Goal: Information Seeking & Learning: Learn about a topic

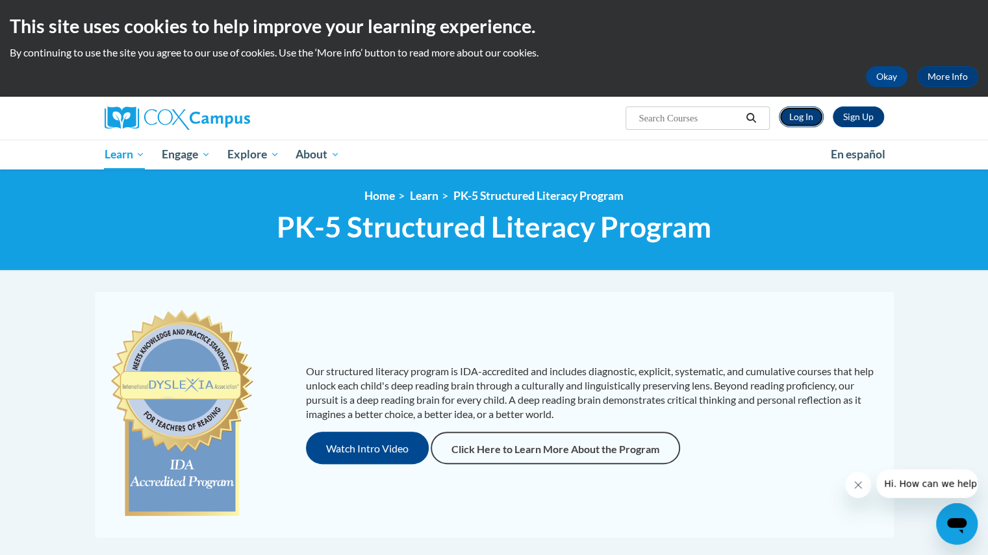
click at [802, 120] on link "Log In" at bounding box center [801, 117] width 45 height 21
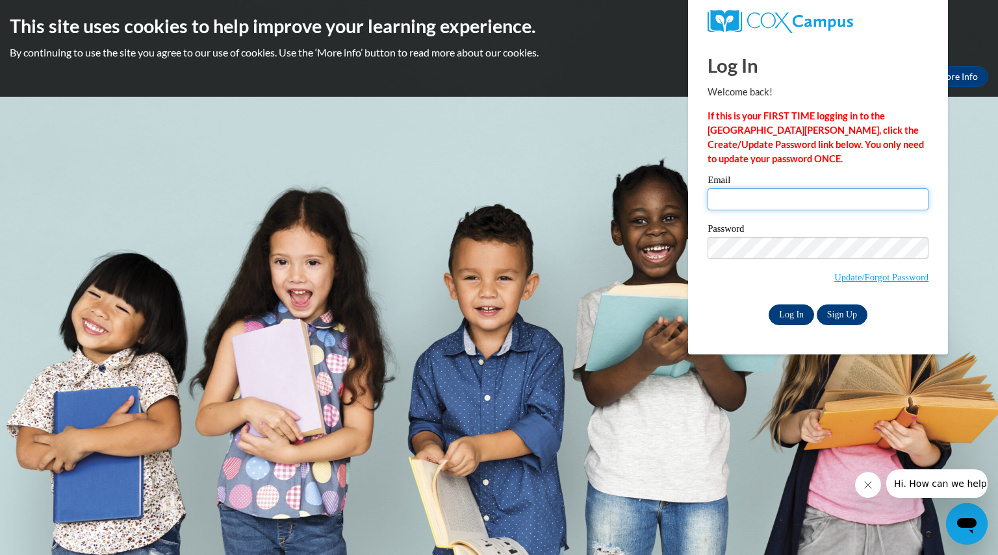
type input "terracinakaile@aasd.k12.wi.us"
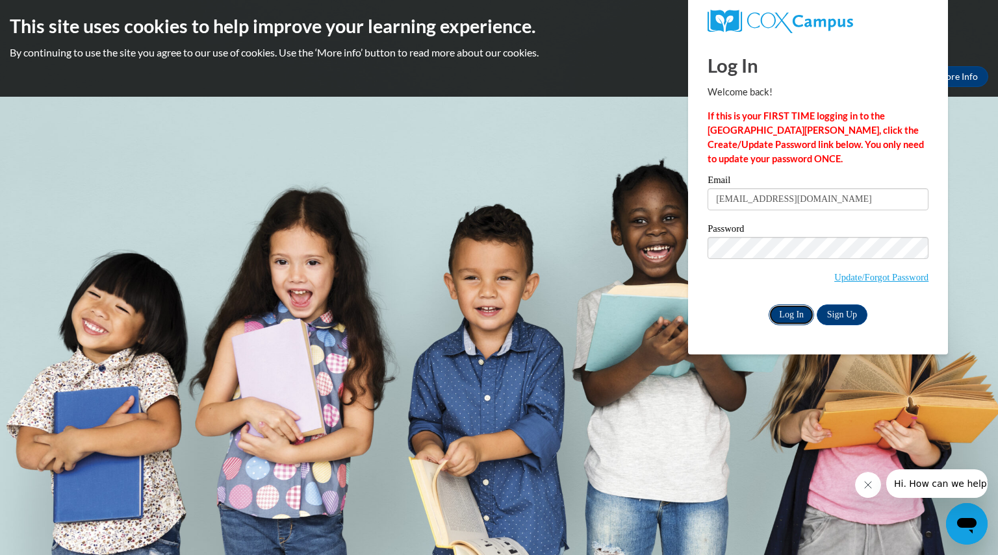
click at [793, 319] on input "Log In" at bounding box center [791, 315] width 45 height 21
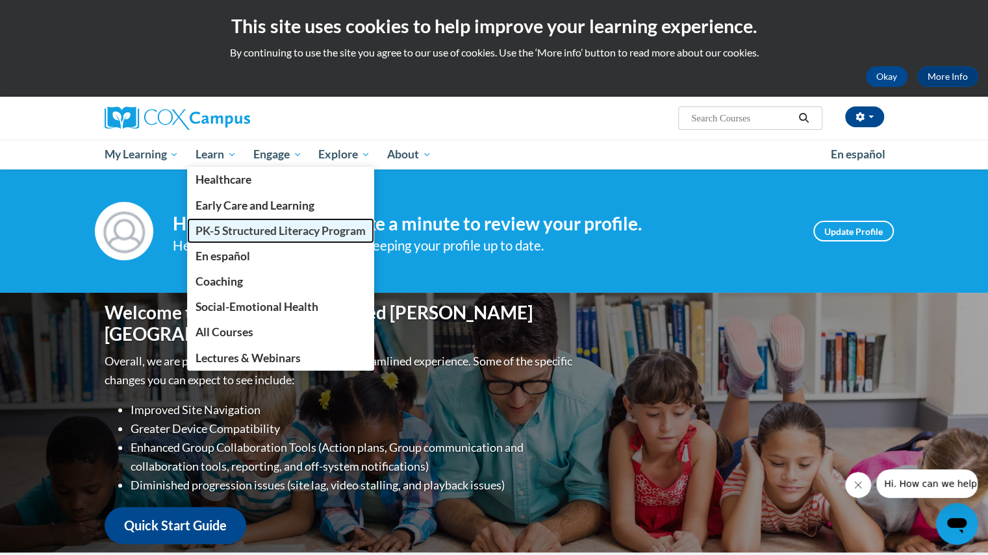
click at [242, 228] on span "PK-5 Structured Literacy Program" at bounding box center [281, 231] width 170 height 14
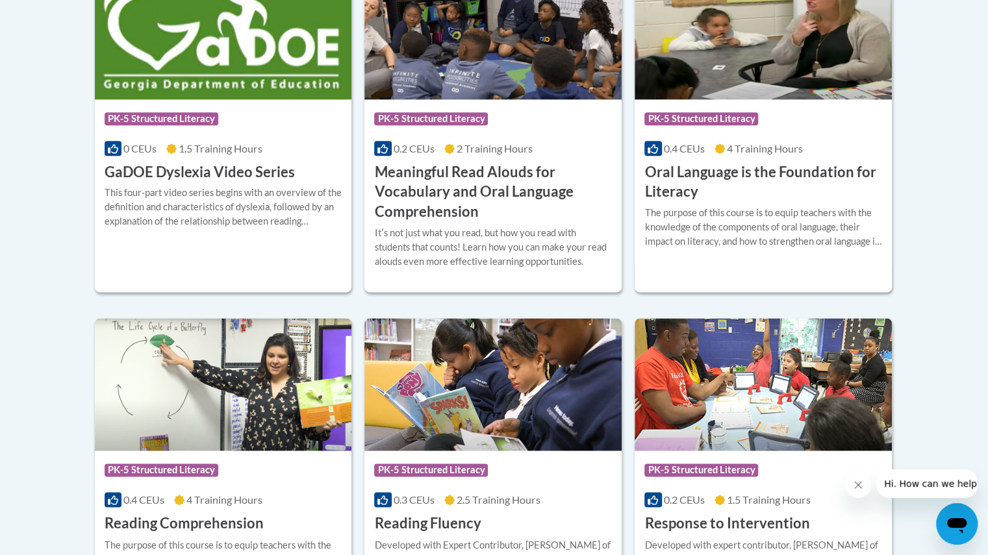
scroll to position [937, 0]
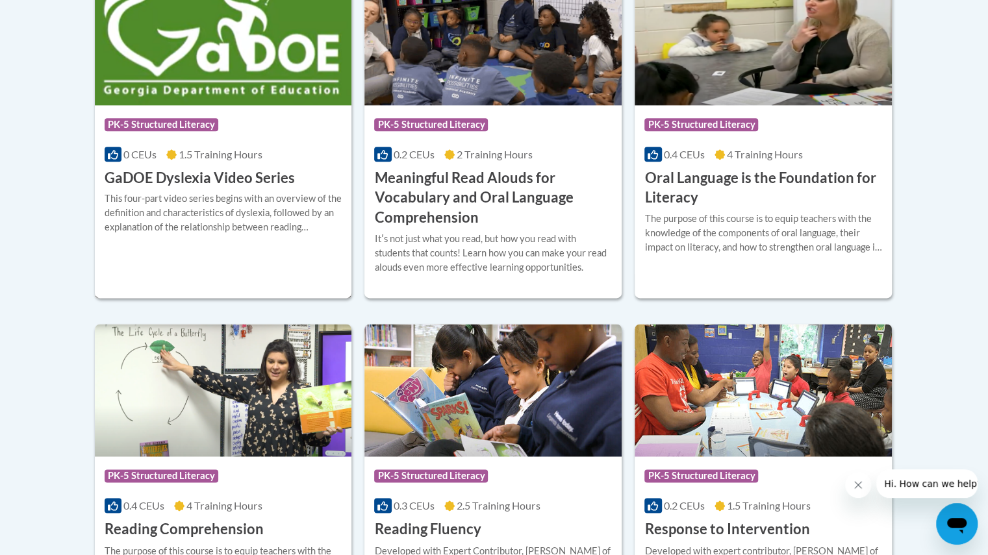
click at [236, 141] on div "Course Category: PK-5 Structured Literacy 0 CEUs 1.5 Training Hours COURSE GaDO…" at bounding box center [223, 146] width 257 height 83
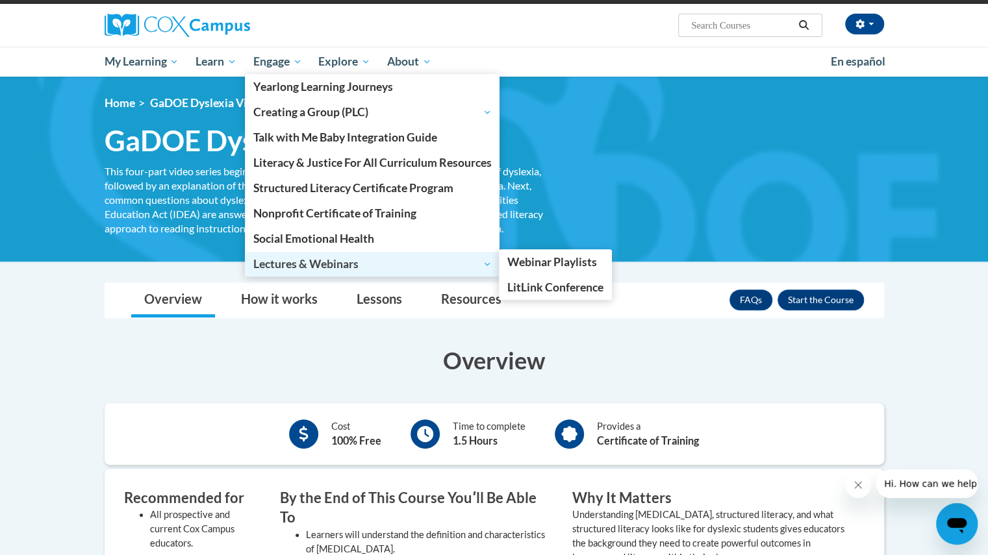
scroll to position [88, 0]
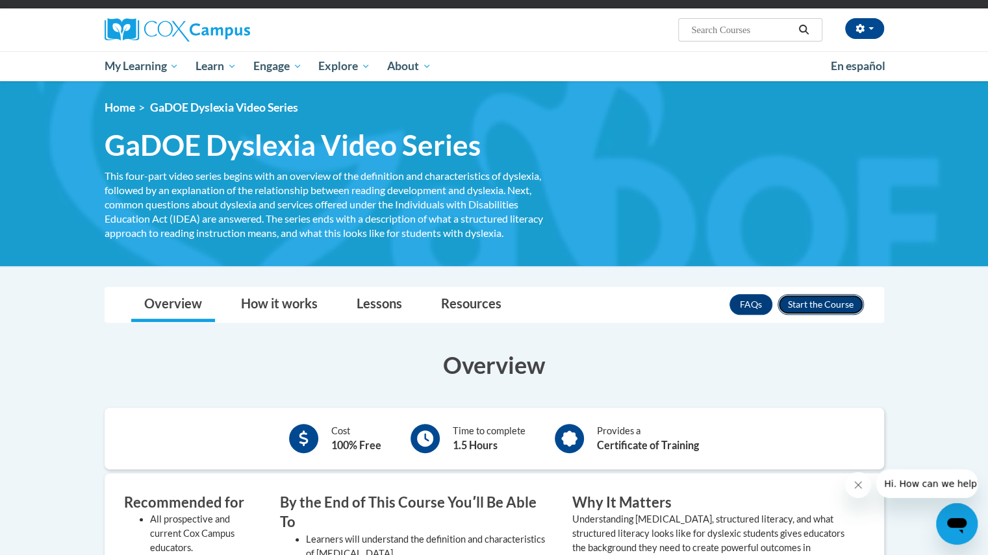
click at [802, 309] on button "Enroll" at bounding box center [821, 304] width 86 height 21
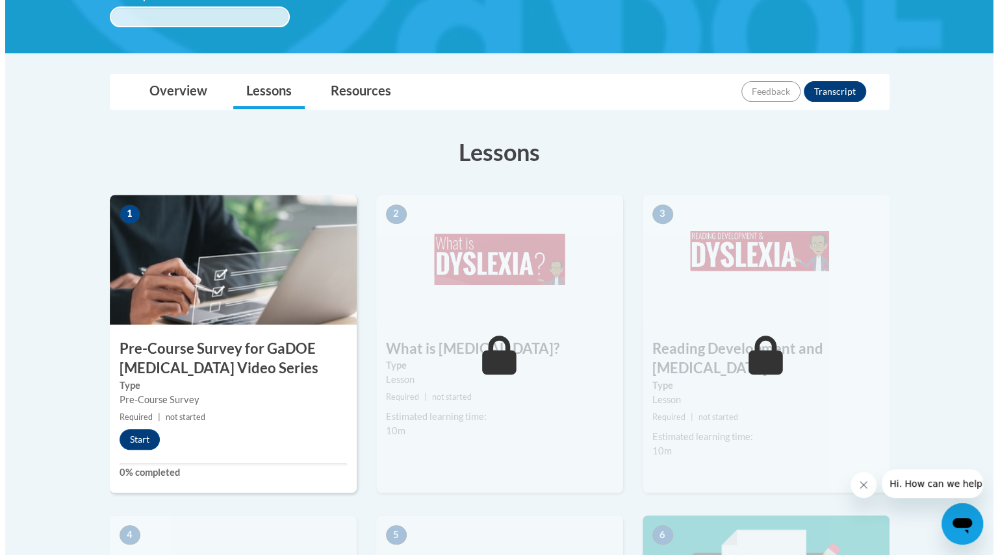
scroll to position [269, 0]
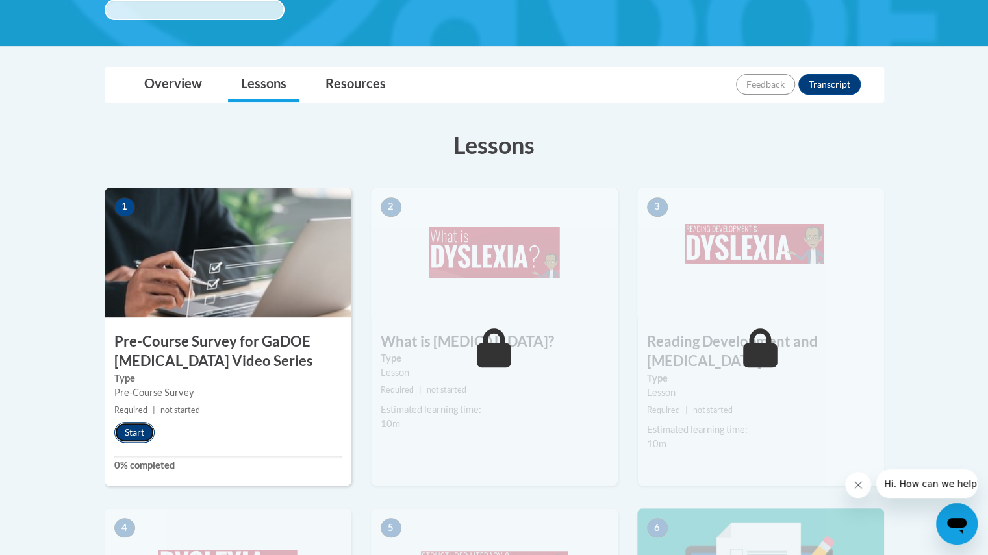
click at [139, 429] on button "Start" at bounding box center [134, 432] width 40 height 21
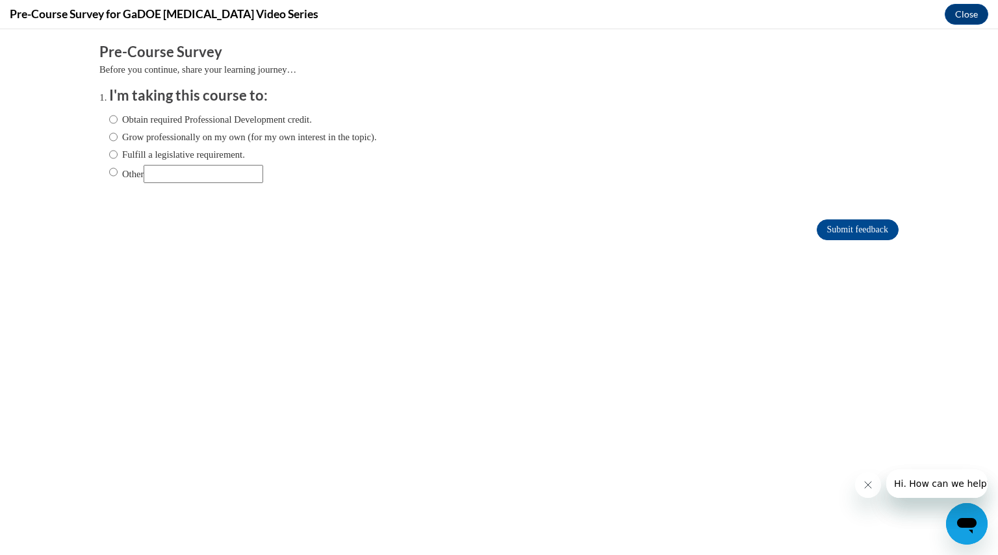
scroll to position [0, 0]
click at [186, 118] on label "Obtain required Professional Development credit." at bounding box center [210, 119] width 203 height 14
click at [118, 118] on input "Obtain required Professional Development credit." at bounding box center [113, 119] width 8 height 14
radio input "true"
click at [837, 225] on input "Submit feedback" at bounding box center [858, 230] width 82 height 21
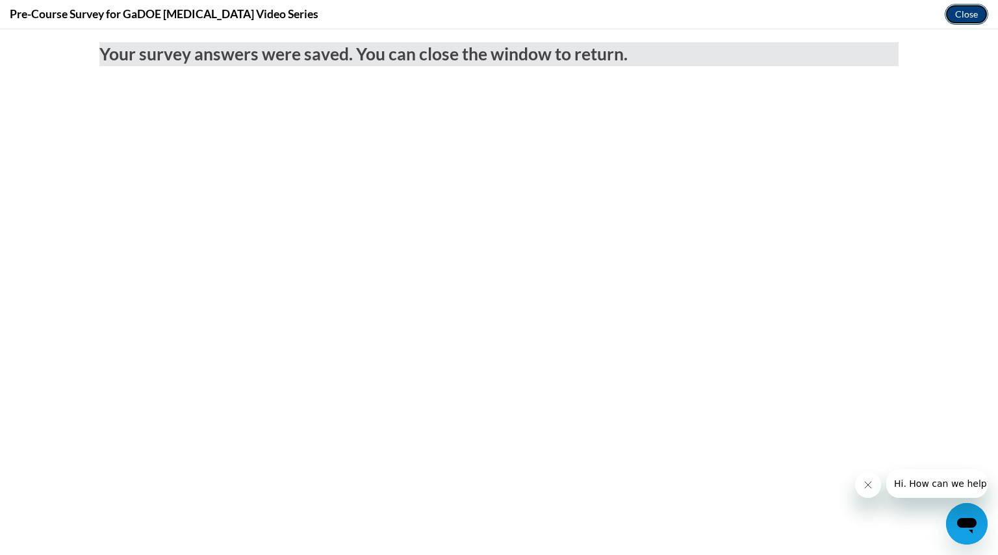
click at [971, 16] on button "Close" at bounding box center [967, 14] width 44 height 21
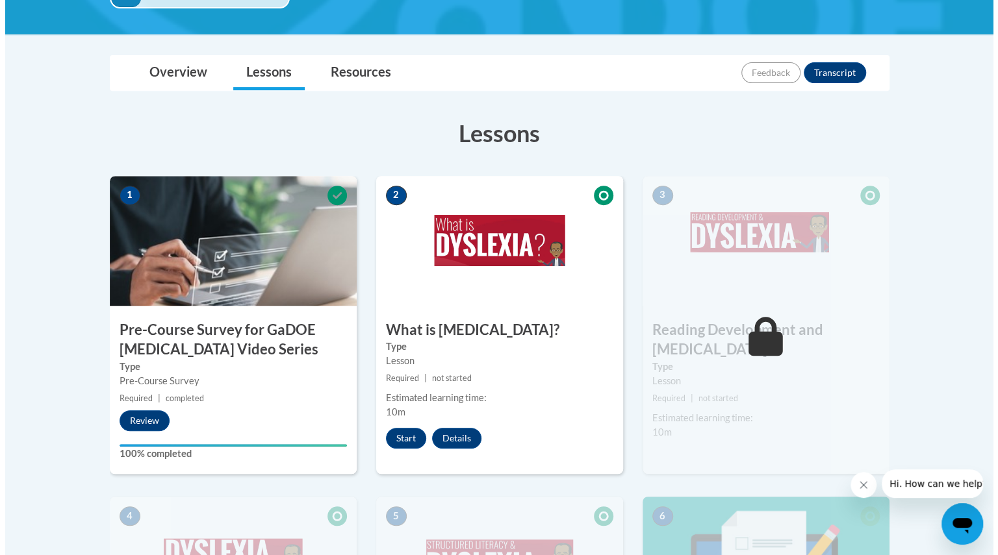
scroll to position [281, 0]
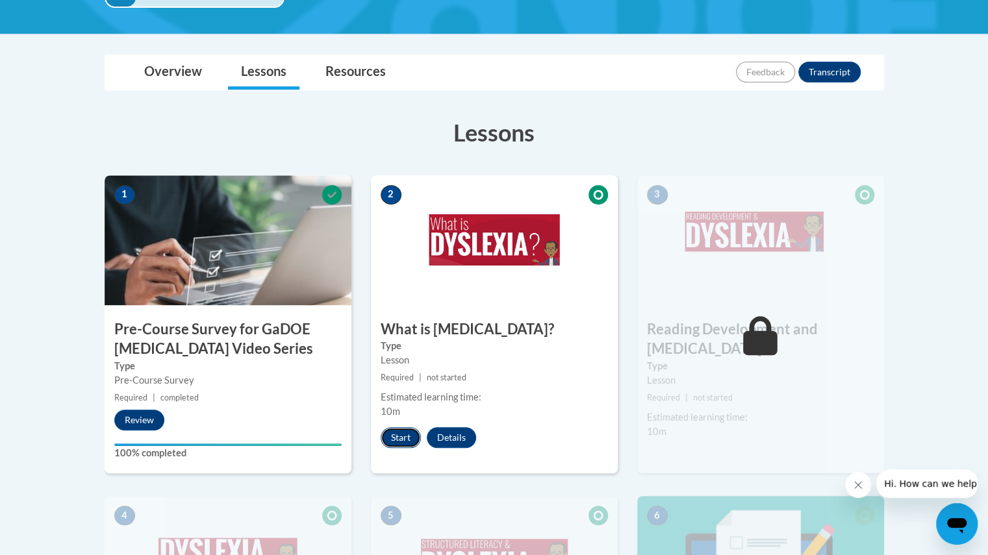
click at [407, 437] on button "Start" at bounding box center [401, 437] width 40 height 21
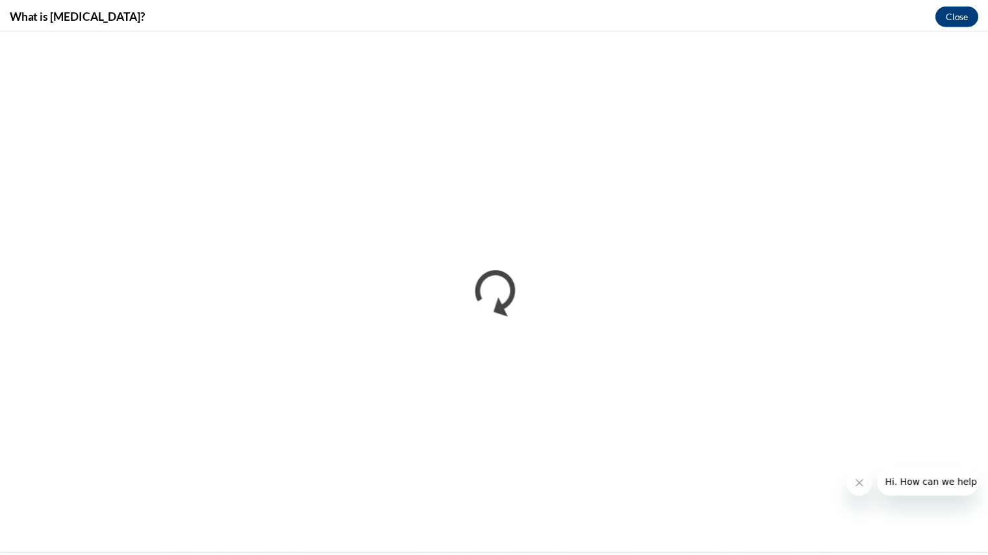
scroll to position [0, 0]
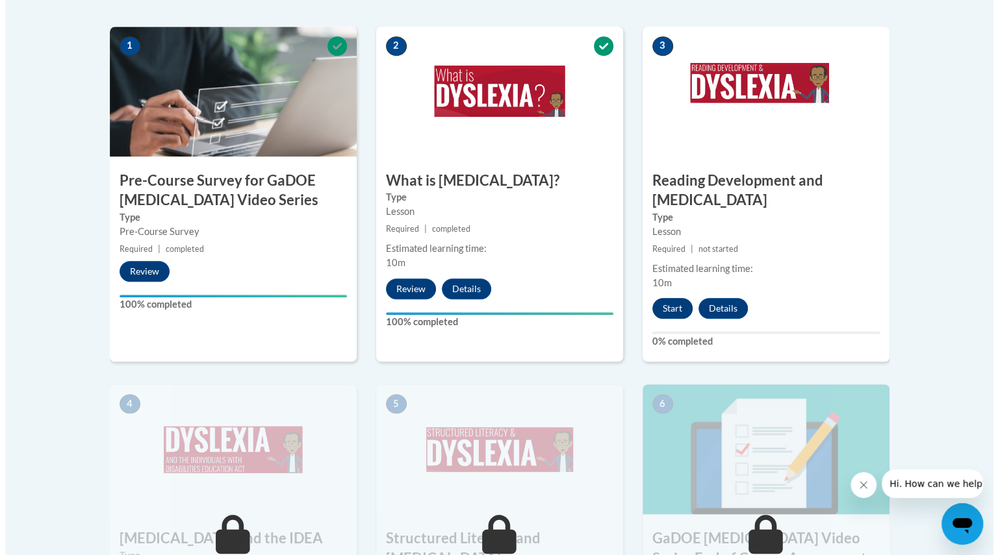
scroll to position [431, 0]
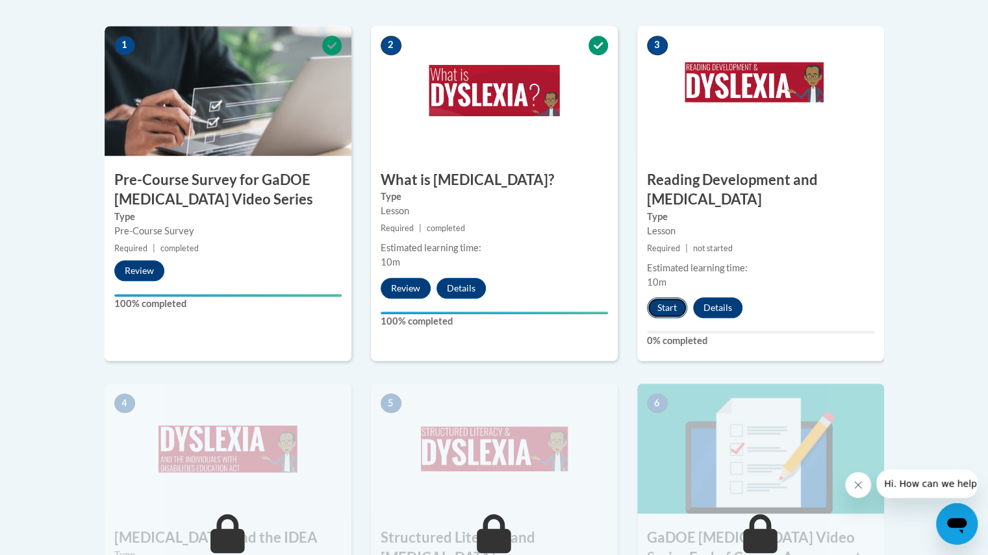
click at [661, 298] on button "Start" at bounding box center [667, 308] width 40 height 21
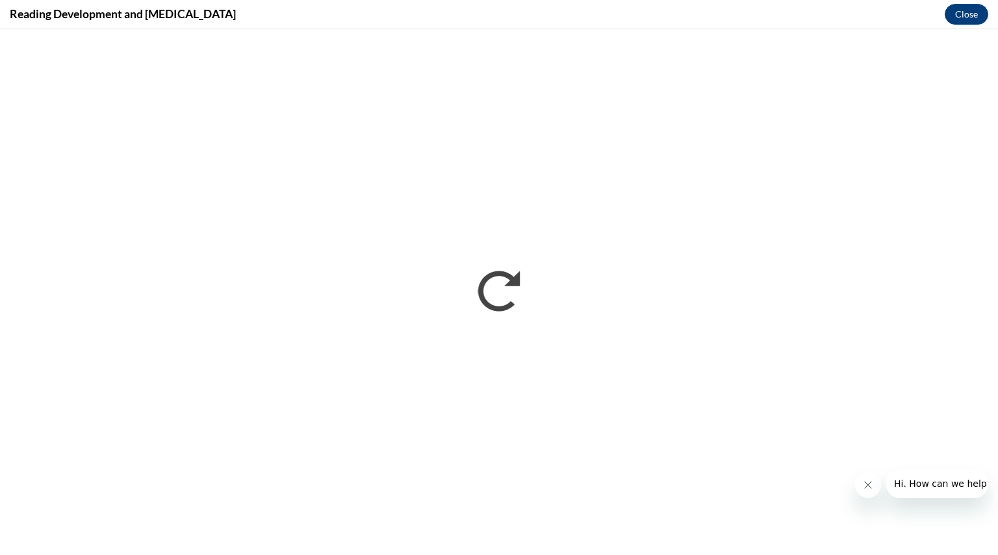
scroll to position [0, 0]
click at [862, 479] on button "Close message from company" at bounding box center [867, 485] width 26 height 26
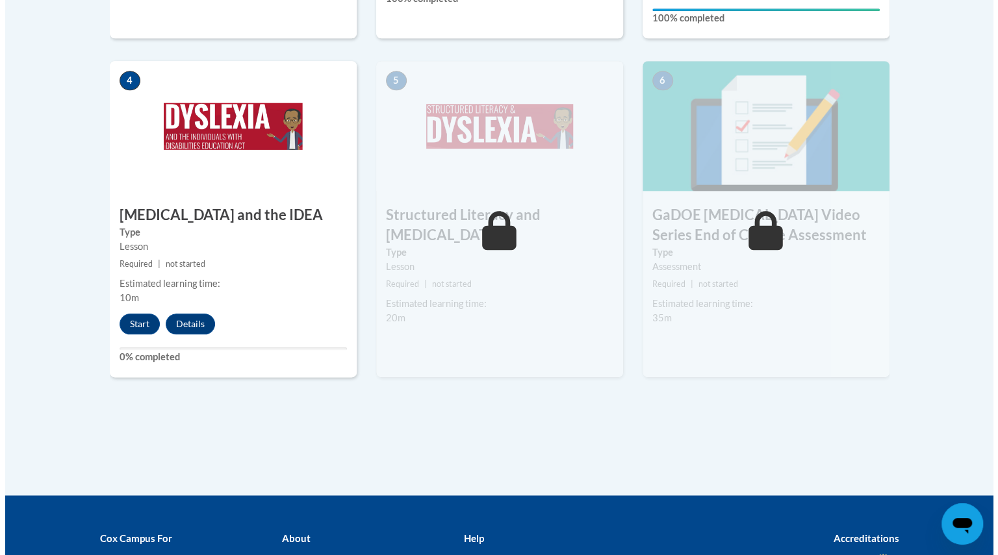
scroll to position [761, 0]
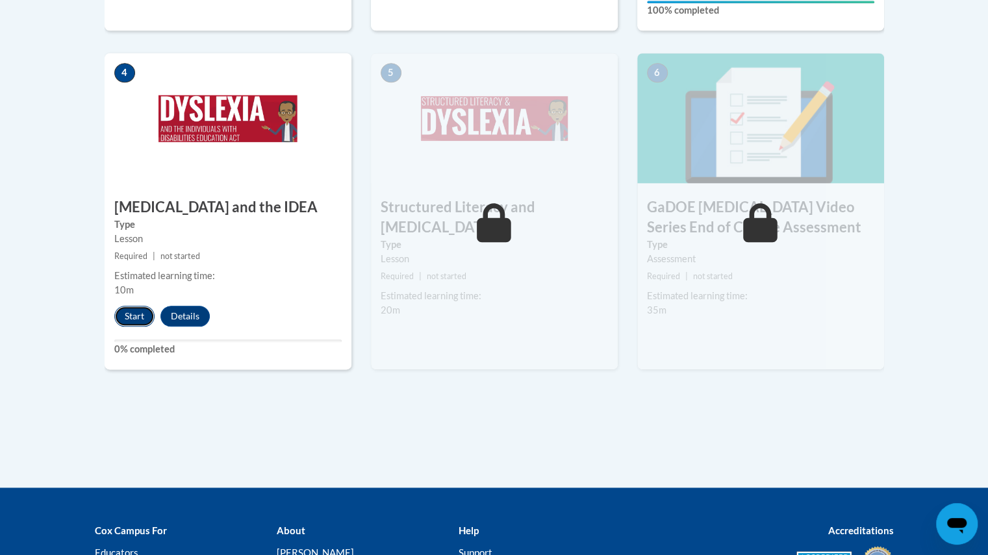
click at [128, 306] on button "Start" at bounding box center [134, 316] width 40 height 21
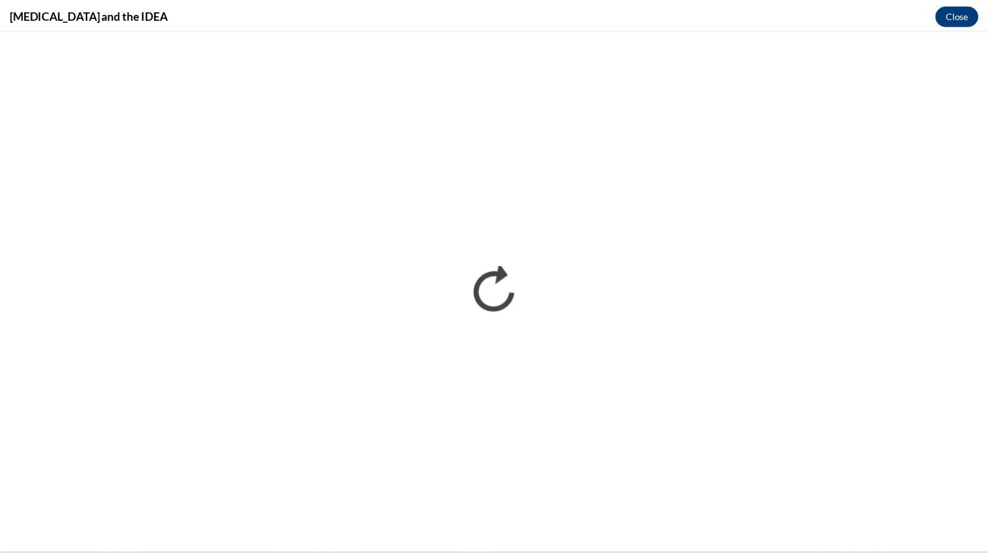
scroll to position [0, 0]
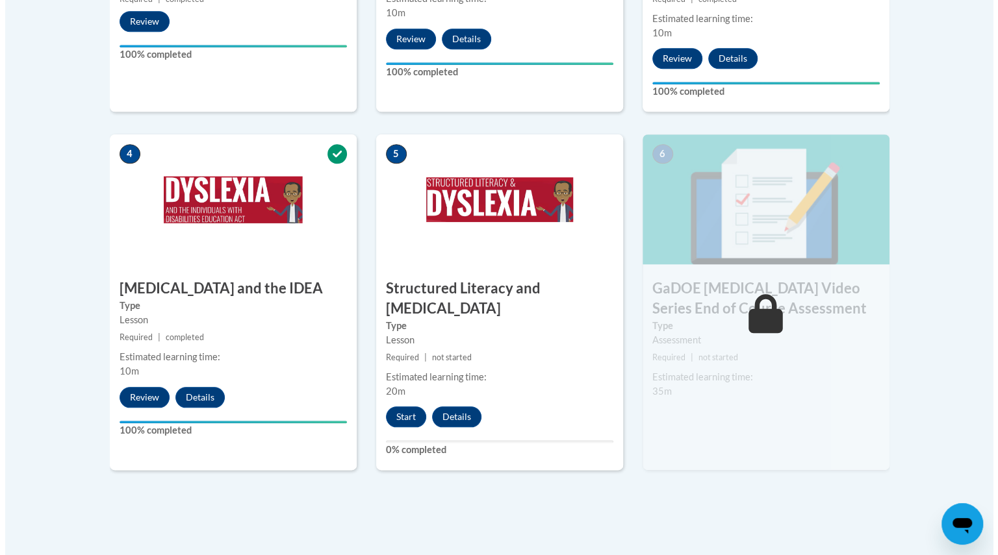
scroll to position [681, 0]
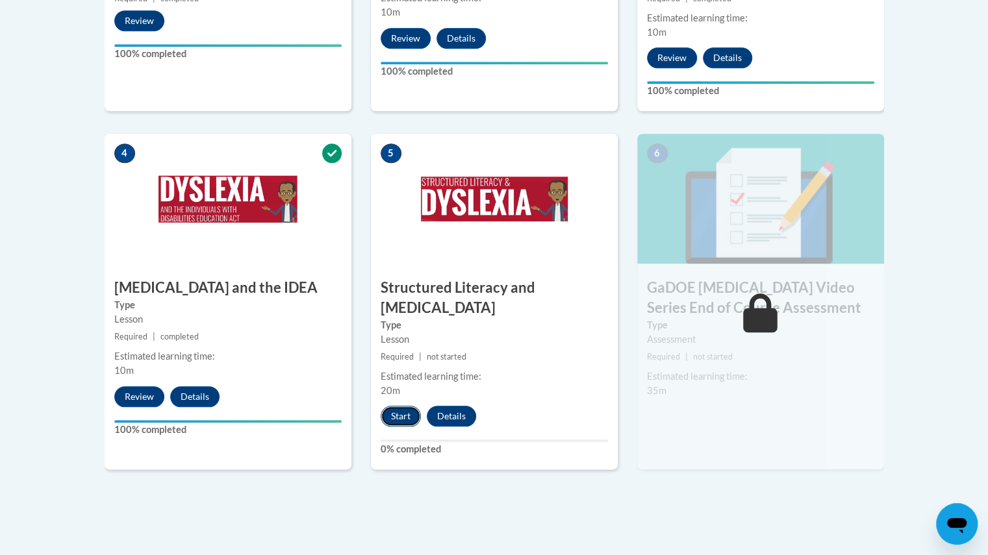
click at [403, 406] on button "Start" at bounding box center [401, 416] width 40 height 21
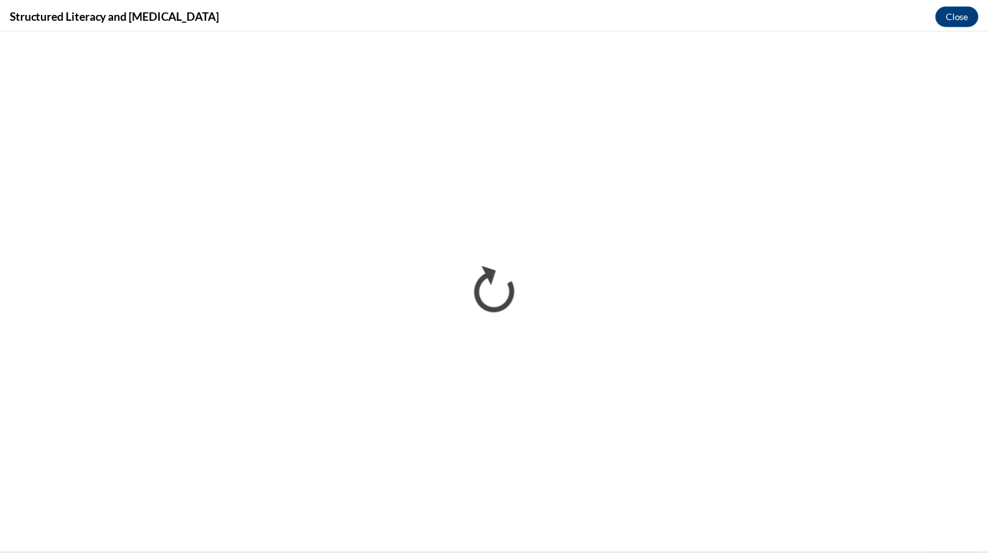
scroll to position [0, 0]
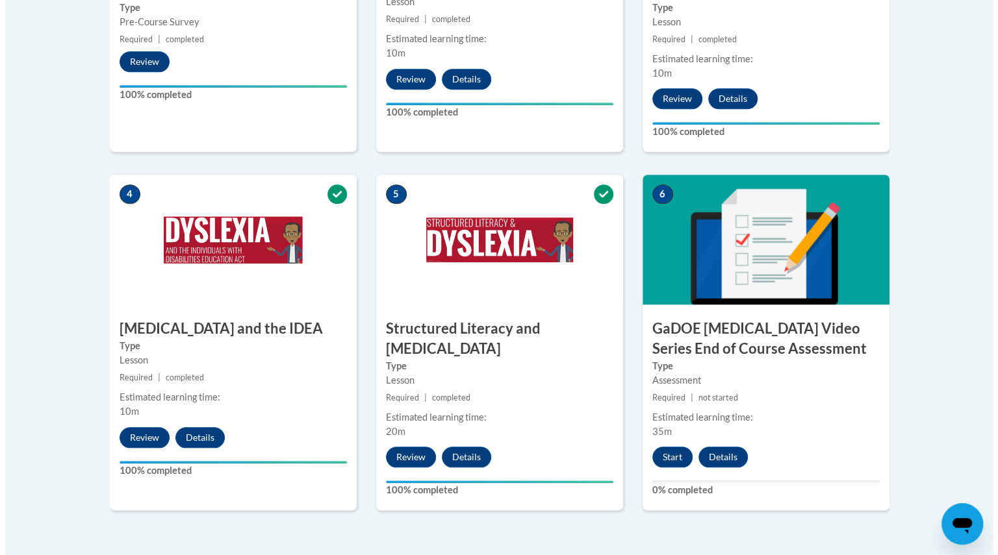
scroll to position [641, 0]
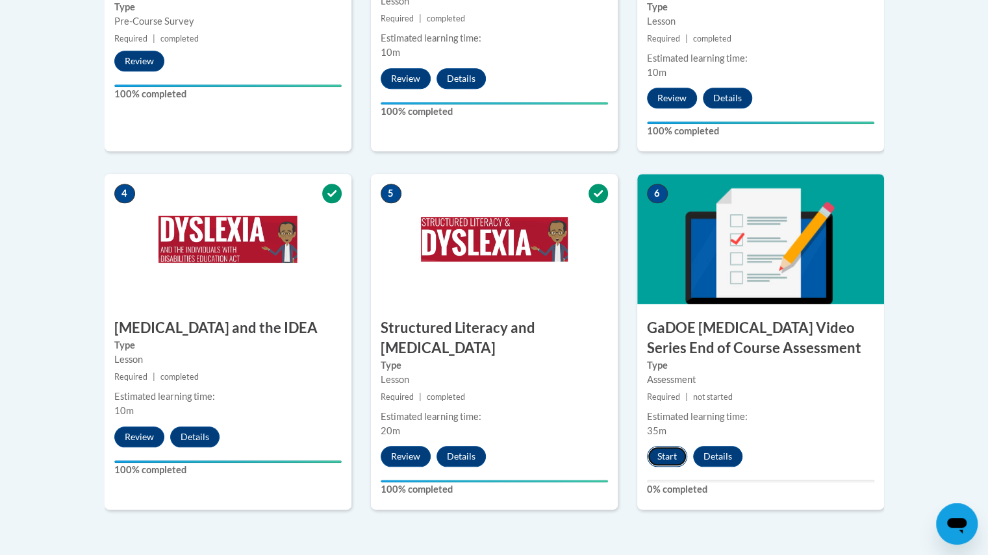
click at [665, 446] on button "Start" at bounding box center [667, 456] width 40 height 21
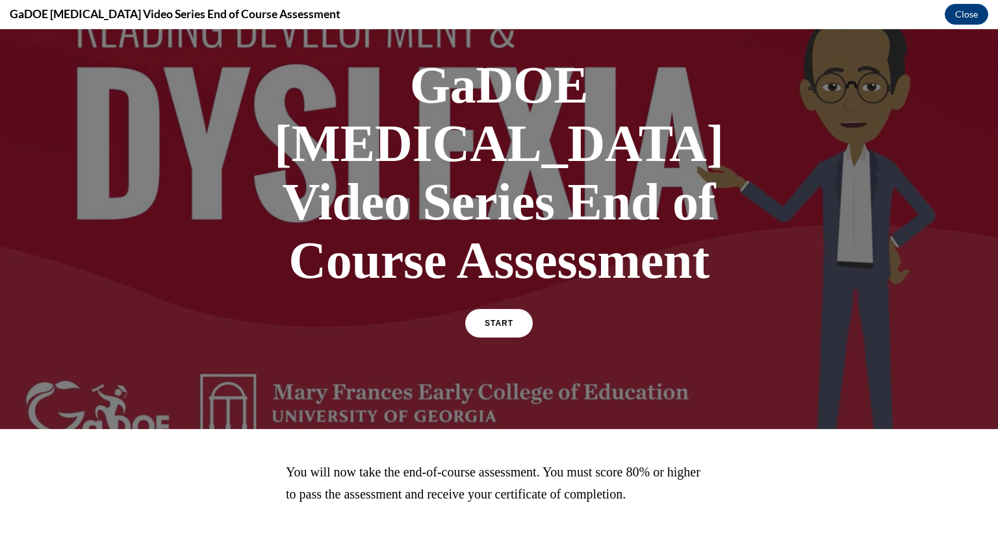
scroll to position [66, 0]
click at [491, 309] on link "START" at bounding box center [498, 324] width 71 height 30
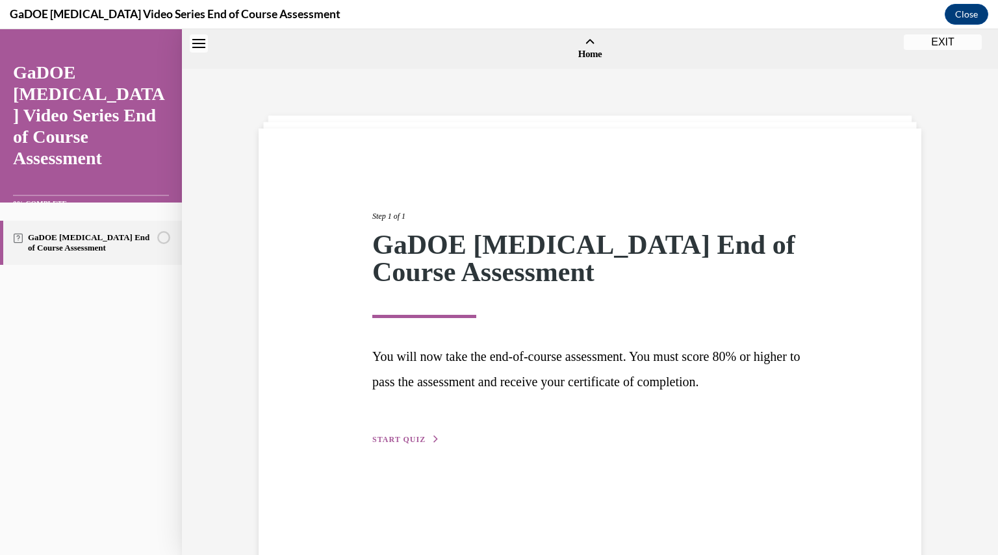
scroll to position [40, 0]
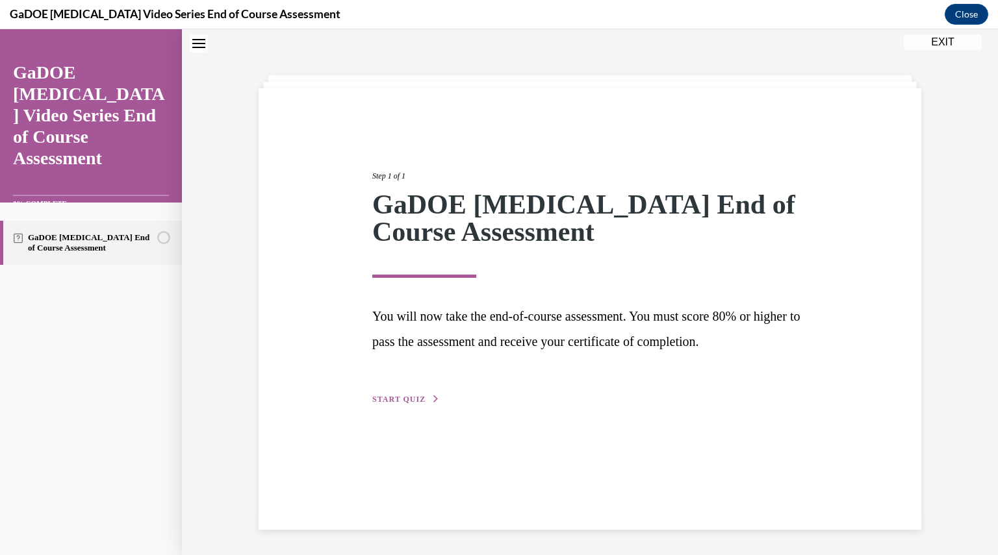
click at [390, 394] on button "START QUIZ" at bounding box center [406, 400] width 68 height 12
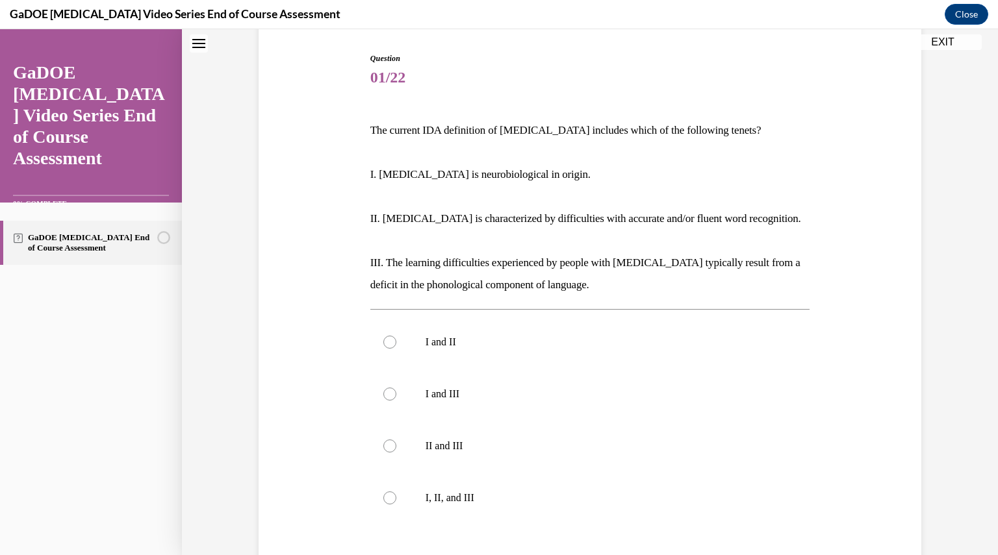
scroll to position [127, 0]
click at [392, 483] on label "I, II, and III" at bounding box center [590, 499] width 440 height 52
click at [392, 492] on input "I, II, and III" at bounding box center [389, 498] width 13 height 13
radio input "true"
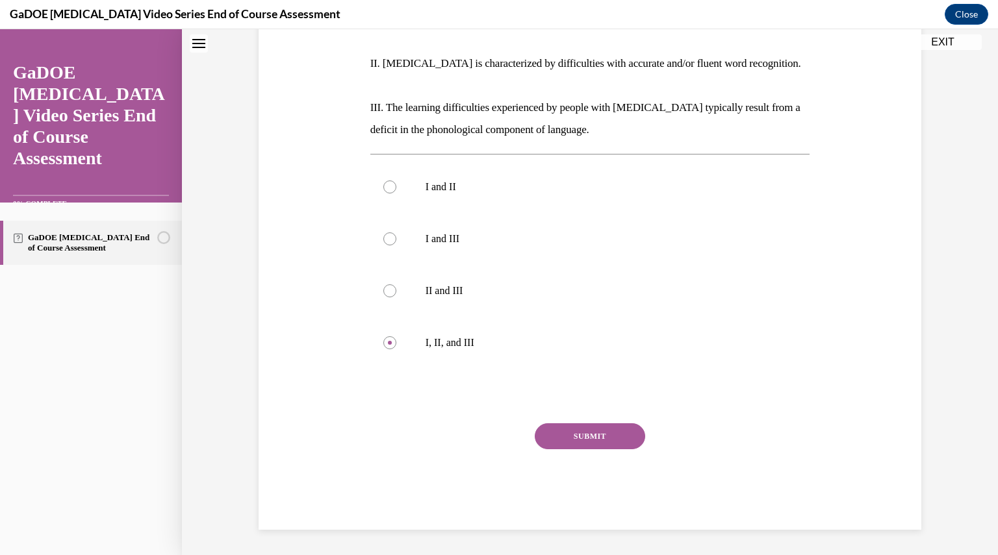
click at [611, 429] on button "SUBMIT" at bounding box center [590, 437] width 110 height 26
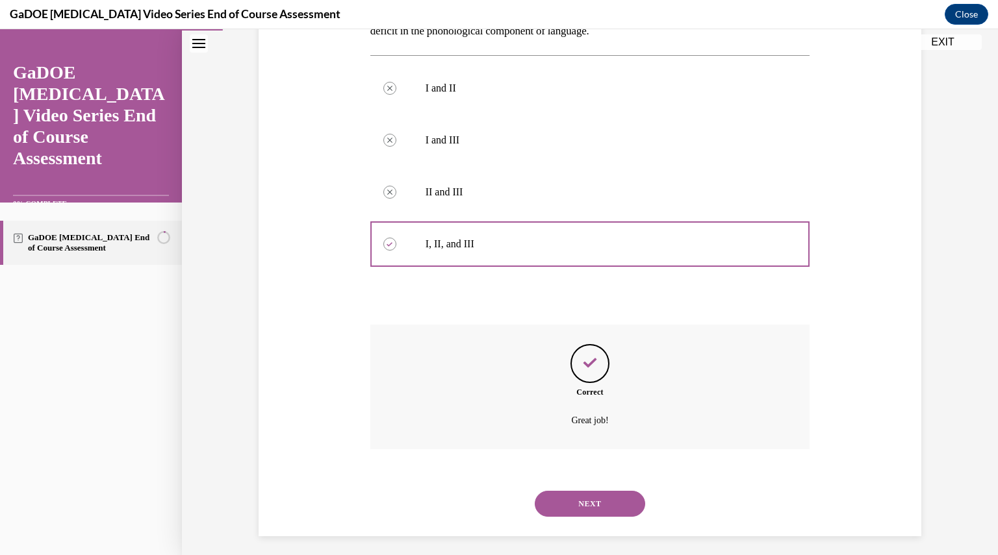
scroll to position [389, 0]
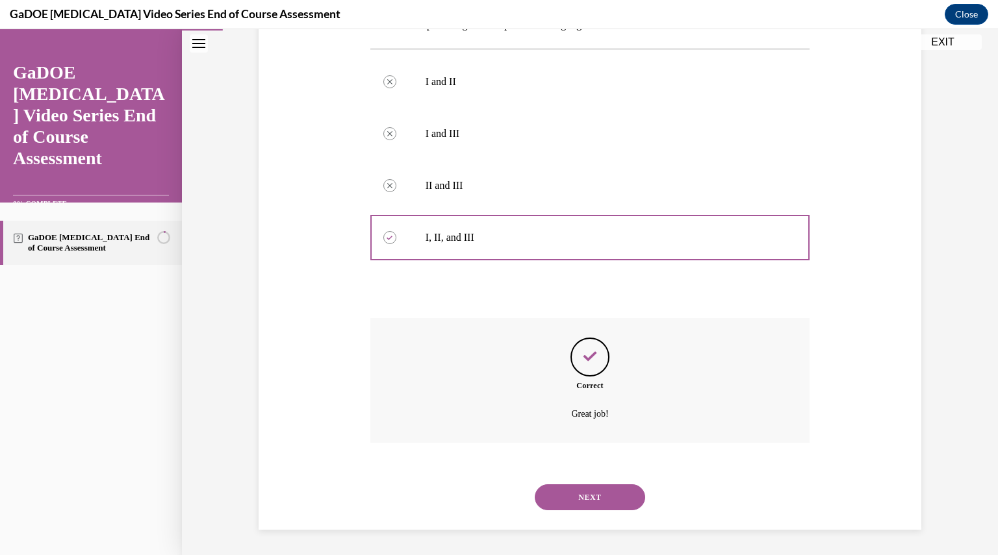
click at [589, 492] on button "NEXT" at bounding box center [590, 498] width 110 height 26
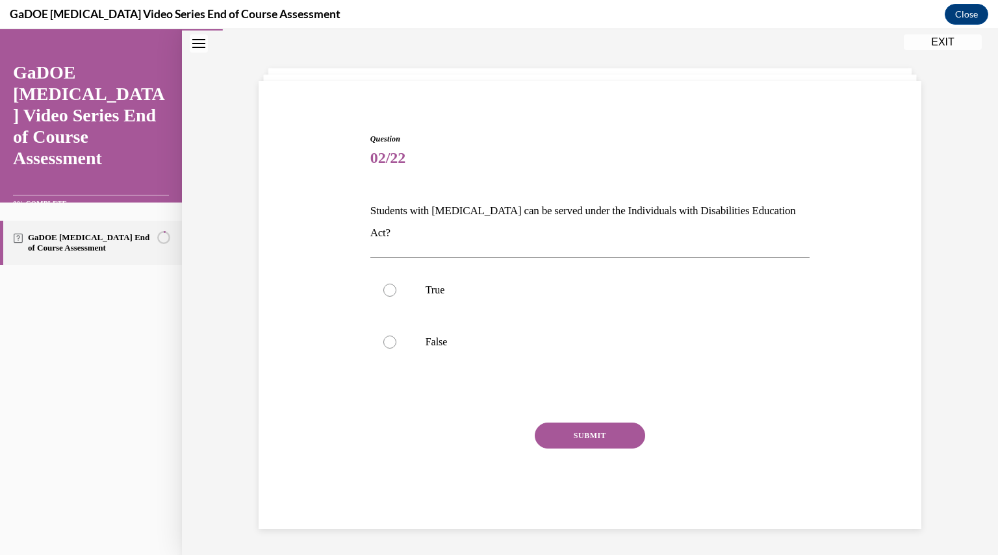
scroll to position [41, 0]
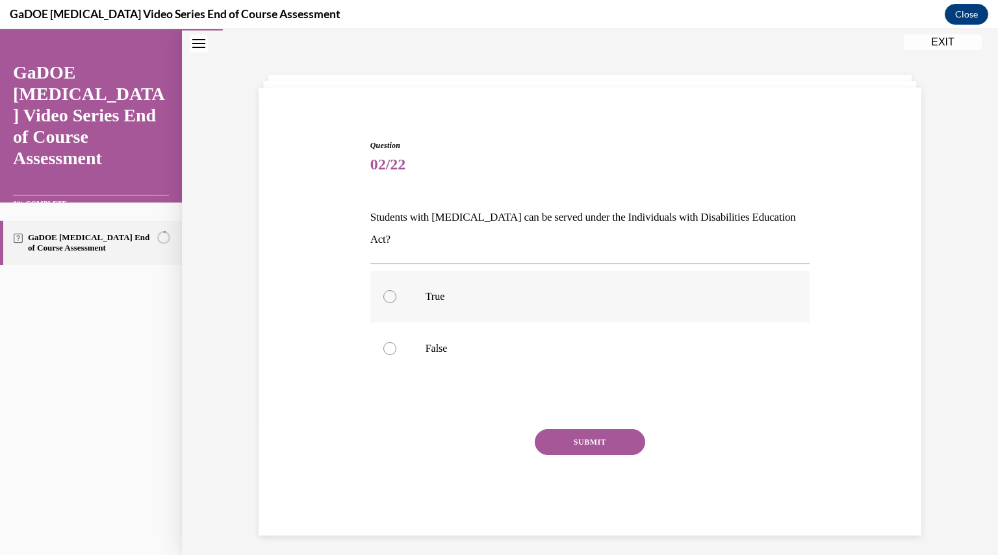
click at [420, 279] on label "True" at bounding box center [590, 297] width 440 height 52
click at [396, 290] on input "True" at bounding box center [389, 296] width 13 height 13
radio input "true"
click at [555, 429] on button "SUBMIT" at bounding box center [590, 442] width 110 height 26
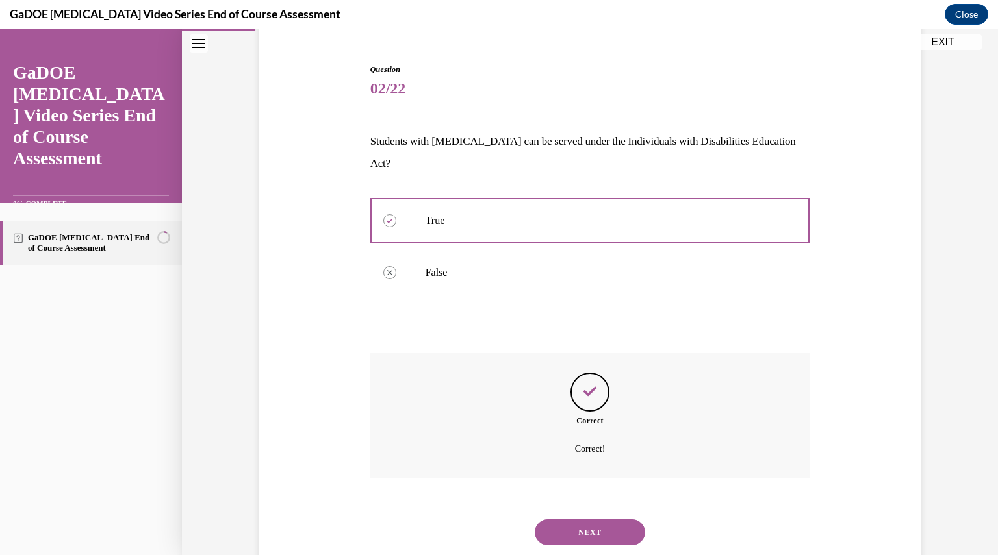
scroll to position [130, 0]
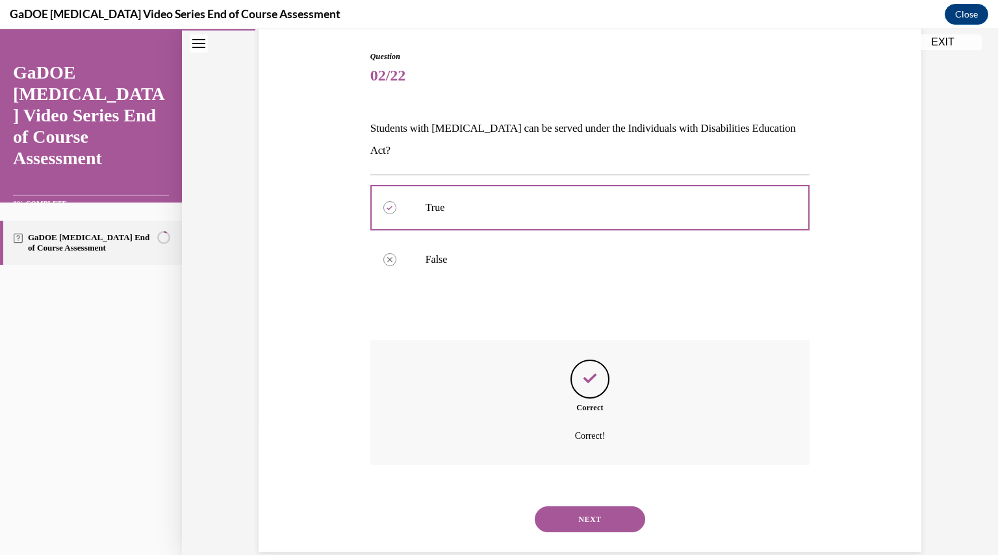
click at [578, 507] on button "NEXT" at bounding box center [590, 520] width 110 height 26
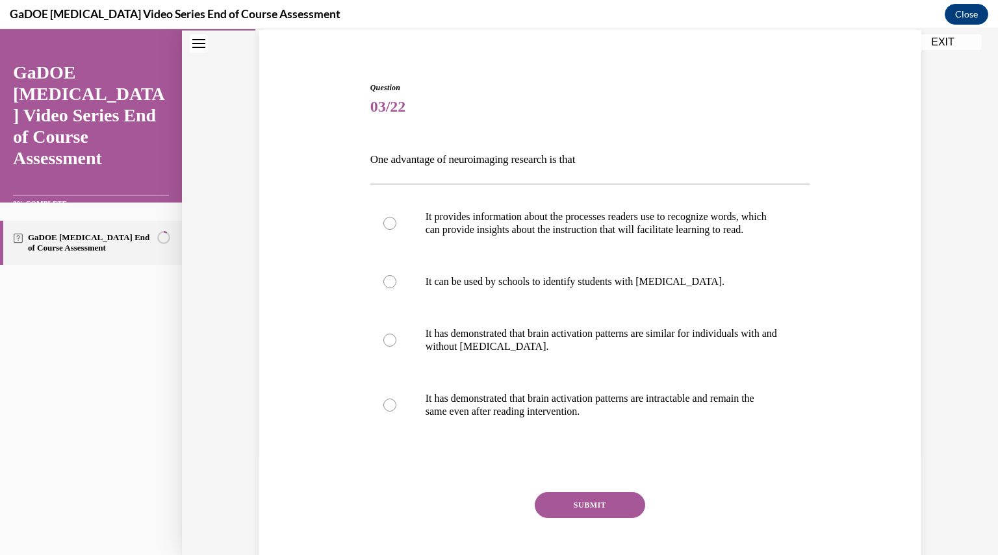
scroll to position [99, 0]
click at [564, 236] on p "It provides information about the processes readers use to recognize words, whi…" at bounding box center [602, 223] width 352 height 26
click at [396, 230] on input "It provides information about the processes readers use to recognize words, whi…" at bounding box center [389, 223] width 13 height 13
radio input "true"
click at [591, 518] on button "SUBMIT" at bounding box center [590, 505] width 110 height 26
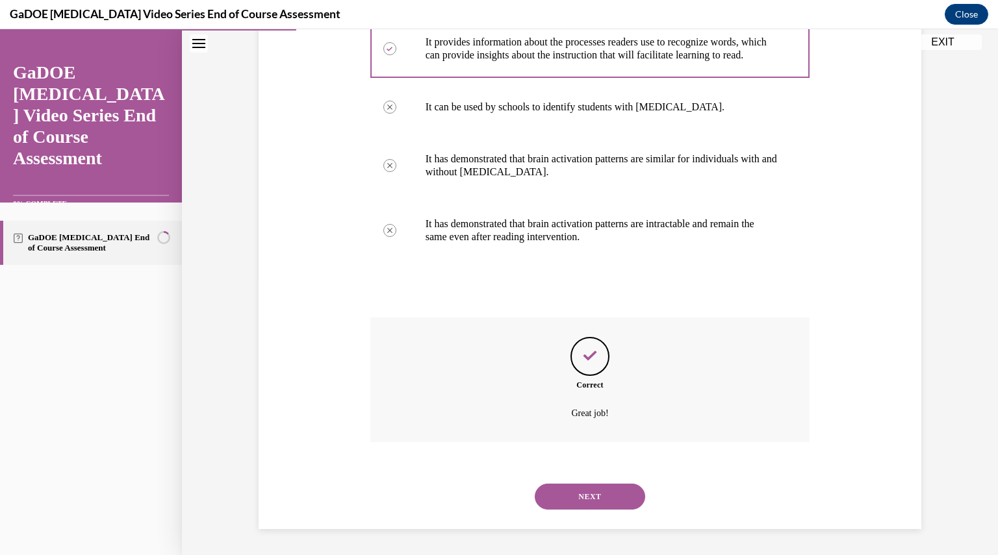
scroll to position [286, 0]
click at [589, 492] on button "NEXT" at bounding box center [590, 497] width 110 height 26
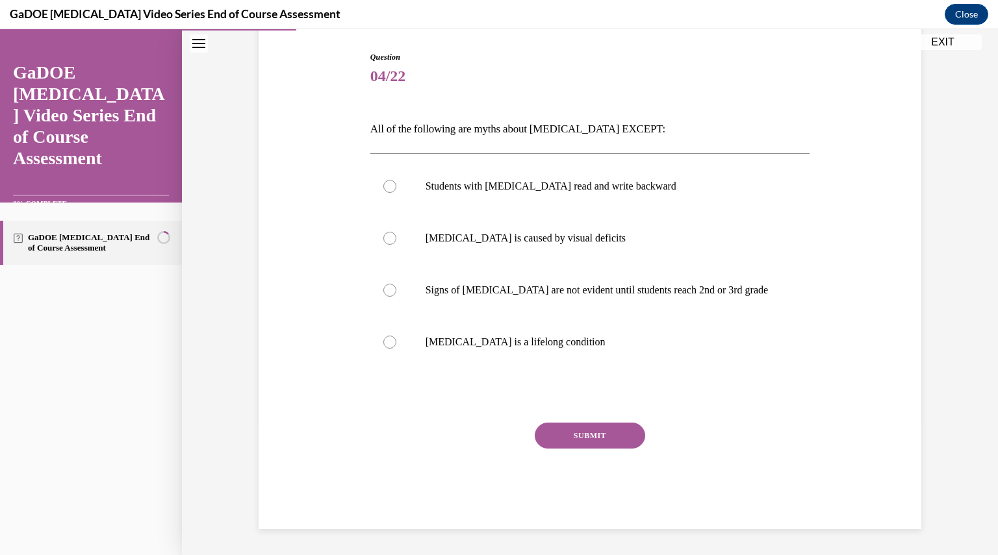
scroll to position [129, 0]
click at [587, 249] on label "Dyslexia is caused by visual deficits" at bounding box center [590, 239] width 440 height 52
click at [396, 246] on input "Dyslexia is caused by visual deficits" at bounding box center [389, 239] width 13 height 13
radio input "true"
click at [586, 434] on button "SUBMIT" at bounding box center [590, 437] width 110 height 26
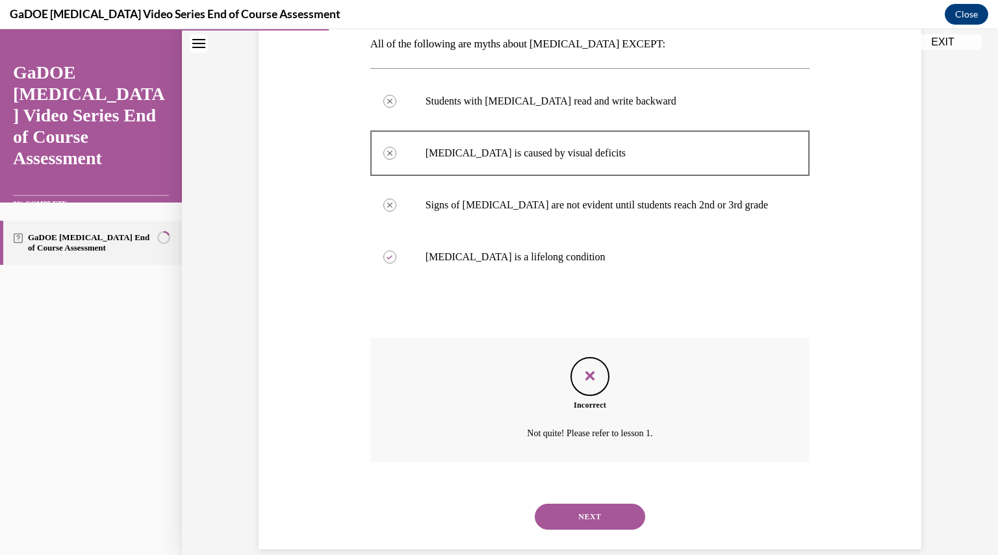
scroll to position [234, 0]
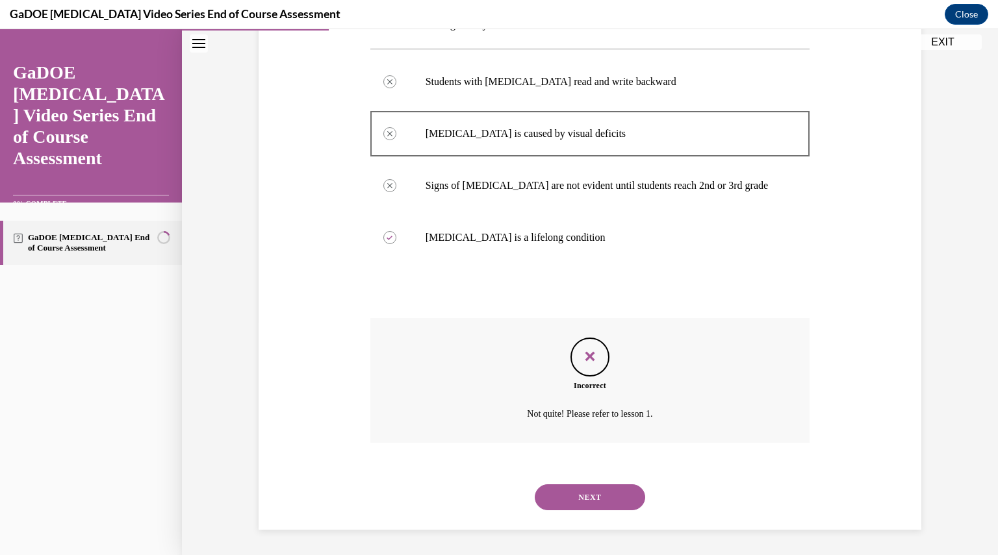
click at [565, 492] on button "NEXT" at bounding box center [590, 498] width 110 height 26
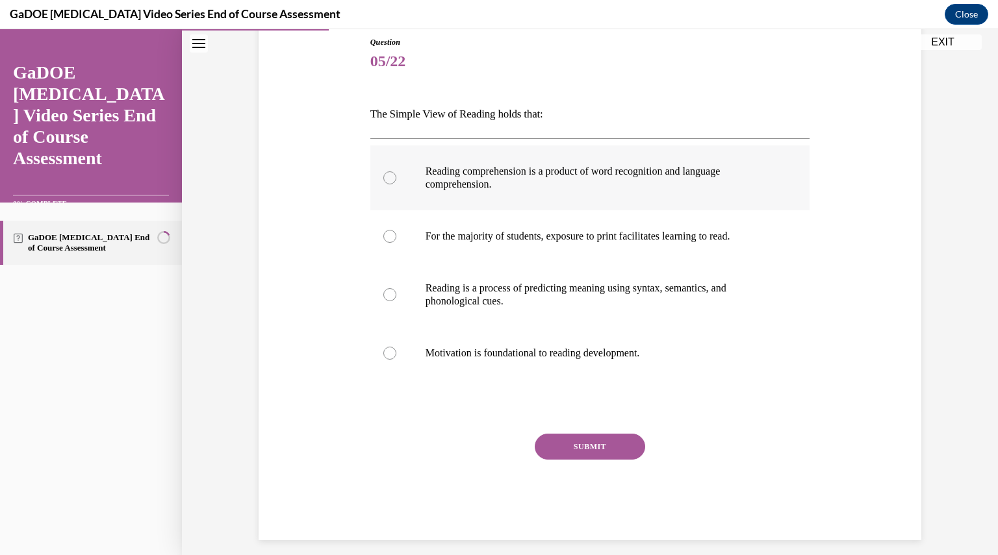
click at [555, 192] on label "Reading comprehension is a product of word recognition and language comprehensi…" at bounding box center [590, 178] width 440 height 65
click at [396, 185] on input "Reading comprehension is a product of word recognition and language comprehensi…" at bounding box center [389, 178] width 13 height 13
radio input "true"
click at [583, 444] on button "SUBMIT" at bounding box center [590, 447] width 110 height 26
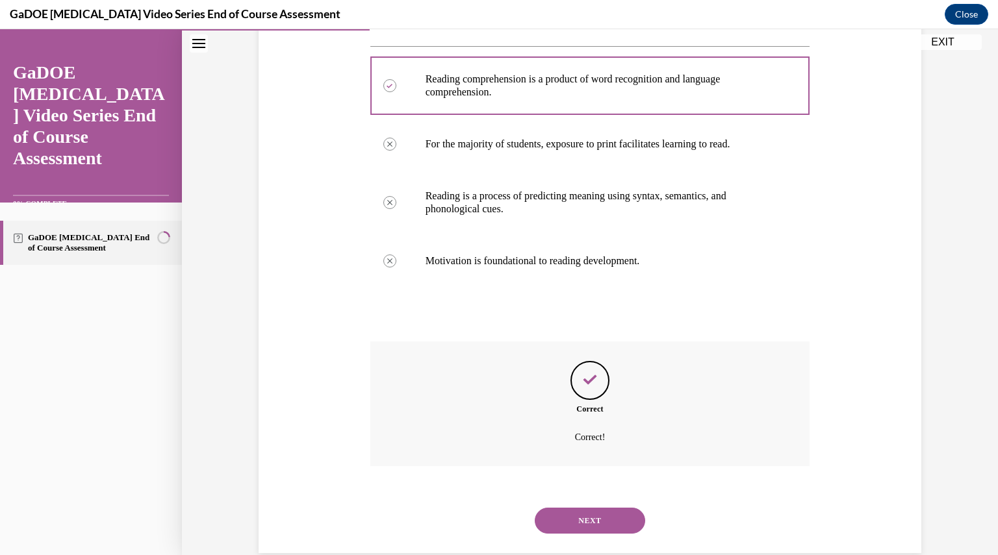
scroll to position [260, 0]
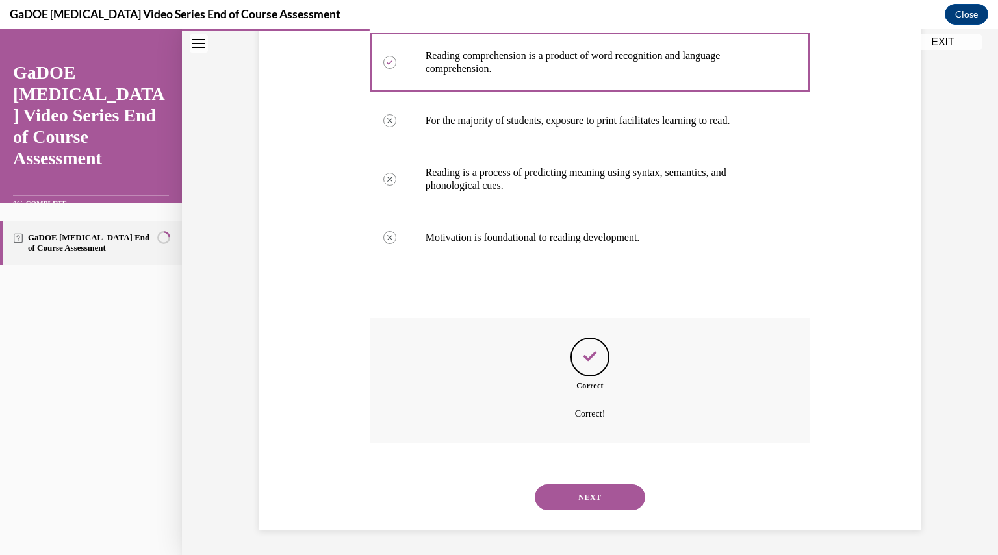
click at [585, 496] on button "NEXT" at bounding box center [590, 498] width 110 height 26
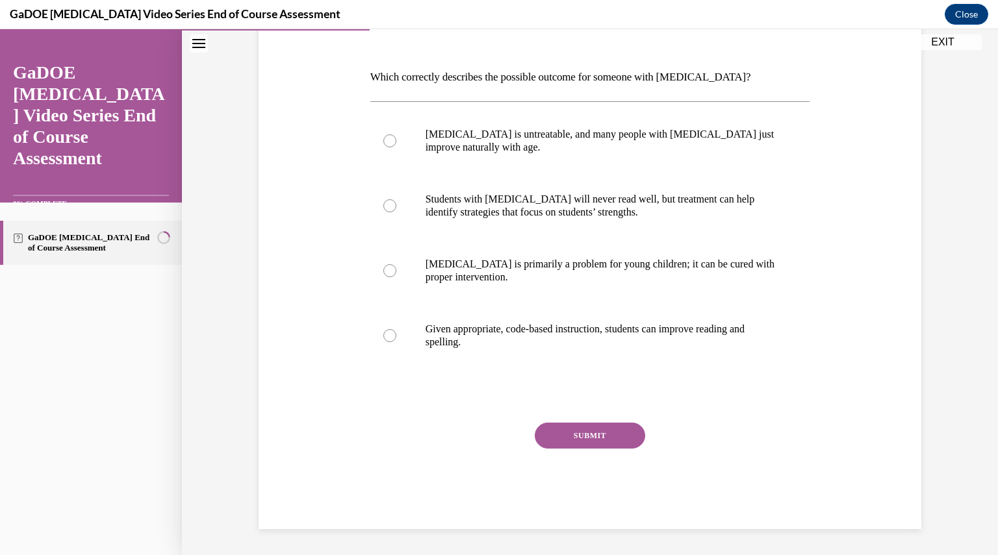
scroll to position [145, 0]
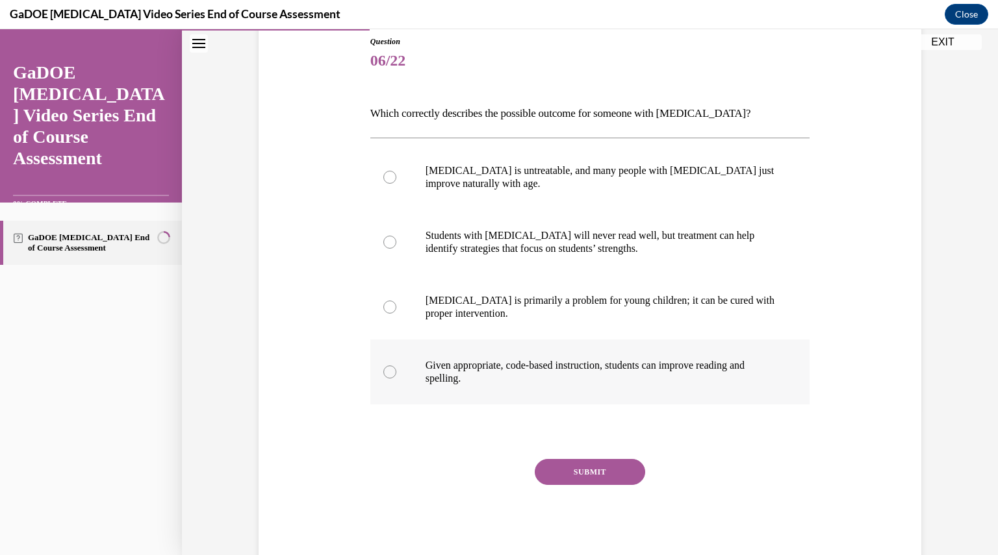
click at [562, 359] on p "Given appropriate, code-based instruction, students can improve reading and spe…" at bounding box center [602, 372] width 352 height 26
click at [396, 366] on input "Given appropriate, code-based instruction, students can improve reading and spe…" at bounding box center [389, 372] width 13 height 13
radio input "true"
click at [598, 472] on button "SUBMIT" at bounding box center [590, 472] width 110 height 26
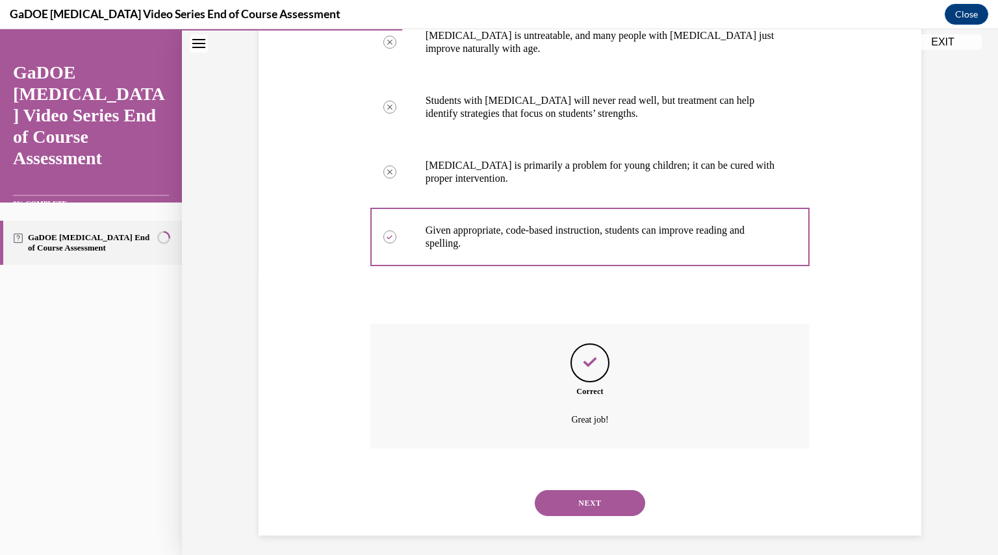
scroll to position [286, 0]
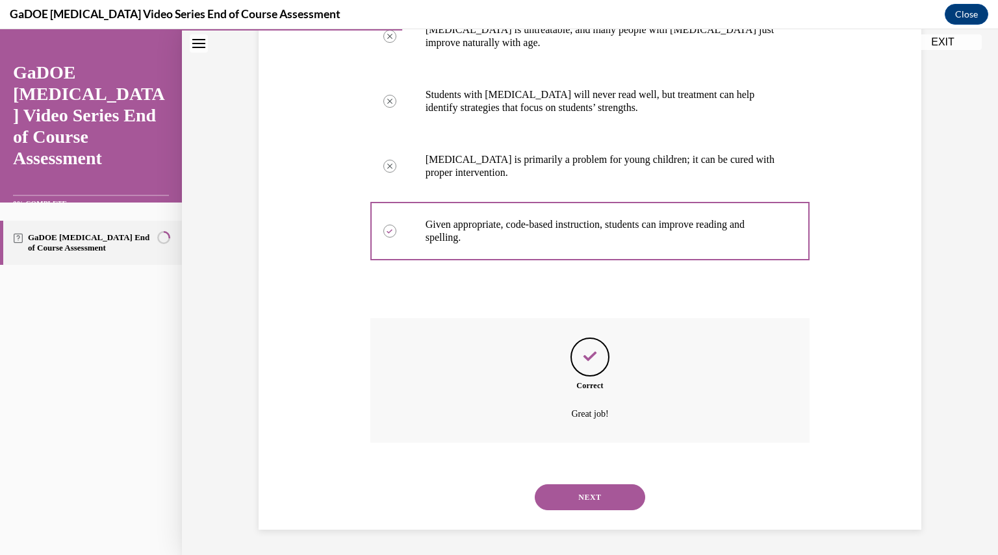
click at [604, 495] on button "NEXT" at bounding box center [590, 498] width 110 height 26
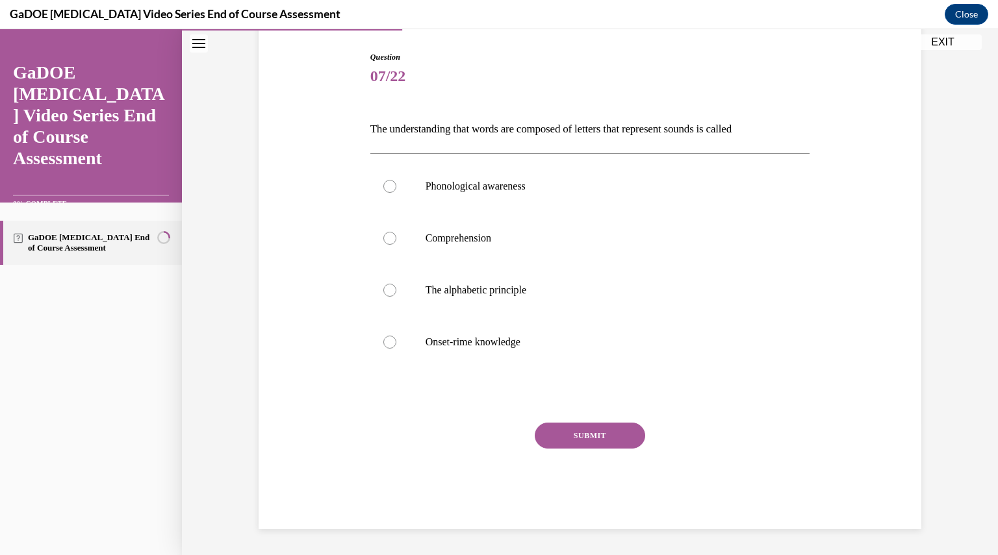
scroll to position [129, 0]
click at [535, 192] on p "Phonological awareness" at bounding box center [602, 187] width 352 height 13
click at [396, 192] on input "Phonological awareness" at bounding box center [389, 187] width 13 height 13
radio input "true"
click at [586, 439] on button "SUBMIT" at bounding box center [590, 437] width 110 height 26
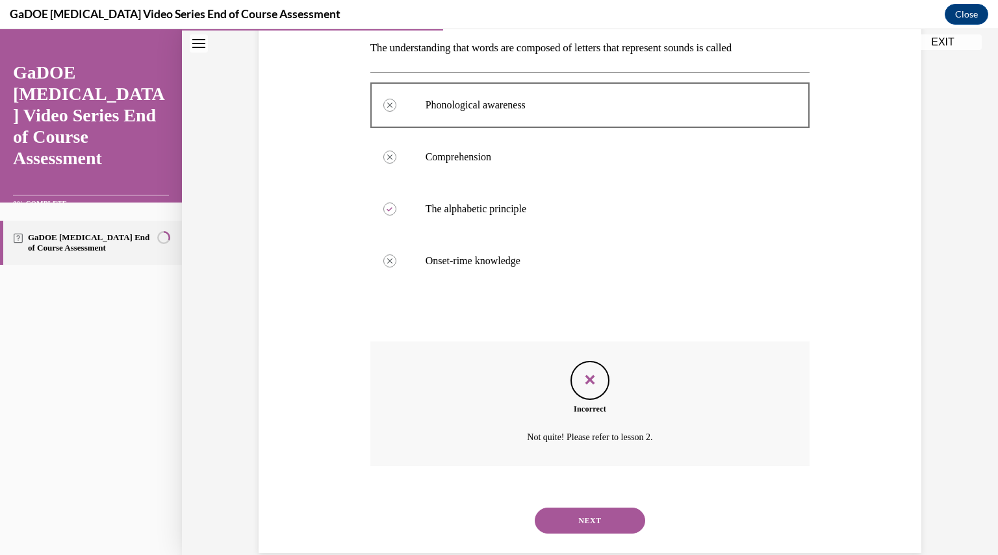
scroll to position [234, 0]
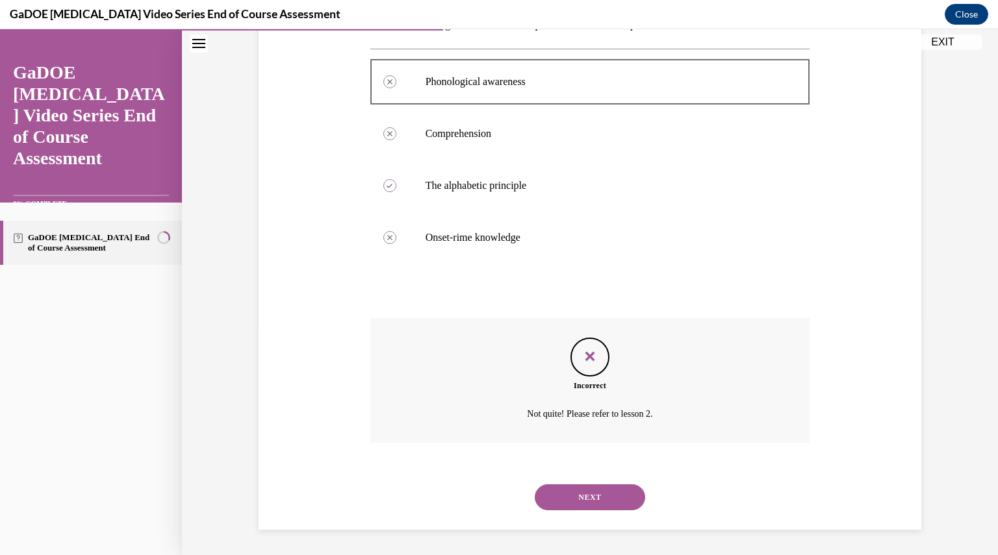
click at [584, 494] on button "NEXT" at bounding box center [590, 498] width 110 height 26
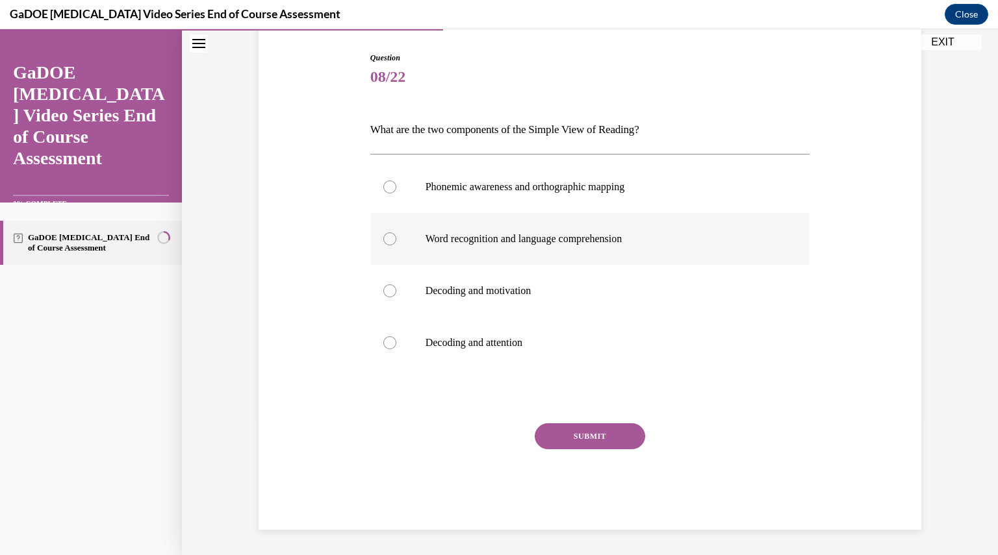
click at [505, 255] on label "Word recognition and language comprehension" at bounding box center [590, 239] width 440 height 52
click at [396, 246] on input "Word recognition and language comprehension" at bounding box center [389, 239] width 13 height 13
radio input "true"
click at [572, 435] on button "SUBMIT" at bounding box center [590, 437] width 110 height 26
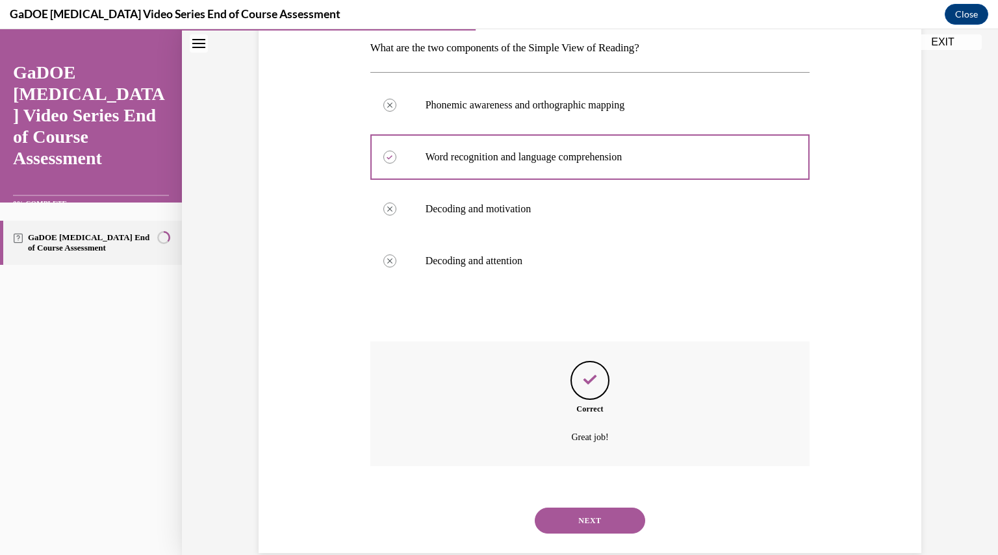
scroll to position [234, 0]
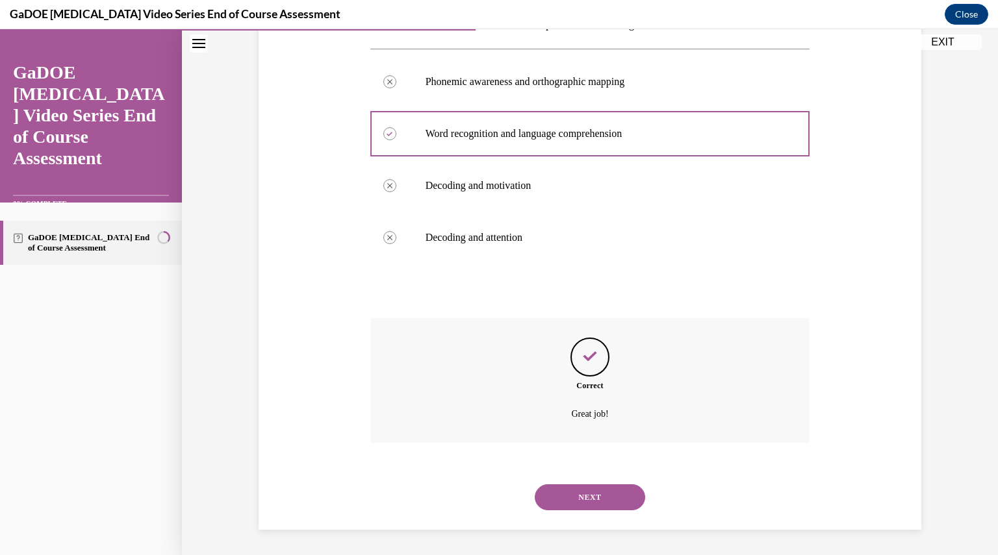
click at [587, 496] on button "NEXT" at bounding box center [590, 498] width 110 height 26
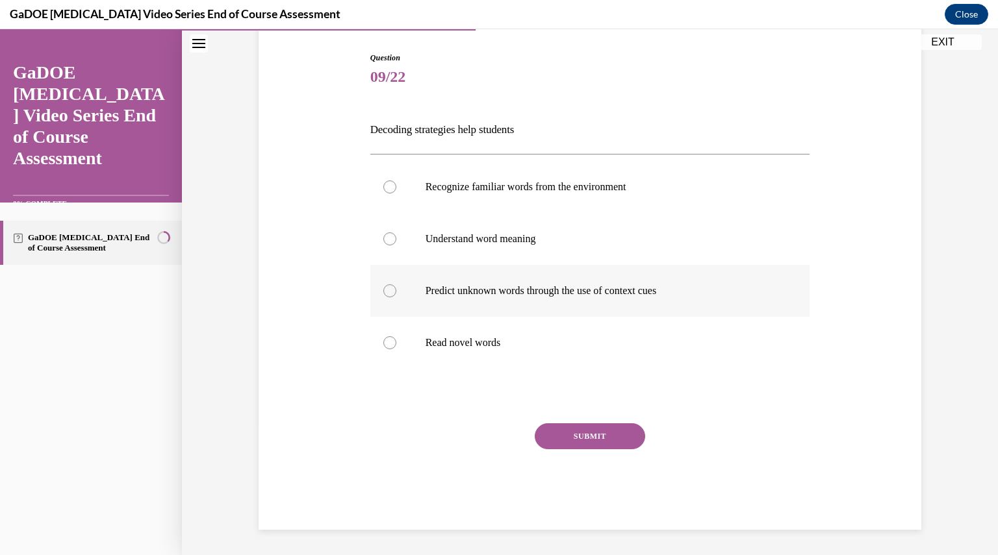
click at [563, 305] on label "Predict unknown words through the use of context cues" at bounding box center [590, 291] width 440 height 52
click at [396, 298] on input "Predict unknown words through the use of context cues" at bounding box center [389, 291] width 13 height 13
radio input "true"
click at [588, 437] on button "SUBMIT" at bounding box center [590, 437] width 110 height 26
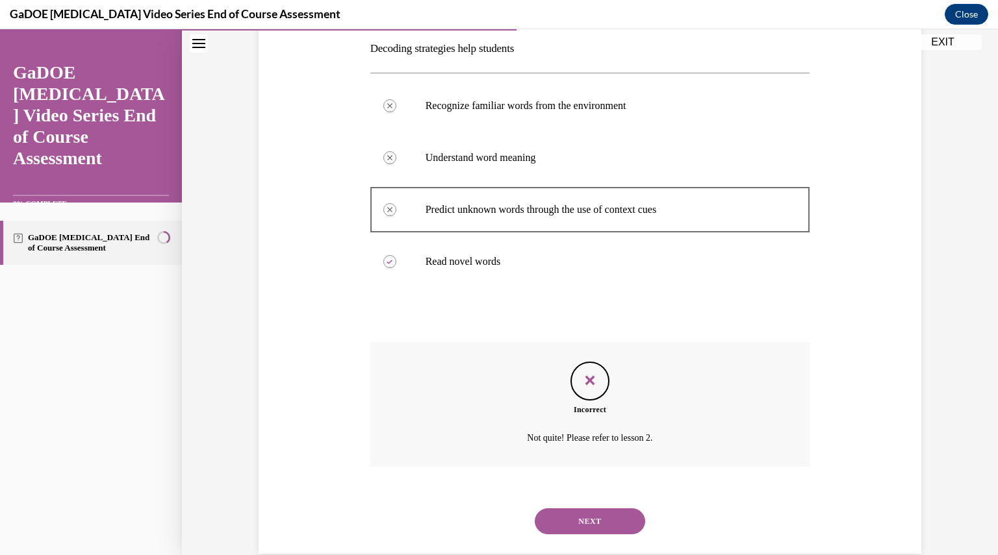
scroll to position [234, 0]
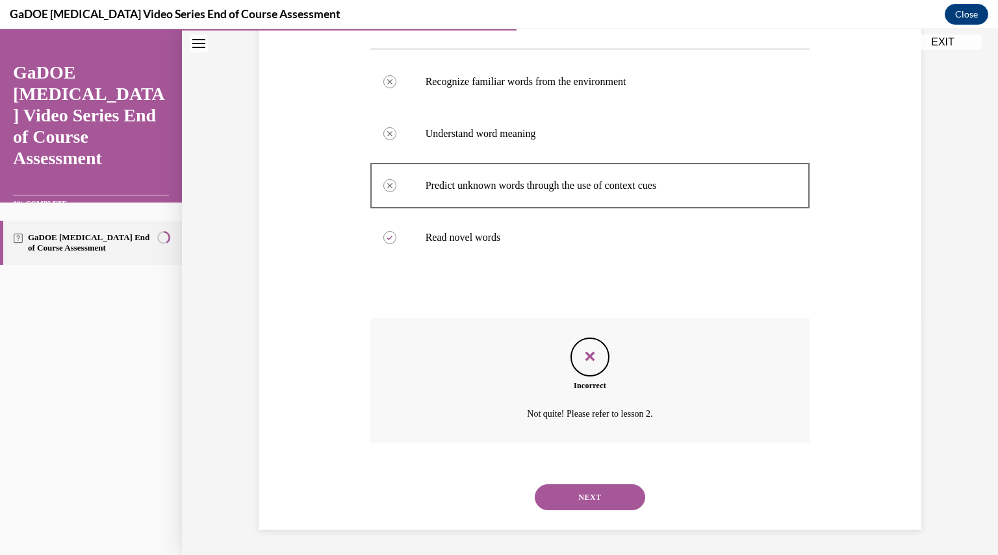
click at [599, 493] on button "NEXT" at bounding box center [590, 498] width 110 height 26
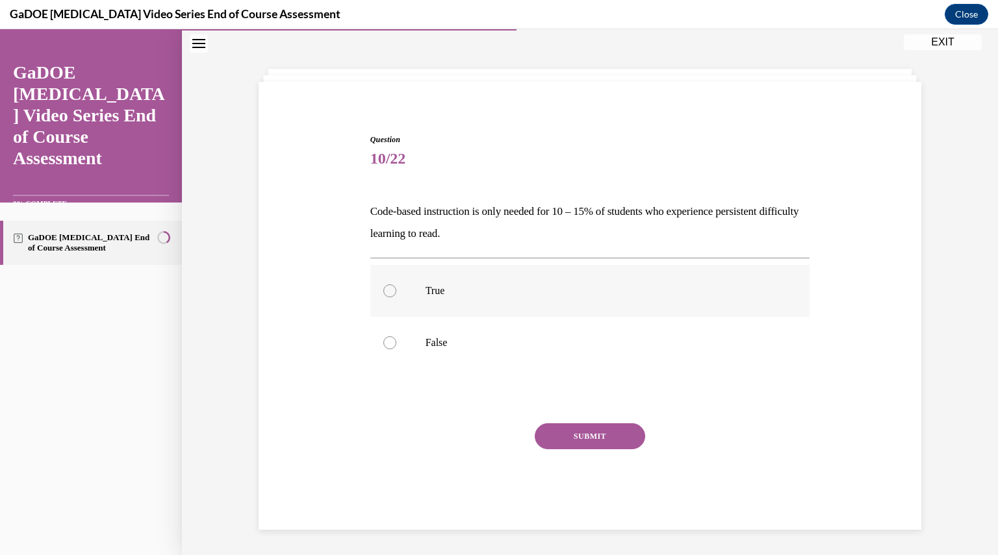
click at [544, 306] on label "True" at bounding box center [590, 291] width 440 height 52
click at [396, 298] on input "True" at bounding box center [389, 291] width 13 height 13
radio input "true"
click at [575, 431] on button "SUBMIT" at bounding box center [590, 437] width 110 height 26
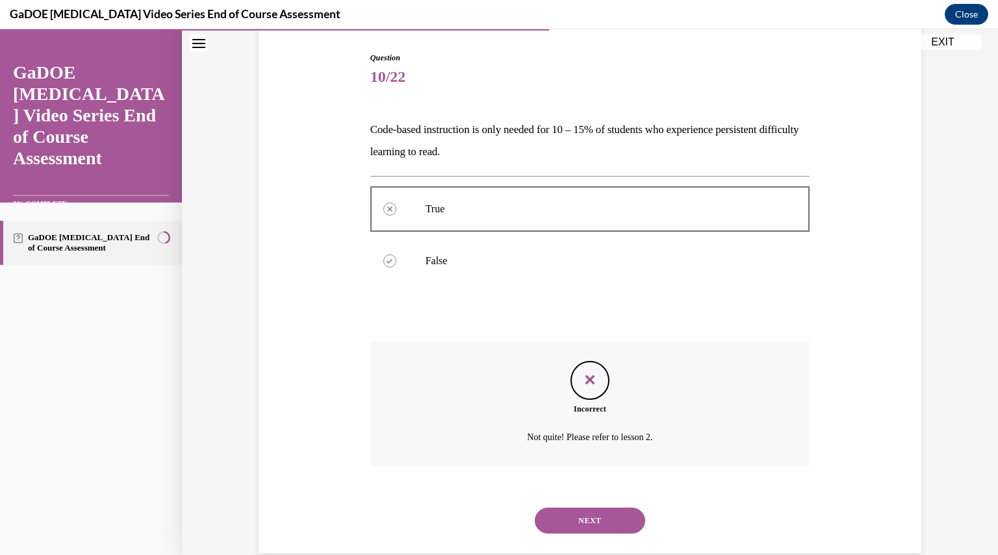
scroll to position [152, 0]
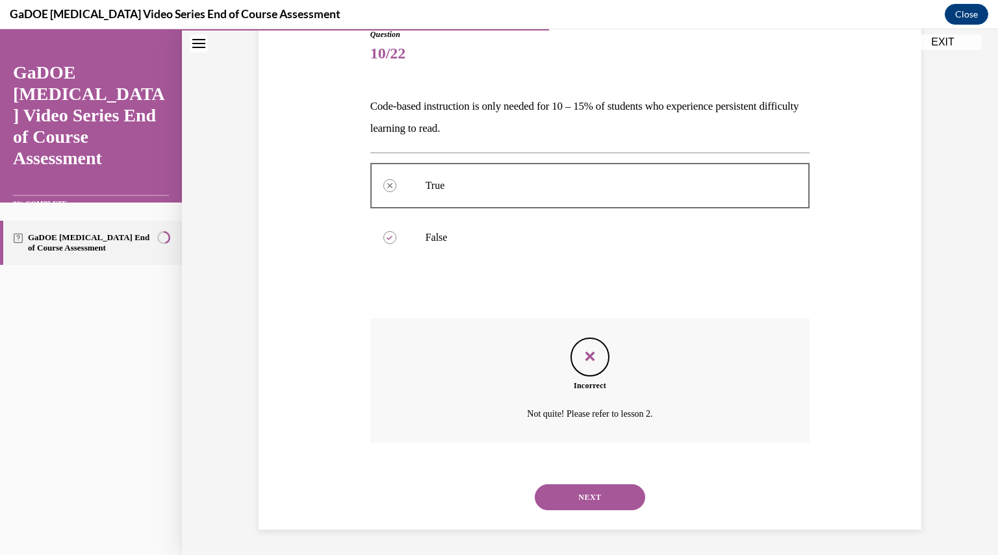
click at [585, 500] on button "NEXT" at bounding box center [590, 498] width 110 height 26
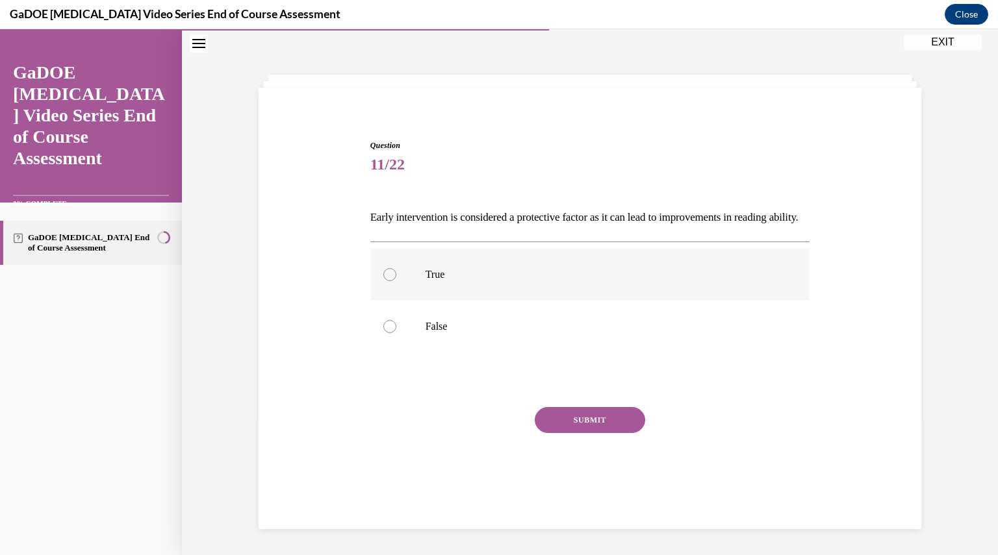
click at [473, 271] on label "True" at bounding box center [590, 275] width 440 height 52
click at [396, 271] on input "True" at bounding box center [389, 274] width 13 height 13
radio input "true"
click at [588, 433] on button "SUBMIT" at bounding box center [590, 420] width 110 height 26
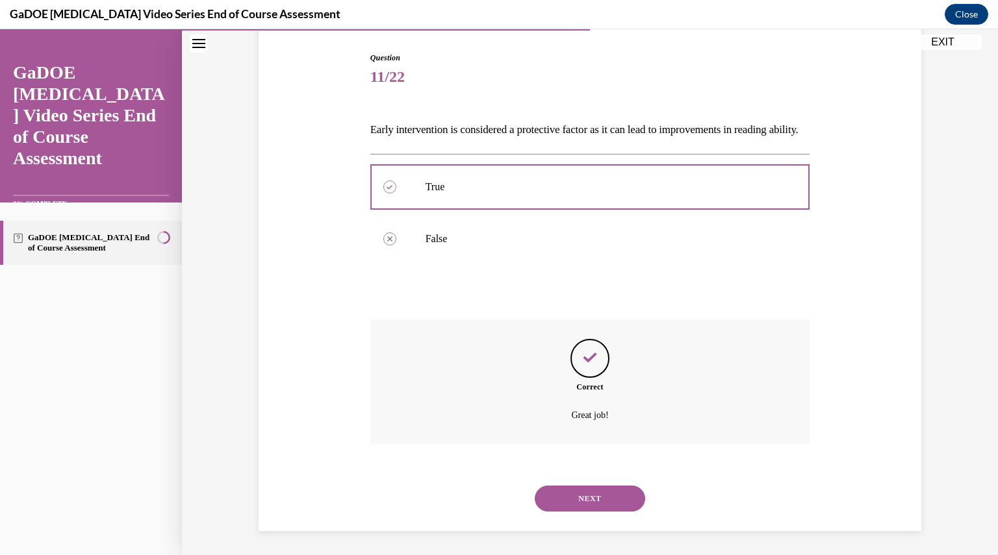
scroll to position [152, 0]
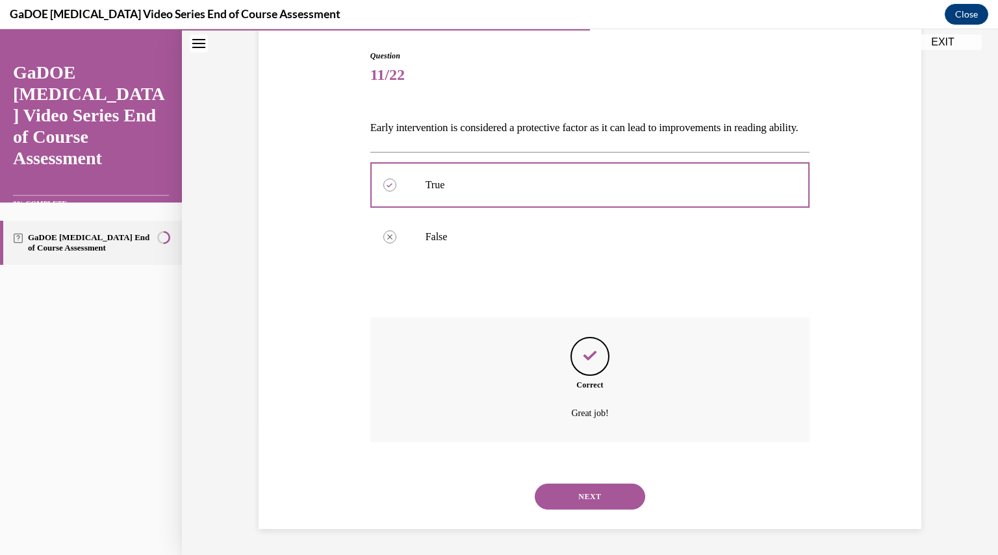
click at [591, 492] on button "NEXT" at bounding box center [590, 497] width 110 height 26
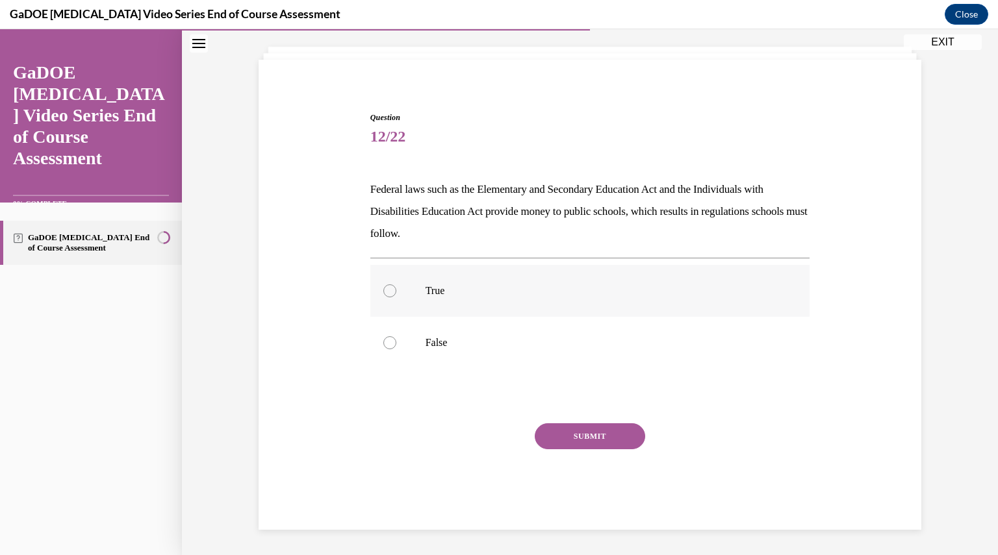
click at [548, 277] on label "True" at bounding box center [590, 291] width 440 height 52
click at [396, 285] on input "True" at bounding box center [389, 291] width 13 height 13
radio input "true"
click at [587, 433] on button "SUBMIT" at bounding box center [590, 437] width 110 height 26
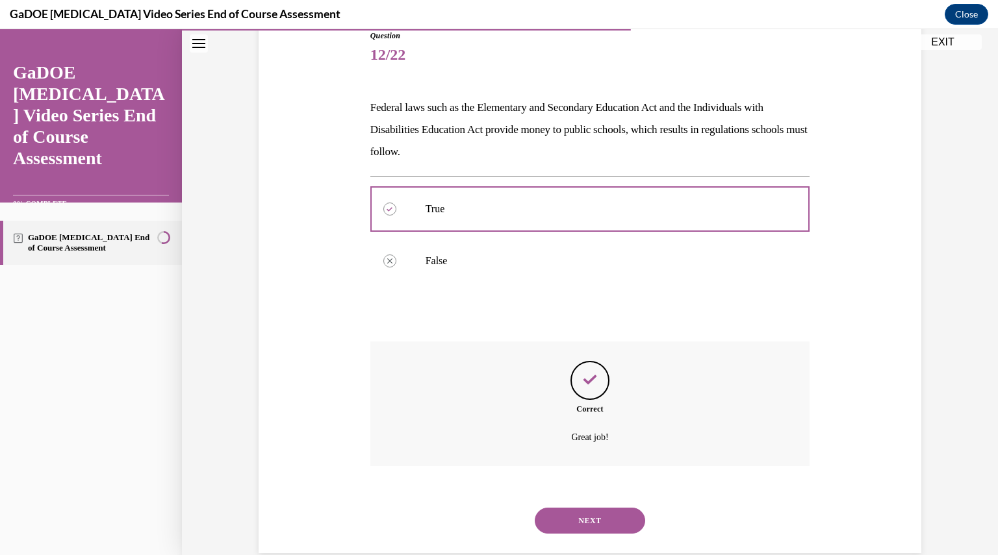
scroll to position [174, 0]
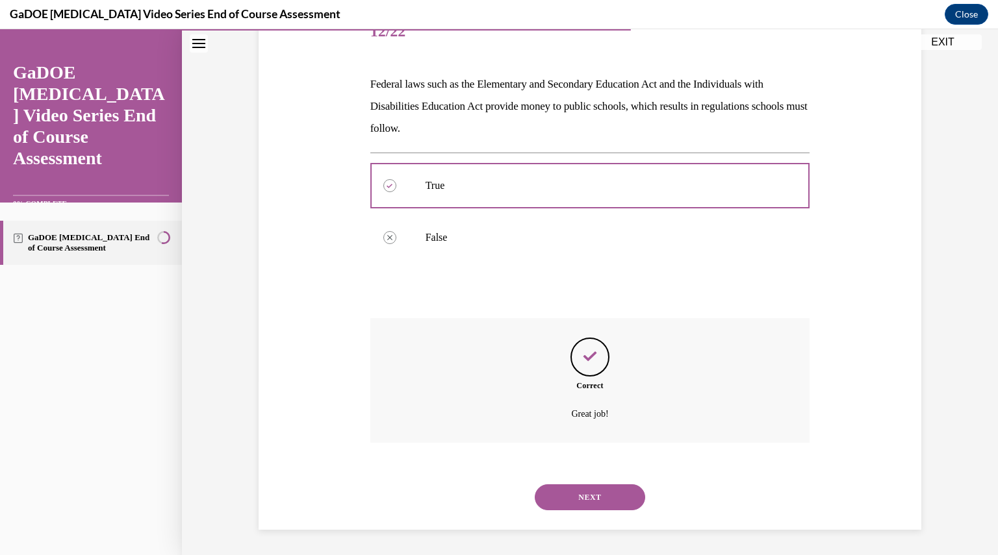
click at [598, 496] on button "NEXT" at bounding box center [590, 498] width 110 height 26
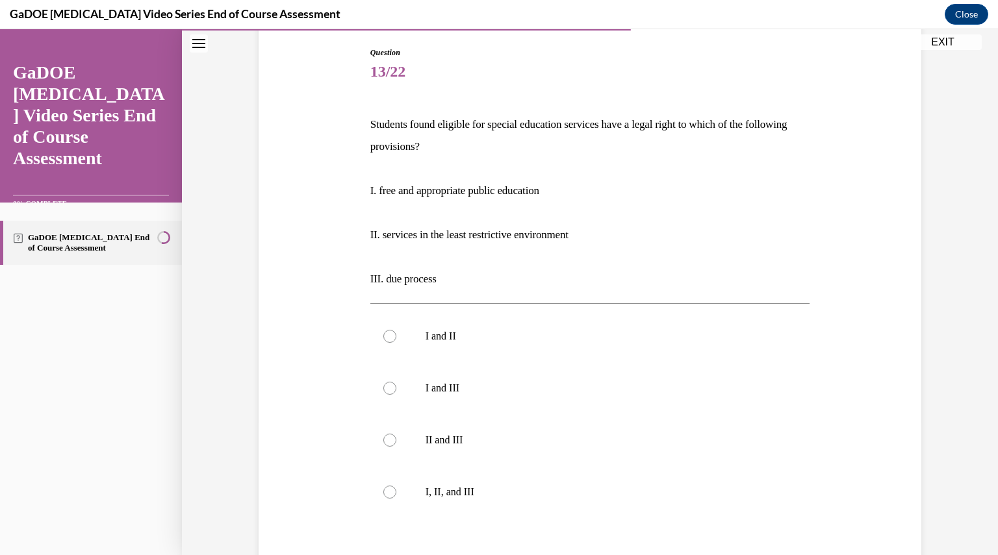
scroll to position [133, 0]
click at [555, 350] on label "I and II" at bounding box center [590, 338] width 440 height 52
click at [396, 344] on input "I and II" at bounding box center [389, 337] width 13 height 13
radio input "true"
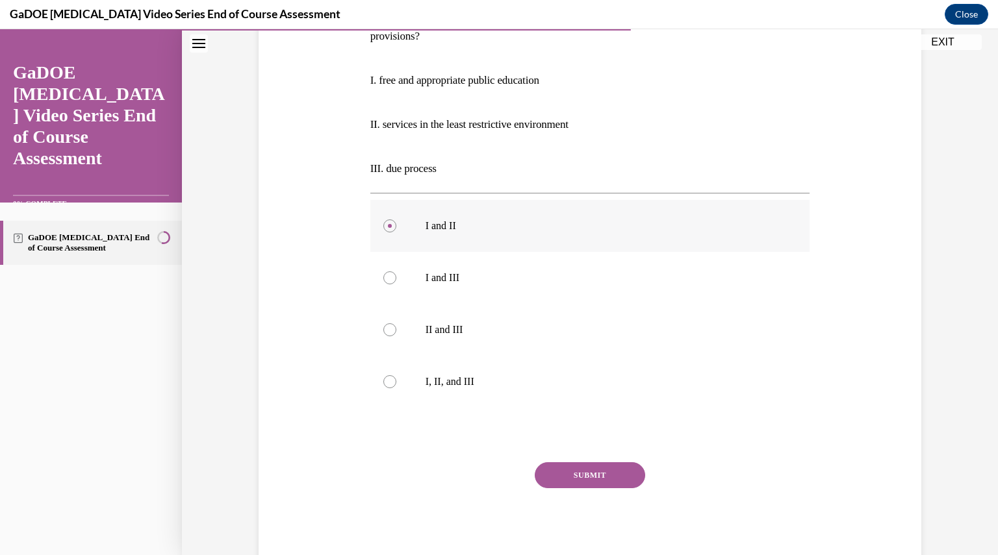
scroll to position [248, 0]
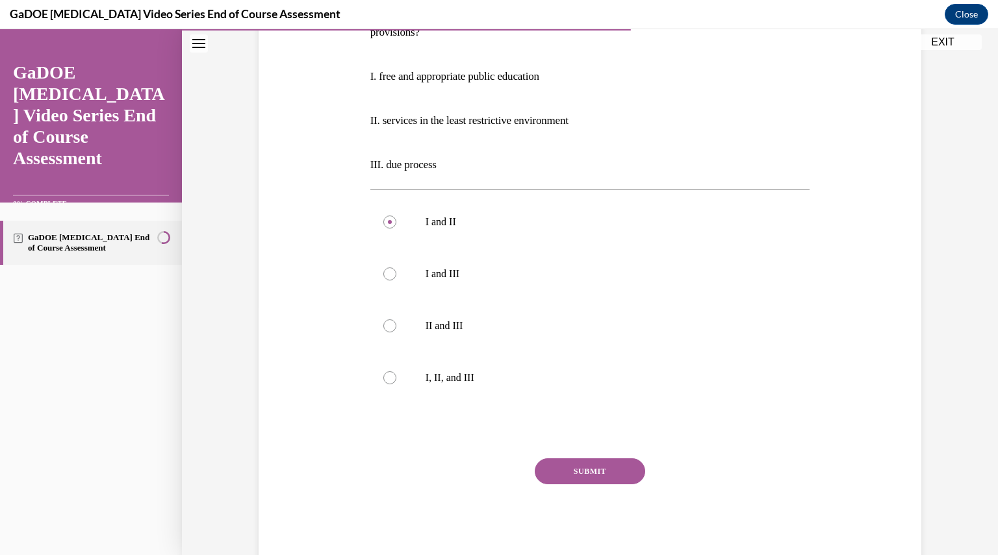
click at [585, 474] on button "SUBMIT" at bounding box center [590, 472] width 110 height 26
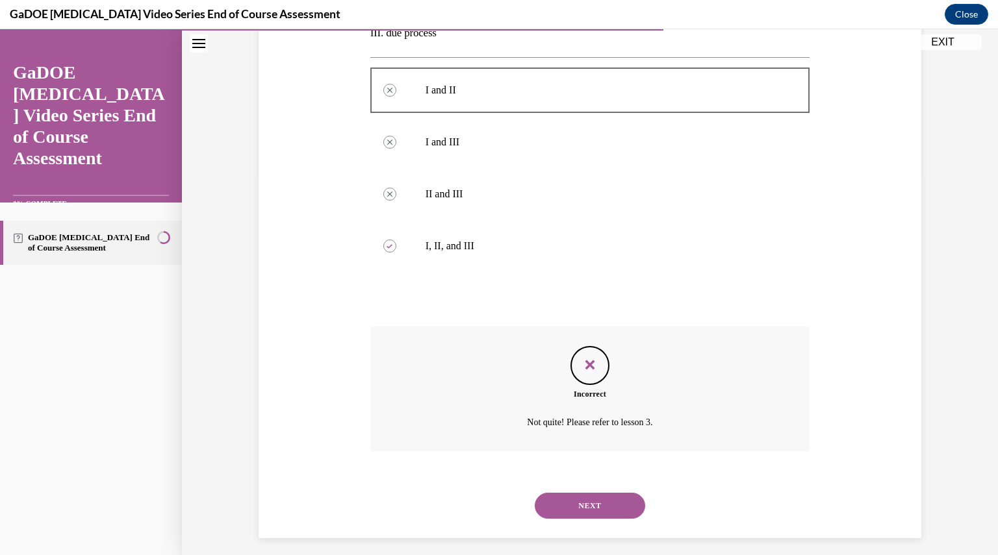
scroll to position [389, 0]
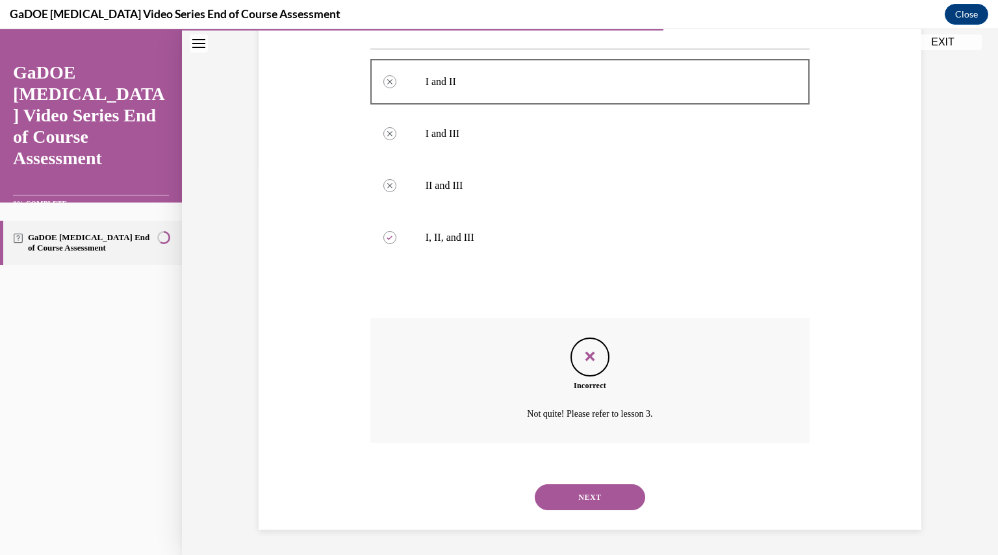
click at [583, 499] on button "NEXT" at bounding box center [590, 498] width 110 height 26
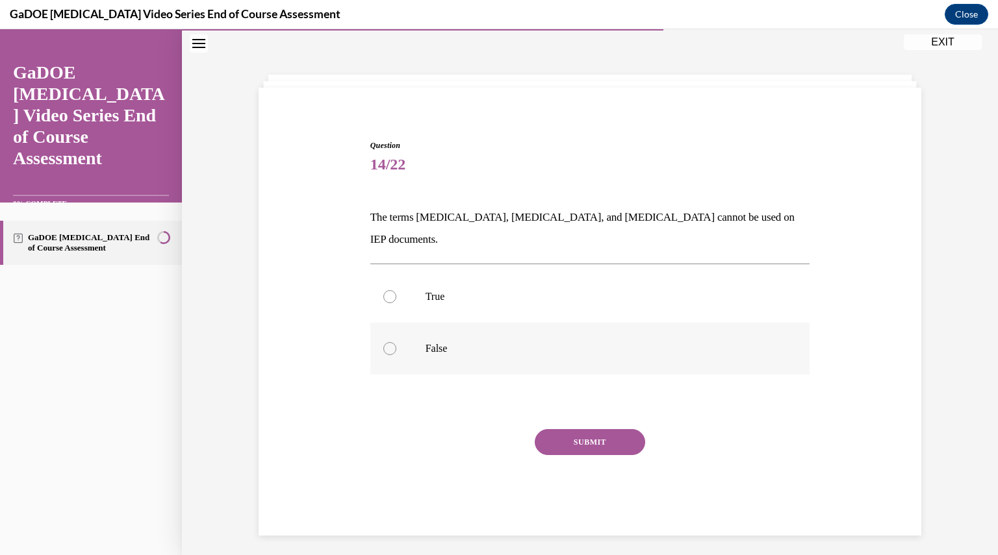
click at [489, 342] on p "False" at bounding box center [602, 348] width 352 height 13
click at [396, 342] on input "False" at bounding box center [389, 348] width 13 height 13
radio input "true"
click at [561, 429] on button "SUBMIT" at bounding box center [590, 442] width 110 height 26
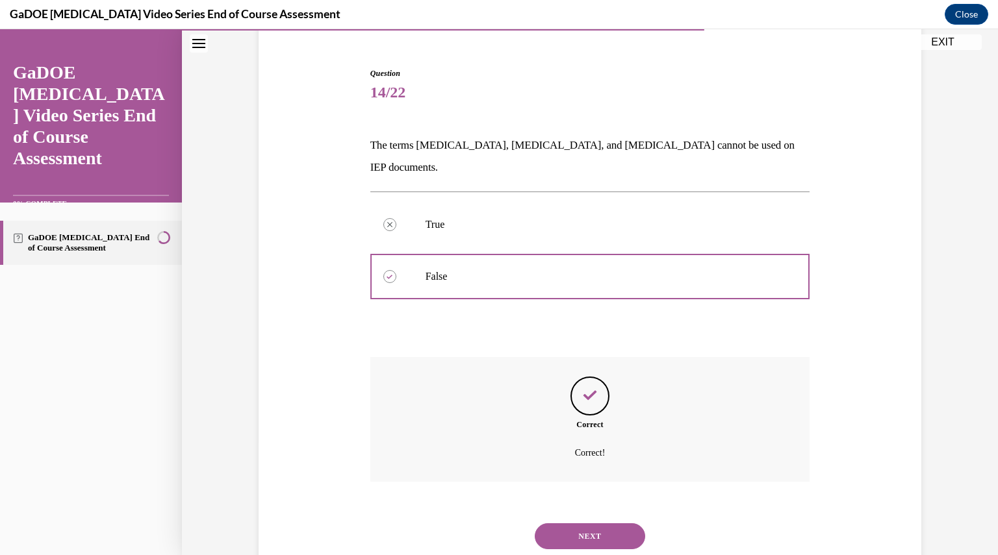
scroll to position [130, 0]
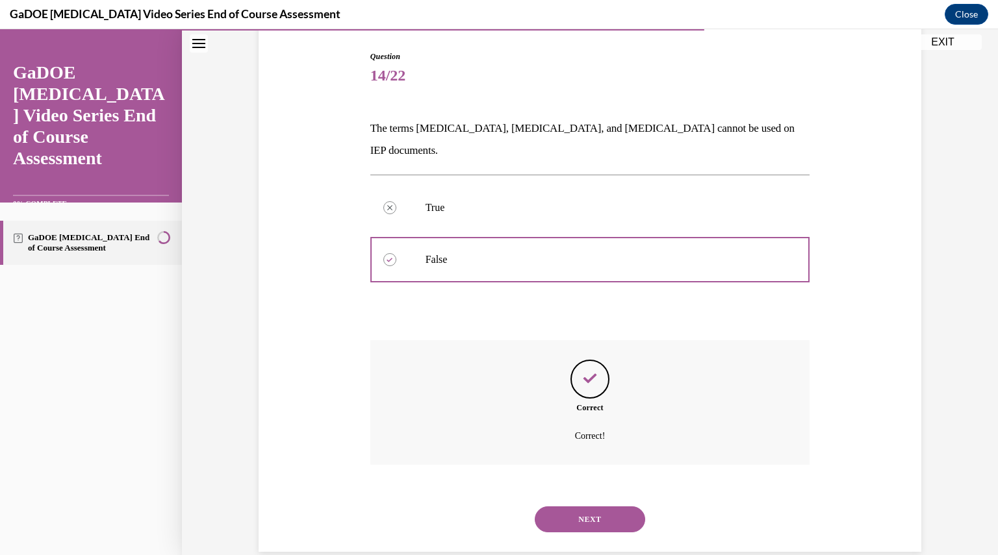
click at [586, 507] on button "NEXT" at bounding box center [590, 520] width 110 height 26
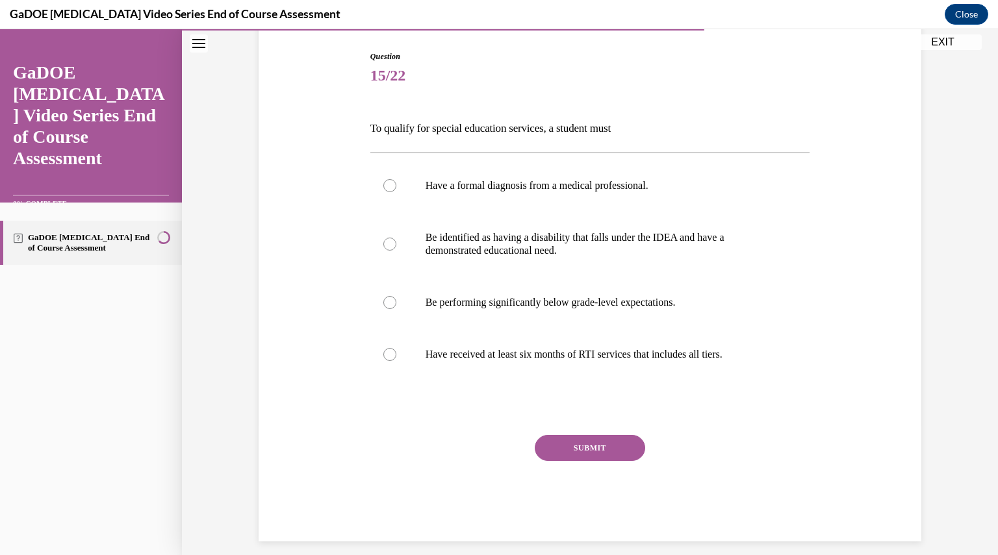
scroll to position [68, 0]
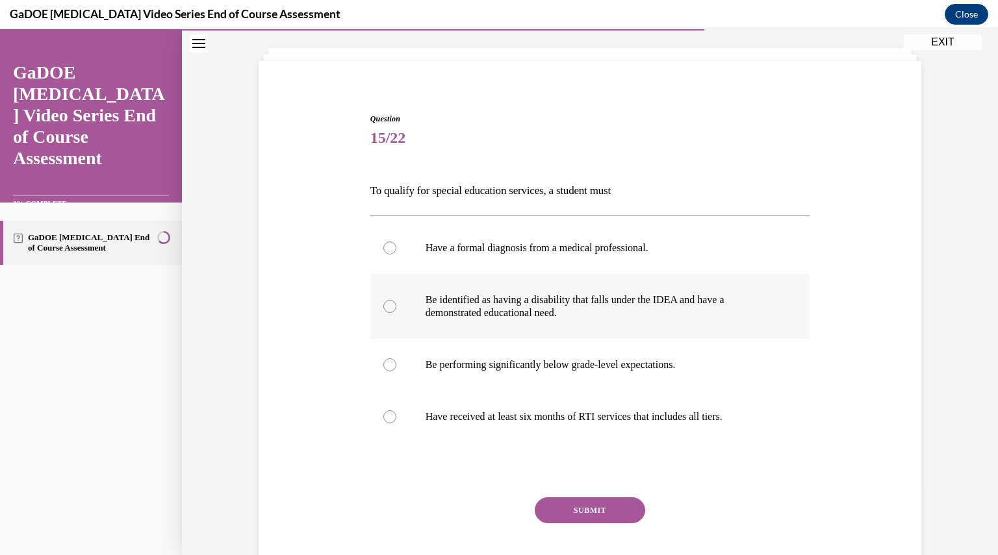
click at [544, 315] on p "Be identified as having a disability that falls under the IDEA and have a demon…" at bounding box center [602, 307] width 352 height 26
click at [396, 313] on input "Be identified as having a disability that falls under the IDEA and have a demon…" at bounding box center [389, 306] width 13 height 13
radio input "true"
click at [588, 505] on button "SUBMIT" at bounding box center [590, 511] width 110 height 26
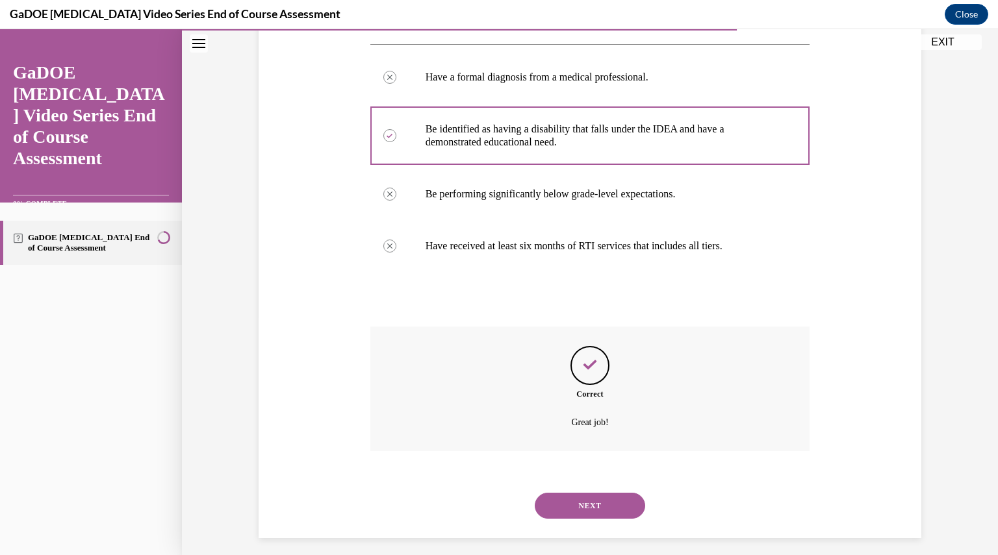
scroll to position [247, 0]
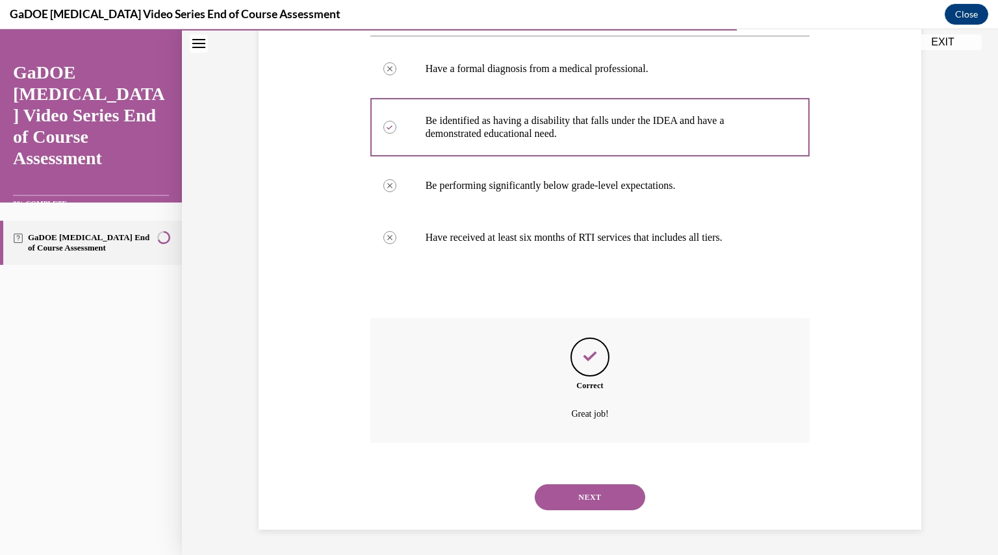
click at [588, 505] on button "NEXT" at bounding box center [590, 498] width 110 height 26
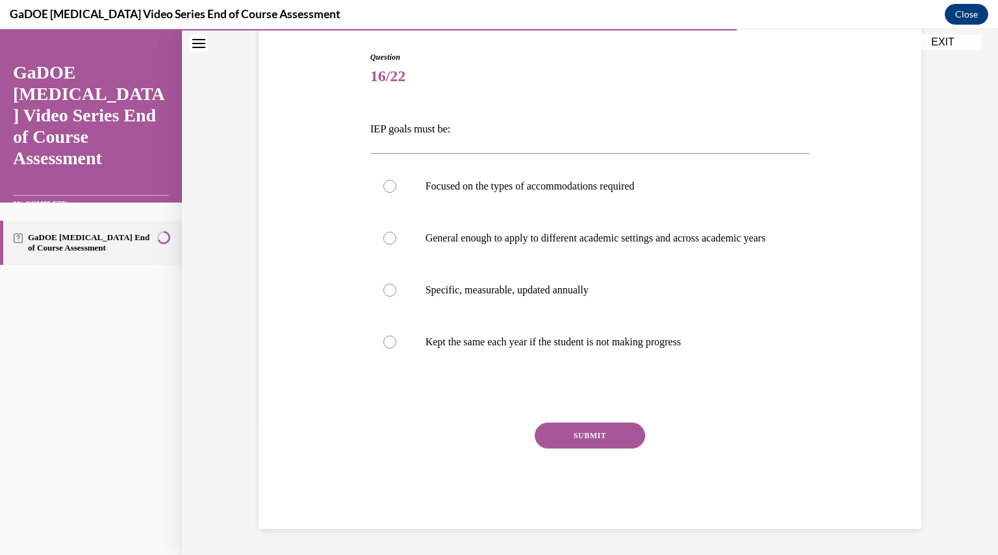
scroll to position [142, 0]
click at [518, 282] on label "Specific, measurable, updated annually" at bounding box center [590, 290] width 440 height 52
click at [396, 284] on input "Specific, measurable, updated annually" at bounding box center [389, 290] width 13 height 13
radio input "true"
click at [578, 430] on button "SUBMIT" at bounding box center [590, 436] width 110 height 26
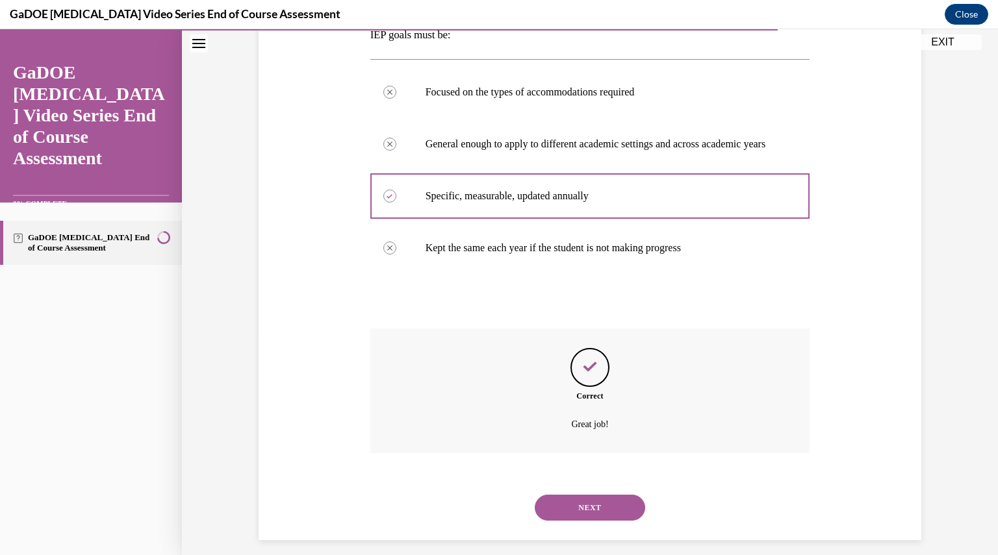
scroll to position [247, 0]
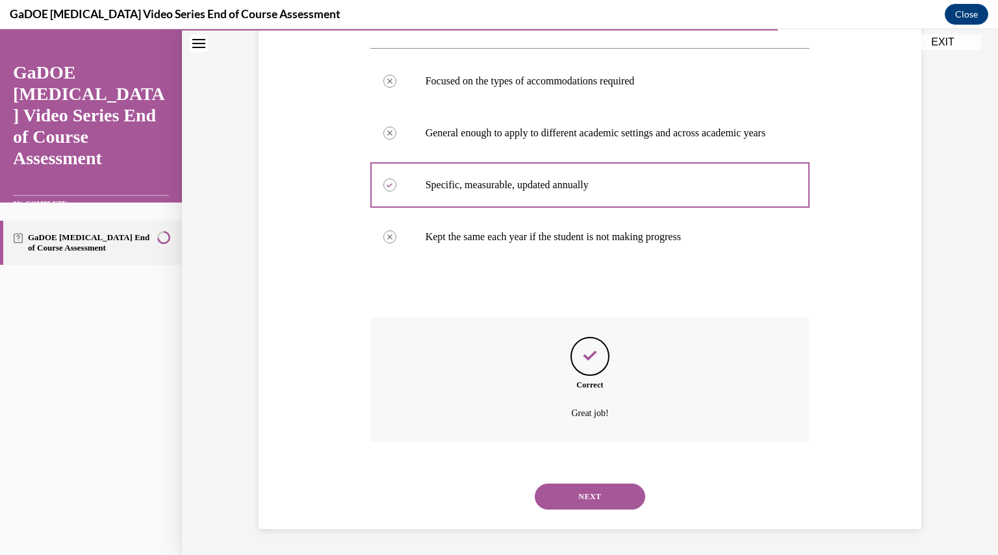
click at [584, 499] on button "NEXT" at bounding box center [590, 497] width 110 height 26
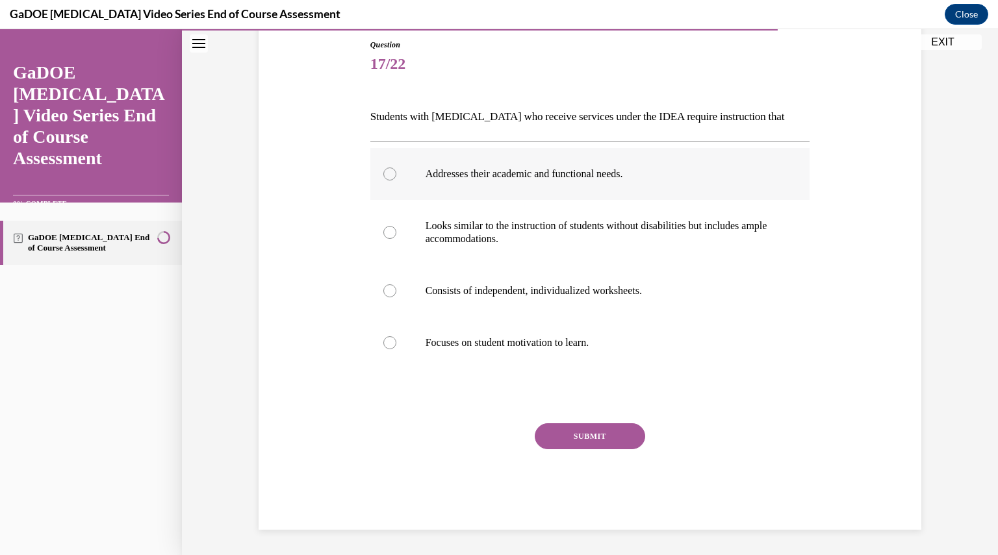
click at [541, 176] on p "Addresses their academic and functional needs." at bounding box center [602, 174] width 352 height 13
click at [396, 176] on input "Addresses their academic and functional needs." at bounding box center [389, 174] width 13 height 13
radio input "true"
click at [580, 434] on button "SUBMIT" at bounding box center [590, 437] width 110 height 26
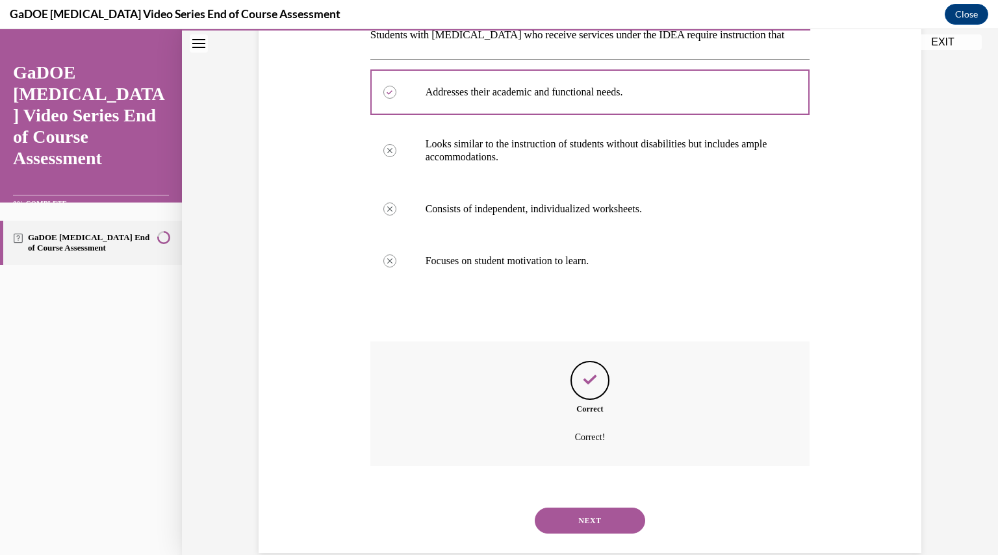
scroll to position [247, 0]
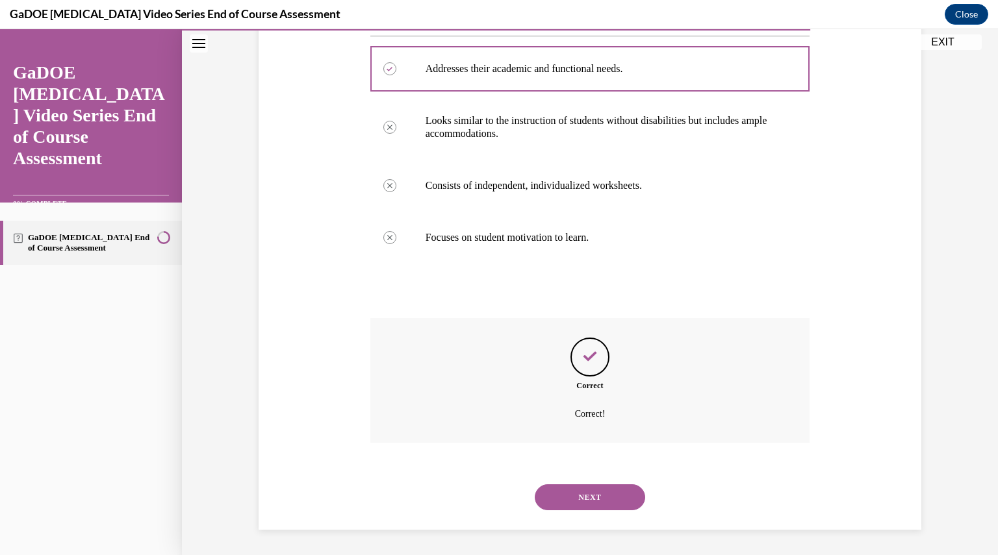
click at [587, 498] on button "NEXT" at bounding box center [590, 498] width 110 height 26
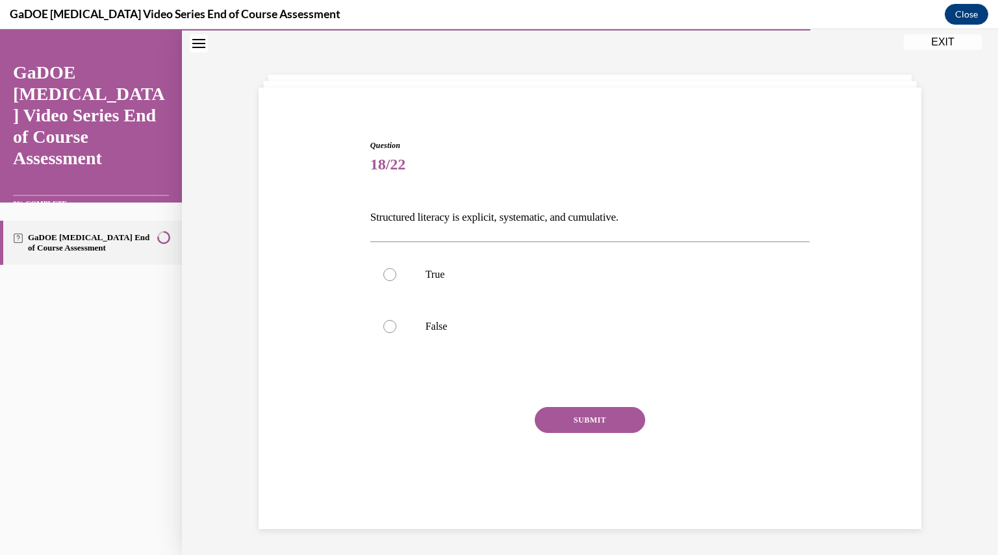
scroll to position [41, 0]
click at [511, 268] on p "True" at bounding box center [602, 274] width 352 height 13
click at [396, 268] on input "True" at bounding box center [389, 274] width 13 height 13
radio input "true"
click at [576, 418] on button "SUBMIT" at bounding box center [590, 420] width 110 height 26
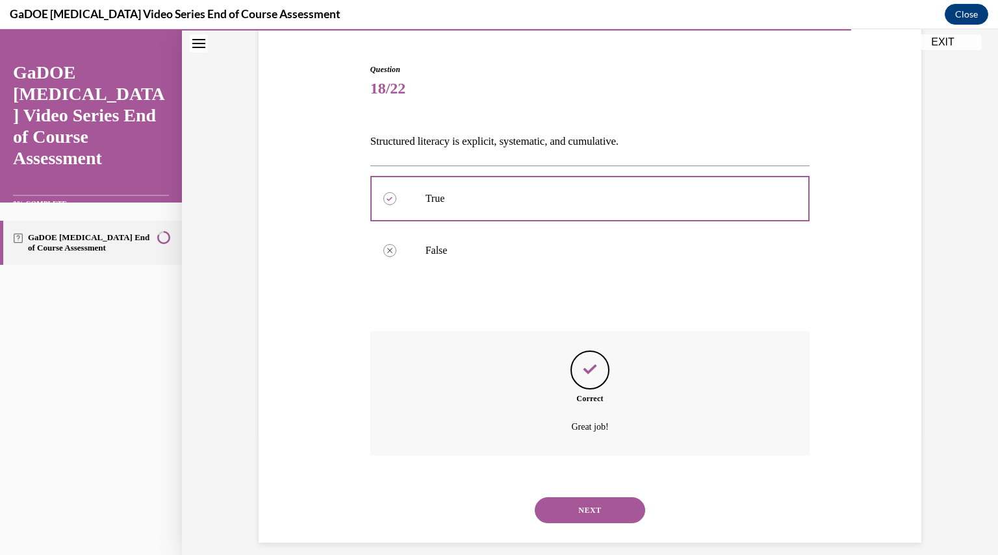
scroll to position [130, 0]
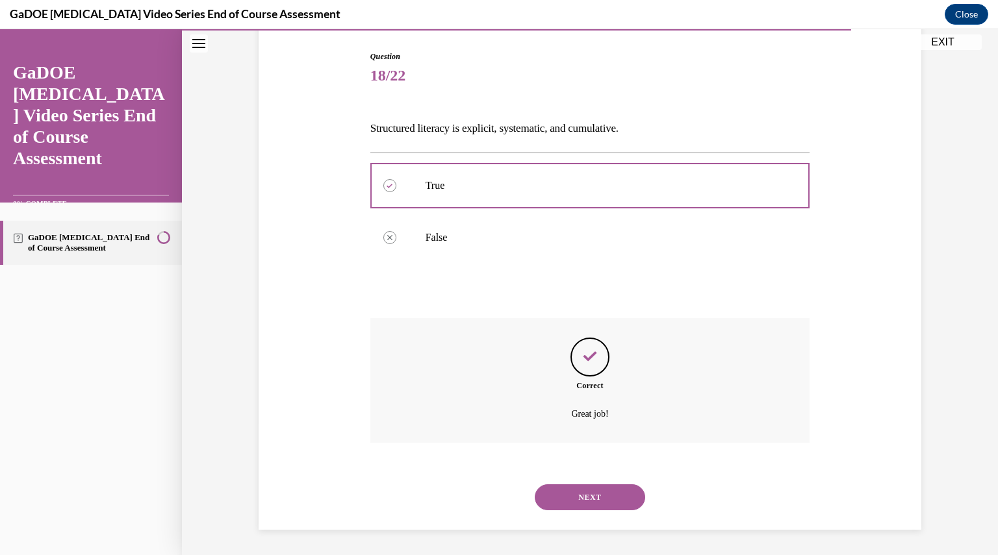
click at [584, 501] on button "NEXT" at bounding box center [590, 498] width 110 height 26
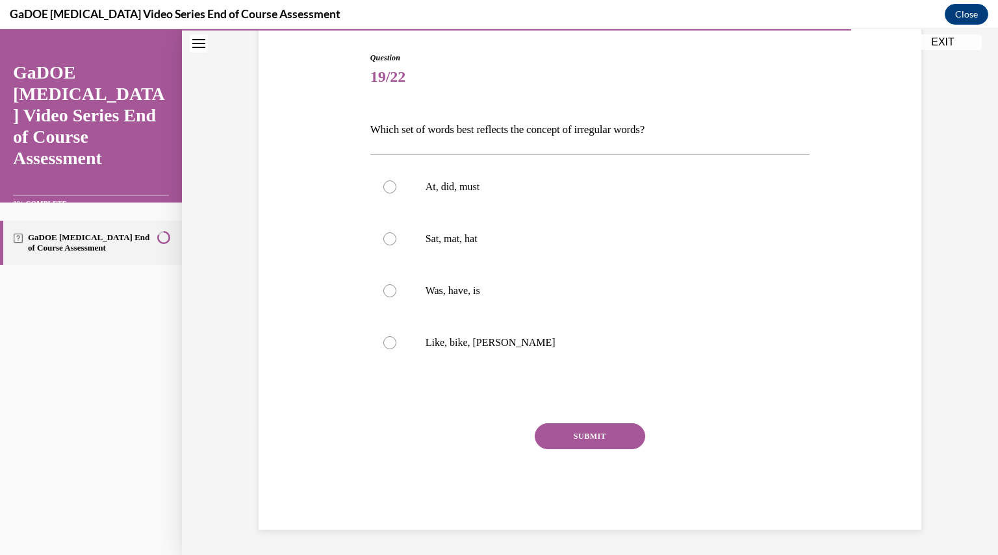
scroll to position [66, 0]
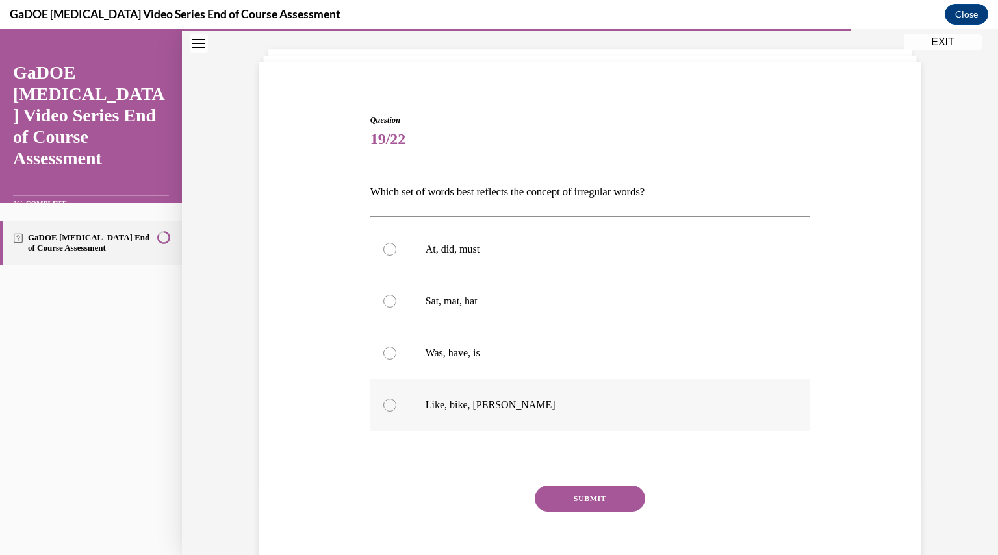
click at [495, 410] on p "Like, bike, Mike" at bounding box center [602, 405] width 352 height 13
click at [396, 410] on input "Like, bike, Mike" at bounding box center [389, 405] width 13 height 13
radio input "true"
click at [486, 376] on label "Was, have, is" at bounding box center [590, 353] width 440 height 52
click at [396, 360] on input "Was, have, is" at bounding box center [389, 353] width 13 height 13
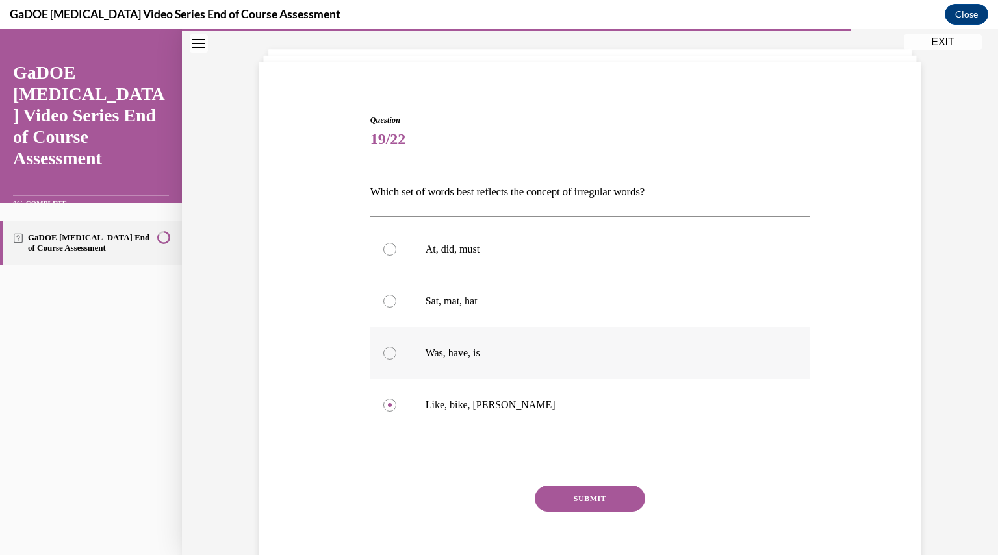
radio input "true"
click at [588, 492] on button "SUBMIT" at bounding box center [590, 499] width 110 height 26
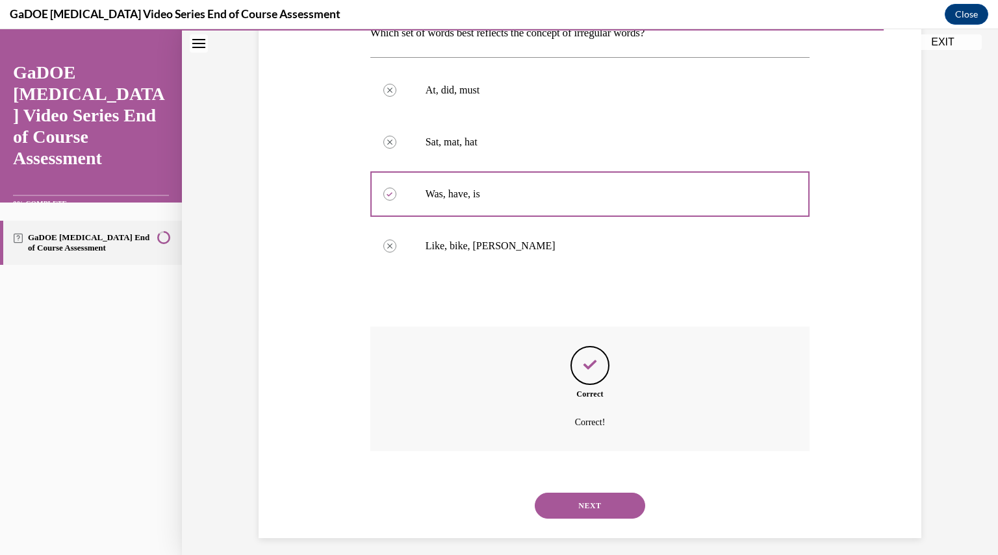
scroll to position [234, 0]
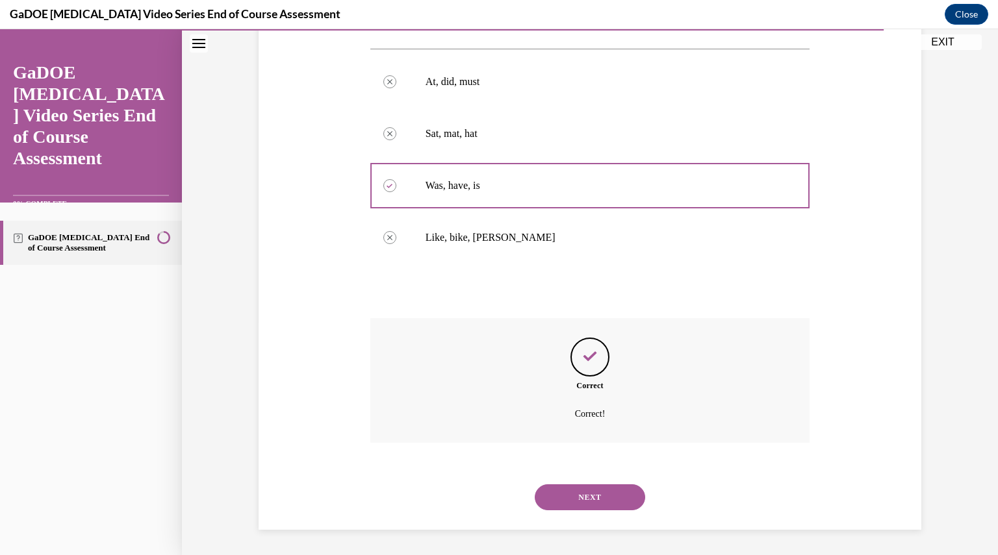
click at [589, 496] on button "NEXT" at bounding box center [590, 498] width 110 height 26
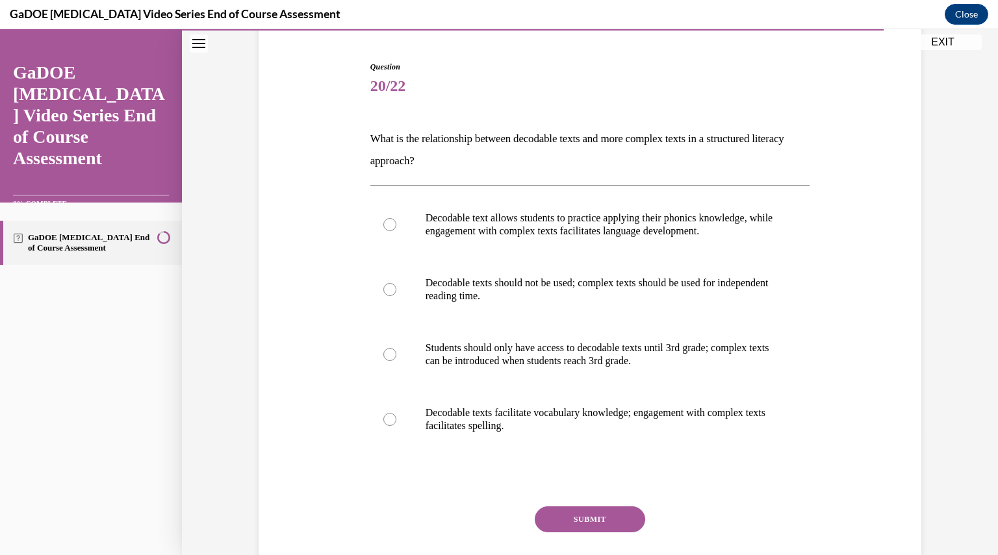
scroll to position [122, 0]
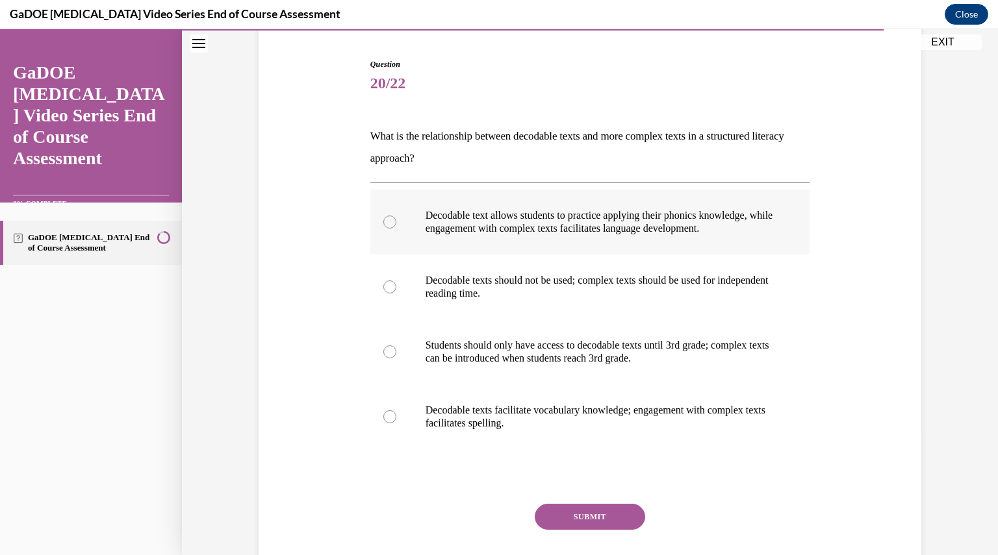
click at [562, 232] on p "Decodable text allows students to practice applying their phonics knowledge, wh…" at bounding box center [602, 222] width 352 height 26
click at [396, 229] on input "Decodable text allows students to practice applying their phonics knowledge, wh…" at bounding box center [389, 222] width 13 height 13
radio input "true"
click at [584, 516] on button "SUBMIT" at bounding box center [590, 517] width 110 height 26
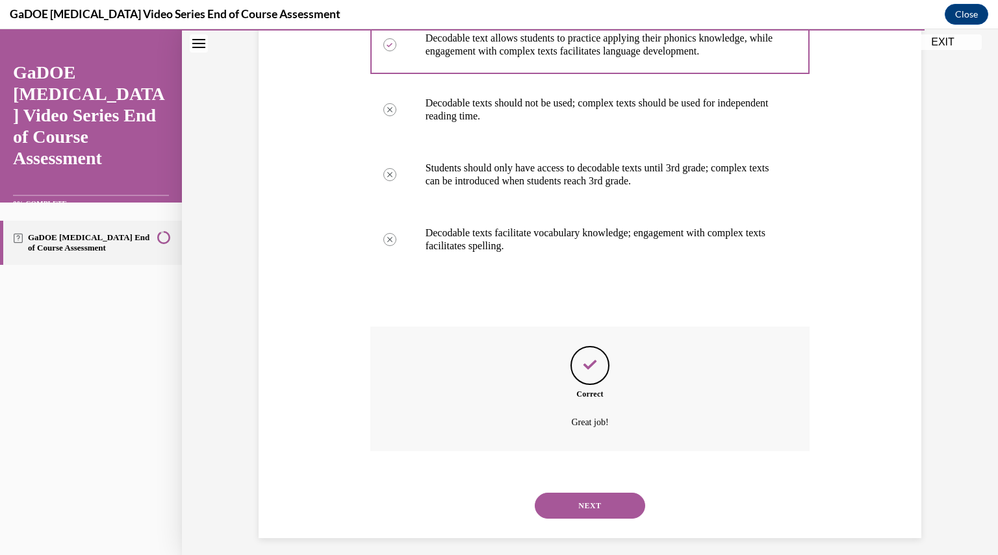
scroll to position [308, 0]
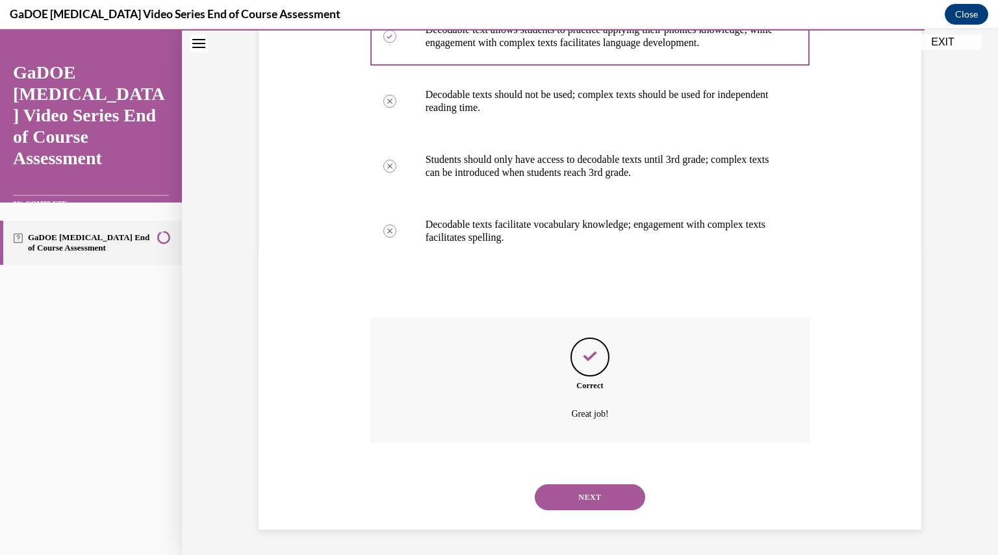
click at [579, 500] on button "NEXT" at bounding box center [590, 498] width 110 height 26
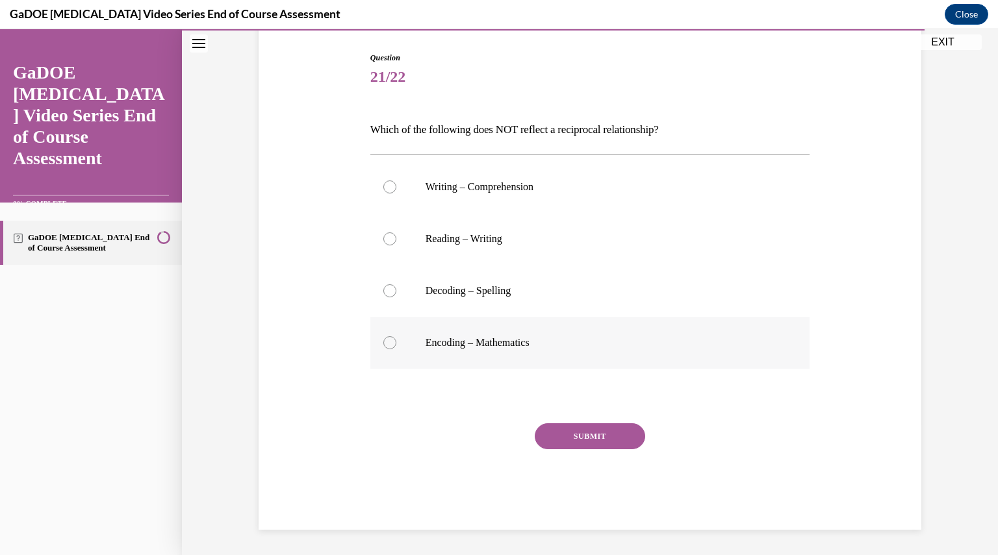
click at [507, 340] on p "Encoding – Mathematics" at bounding box center [602, 343] width 352 height 13
click at [396, 340] on input "Encoding – Mathematics" at bounding box center [389, 343] width 13 height 13
radio input "true"
click at [576, 436] on button "SUBMIT" at bounding box center [590, 437] width 110 height 26
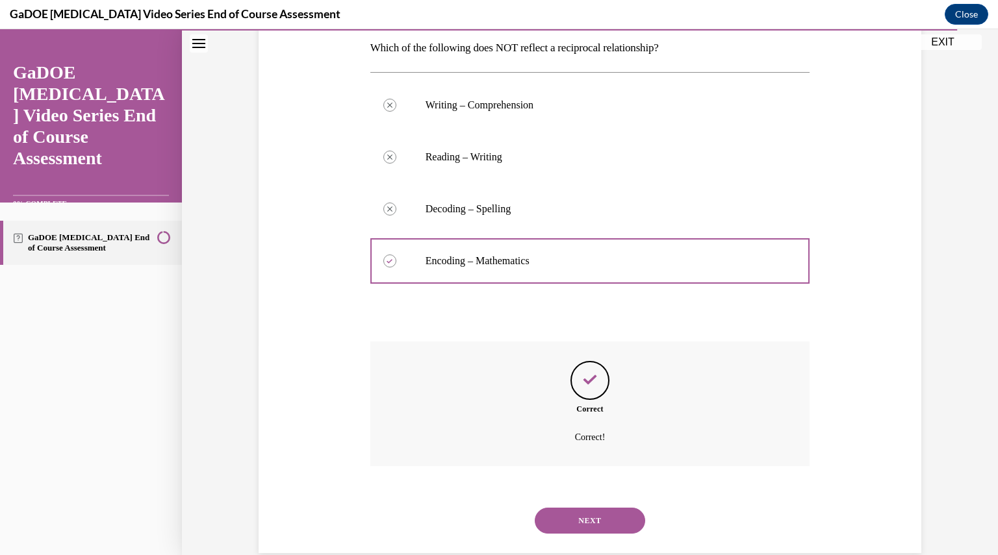
scroll to position [234, 0]
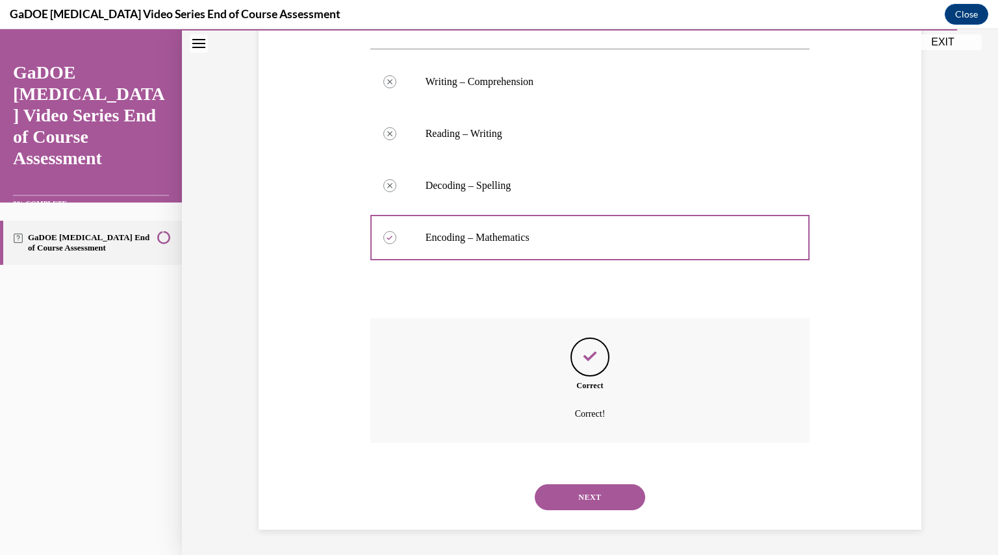
click at [582, 491] on button "NEXT" at bounding box center [590, 498] width 110 height 26
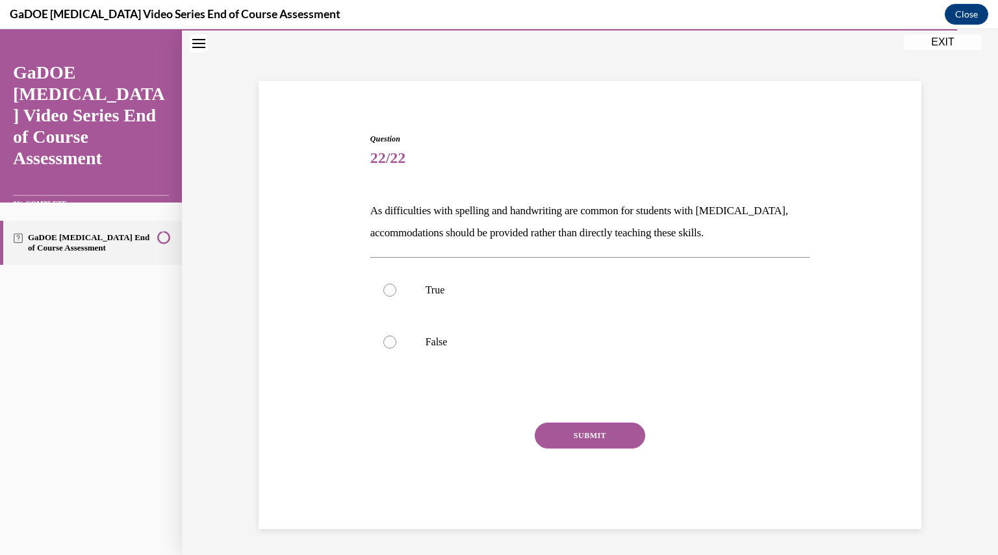
scroll to position [47, 0]
click at [471, 341] on p "False" at bounding box center [602, 343] width 352 height 13
click at [396, 341] on input "False" at bounding box center [389, 343] width 13 height 13
radio input "true"
click at [548, 443] on button "SUBMIT" at bounding box center [590, 437] width 110 height 26
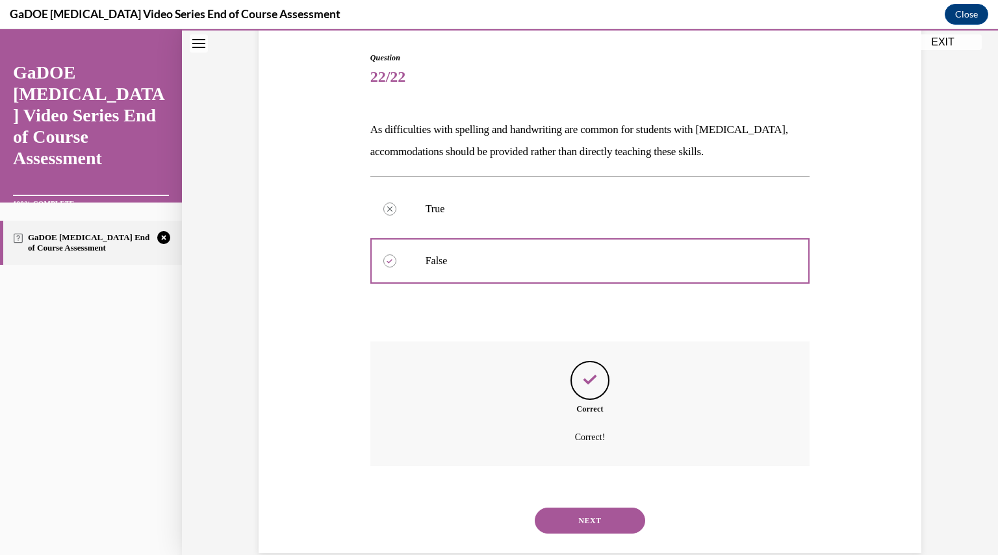
scroll to position [152, 0]
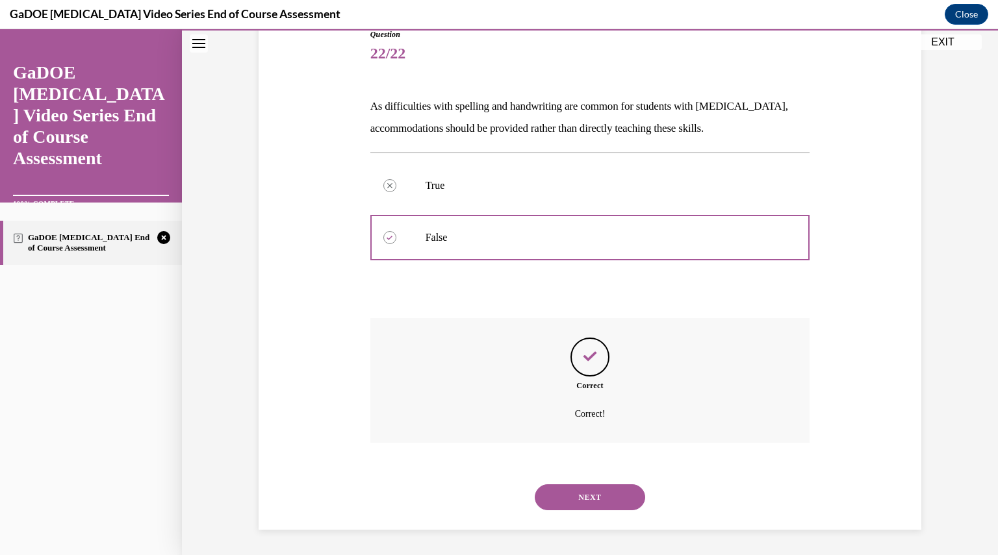
click at [580, 492] on button "NEXT" at bounding box center [590, 498] width 110 height 26
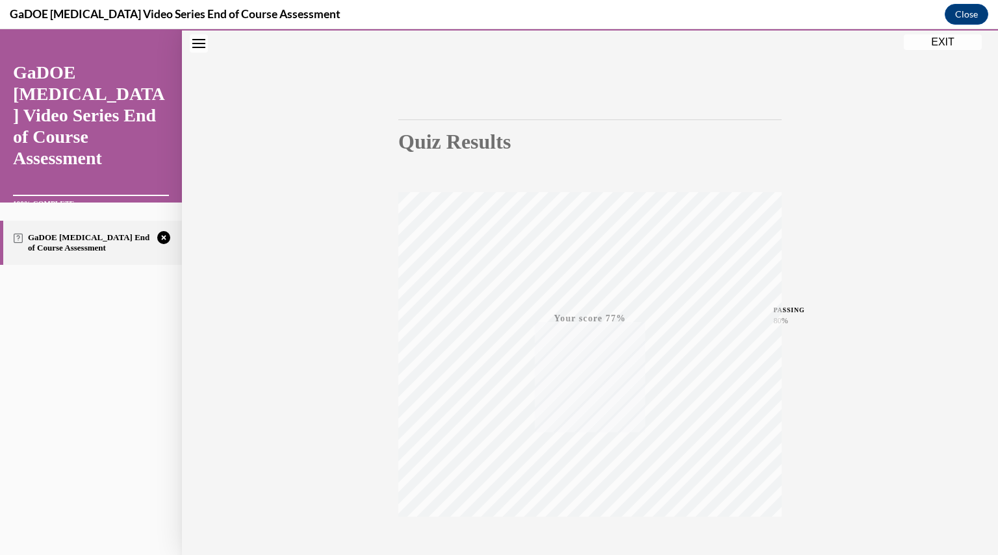
scroll to position [139, 0]
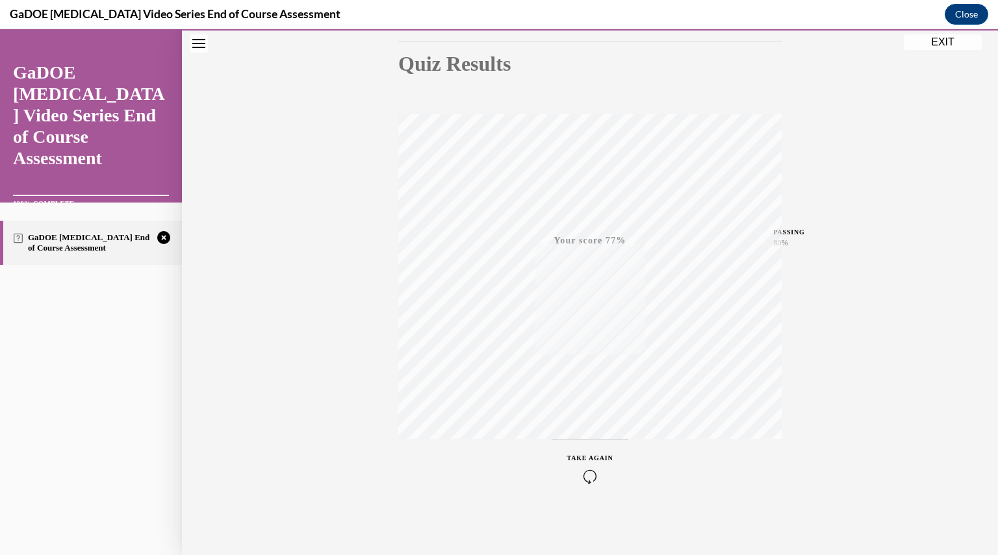
click at [587, 474] on icon "button" at bounding box center [590, 477] width 46 height 14
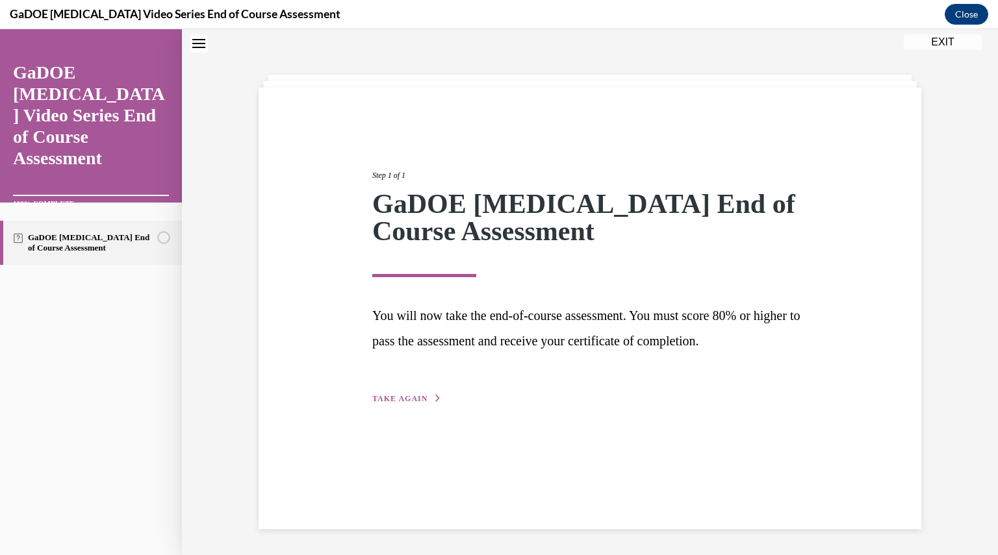
scroll to position [41, 0]
click at [419, 402] on button "TAKE AGAIN" at bounding box center [407, 399] width 70 height 12
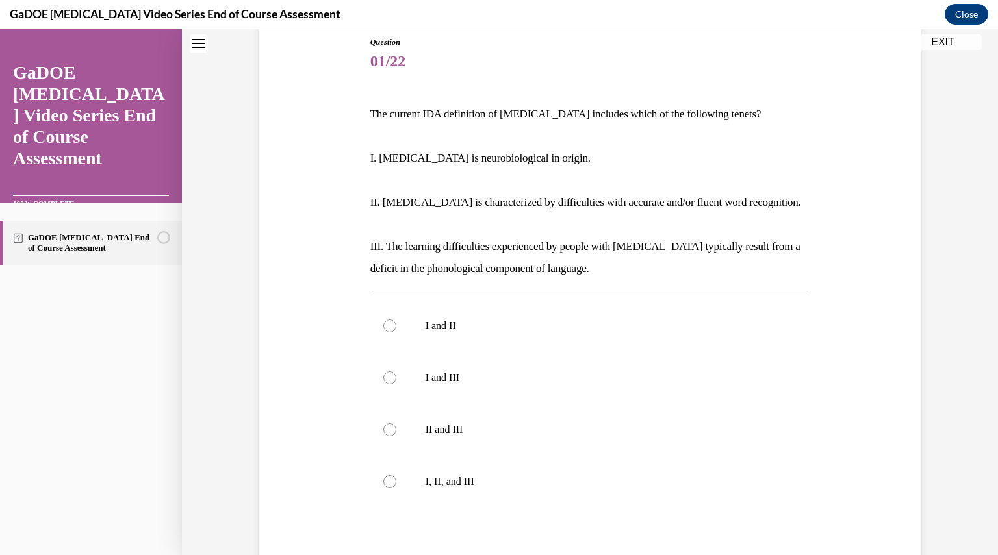
scroll to position [145, 0]
click at [447, 496] on label "I, II, and III" at bounding box center [590, 481] width 440 height 52
click at [396, 488] on input "I, II, and III" at bounding box center [389, 481] width 13 height 13
radio input "true"
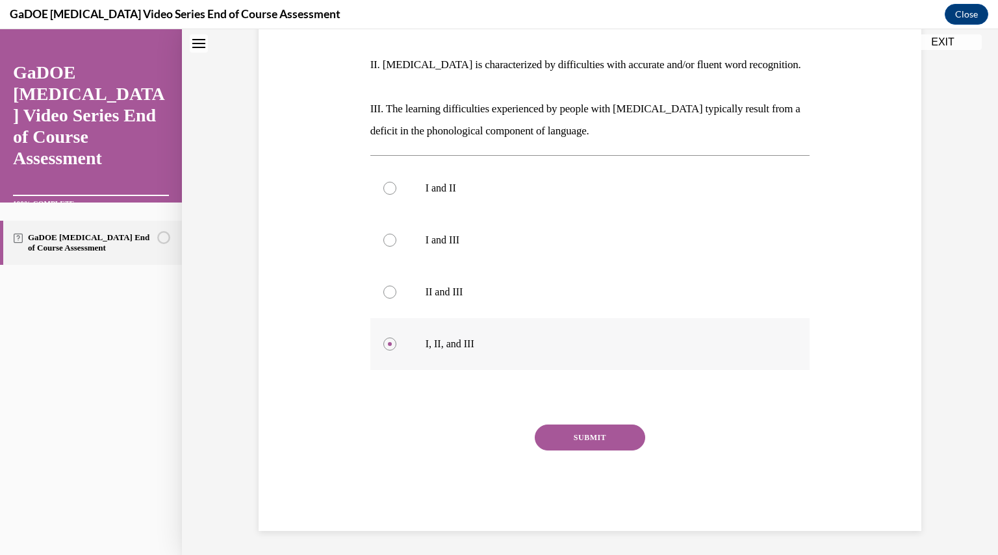
scroll to position [283, 0]
click at [544, 440] on button "SUBMIT" at bounding box center [590, 437] width 110 height 26
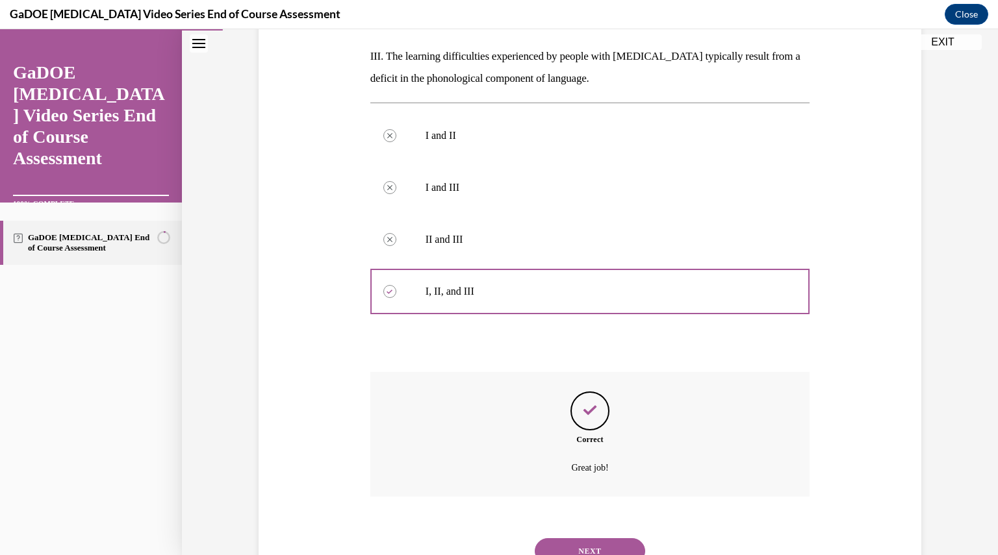
scroll to position [389, 0]
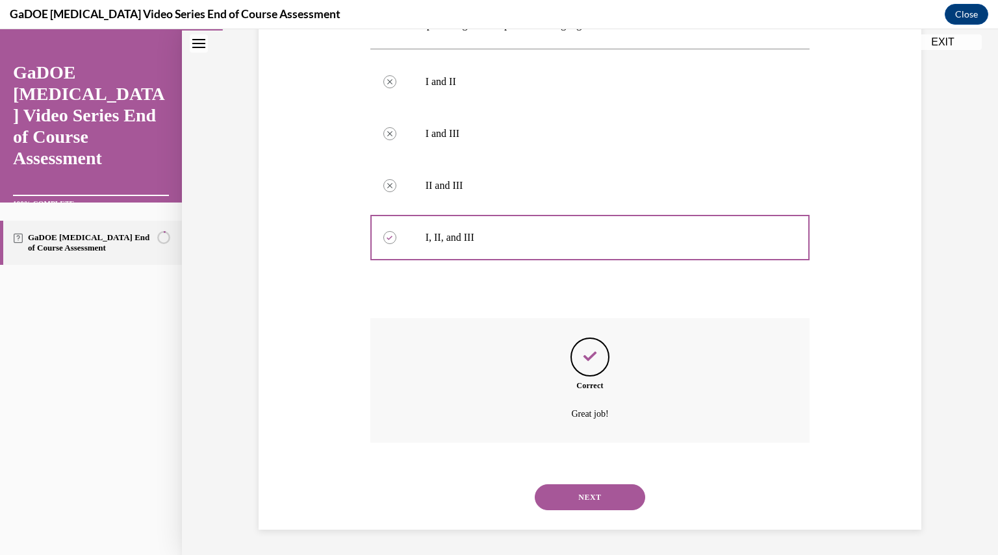
click at [579, 488] on button "NEXT" at bounding box center [590, 498] width 110 height 26
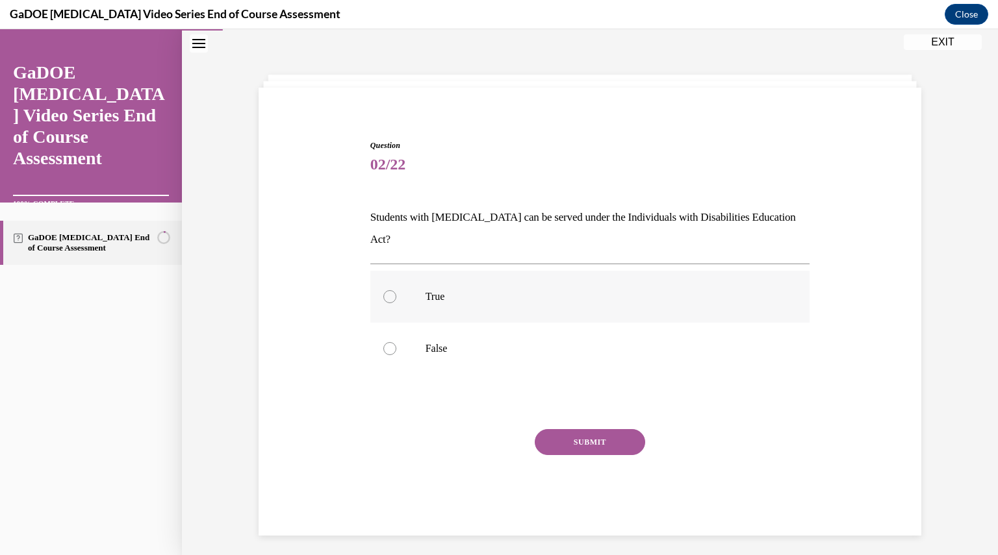
click at [491, 290] on p "True" at bounding box center [602, 296] width 352 height 13
click at [396, 290] on input "True" at bounding box center [389, 296] width 13 height 13
radio input "true"
click at [571, 429] on button "SUBMIT" at bounding box center [590, 442] width 110 height 26
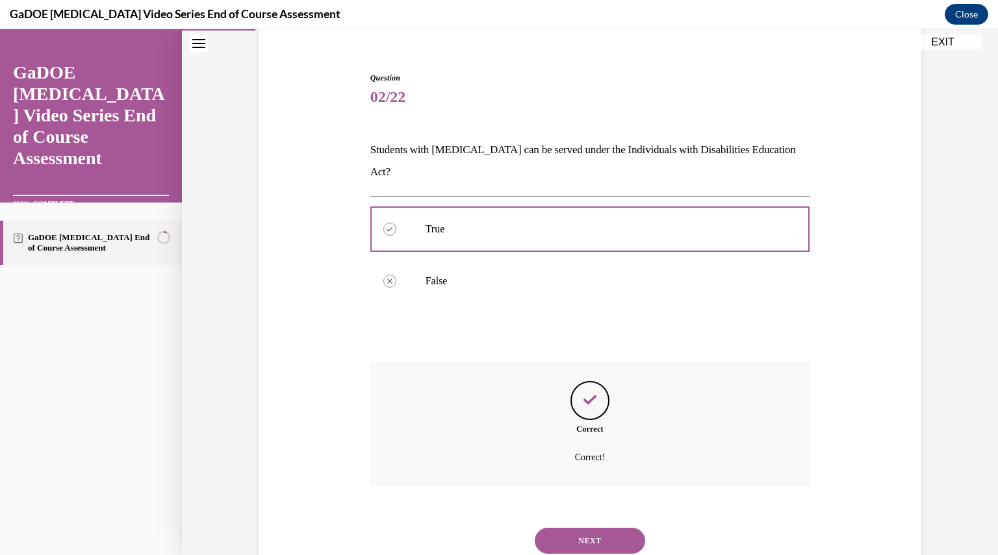
scroll to position [130, 0]
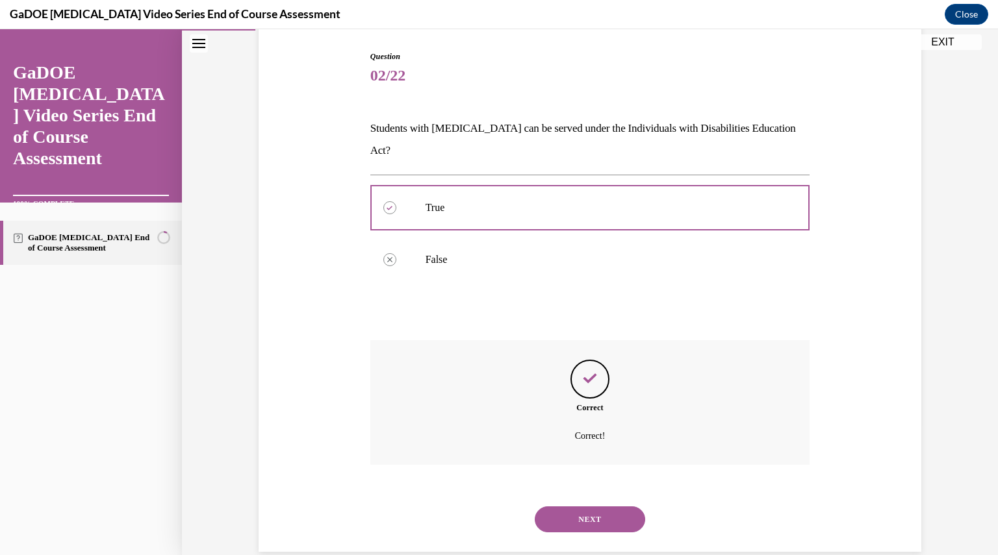
click at [589, 507] on button "NEXT" at bounding box center [590, 520] width 110 height 26
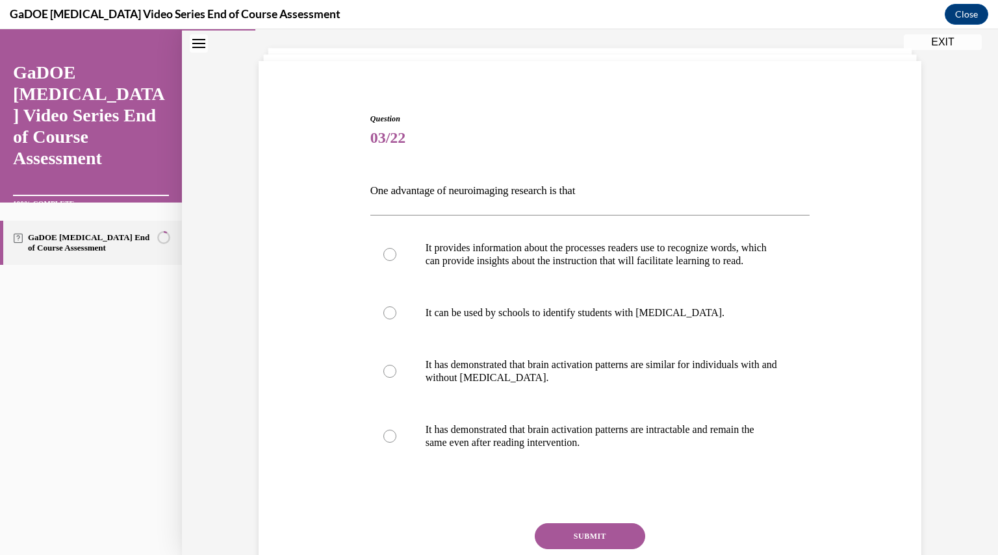
scroll to position [68, 0]
click at [569, 450] on p "It has demonstrated that brain activation patterns are intractable and remain t…" at bounding box center [602, 437] width 352 height 26
click at [396, 443] on input "It has demonstrated that brain activation patterns are intractable and remain t…" at bounding box center [389, 436] width 13 height 13
radio input "true"
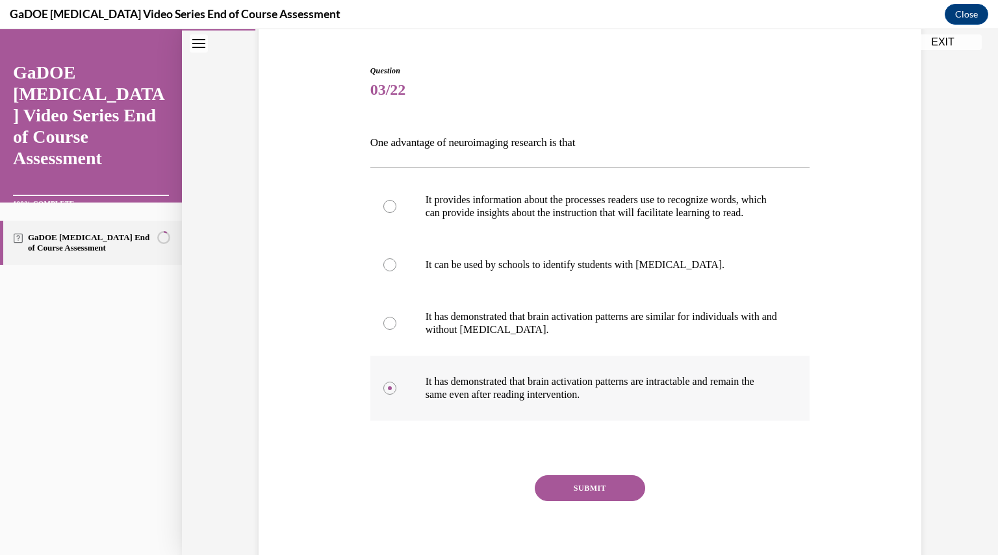
scroll to position [117, 0]
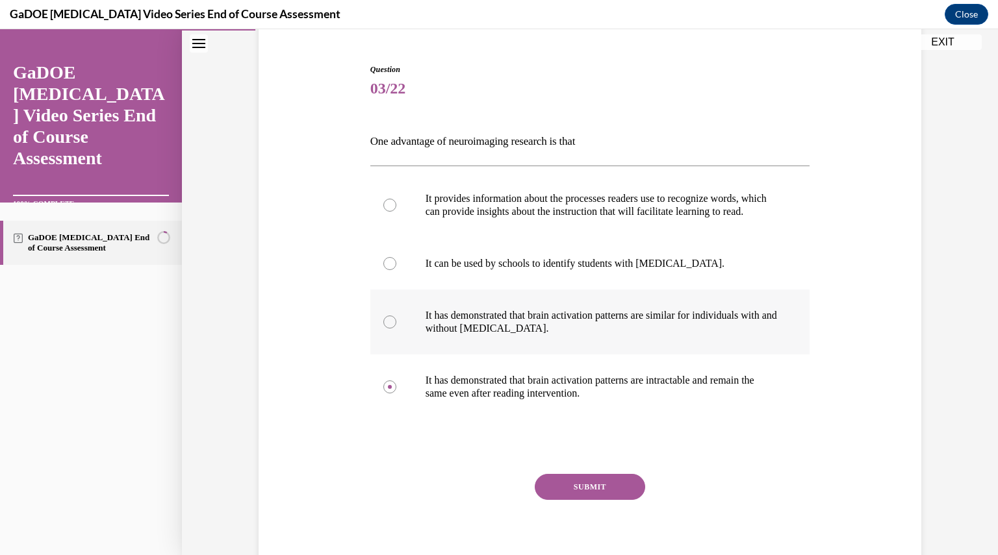
click at [557, 350] on label "It has demonstrated that brain activation patterns are similar for individuals …" at bounding box center [590, 322] width 440 height 65
click at [396, 329] on input "It has demonstrated that brain activation patterns are similar for individuals …" at bounding box center [389, 322] width 13 height 13
radio input "true"
click at [563, 218] on p "It provides information about the processes readers use to recognize words, whi…" at bounding box center [602, 205] width 352 height 26
click at [396, 212] on input "It provides information about the processes readers use to recognize words, whi…" at bounding box center [389, 205] width 13 height 13
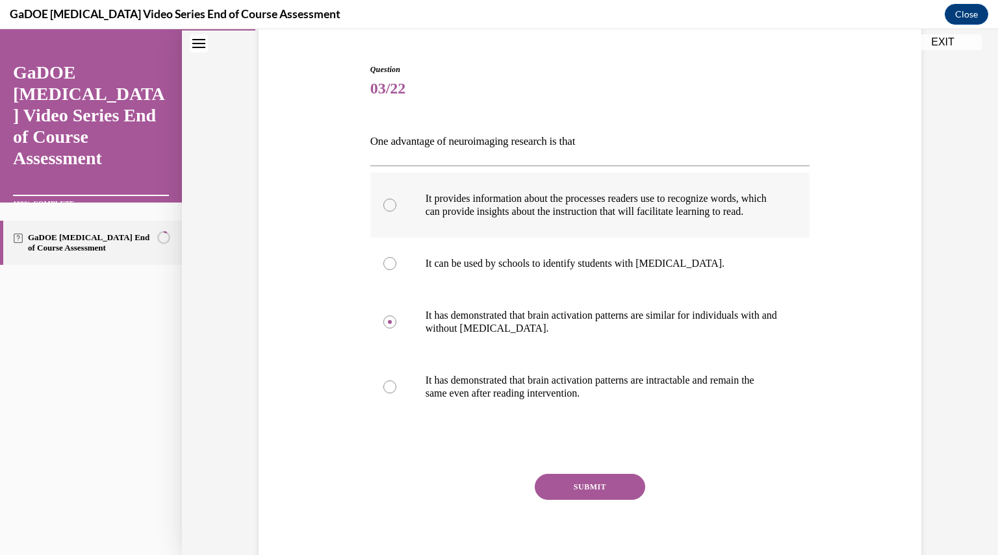
radio input "true"
click at [598, 500] on button "SUBMIT" at bounding box center [590, 487] width 110 height 26
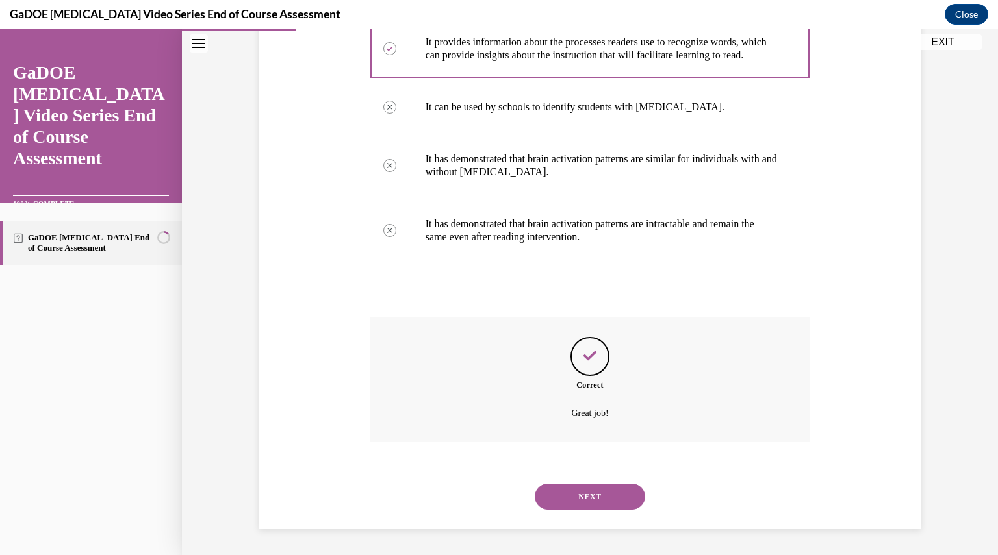
scroll to position [286, 0]
click at [598, 500] on button "NEXT" at bounding box center [590, 497] width 110 height 26
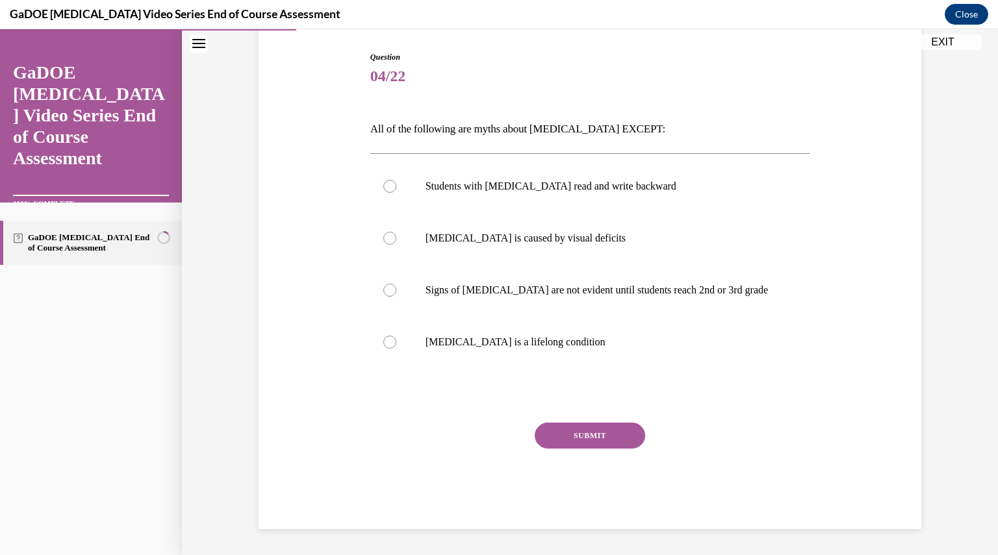
scroll to position [129, 0]
click at [559, 353] on label "Dyslexia is a lifelong condition" at bounding box center [590, 343] width 440 height 52
click at [396, 350] on input "Dyslexia is a lifelong condition" at bounding box center [389, 343] width 13 height 13
radio input "true"
click at [563, 428] on button "SUBMIT" at bounding box center [590, 437] width 110 height 26
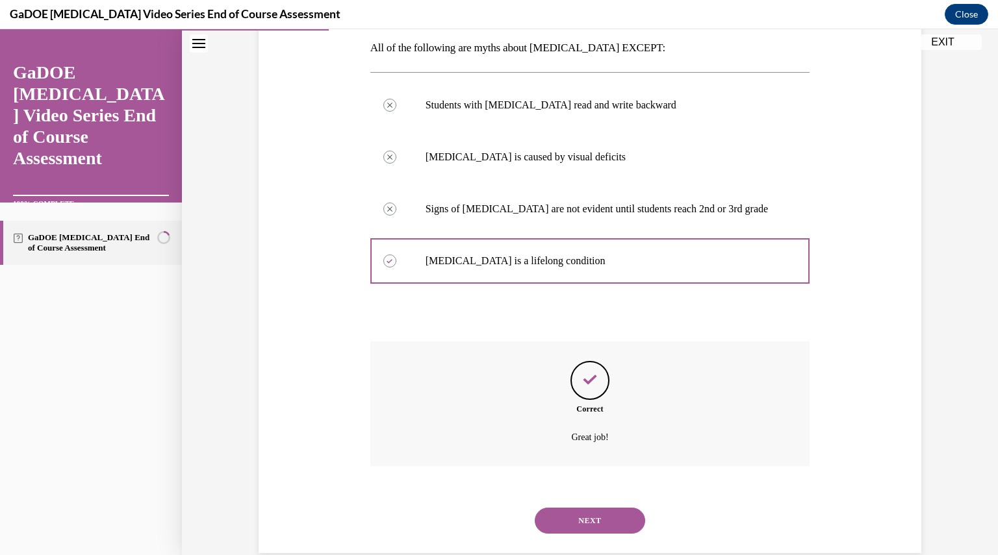
scroll to position [234, 0]
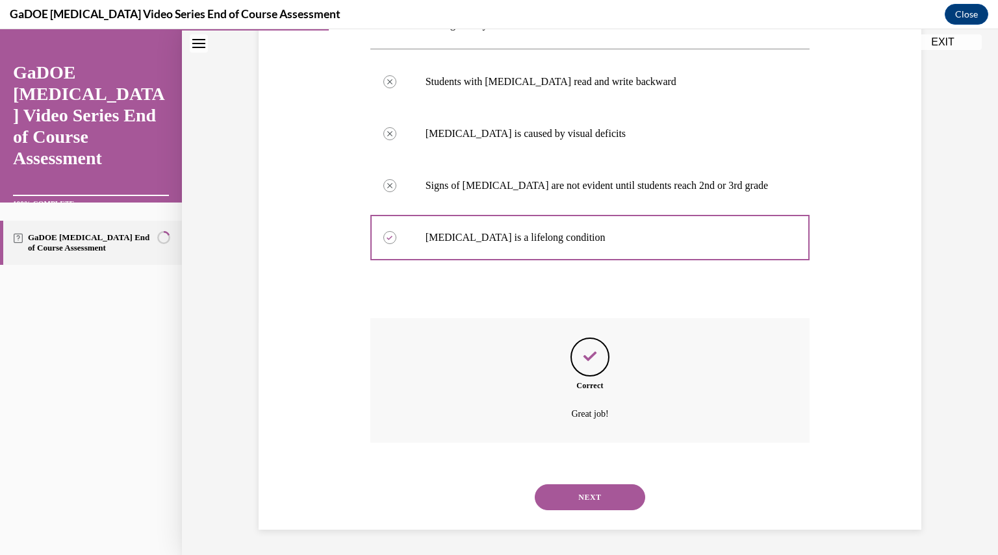
click at [577, 497] on button "NEXT" at bounding box center [590, 498] width 110 height 26
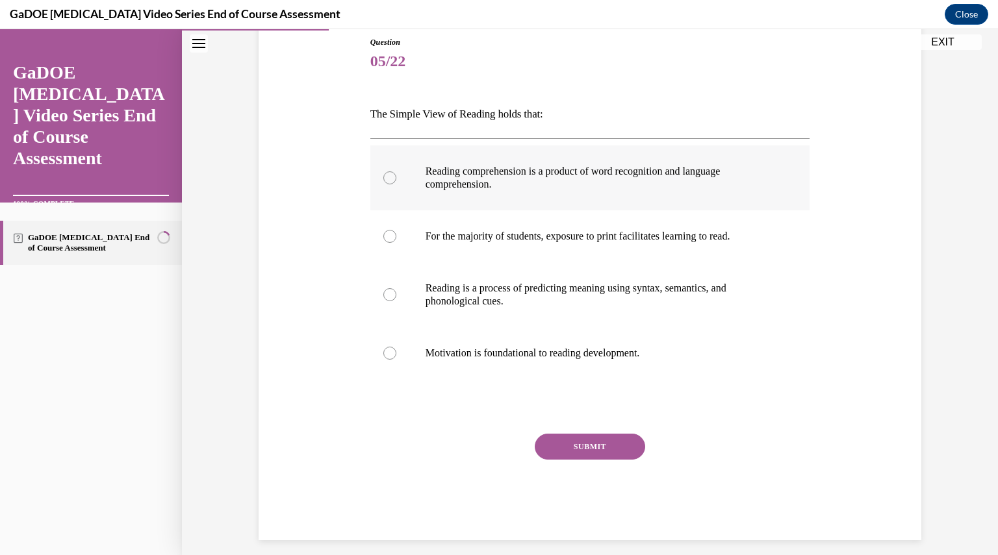
click at [558, 184] on p "Reading comprehension is a product of word recognition and language comprehensi…" at bounding box center [602, 178] width 352 height 26
click at [396, 184] on input "Reading comprehension is a product of word recognition and language comprehensi…" at bounding box center [389, 178] width 13 height 13
radio input "true"
click at [589, 444] on button "SUBMIT" at bounding box center [590, 447] width 110 height 26
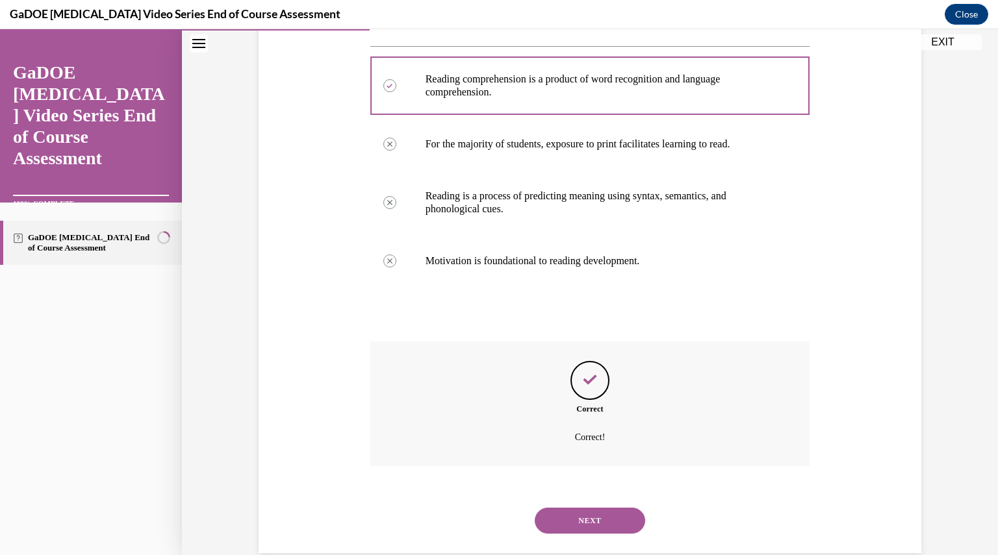
scroll to position [260, 0]
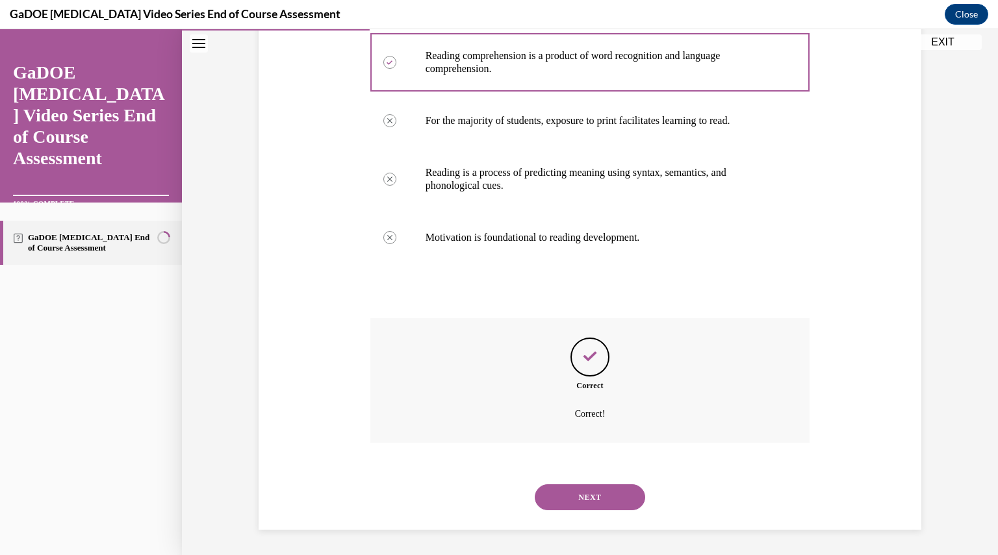
click at [578, 496] on button "NEXT" at bounding box center [590, 498] width 110 height 26
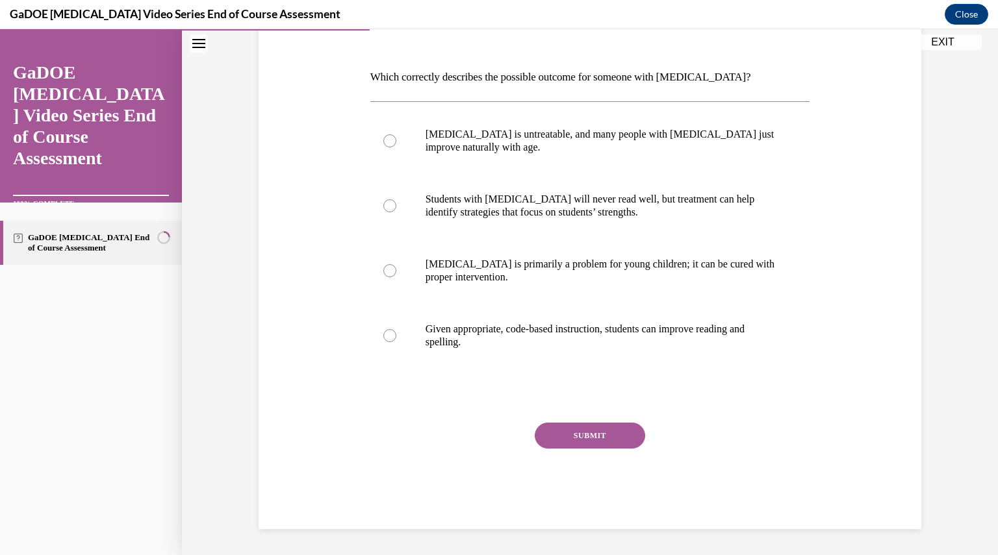
scroll to position [145, 0]
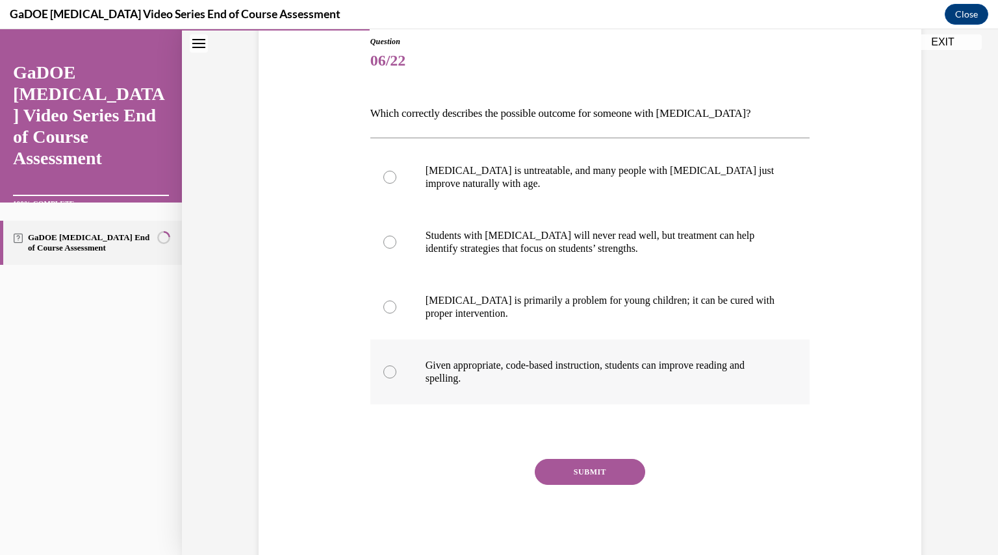
click at [556, 380] on p "Given appropriate, code-based instruction, students can improve reading and spe…" at bounding box center [602, 372] width 352 height 26
click at [396, 379] on input "Given appropriate, code-based instruction, students can improve reading and spe…" at bounding box center [389, 372] width 13 height 13
radio input "true"
click at [577, 474] on button "SUBMIT" at bounding box center [590, 472] width 110 height 26
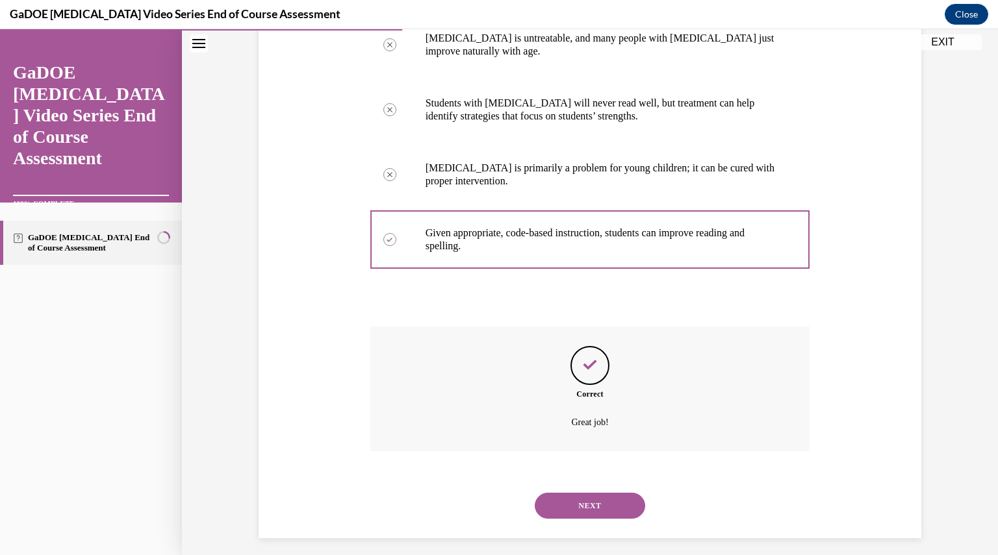
scroll to position [286, 0]
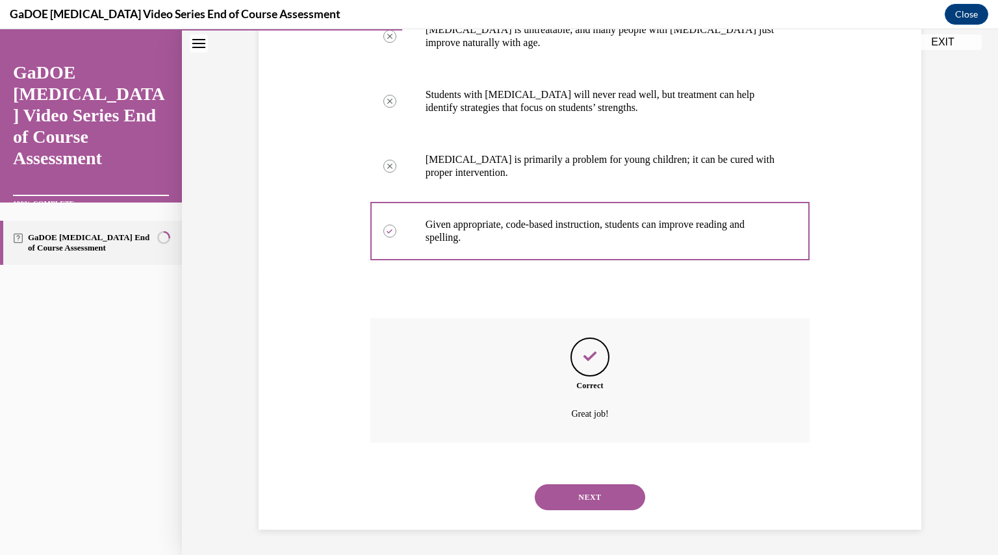
click at [580, 503] on button "NEXT" at bounding box center [590, 498] width 110 height 26
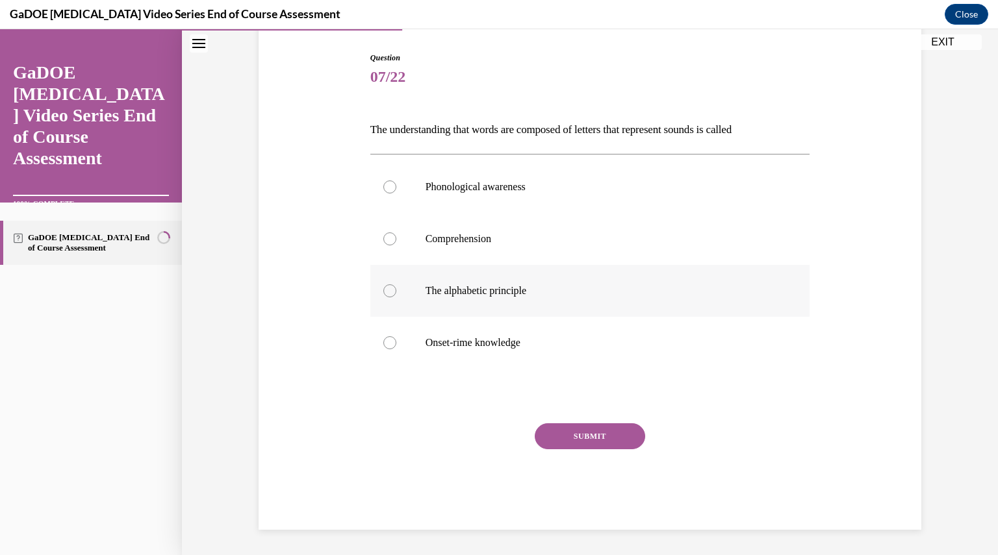
click at [542, 294] on p "The alphabetic principle" at bounding box center [602, 291] width 352 height 13
click at [396, 294] on input "The alphabetic principle" at bounding box center [389, 291] width 13 height 13
radio input "true"
click at [583, 444] on button "SUBMIT" at bounding box center [590, 437] width 110 height 26
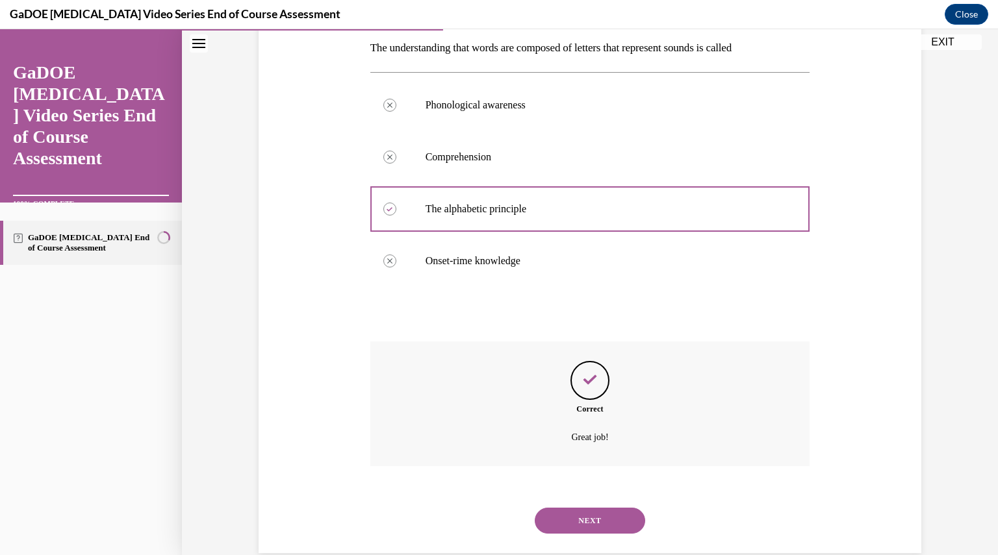
scroll to position [234, 0]
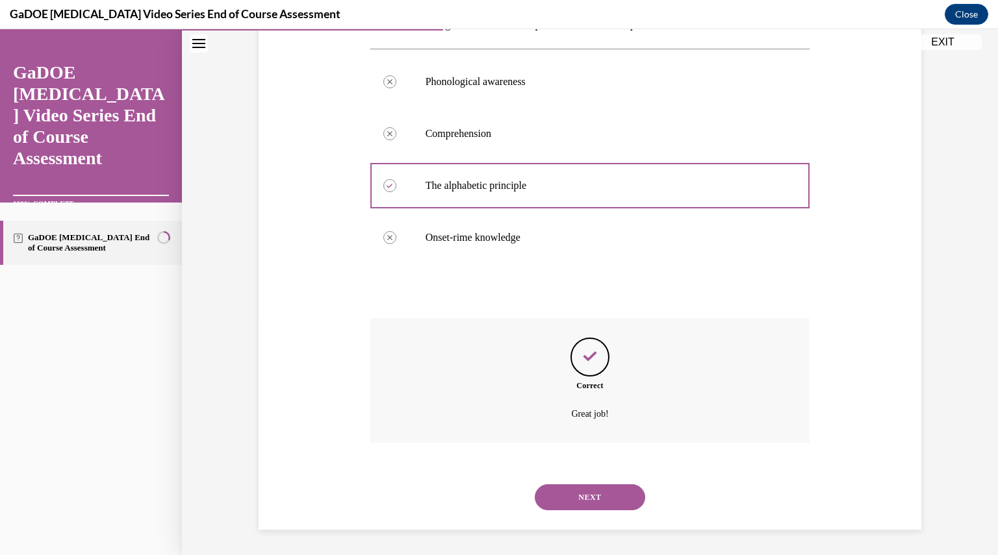
click at [578, 497] on button "NEXT" at bounding box center [590, 498] width 110 height 26
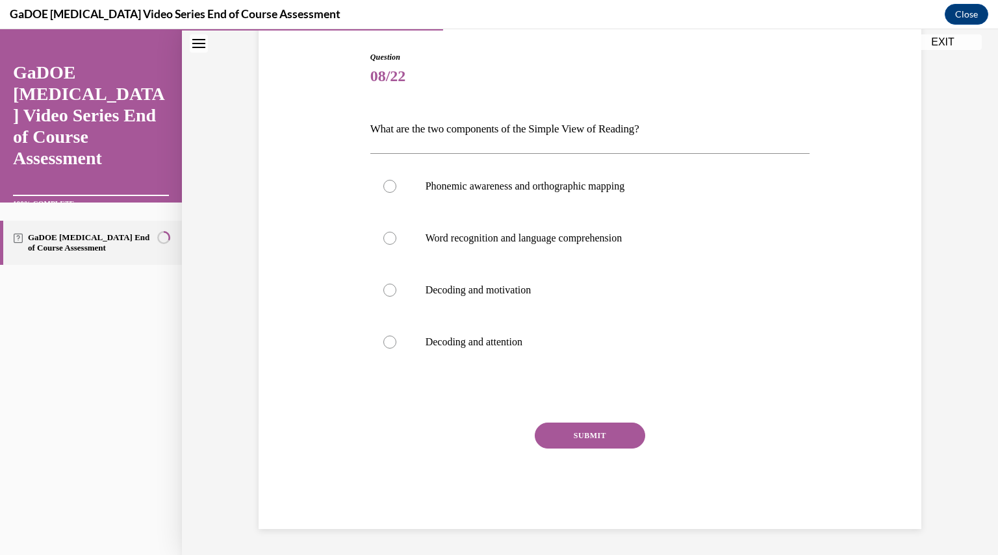
scroll to position [129, 0]
click at [580, 253] on label "Word recognition and language comprehension" at bounding box center [590, 239] width 440 height 52
click at [396, 246] on input "Word recognition and language comprehension" at bounding box center [389, 239] width 13 height 13
radio input "true"
click at [589, 431] on button "SUBMIT" at bounding box center [590, 437] width 110 height 26
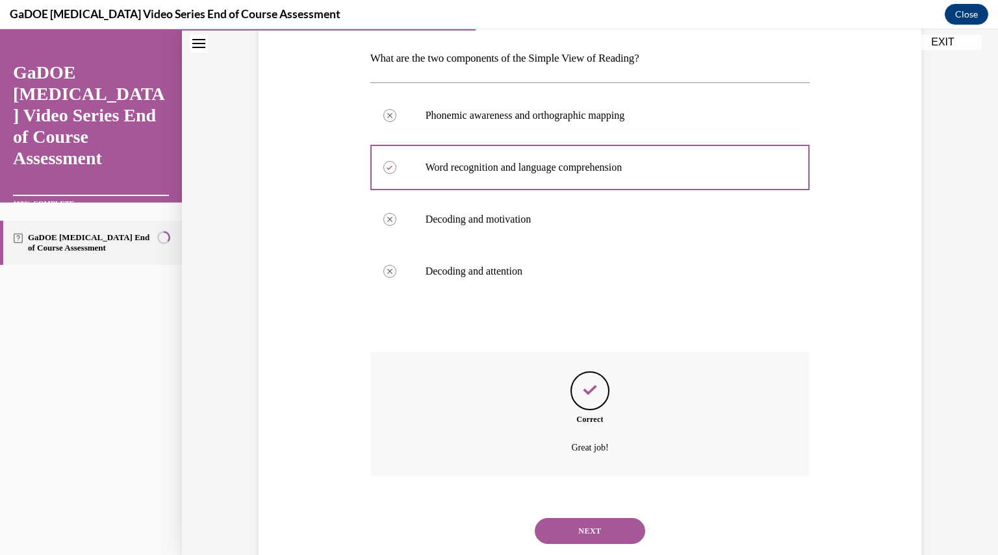
scroll to position [234, 0]
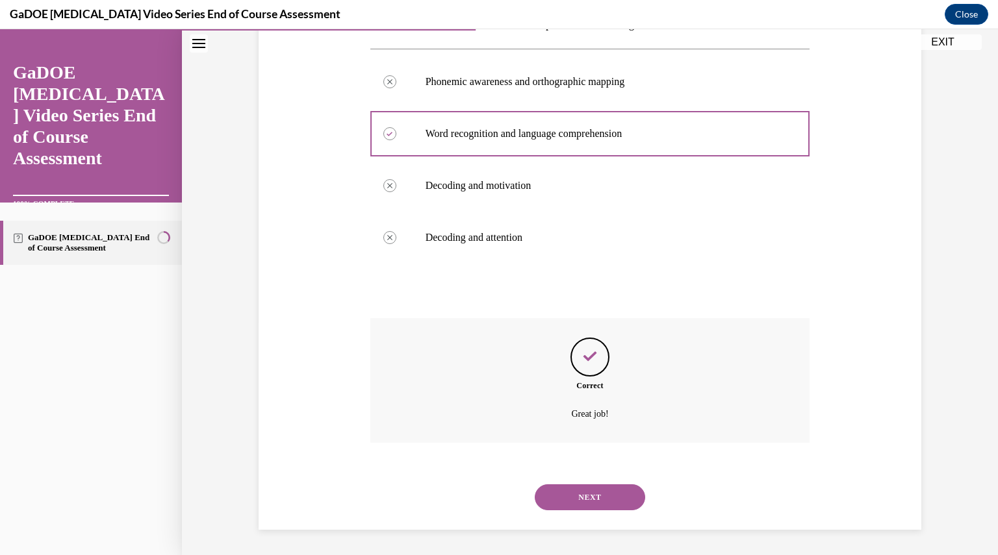
click at [583, 498] on button "NEXT" at bounding box center [590, 498] width 110 height 26
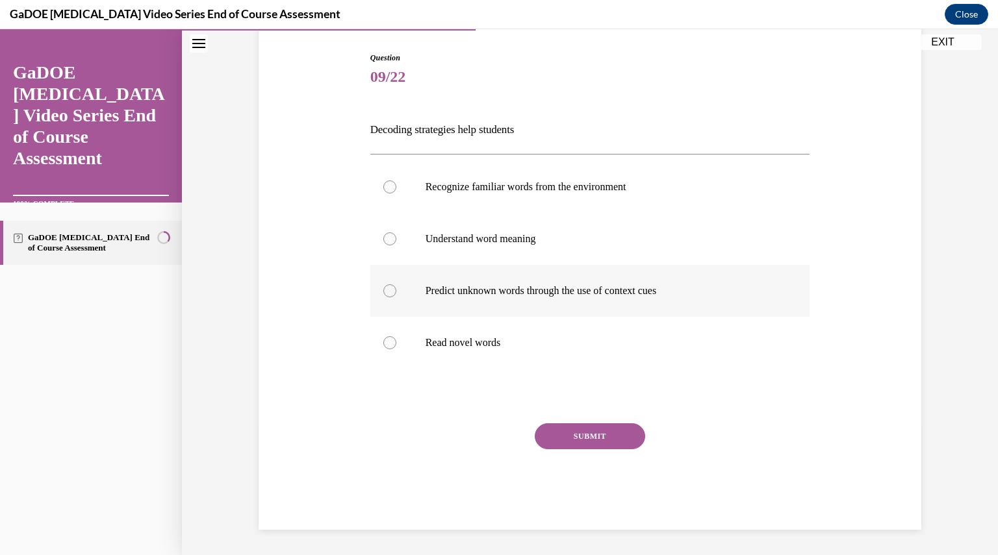
click at [542, 288] on p "Predict unknown words through the use of context cues" at bounding box center [602, 291] width 352 height 13
click at [396, 288] on input "Predict unknown words through the use of context cues" at bounding box center [389, 291] width 13 height 13
radio input "true"
click at [573, 435] on button "SUBMIT" at bounding box center [590, 437] width 110 height 26
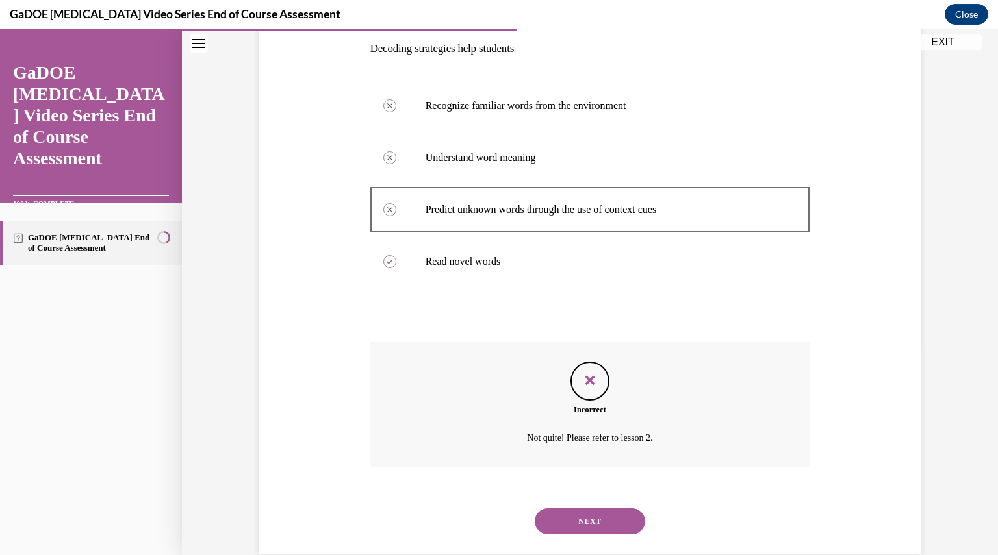
scroll to position [234, 0]
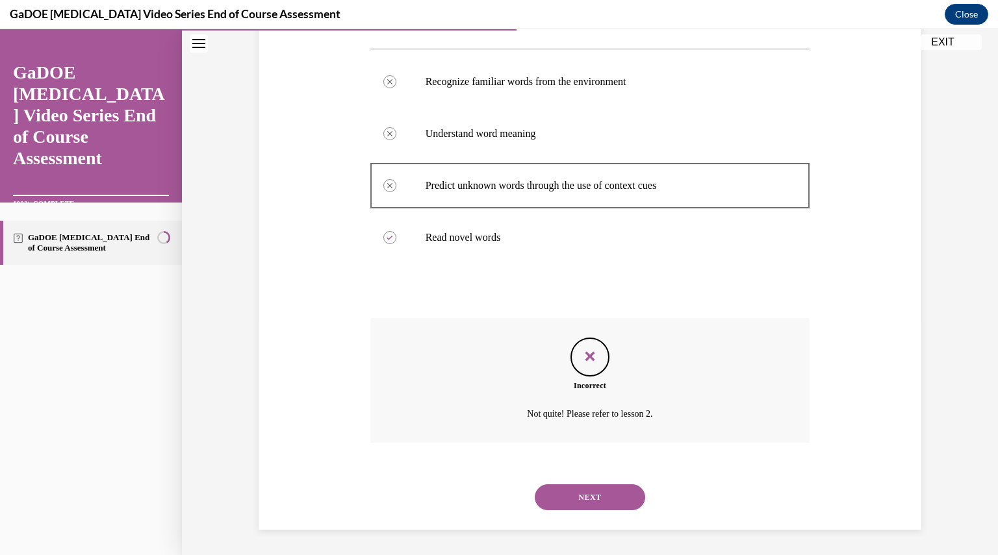
click at [578, 496] on button "NEXT" at bounding box center [590, 498] width 110 height 26
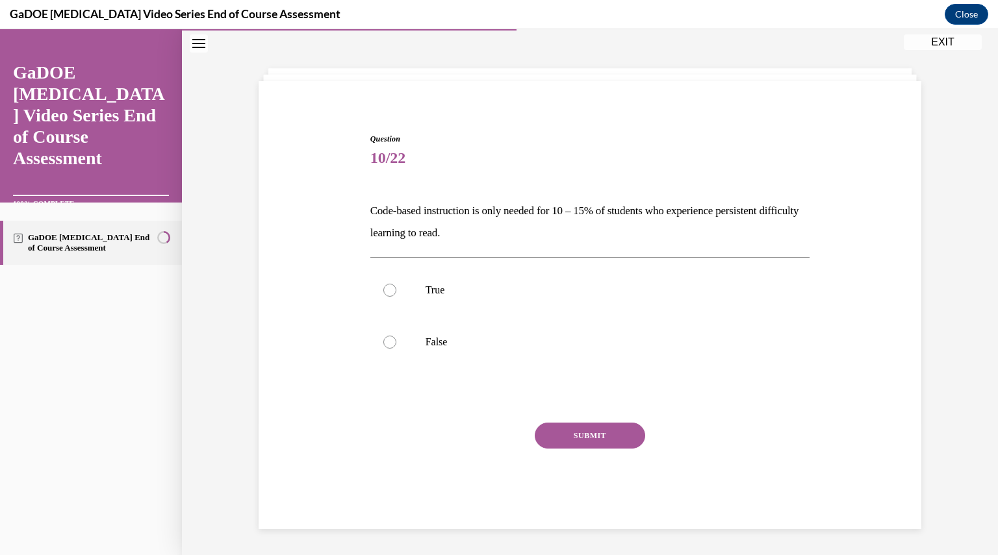
scroll to position [47, 0]
click at [539, 305] on label "True" at bounding box center [590, 291] width 440 height 52
click at [396, 298] on input "True" at bounding box center [389, 291] width 13 height 13
radio input "true"
click at [574, 429] on button "SUBMIT" at bounding box center [590, 437] width 110 height 26
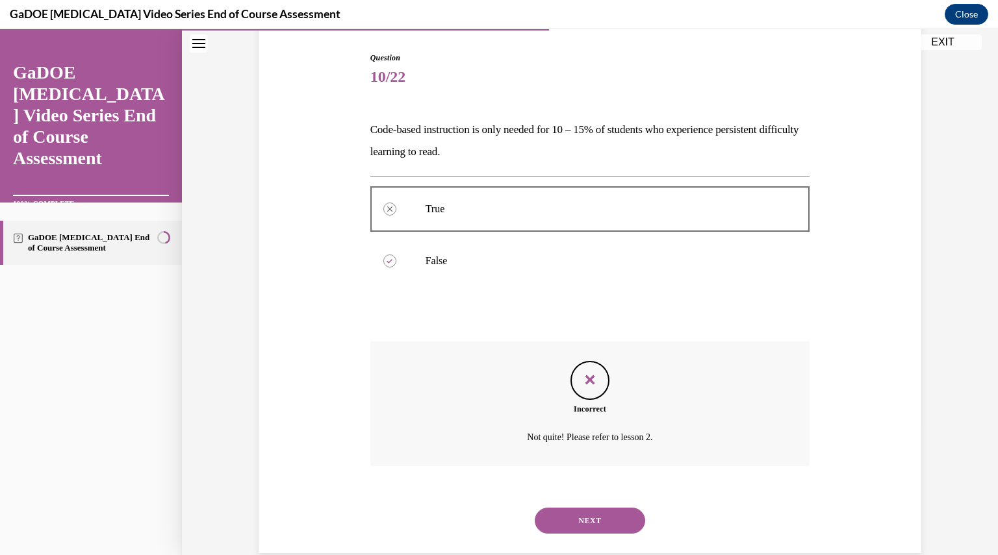
scroll to position [152, 0]
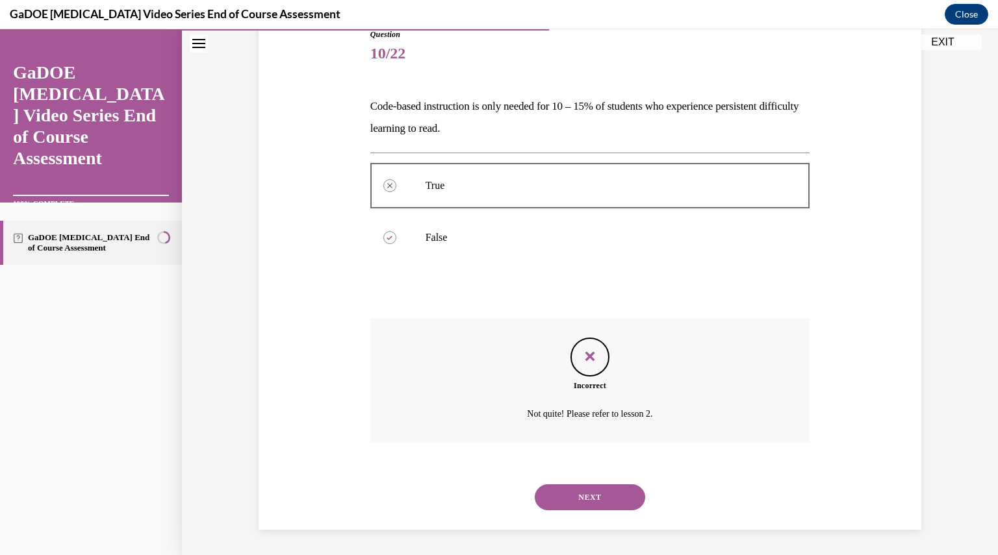
click at [584, 498] on button "NEXT" at bounding box center [590, 498] width 110 height 26
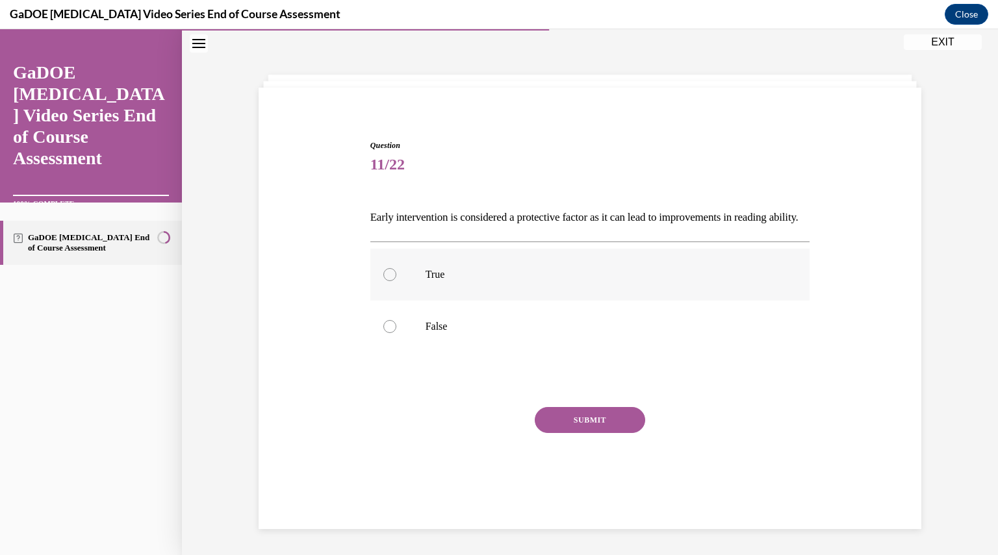
click at [473, 270] on label "True" at bounding box center [590, 275] width 440 height 52
click at [396, 270] on input "True" at bounding box center [389, 274] width 13 height 13
radio input "true"
click at [565, 433] on button "SUBMIT" at bounding box center [590, 420] width 110 height 26
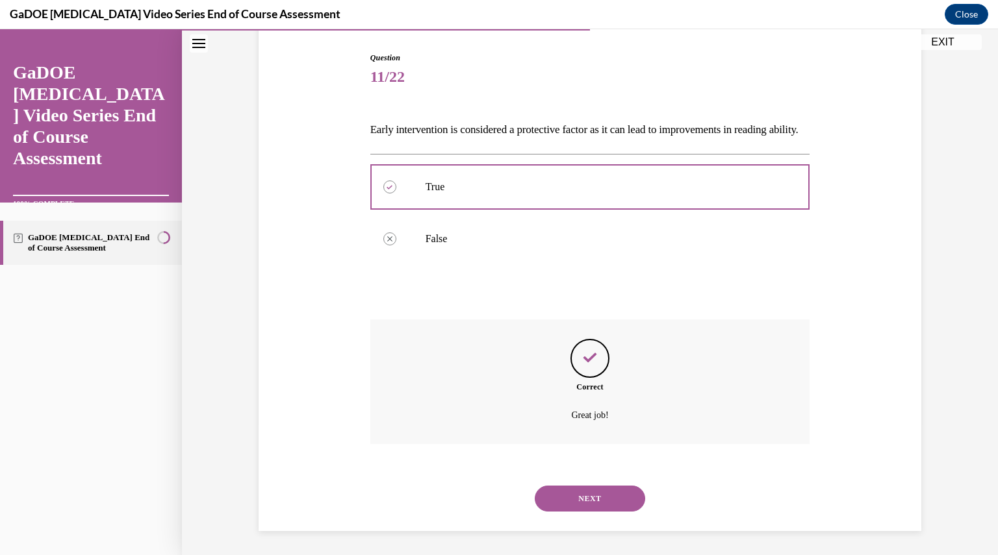
scroll to position [152, 0]
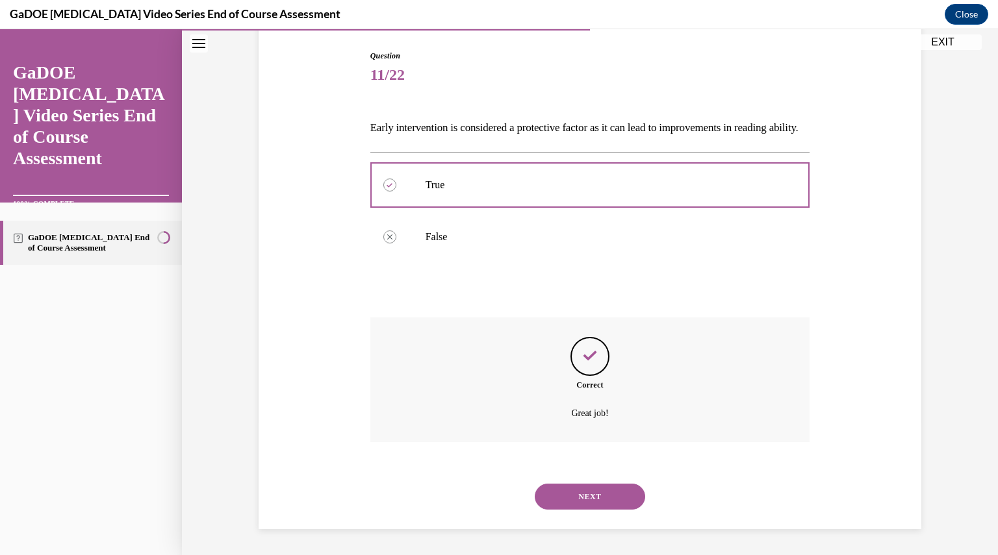
click at [573, 493] on button "NEXT" at bounding box center [590, 497] width 110 height 26
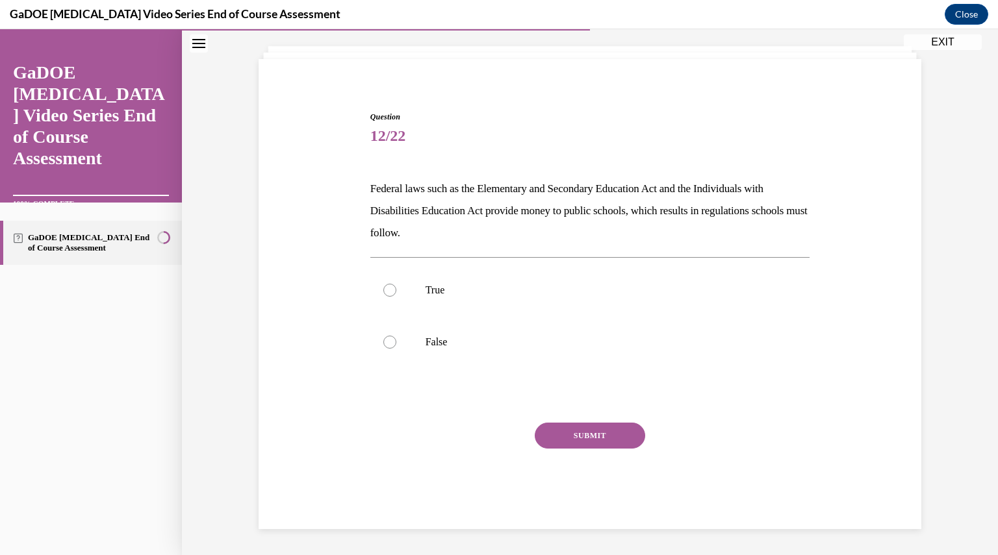
scroll to position [69, 0]
click at [576, 302] on label "True" at bounding box center [590, 291] width 440 height 52
click at [396, 298] on input "True" at bounding box center [389, 291] width 13 height 13
radio input "true"
click at [591, 429] on button "SUBMIT" at bounding box center [590, 437] width 110 height 26
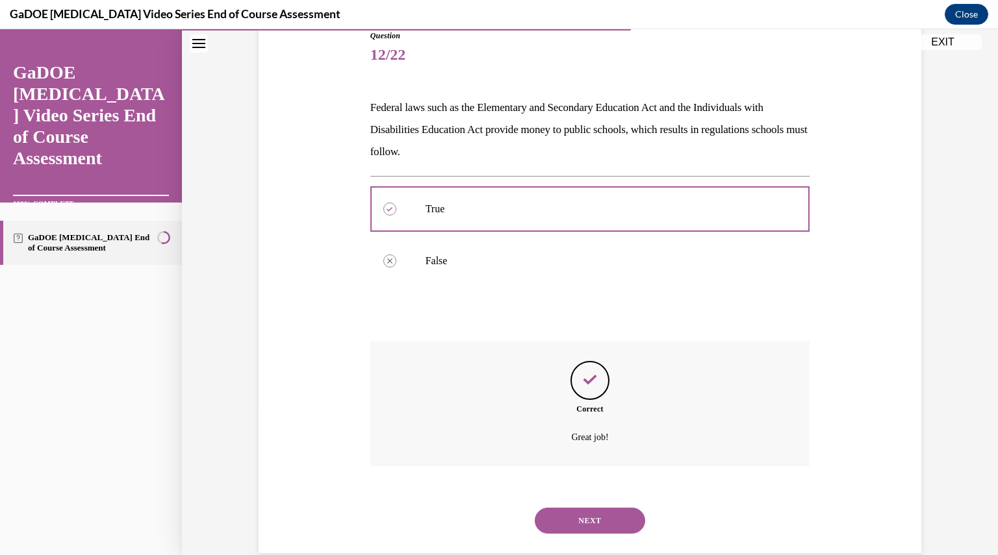
scroll to position [174, 0]
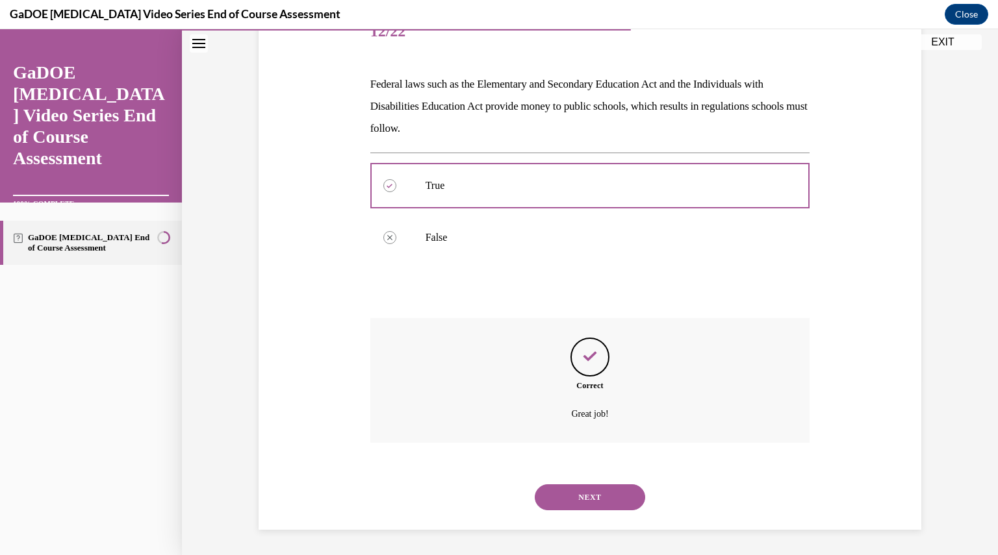
click at [587, 503] on button "NEXT" at bounding box center [590, 498] width 110 height 26
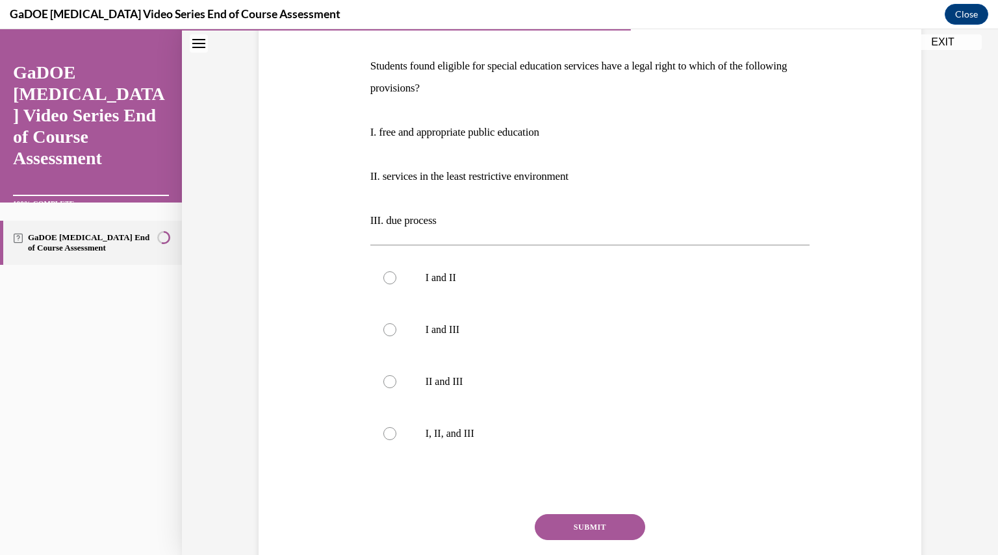
scroll to position [192, 0]
click at [569, 452] on label "I, II, and III" at bounding box center [590, 434] width 440 height 52
click at [396, 440] on input "I, II, and III" at bounding box center [389, 433] width 13 height 13
radio input "true"
click at [566, 524] on button "SUBMIT" at bounding box center [590, 528] width 110 height 26
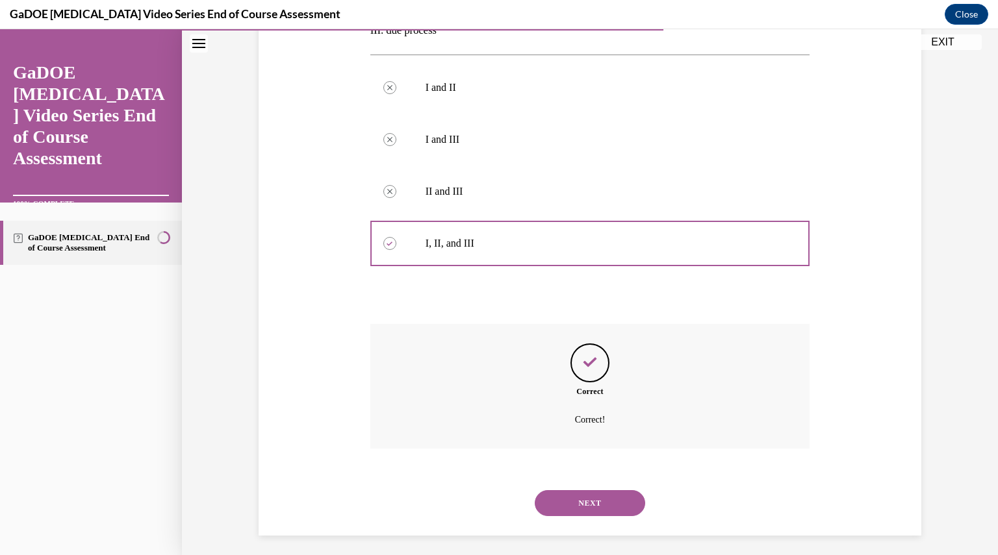
scroll to position [389, 0]
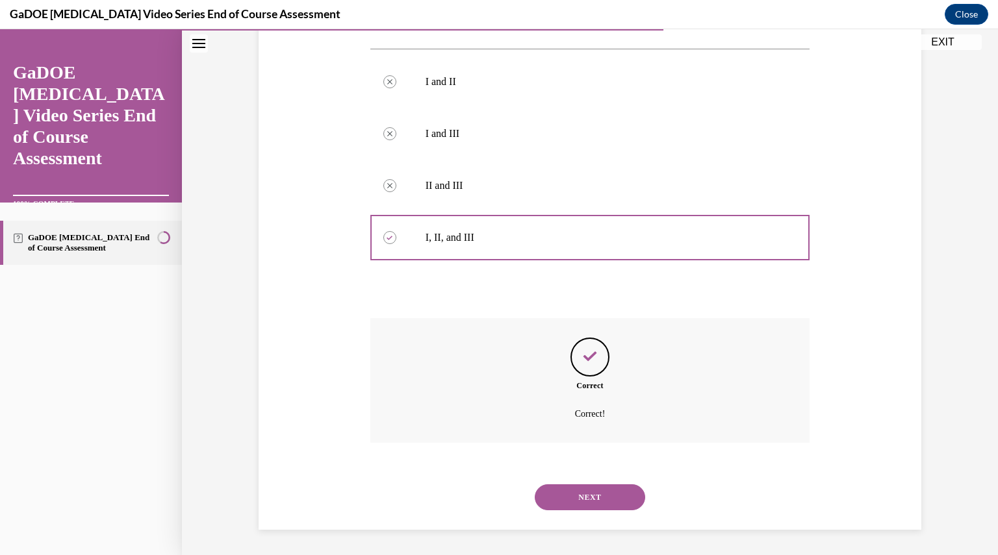
click at [565, 499] on button "NEXT" at bounding box center [590, 498] width 110 height 26
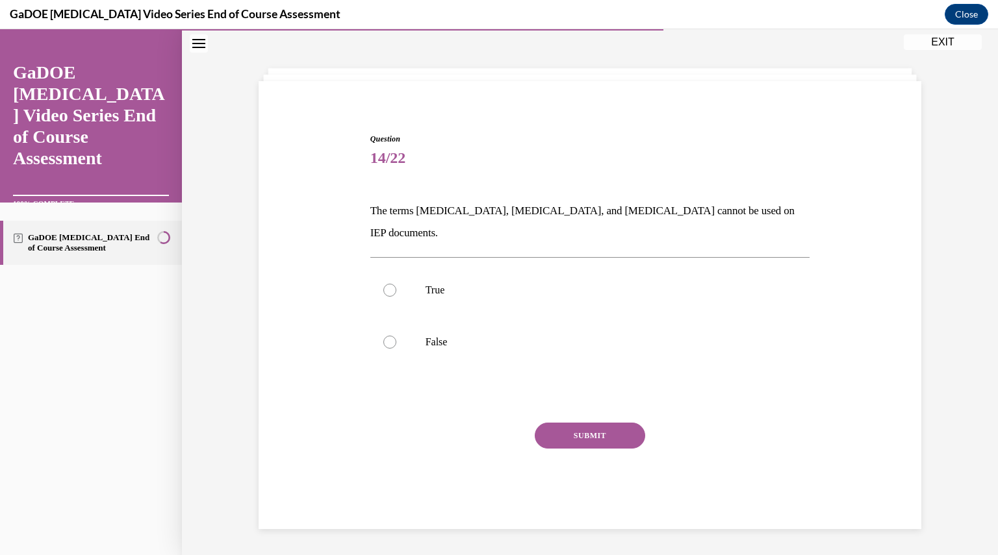
scroll to position [41, 0]
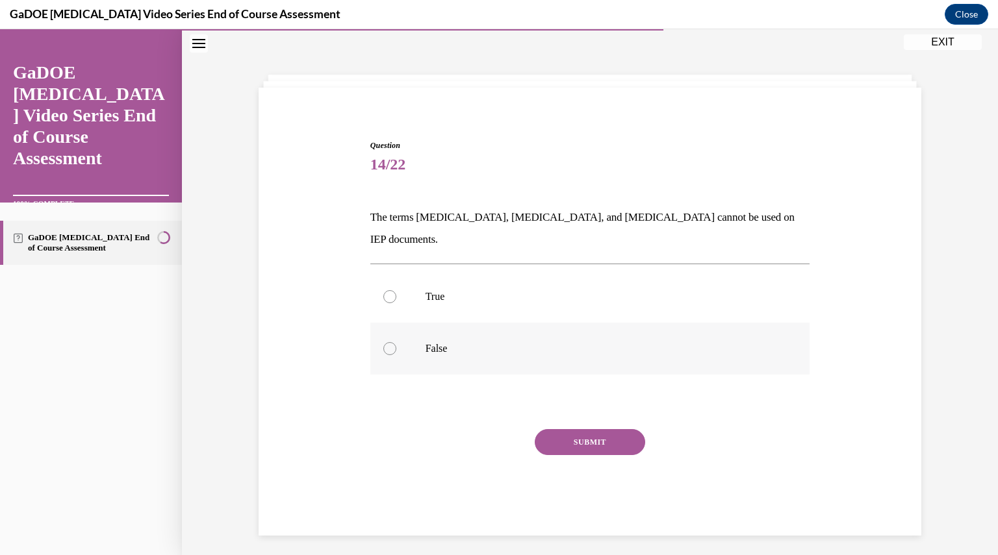
click at [537, 342] on p "False" at bounding box center [602, 348] width 352 height 13
click at [396, 342] on input "False" at bounding box center [389, 348] width 13 height 13
radio input "true"
click at [557, 429] on button "SUBMIT" at bounding box center [590, 442] width 110 height 26
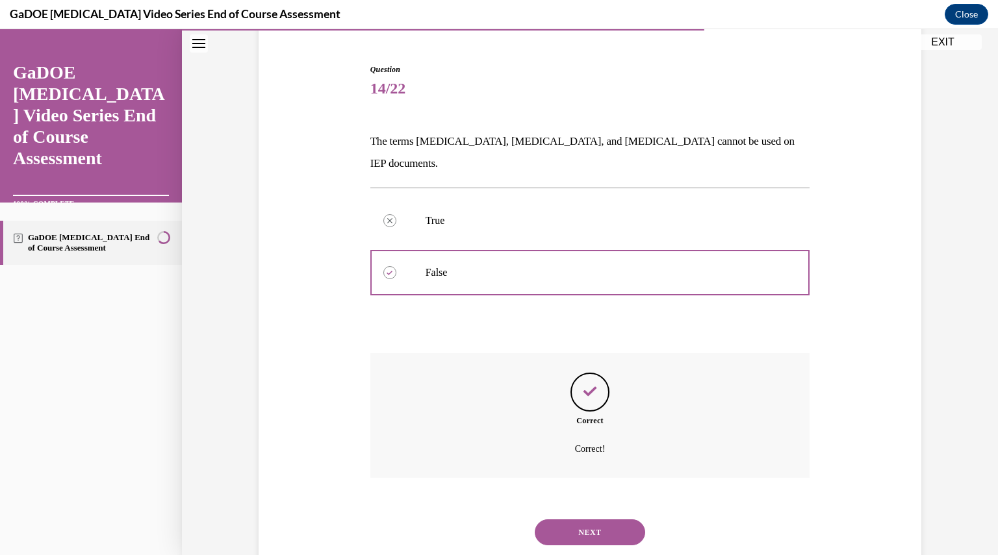
scroll to position [130, 0]
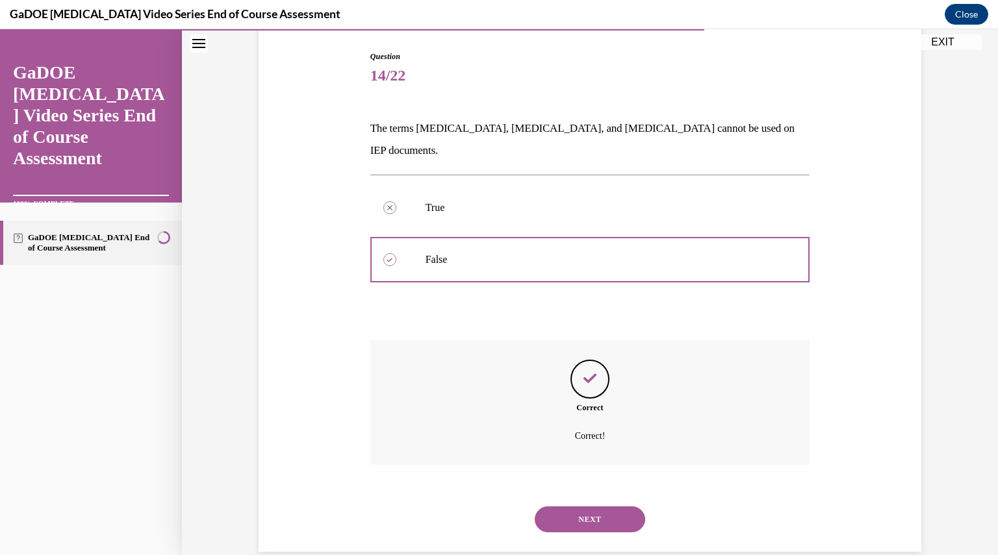
click at [588, 507] on button "NEXT" at bounding box center [590, 520] width 110 height 26
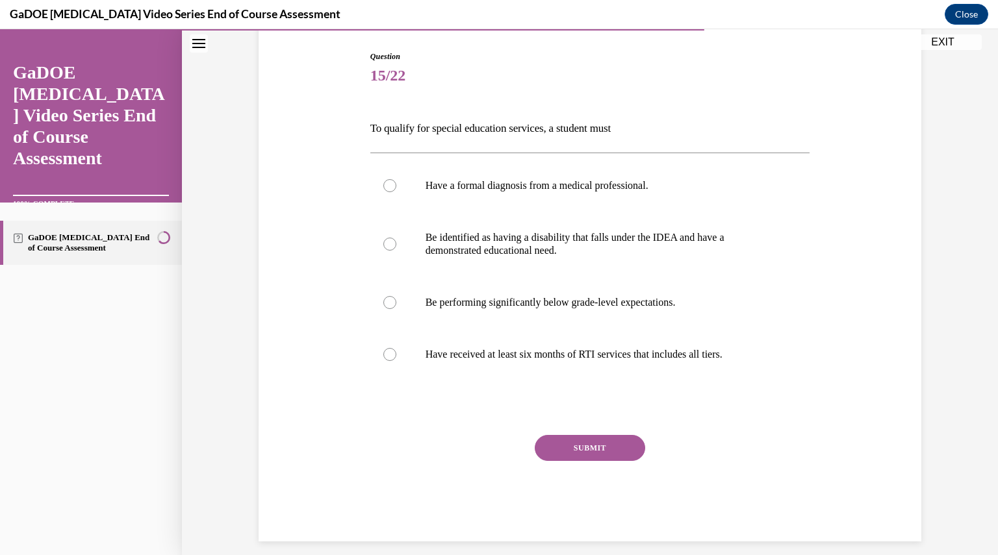
scroll to position [68, 0]
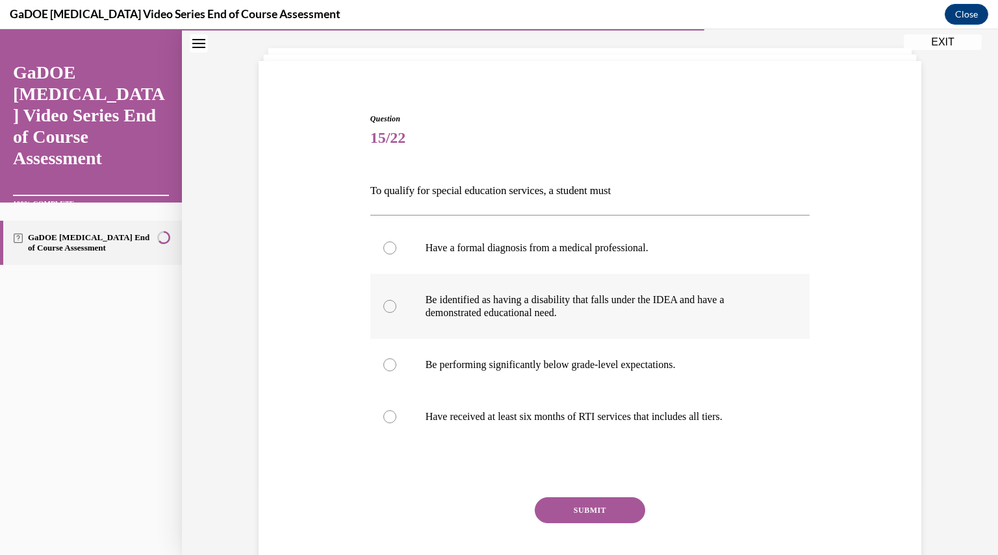
click at [616, 314] on p "Be identified as having a disability that falls under the IDEA and have a demon…" at bounding box center [602, 307] width 352 height 26
click at [396, 313] on input "Be identified as having a disability that falls under the IDEA and have a demon…" at bounding box center [389, 306] width 13 height 13
radio input "true"
click at [607, 502] on button "SUBMIT" at bounding box center [590, 511] width 110 height 26
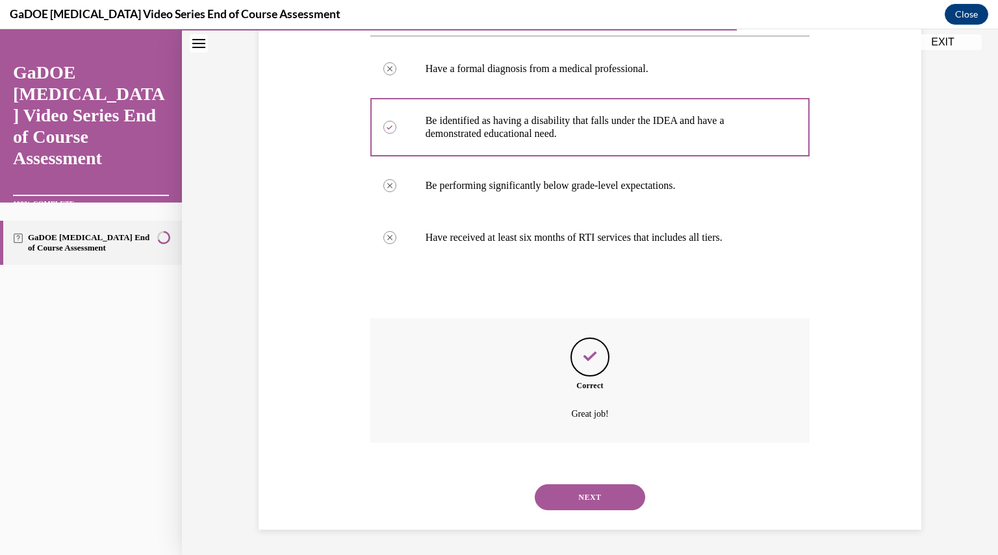
click at [607, 502] on button "NEXT" at bounding box center [590, 498] width 110 height 26
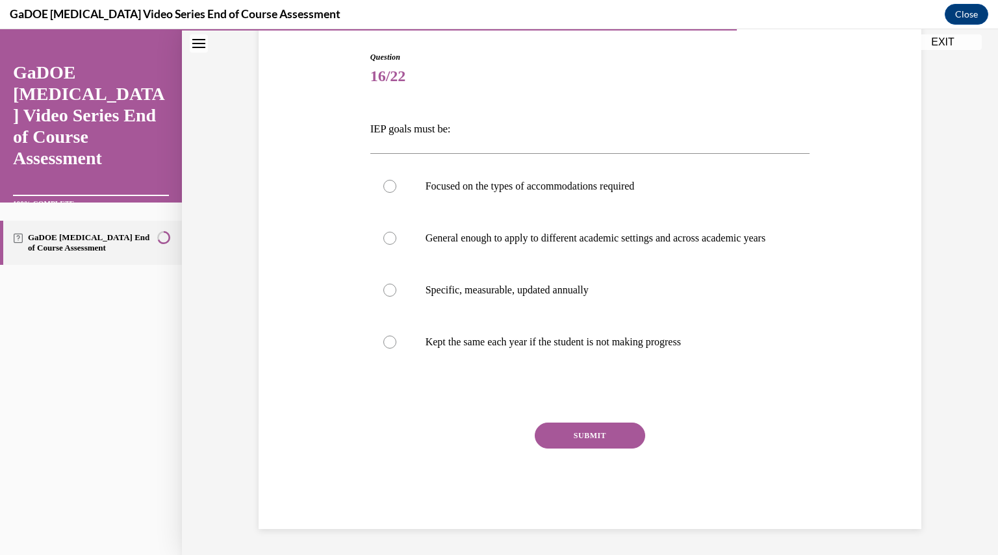
scroll to position [142, 0]
click at [596, 303] on label "Specific, measurable, updated annually" at bounding box center [590, 290] width 440 height 52
click at [396, 297] on input "Specific, measurable, updated annually" at bounding box center [389, 290] width 13 height 13
radio input "true"
click at [589, 435] on button "SUBMIT" at bounding box center [590, 436] width 110 height 26
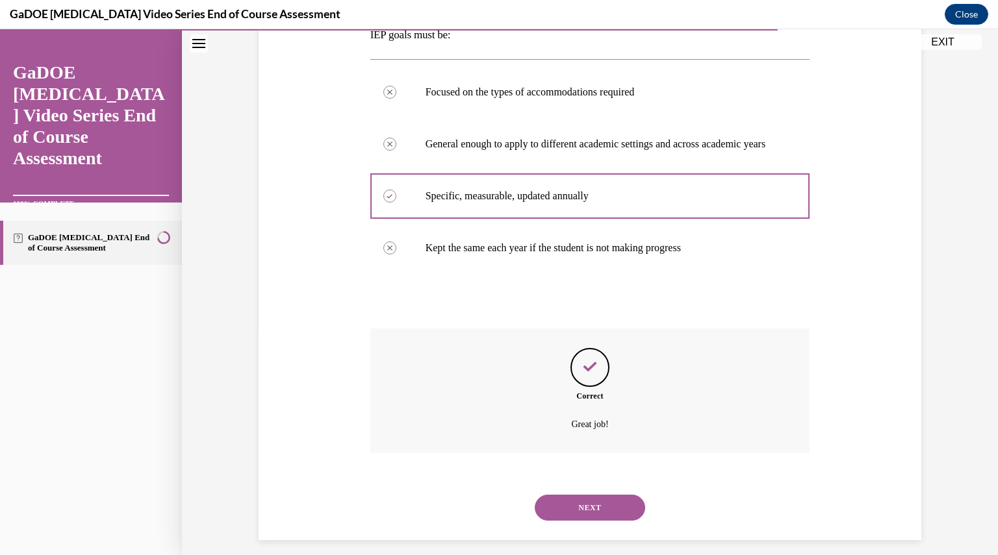
scroll to position [247, 0]
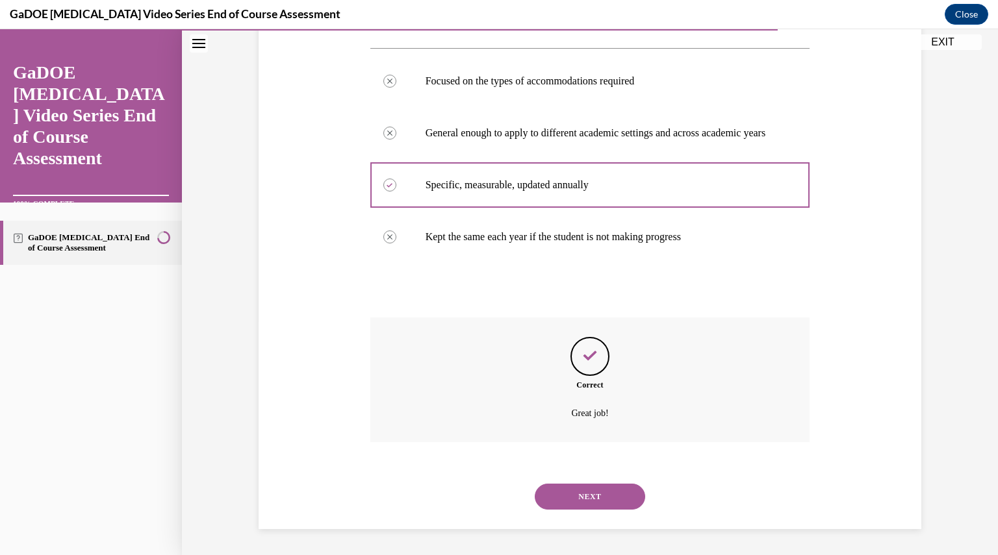
click at [589, 491] on button "NEXT" at bounding box center [590, 497] width 110 height 26
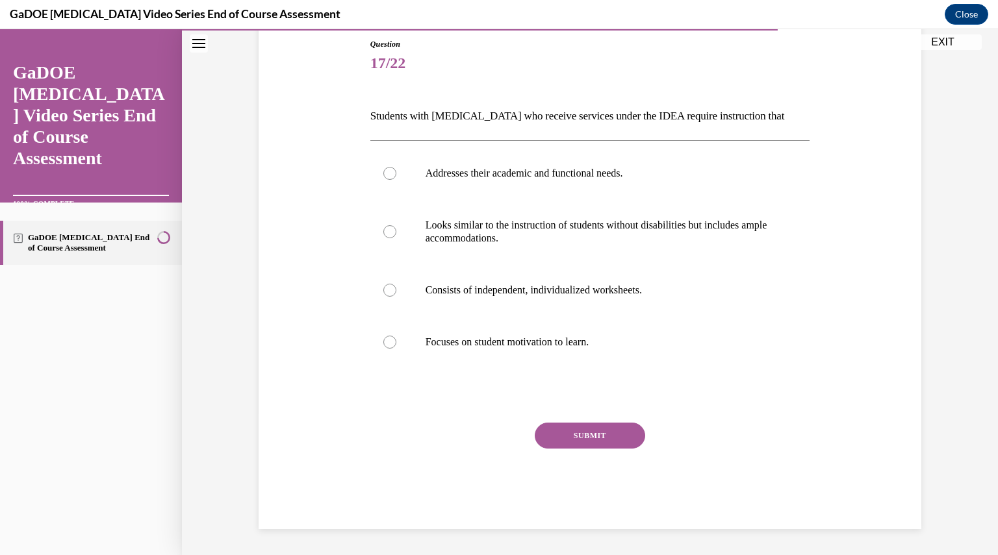
scroll to position [142, 0]
click at [538, 188] on label "Addresses their academic and functional needs." at bounding box center [590, 174] width 440 height 52
click at [396, 181] on input "Addresses their academic and functional needs." at bounding box center [389, 174] width 13 height 13
radio input "true"
click at [594, 448] on button "SUBMIT" at bounding box center [590, 437] width 110 height 26
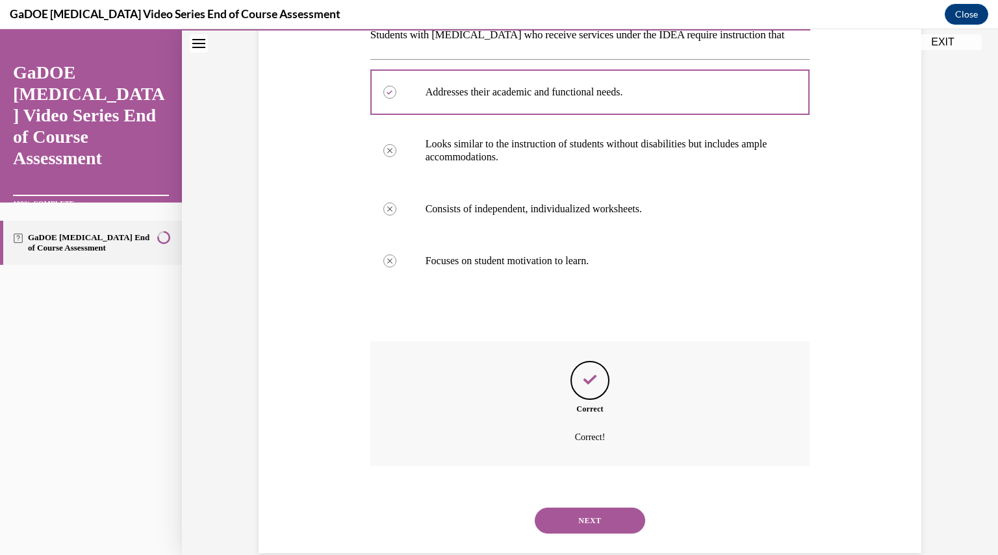
scroll to position [247, 0]
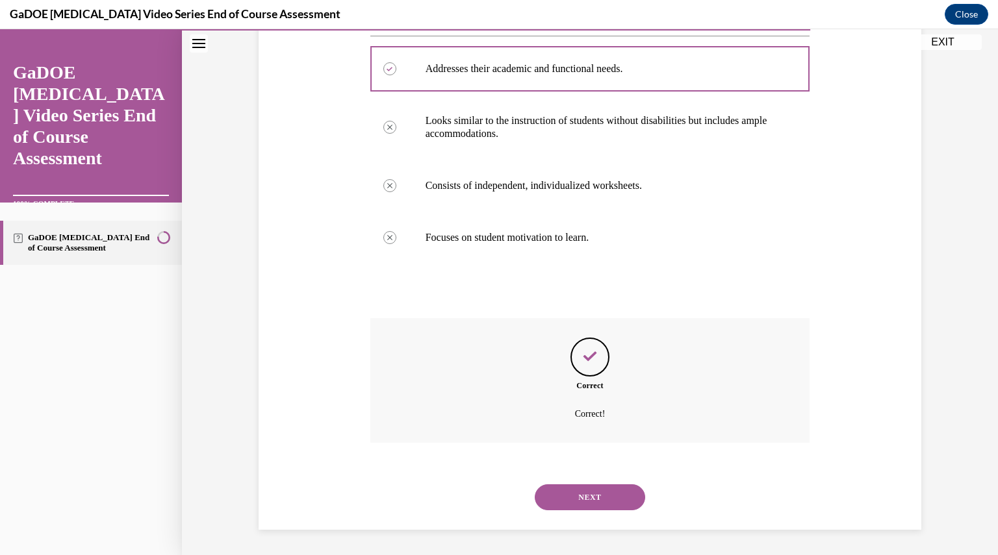
click at [591, 502] on button "NEXT" at bounding box center [590, 498] width 110 height 26
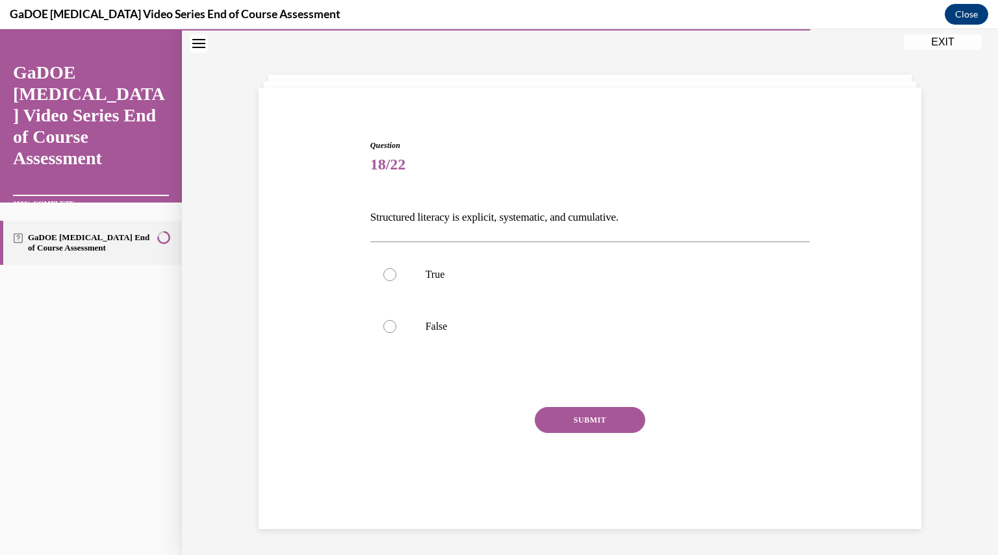
scroll to position [41, 0]
click at [516, 285] on label "True" at bounding box center [590, 275] width 440 height 52
click at [396, 281] on input "True" at bounding box center [389, 274] width 13 height 13
radio input "true"
click at [571, 422] on button "SUBMIT" at bounding box center [590, 420] width 110 height 26
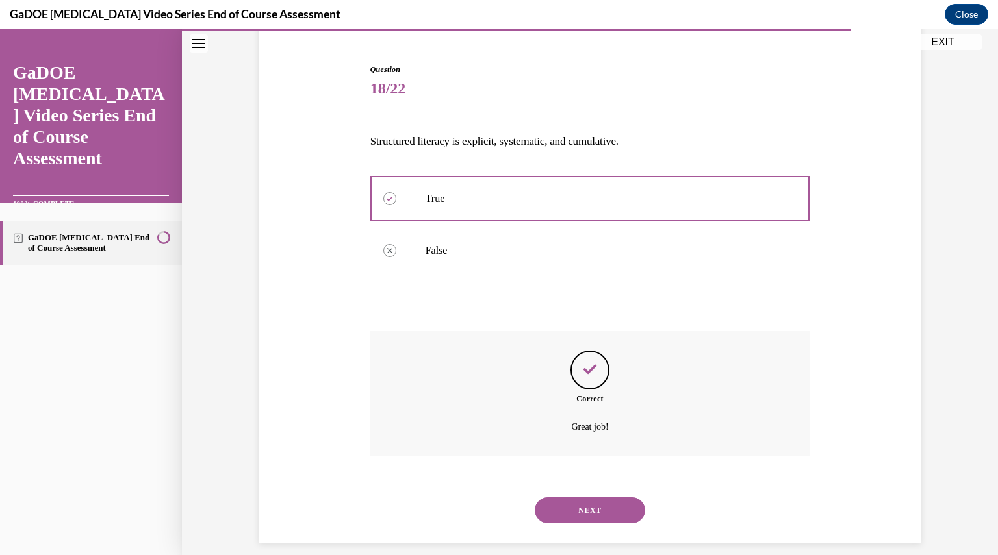
scroll to position [130, 0]
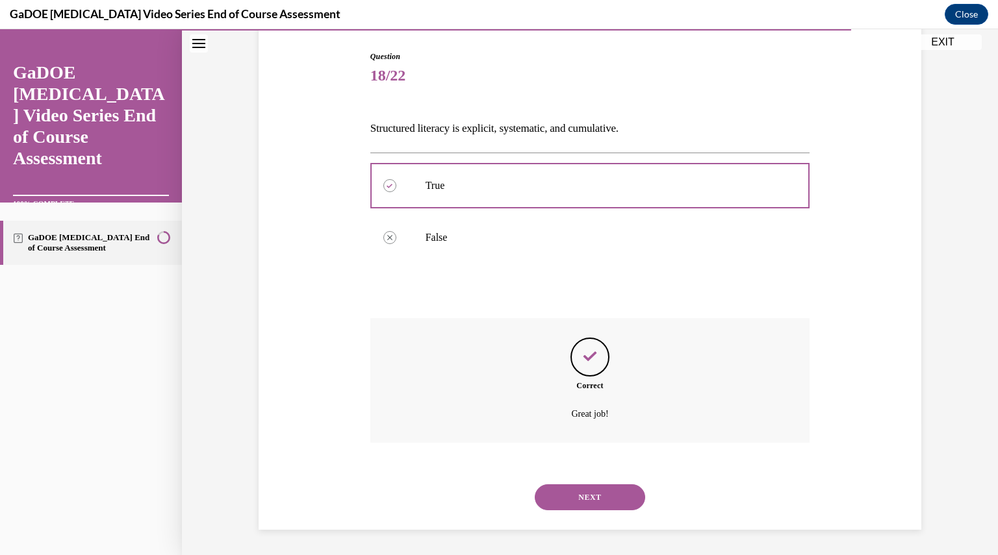
click at [578, 503] on button "NEXT" at bounding box center [590, 498] width 110 height 26
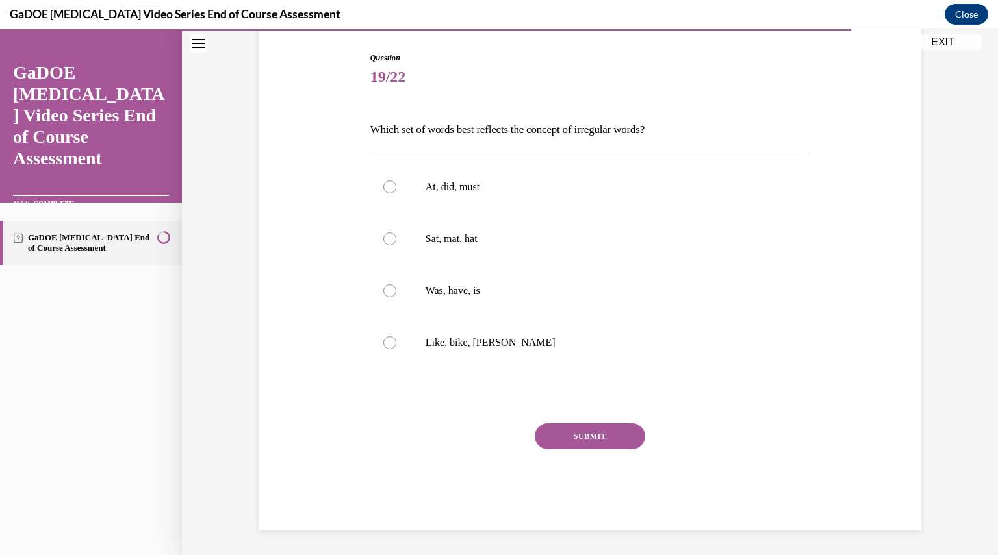
scroll to position [66, 0]
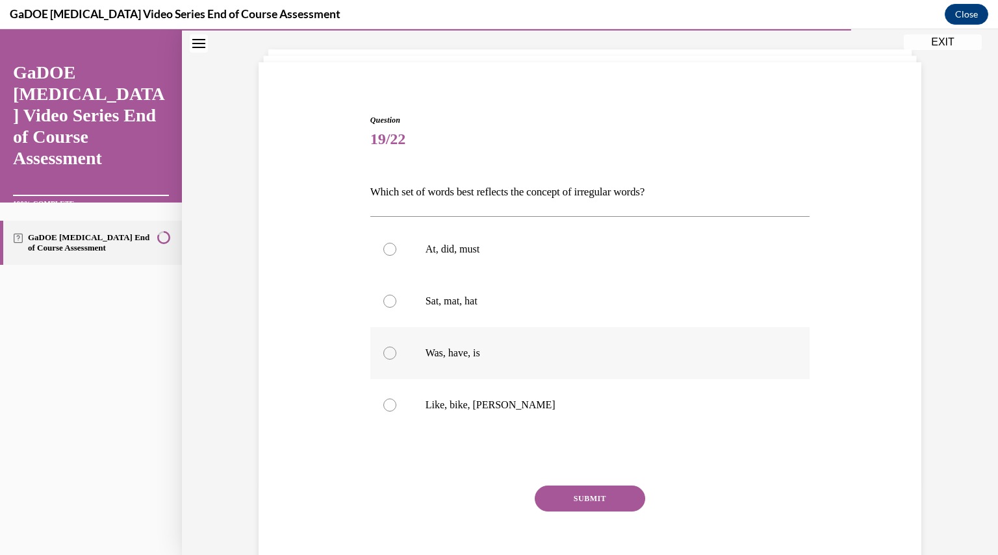
click at [517, 363] on label "Was, have, is" at bounding box center [590, 353] width 440 height 52
click at [396, 360] on input "Was, have, is" at bounding box center [389, 353] width 13 height 13
radio input "true"
click at [580, 505] on button "SUBMIT" at bounding box center [590, 499] width 110 height 26
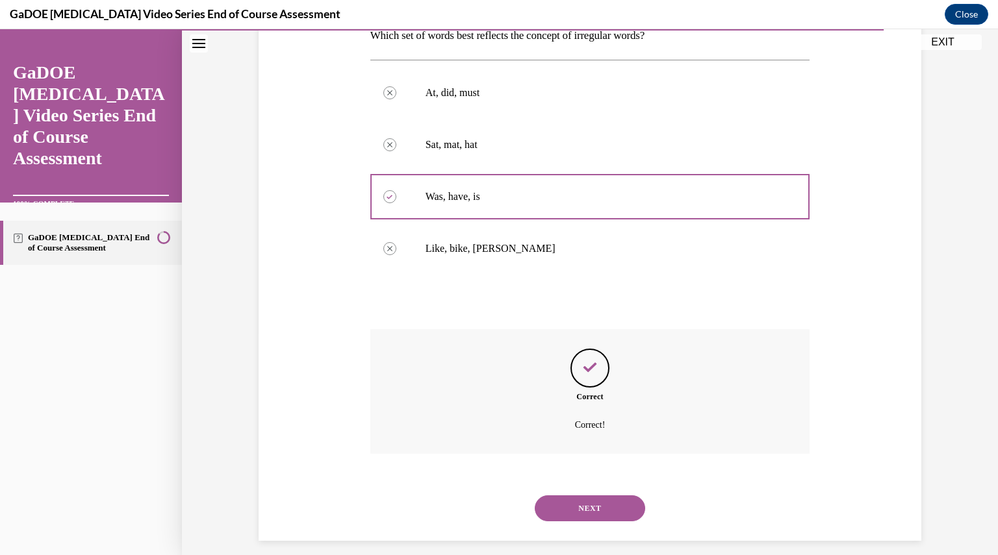
scroll to position [234, 0]
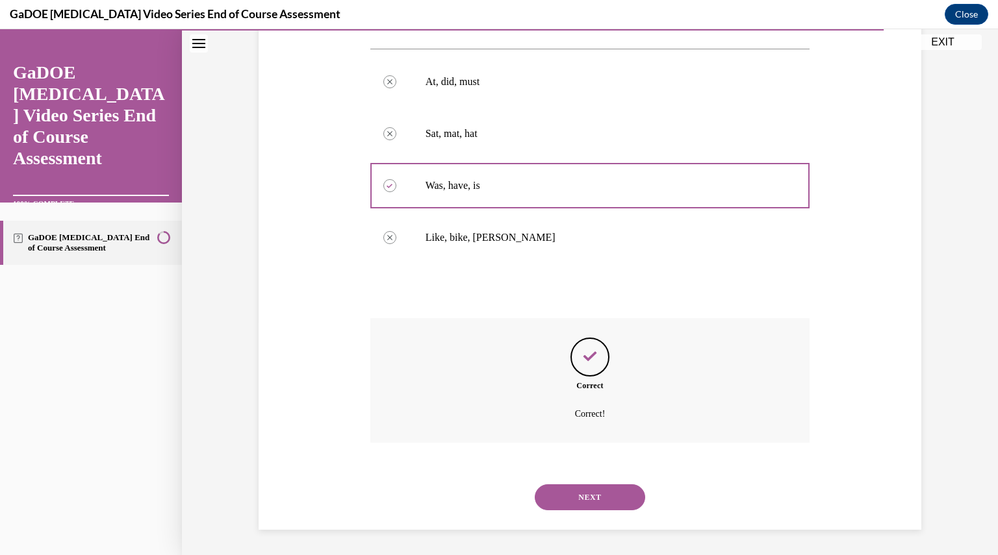
click at [580, 505] on button "NEXT" at bounding box center [590, 498] width 110 height 26
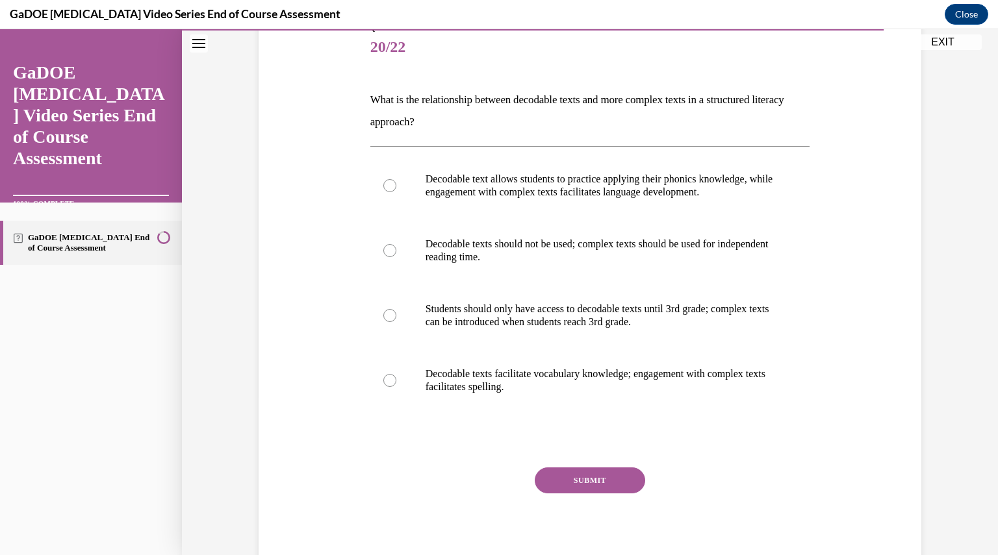
scroll to position [173, 0]
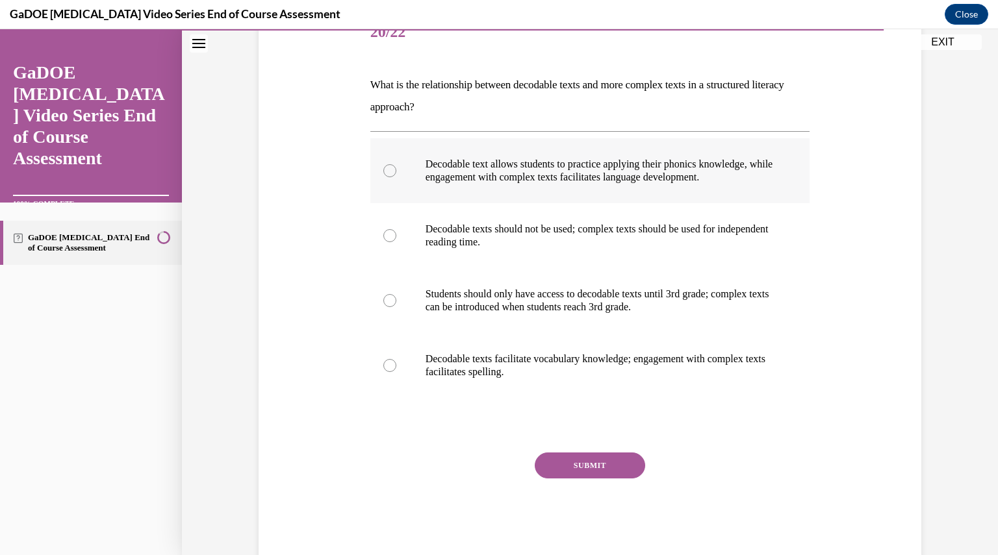
click at [568, 198] on label "Decodable text allows students to practice applying their phonics knowledge, wh…" at bounding box center [590, 170] width 440 height 65
click at [396, 177] on input "Decodable text allows students to practice applying their phonics knowledge, wh…" at bounding box center [389, 170] width 13 height 13
radio input "true"
click at [583, 459] on button "SUBMIT" at bounding box center [590, 466] width 110 height 26
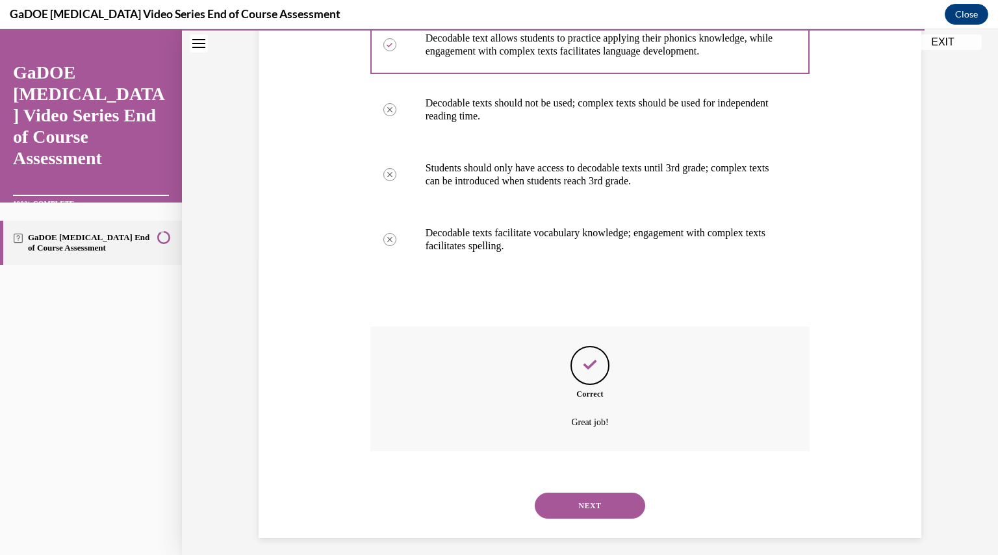
scroll to position [308, 0]
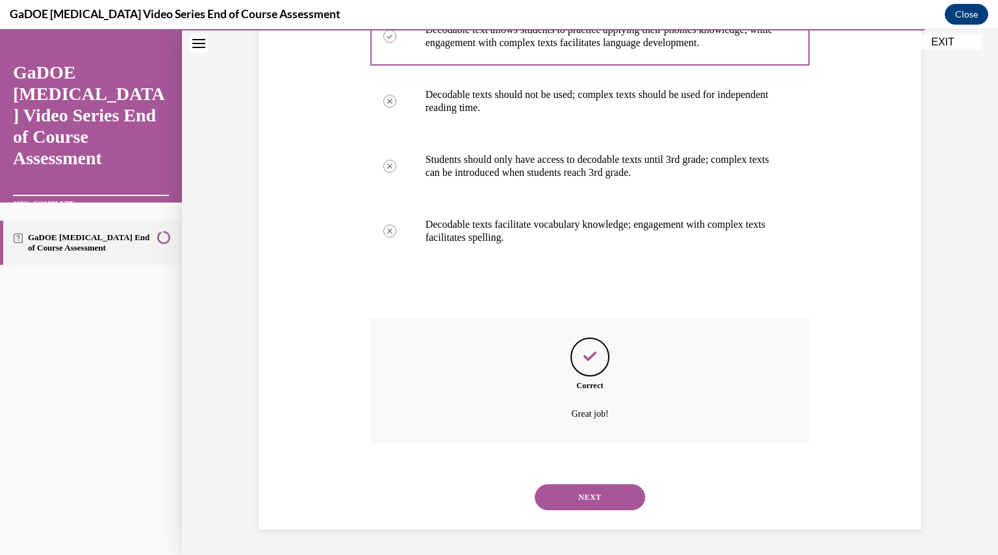
click at [583, 500] on button "NEXT" at bounding box center [590, 498] width 110 height 26
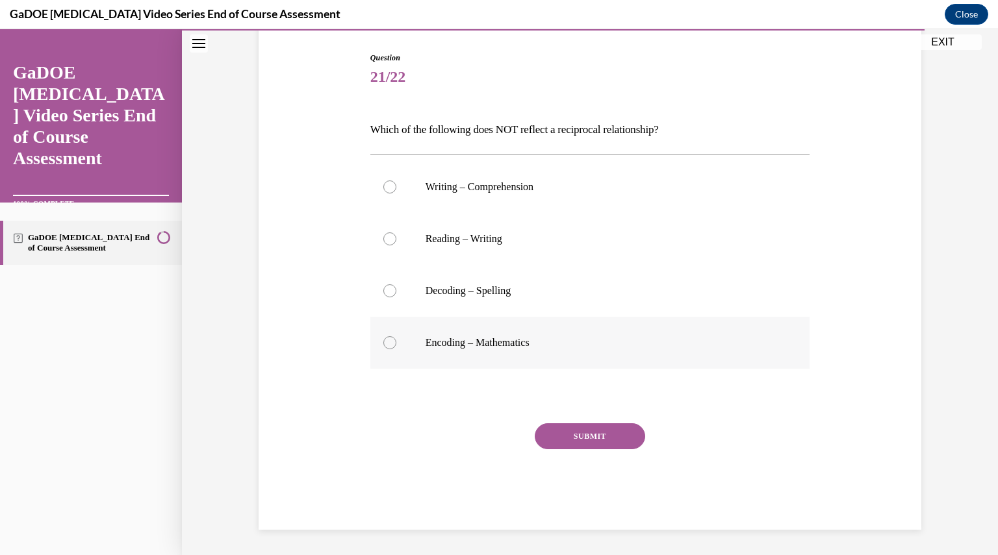
click at [568, 351] on label "Encoding – Mathematics" at bounding box center [590, 343] width 440 height 52
click at [396, 350] on input "Encoding – Mathematics" at bounding box center [389, 343] width 13 height 13
radio input "true"
click at [563, 437] on button "SUBMIT" at bounding box center [590, 437] width 110 height 26
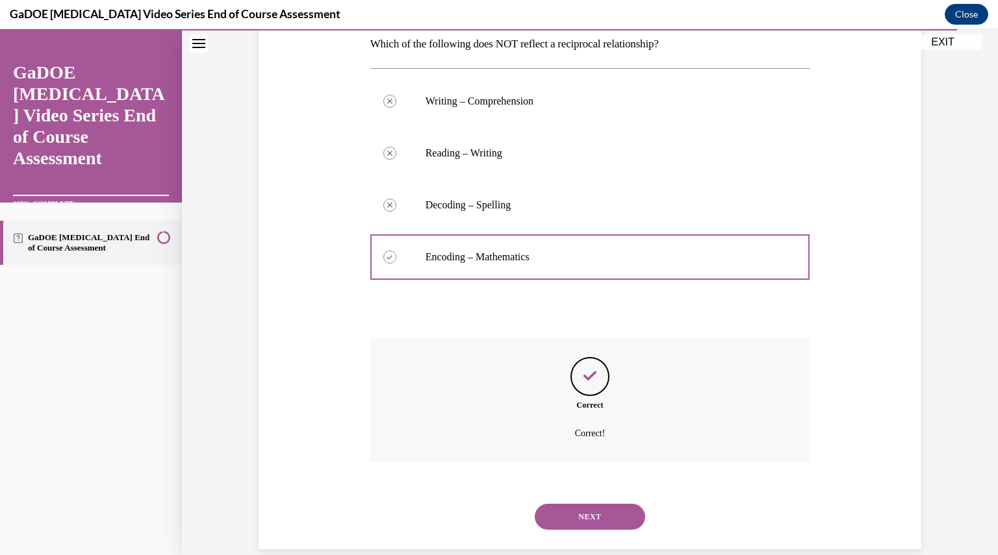
scroll to position [234, 0]
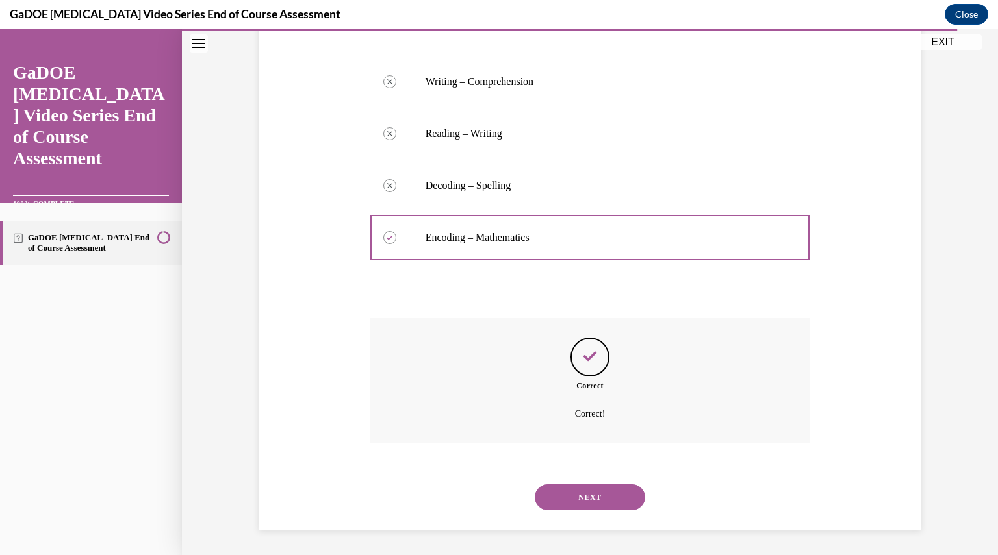
click at [580, 499] on button "NEXT" at bounding box center [590, 498] width 110 height 26
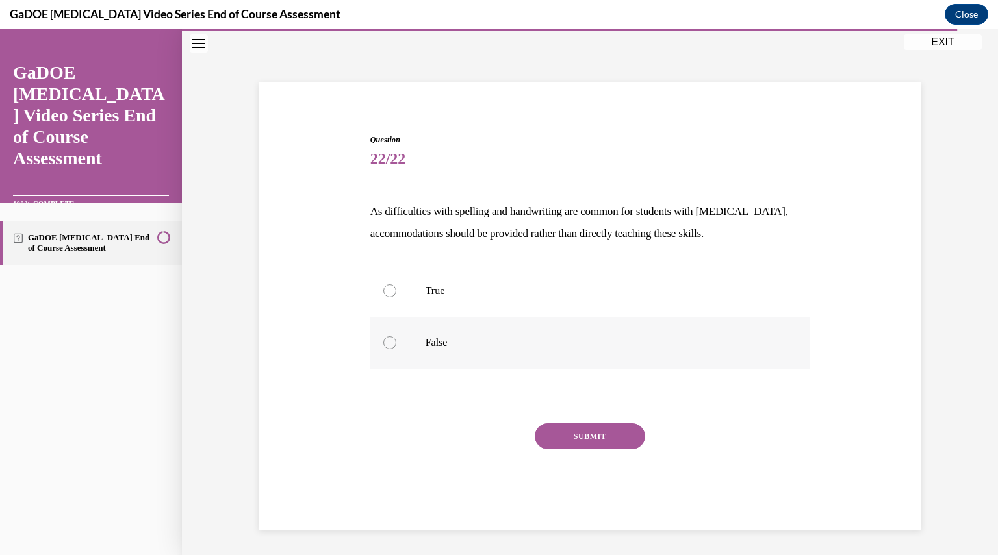
click at [529, 368] on label "False" at bounding box center [590, 343] width 440 height 52
click at [396, 350] on input "False" at bounding box center [389, 343] width 13 height 13
radio input "true"
click at [579, 436] on button "SUBMIT" at bounding box center [590, 437] width 110 height 26
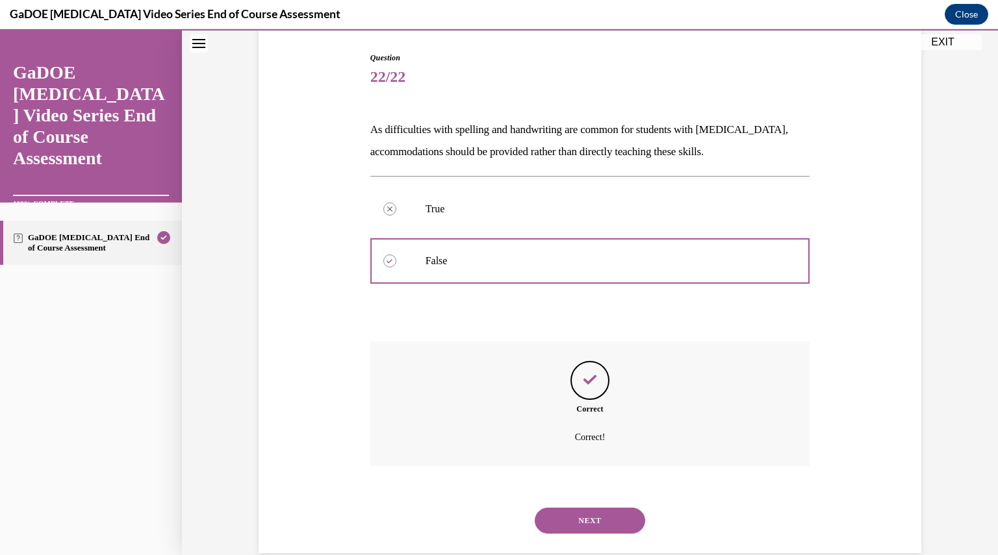
scroll to position [152, 0]
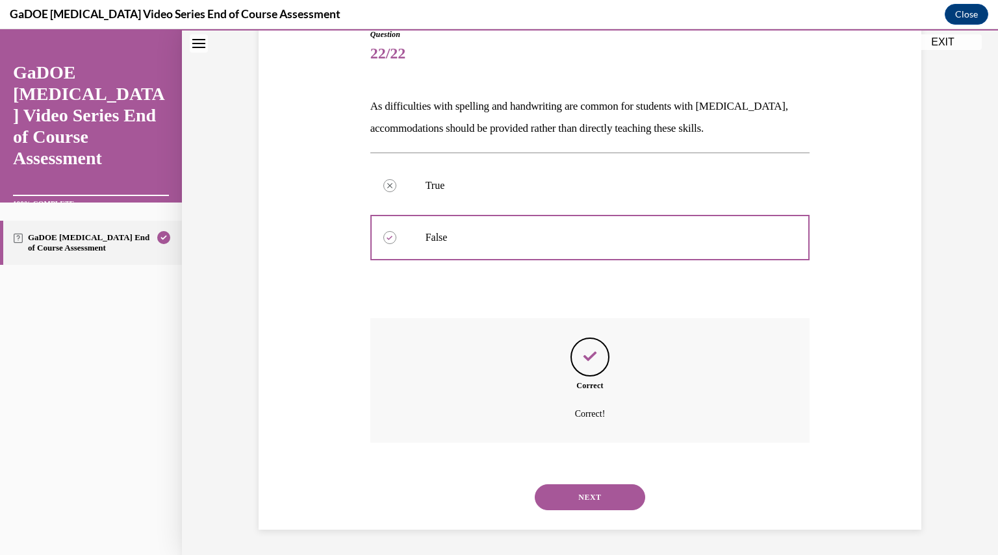
click at [581, 502] on button "NEXT" at bounding box center [590, 498] width 110 height 26
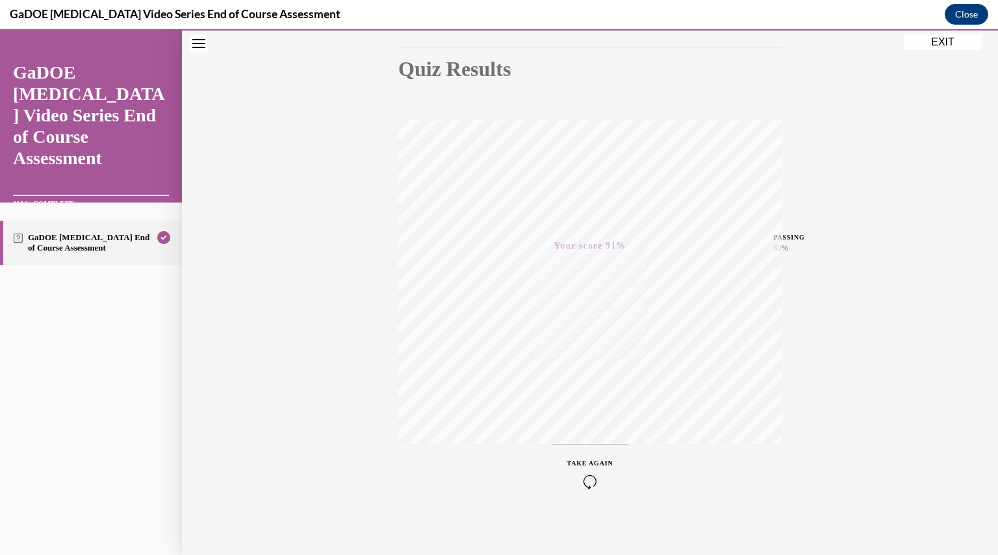
scroll to position [139, 0]
click at [924, 49] on button "EXIT" at bounding box center [943, 42] width 78 height 16
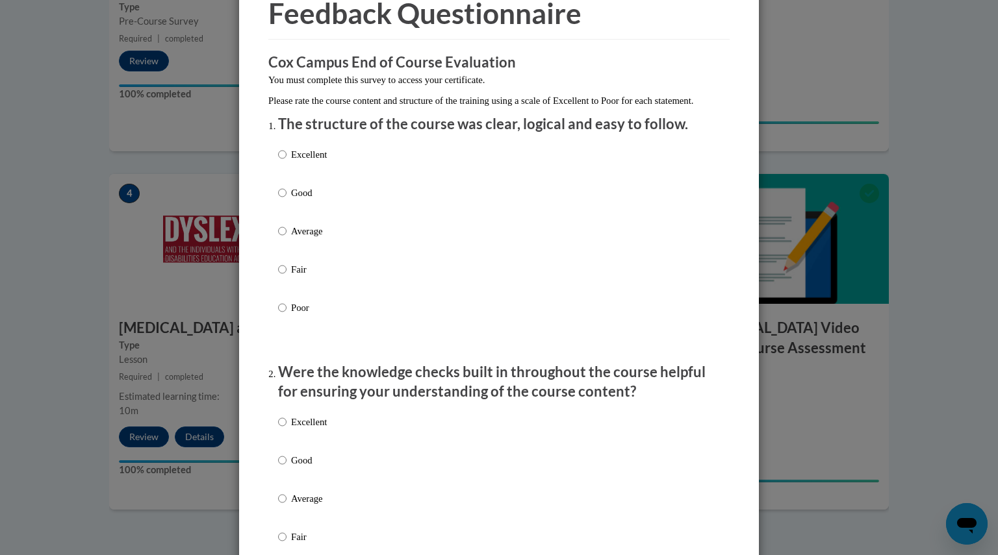
scroll to position [68, 0]
click at [303, 199] on p "Good" at bounding box center [309, 192] width 36 height 14
click at [287, 199] on input "Good" at bounding box center [282, 192] width 8 height 14
radio input "true"
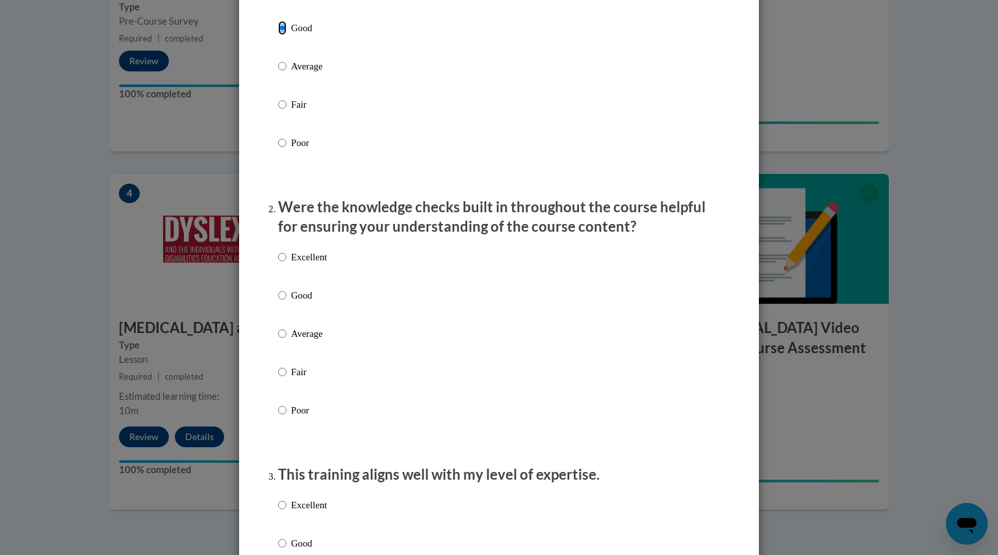
scroll to position [233, 0]
click at [279, 302] on input "Good" at bounding box center [282, 295] width 8 height 14
radio input "true"
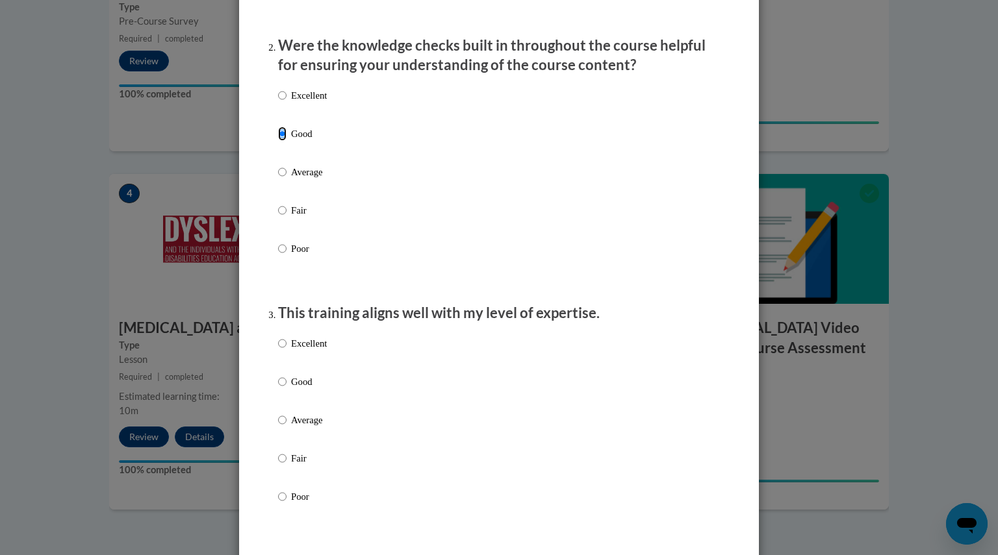
scroll to position [394, 0]
click at [297, 427] on p "Average" at bounding box center [309, 420] width 36 height 14
click at [287, 427] on input "Average" at bounding box center [282, 420] width 8 height 14
radio input "true"
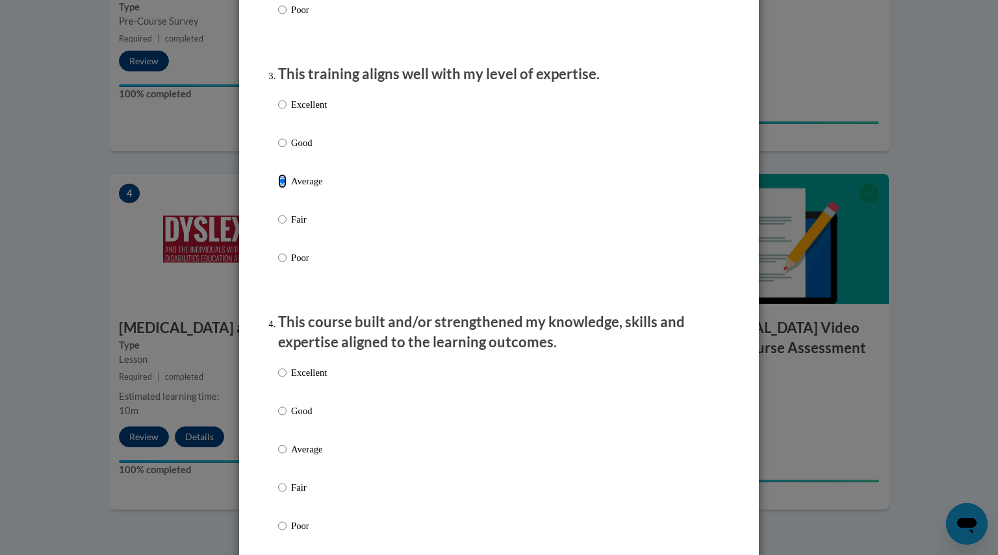
scroll to position [631, 0]
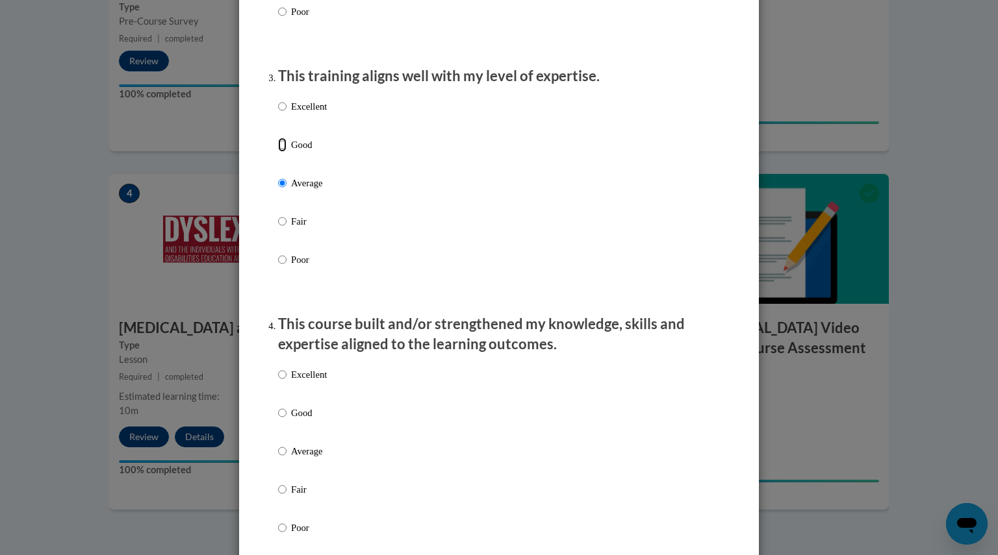
click at [278, 152] on input "Good" at bounding box center [282, 145] width 8 height 14
radio input "true"
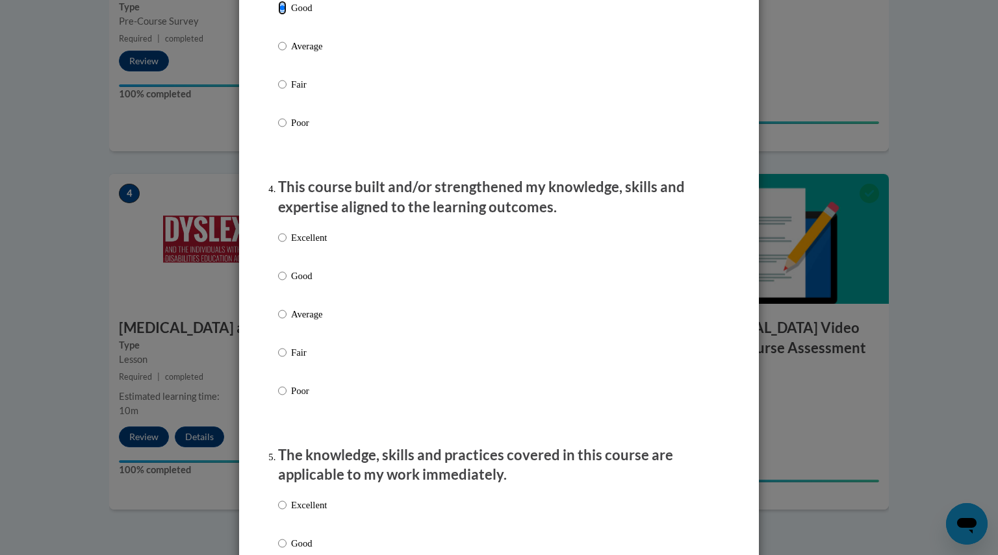
scroll to position [769, 0]
click at [300, 321] on p "Average" at bounding box center [309, 314] width 36 height 14
click at [287, 321] on input "Average" at bounding box center [282, 314] width 8 height 14
radio input "true"
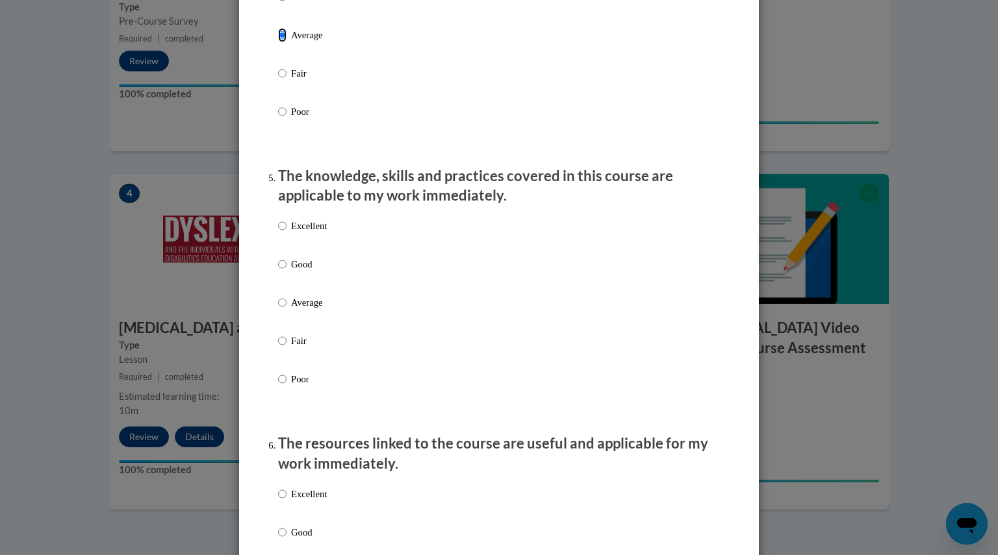
scroll to position [1044, 0]
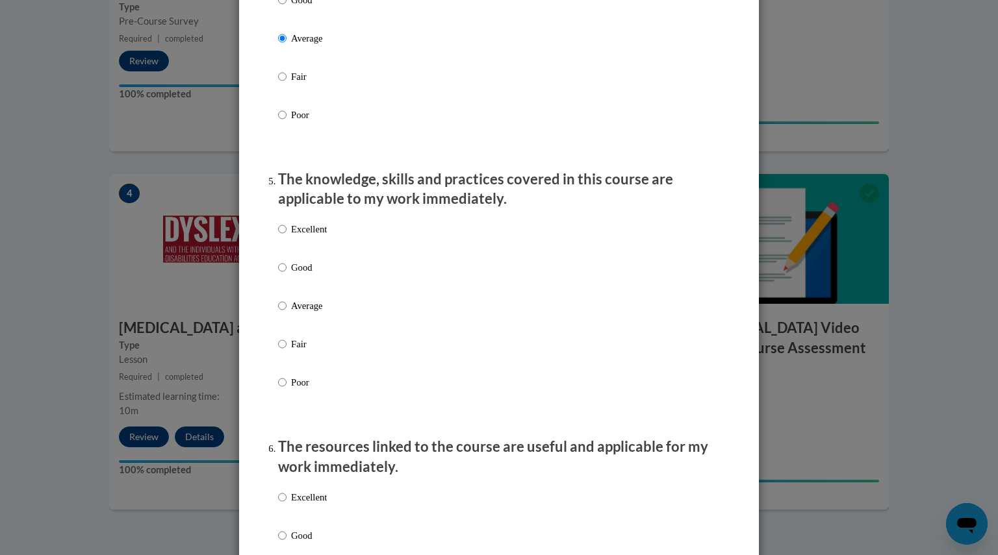
click at [301, 313] on p "Average" at bounding box center [309, 306] width 36 height 14
click at [287, 313] on input "Average" at bounding box center [282, 306] width 8 height 14
radio input "true"
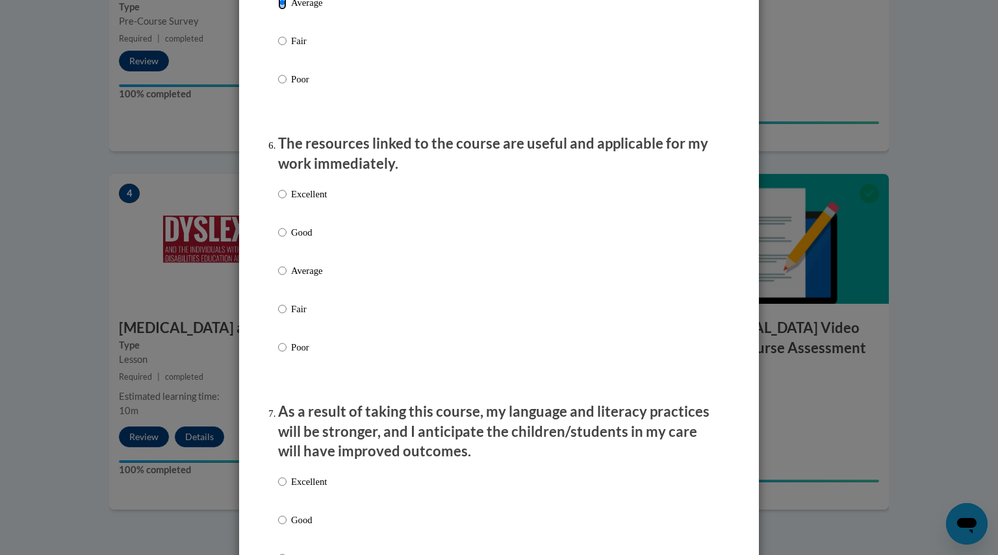
scroll to position [1343, 0]
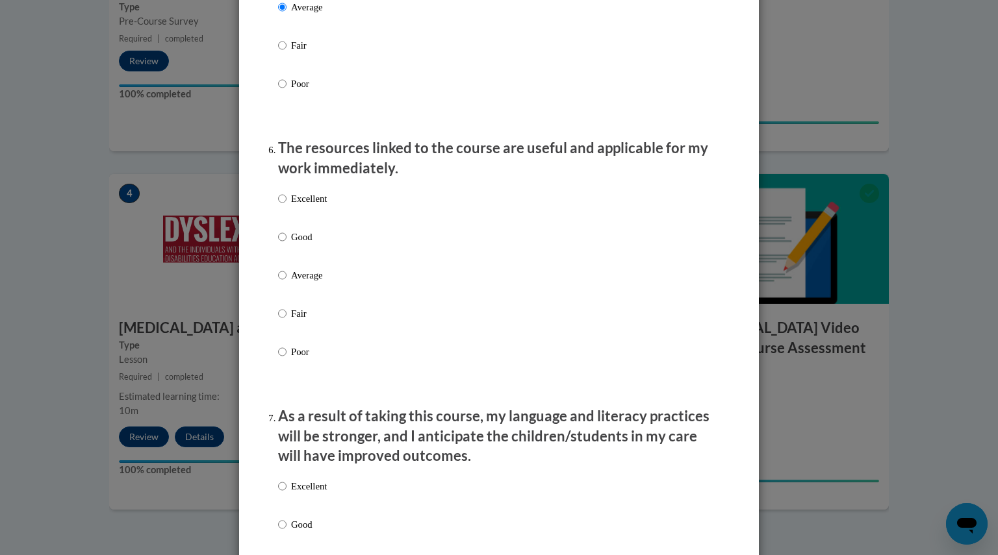
click at [303, 283] on p "Average" at bounding box center [309, 275] width 36 height 14
click at [287, 283] on input "Average" at bounding box center [282, 275] width 8 height 14
radio input "true"
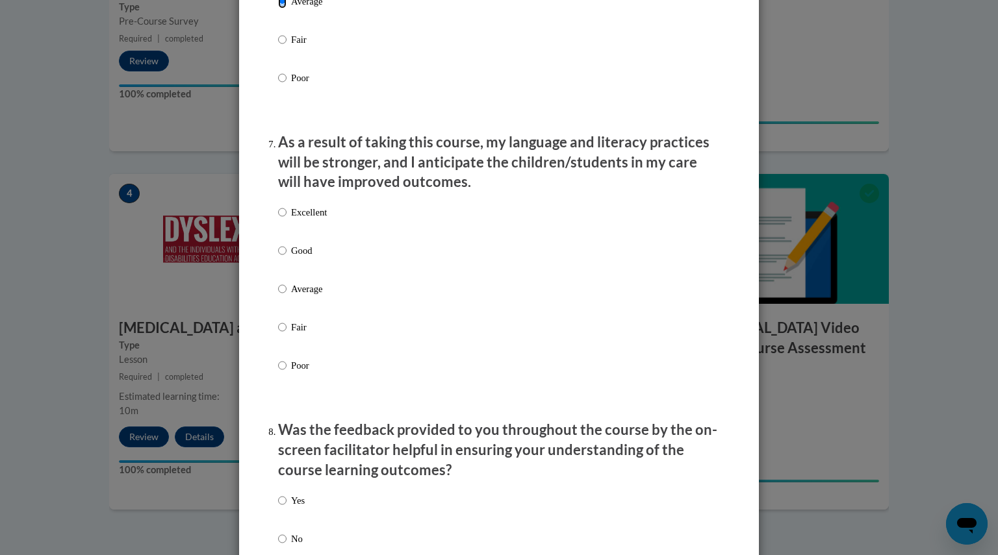
scroll to position [1614, 0]
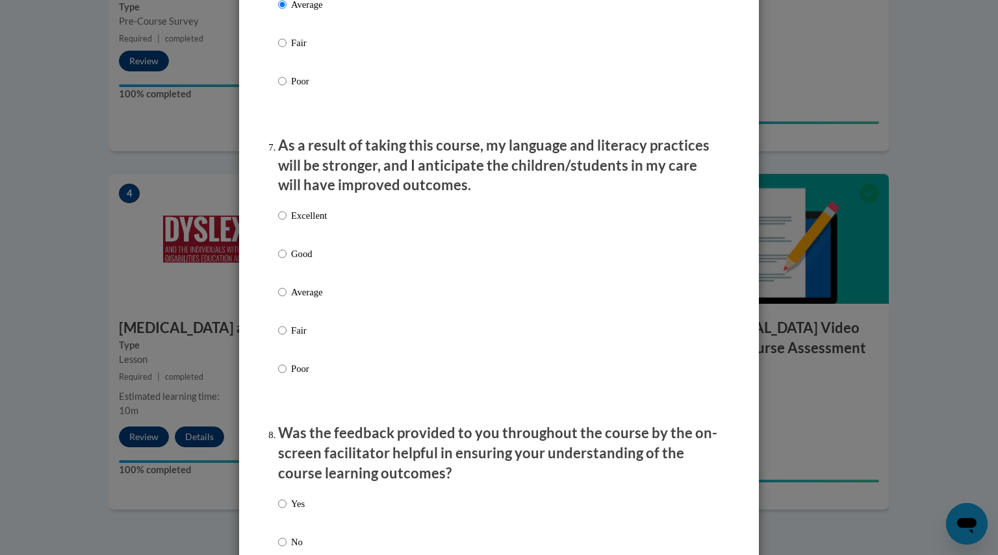
click at [296, 299] on p "Average" at bounding box center [309, 292] width 36 height 14
click at [287, 299] on input "Average" at bounding box center [282, 292] width 8 height 14
radio input "true"
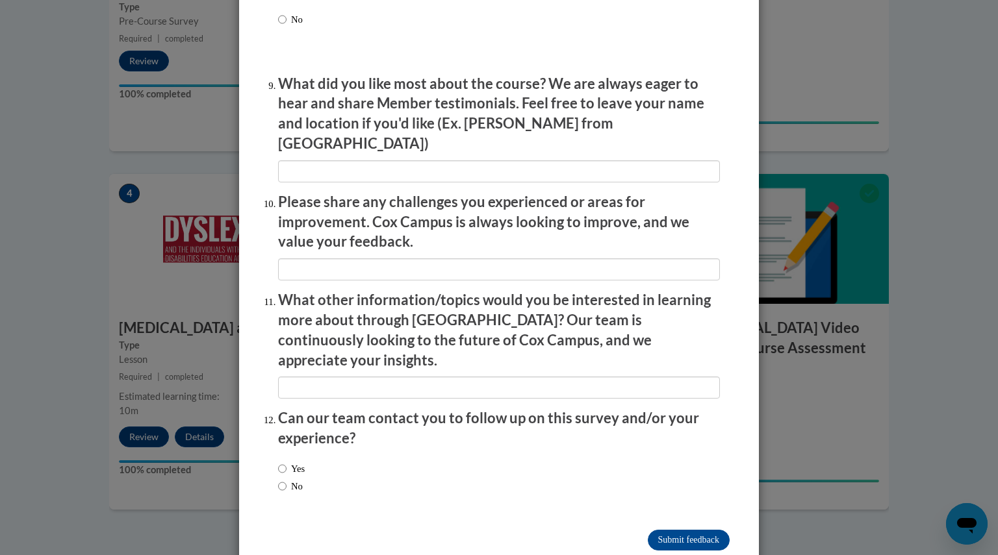
scroll to position [2146, 0]
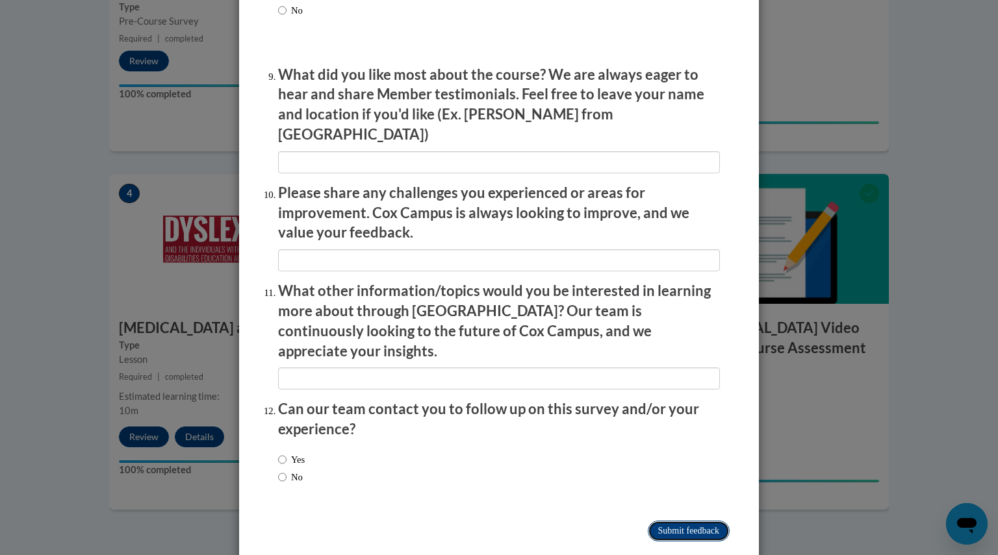
click at [648, 521] on input "Submit feedback" at bounding box center [689, 531] width 82 height 21
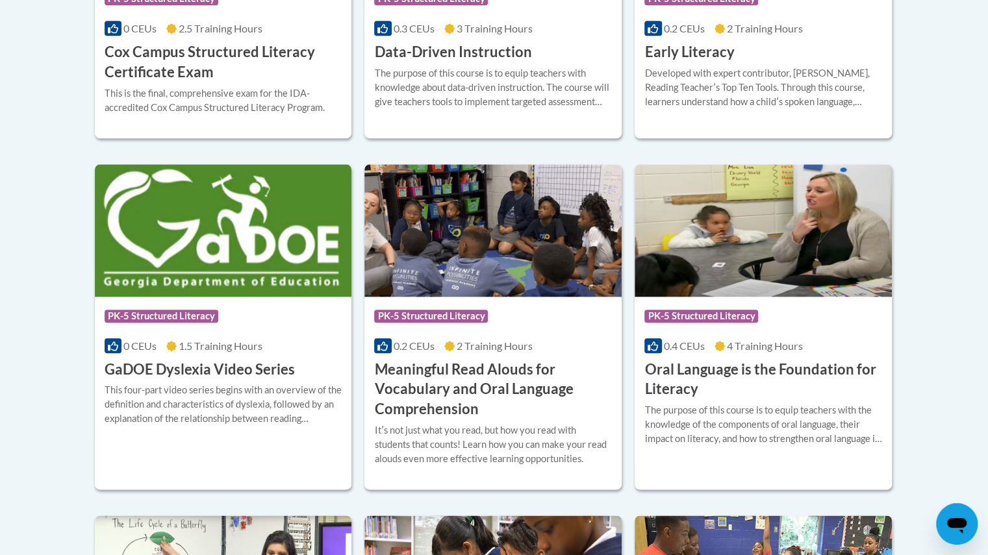
scroll to position [743, 0]
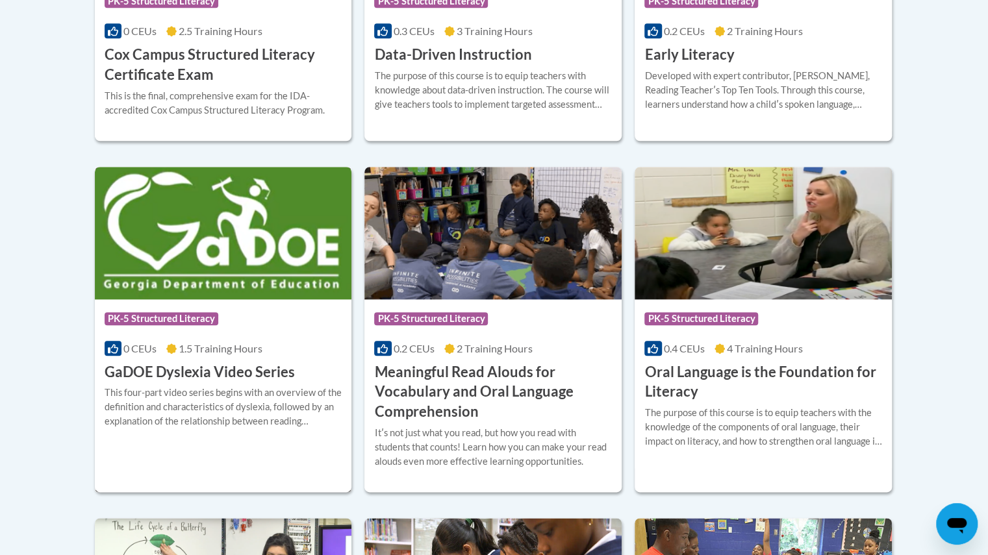
click at [249, 429] on div "This four-part video series begins with an overview of the definition and chara…" at bounding box center [224, 412] width 238 height 53
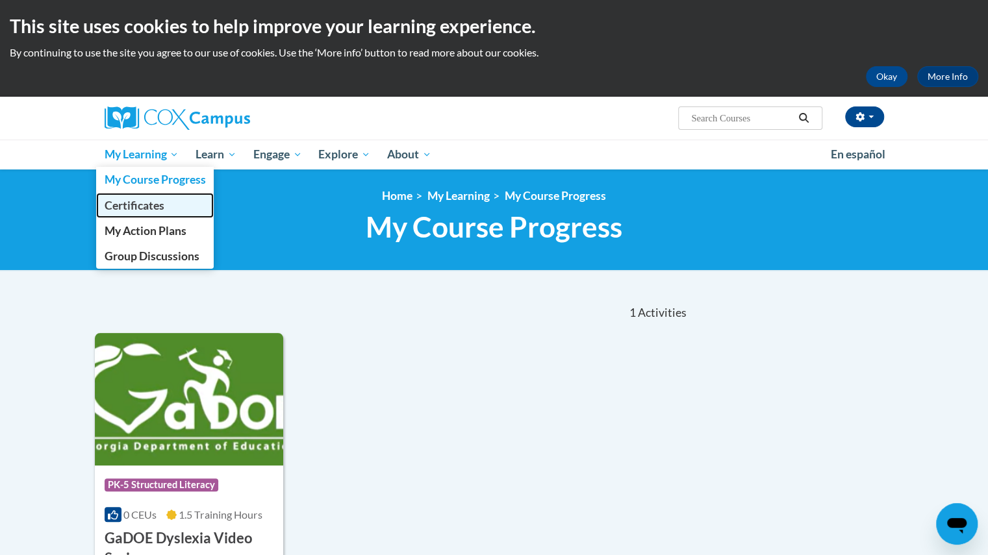
click at [130, 214] on link "Certificates" at bounding box center [155, 205] width 118 height 25
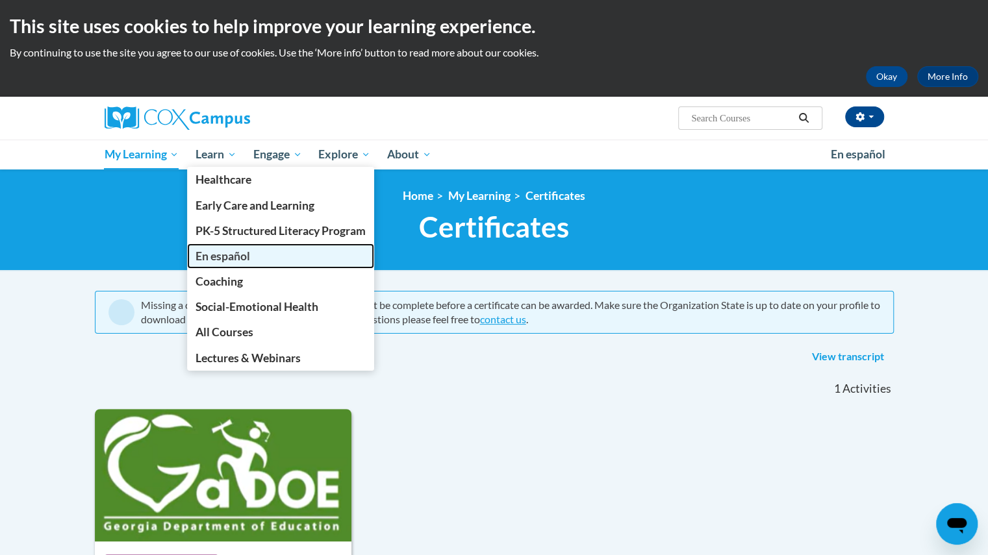
click at [210, 244] on link "En español" at bounding box center [280, 256] width 187 height 25
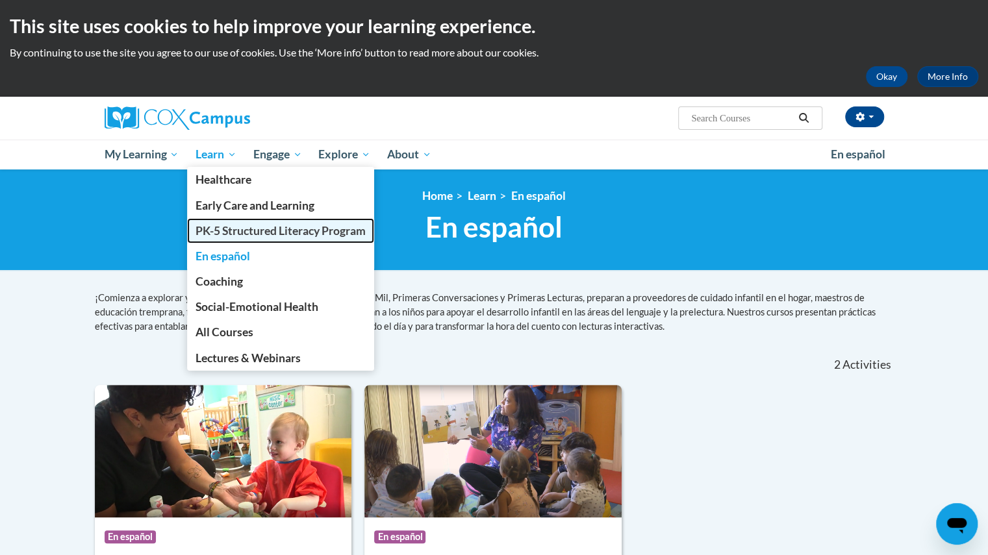
click at [216, 230] on span "PK-5 Structured Literacy Program" at bounding box center [281, 231] width 170 height 14
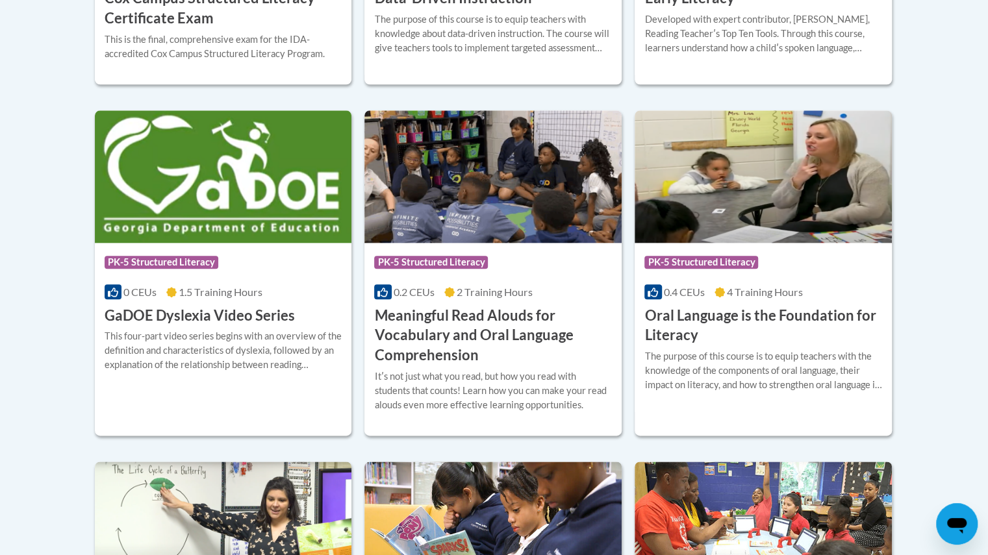
scroll to position [803, 0]
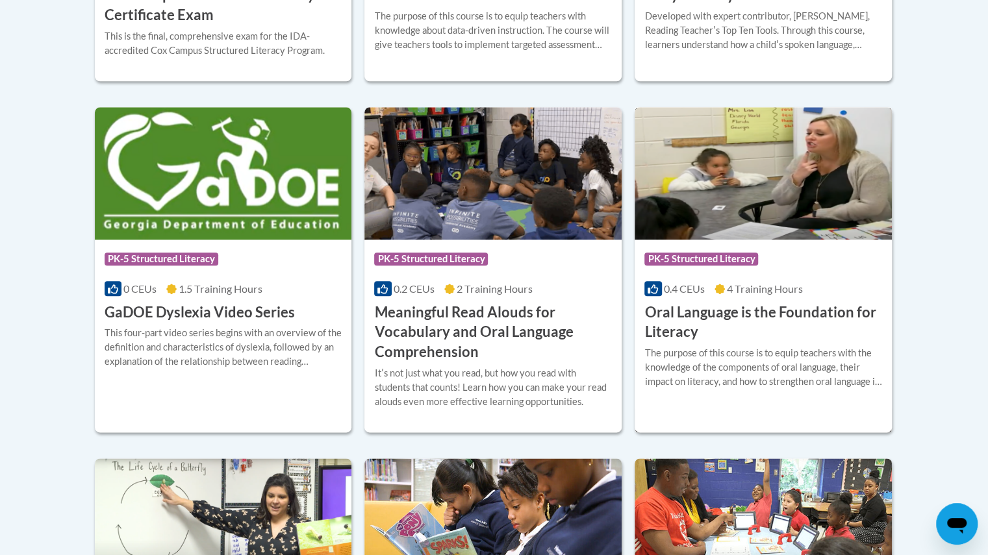
click at [729, 285] on span "4 Training Hours" at bounding box center [765, 289] width 76 height 12
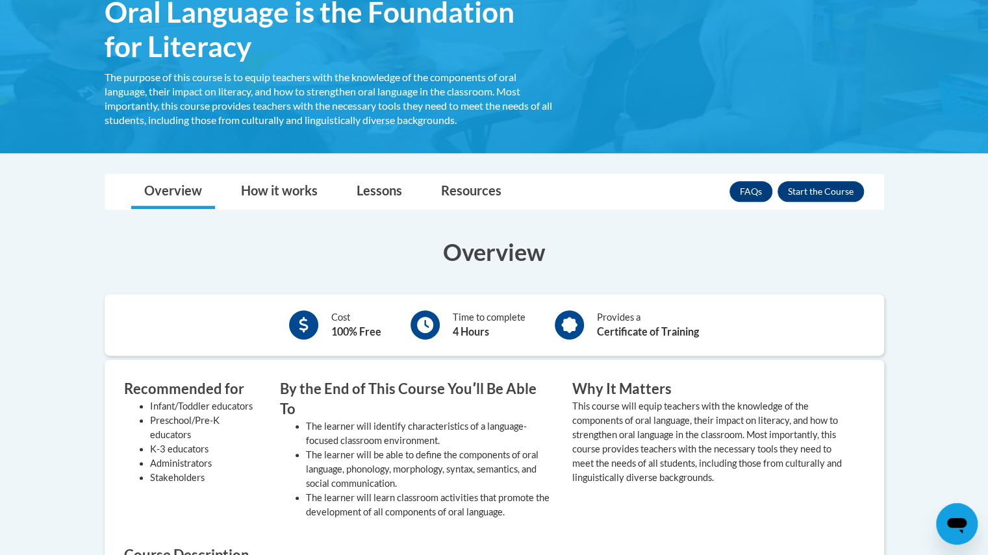
scroll to position [226, 0]
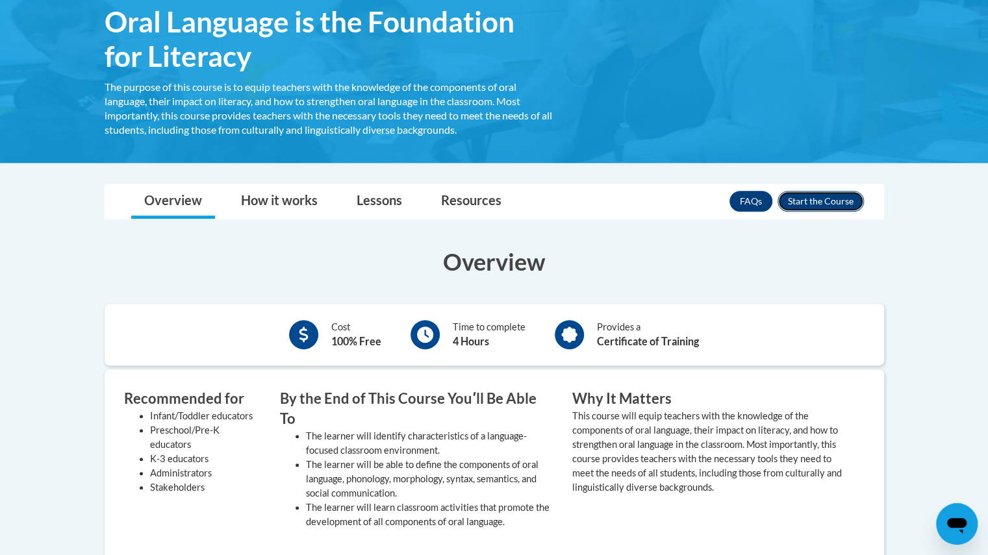
click at [810, 201] on button "Enroll" at bounding box center [821, 201] width 86 height 21
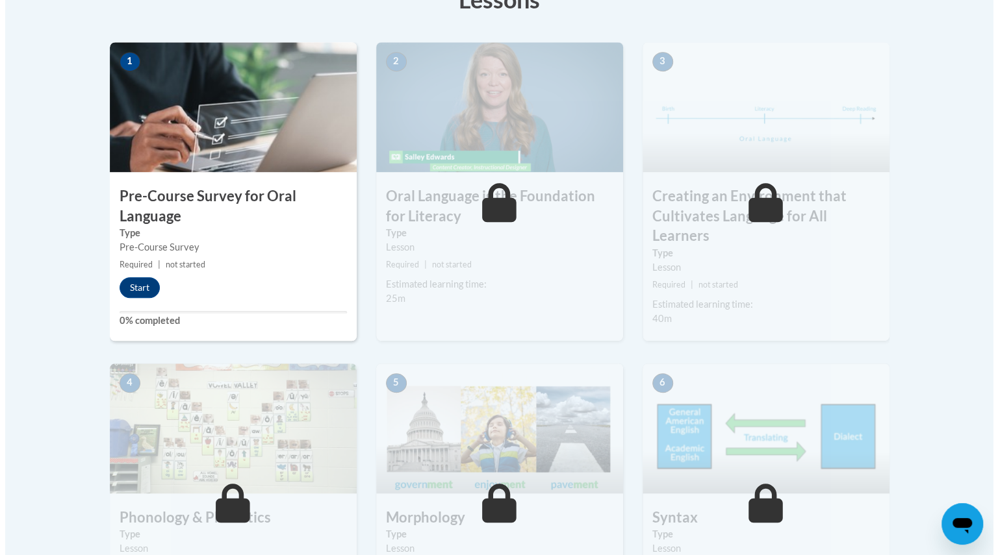
scroll to position [395, 0]
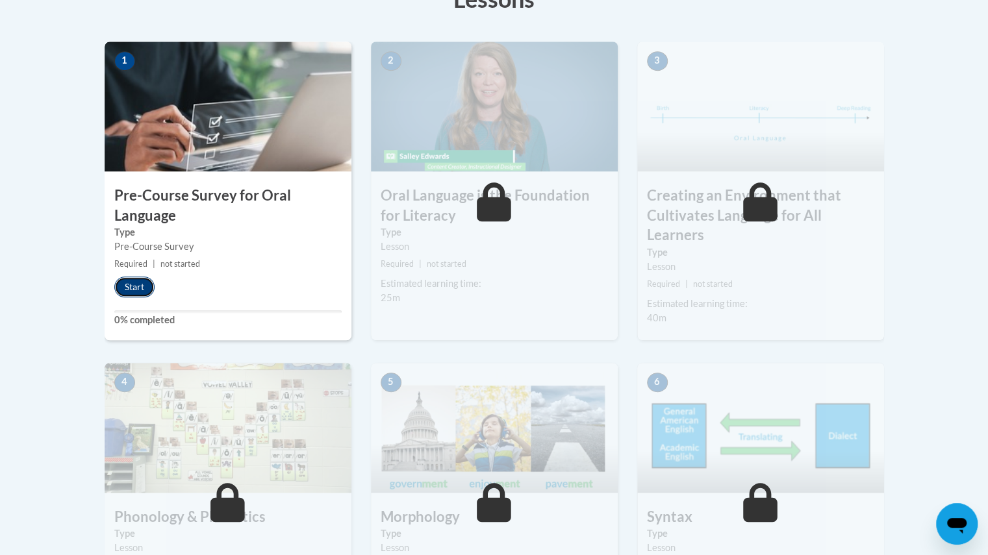
click at [132, 290] on button "Start" at bounding box center [134, 287] width 40 height 21
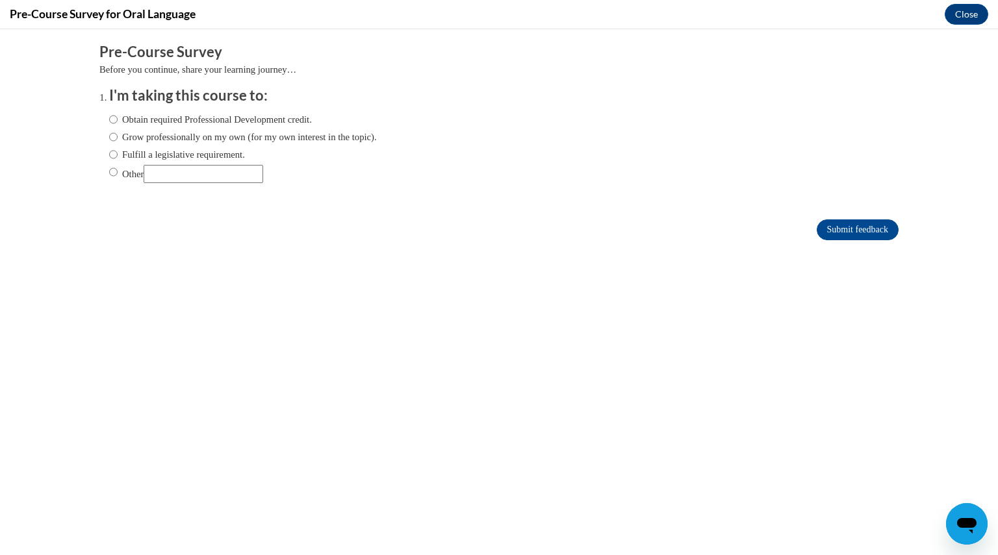
scroll to position [0, 0]
click at [170, 121] on label "Obtain required Professional Development credit." at bounding box center [210, 119] width 203 height 14
click at [118, 121] on input "Obtain required Professional Development credit." at bounding box center [113, 119] width 8 height 14
radio input "true"
click at [832, 235] on input "Submit feedback" at bounding box center [858, 230] width 82 height 21
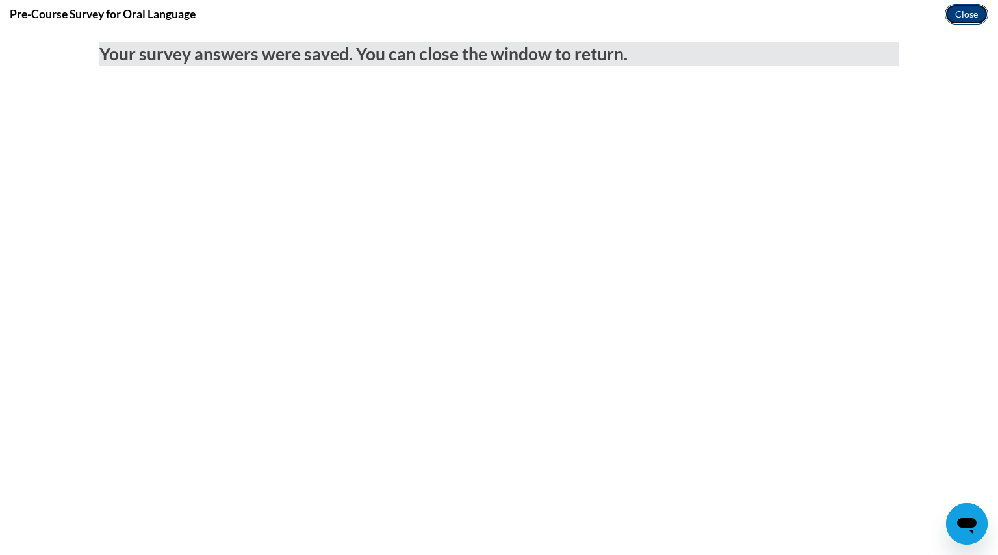
click at [963, 14] on button "Close" at bounding box center [967, 14] width 44 height 21
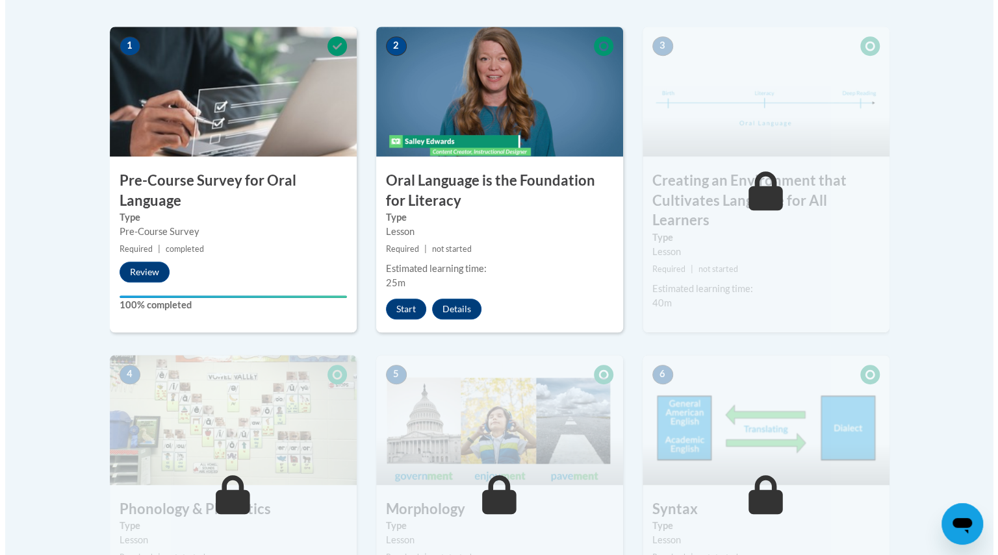
scroll to position [406, 0]
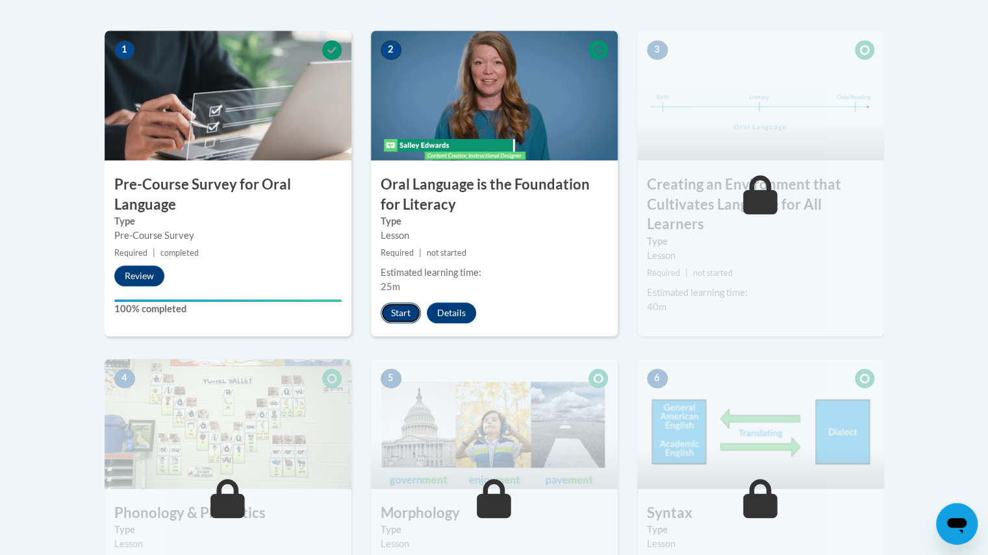
click at [391, 305] on button "Start" at bounding box center [401, 313] width 40 height 21
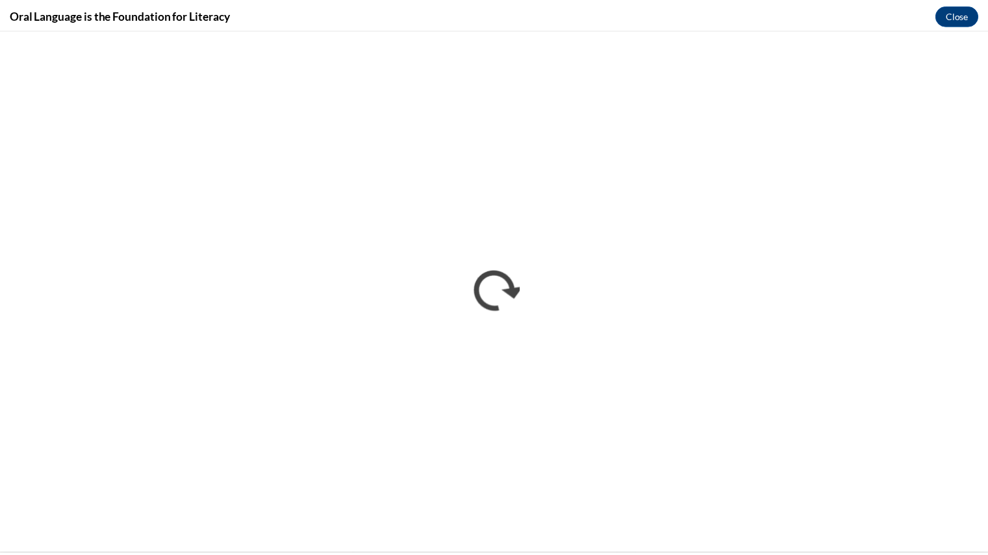
scroll to position [0, 0]
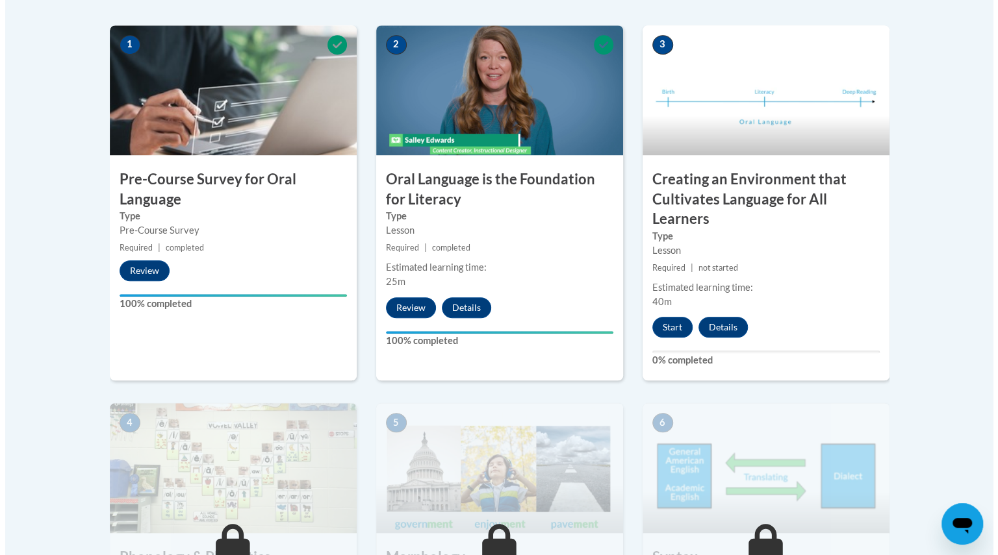
scroll to position [410, 0]
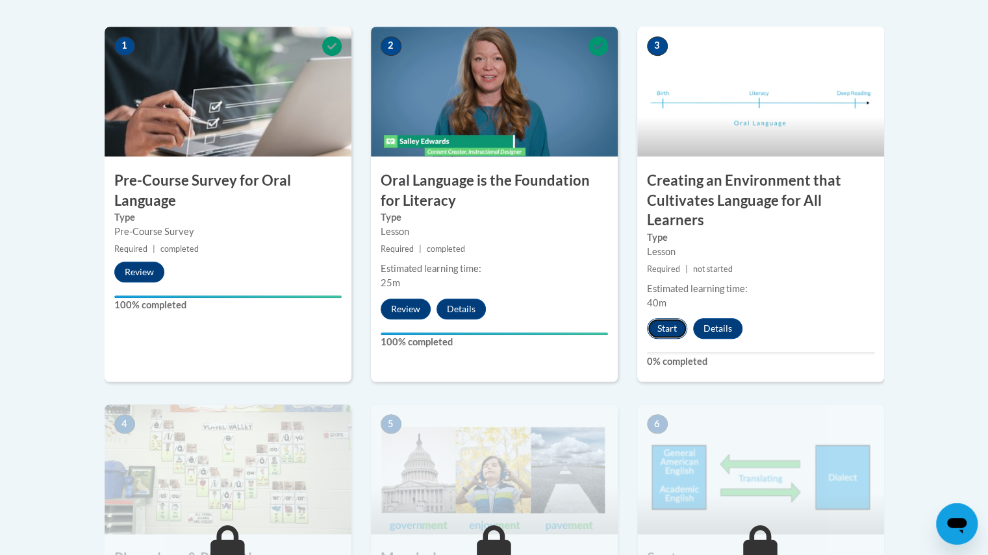
click at [663, 332] on button "Start" at bounding box center [667, 328] width 40 height 21
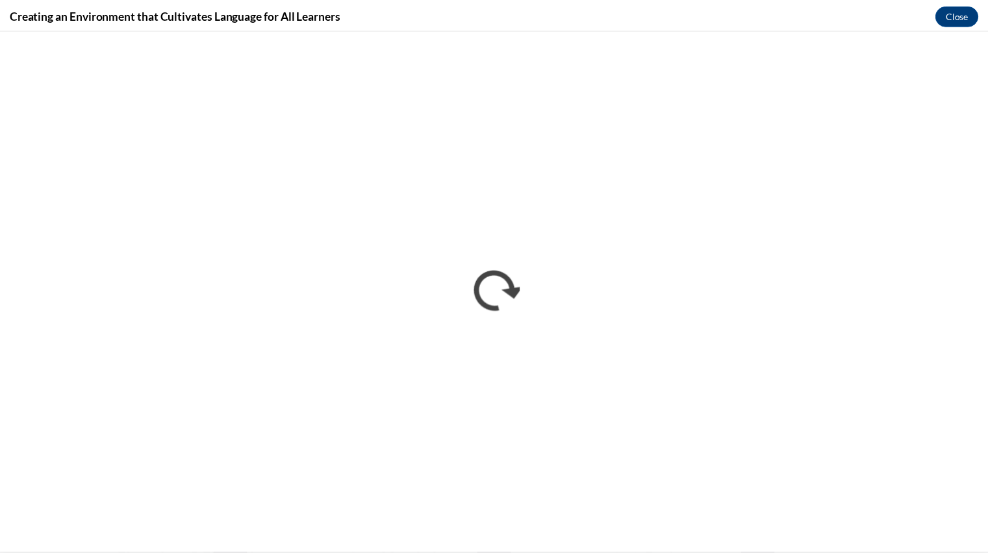
scroll to position [0, 0]
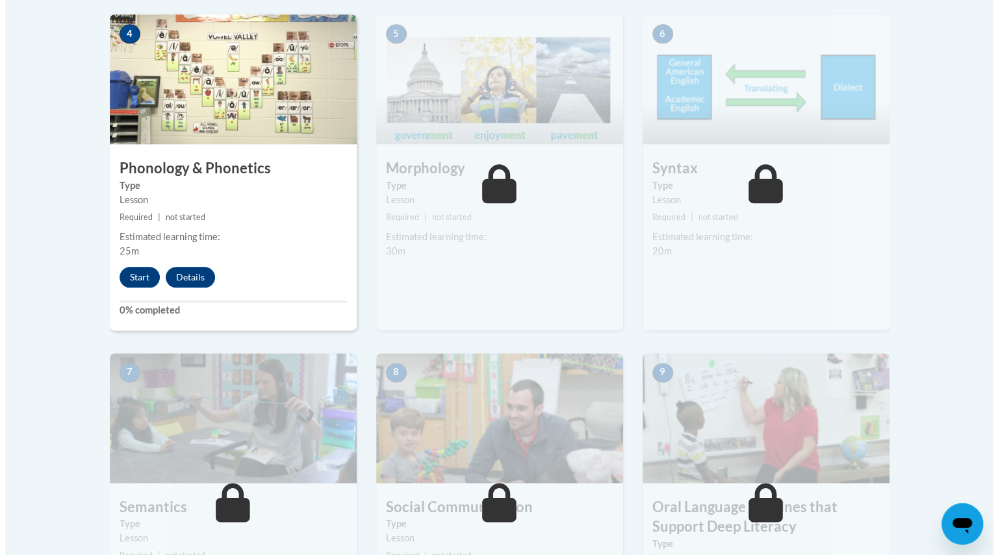
scroll to position [799, 0]
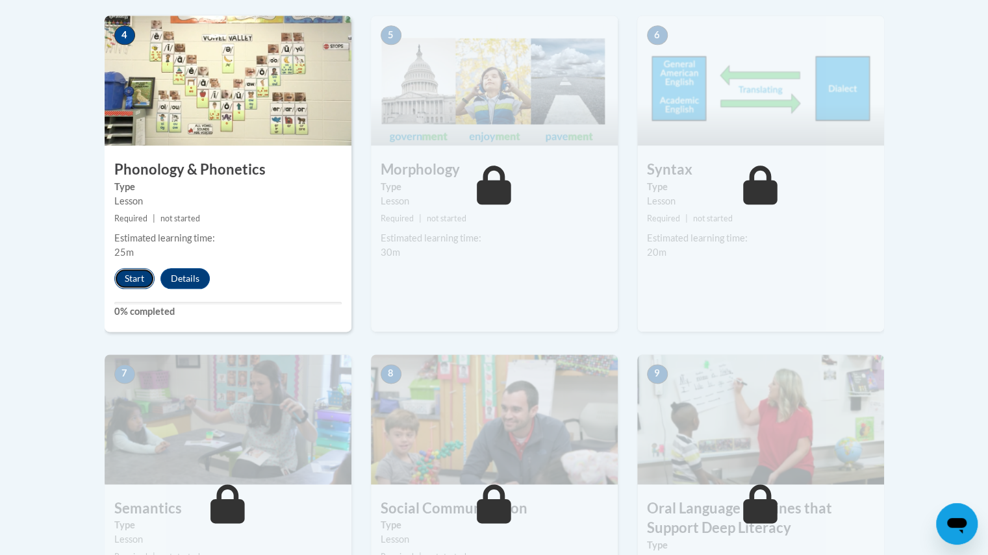
click at [131, 277] on button "Start" at bounding box center [134, 278] width 40 height 21
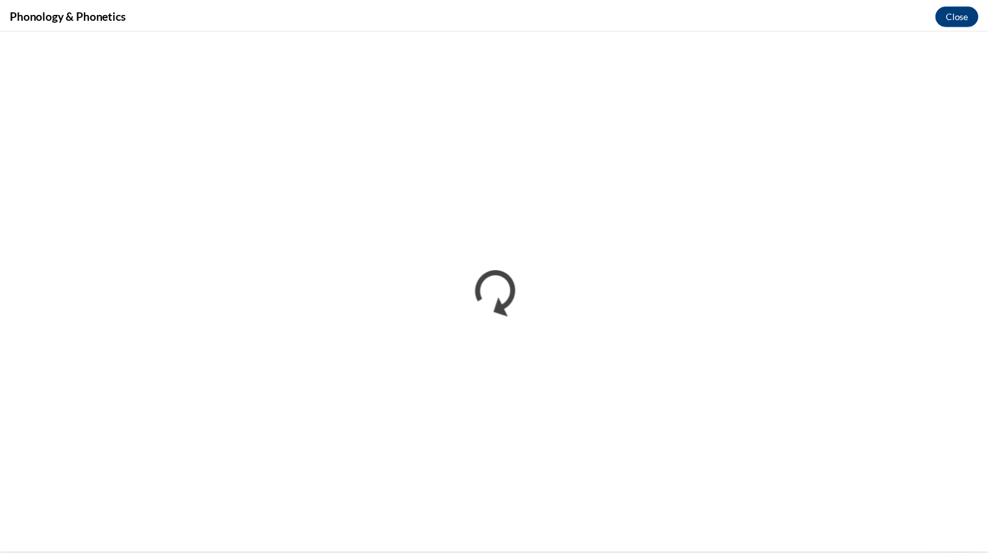
scroll to position [0, 0]
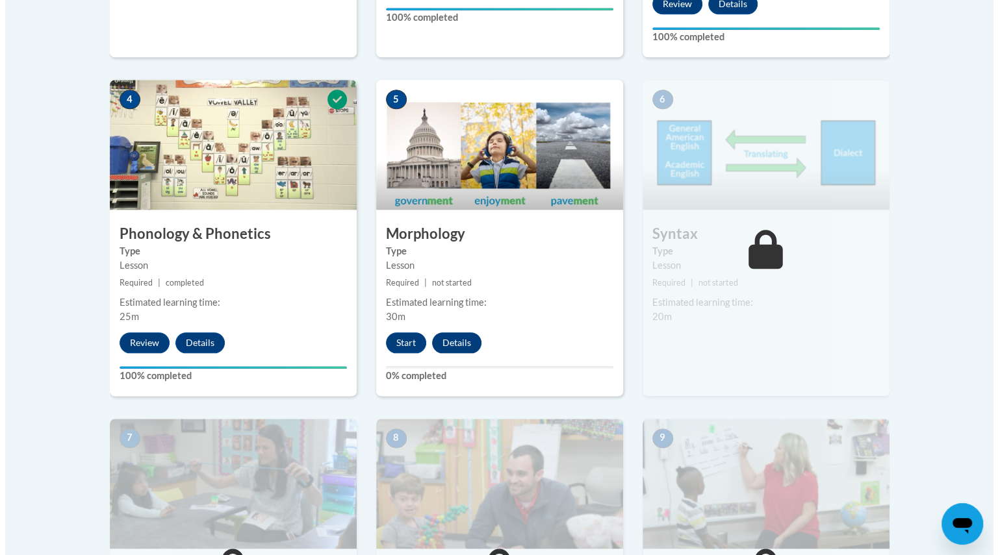
scroll to position [735, 0]
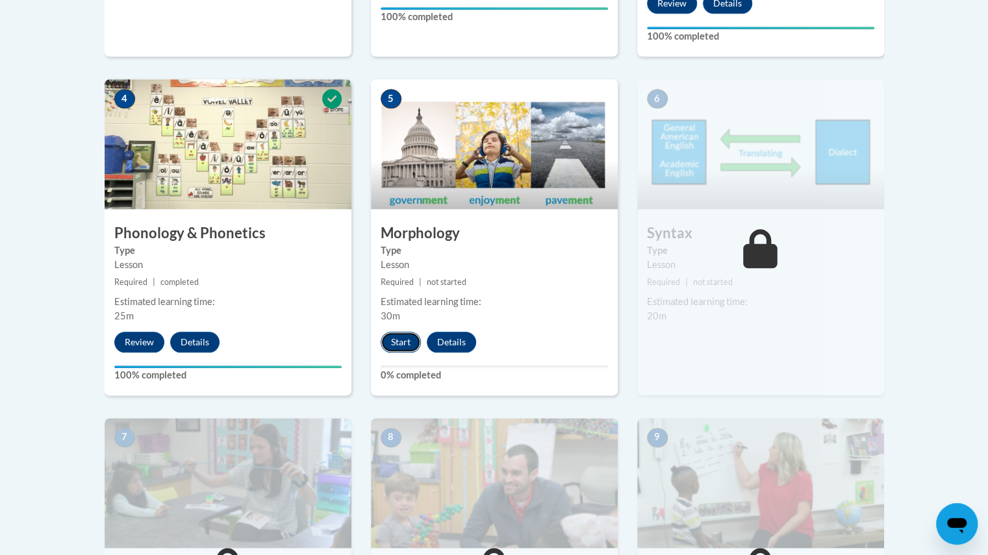
click at [396, 337] on button "Start" at bounding box center [401, 342] width 40 height 21
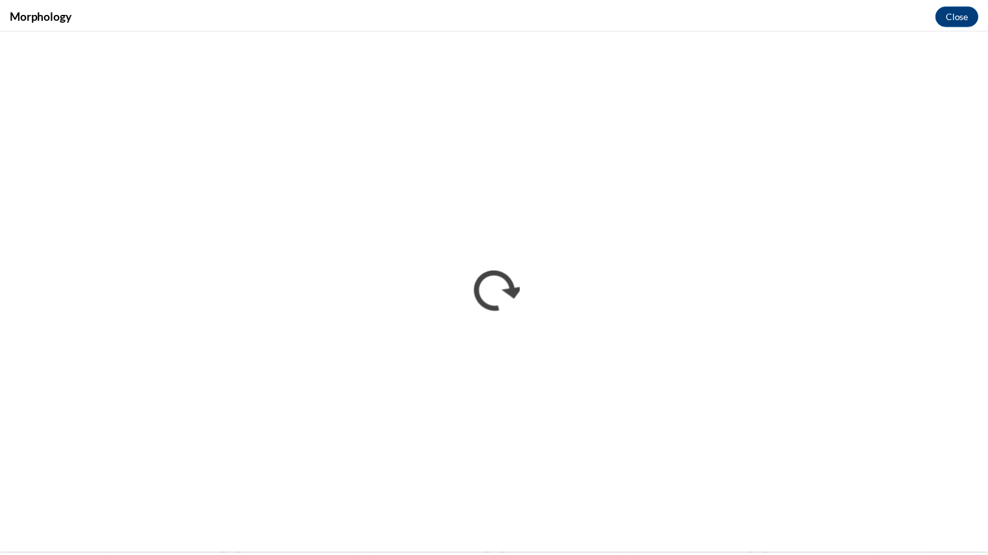
scroll to position [0, 0]
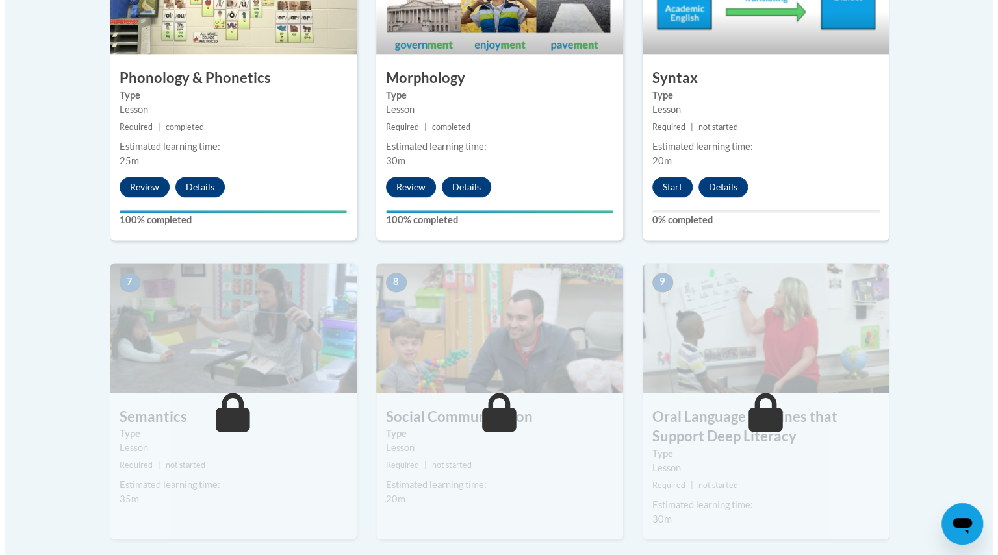
scroll to position [770, 0]
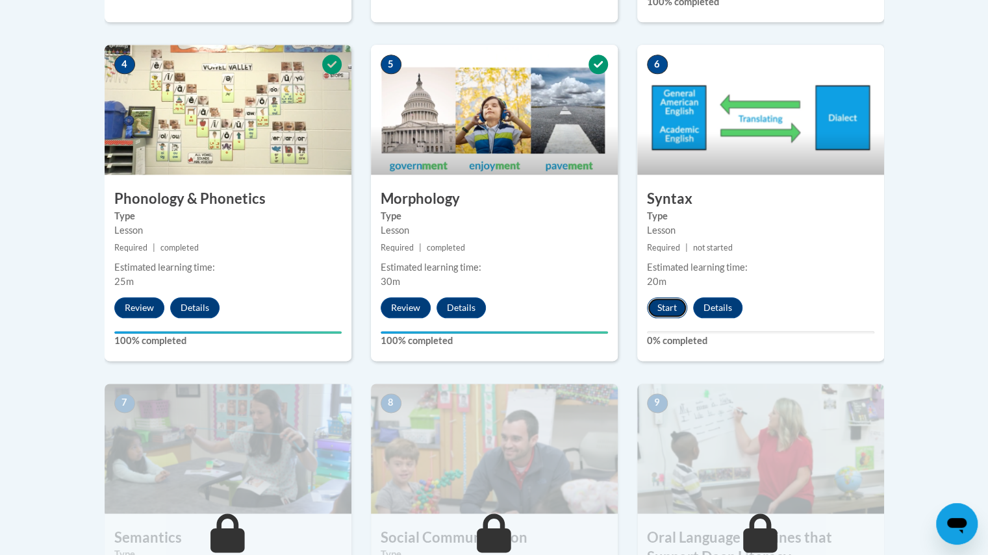
click at [669, 305] on button "Start" at bounding box center [667, 308] width 40 height 21
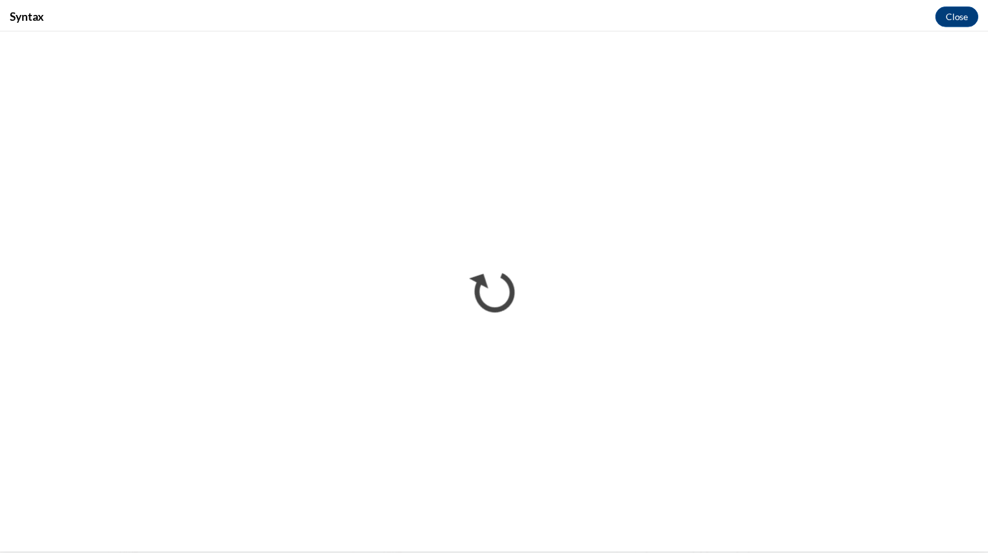
scroll to position [0, 0]
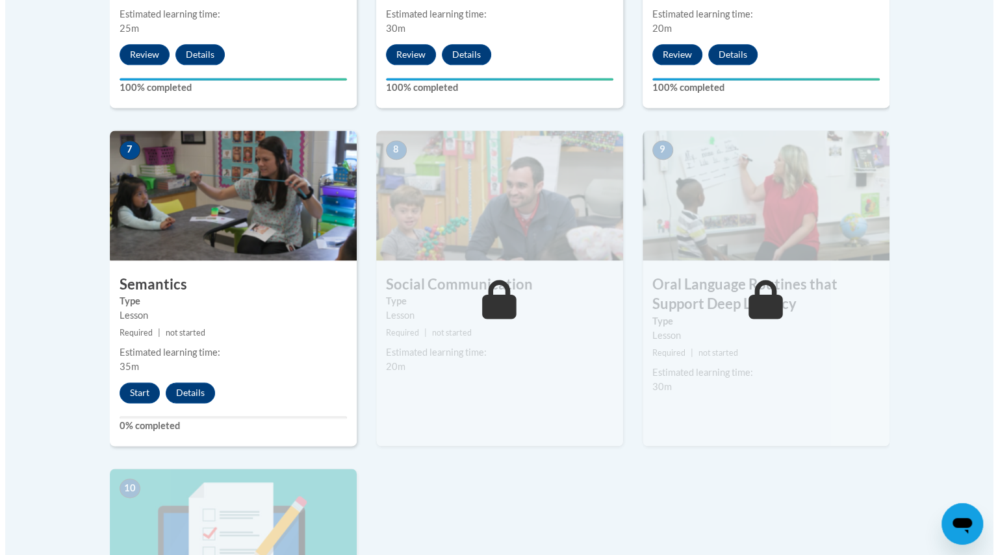
scroll to position [1024, 0]
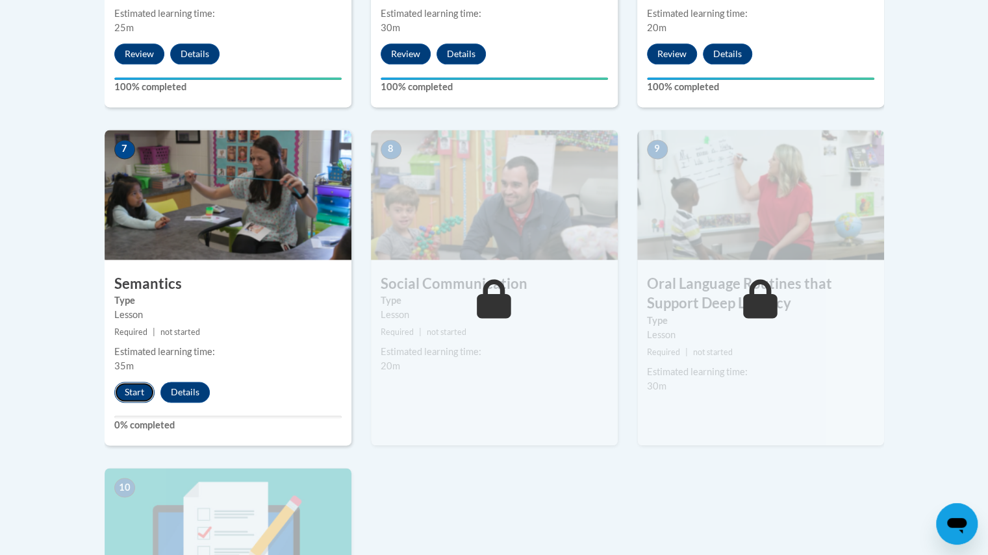
click at [135, 389] on button "Start" at bounding box center [134, 392] width 40 height 21
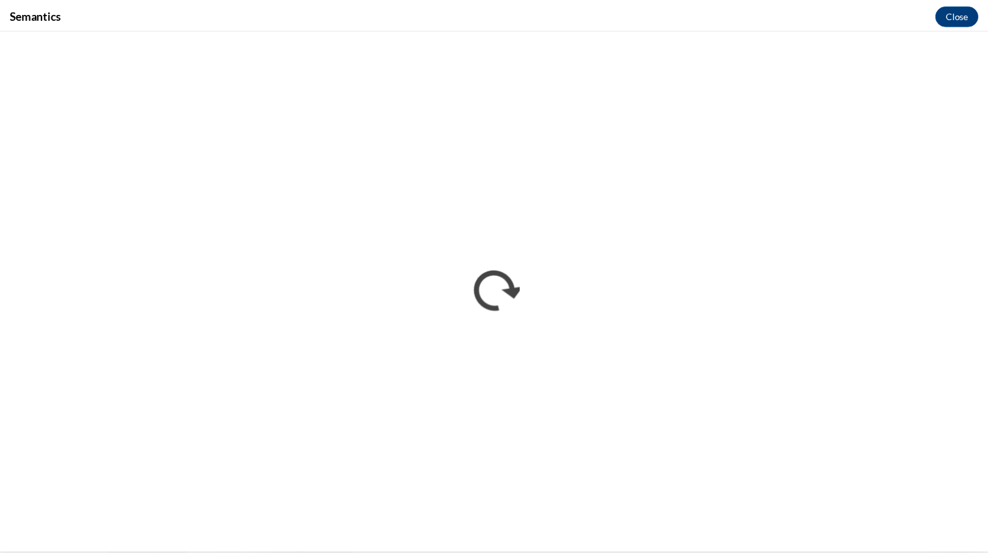
scroll to position [0, 0]
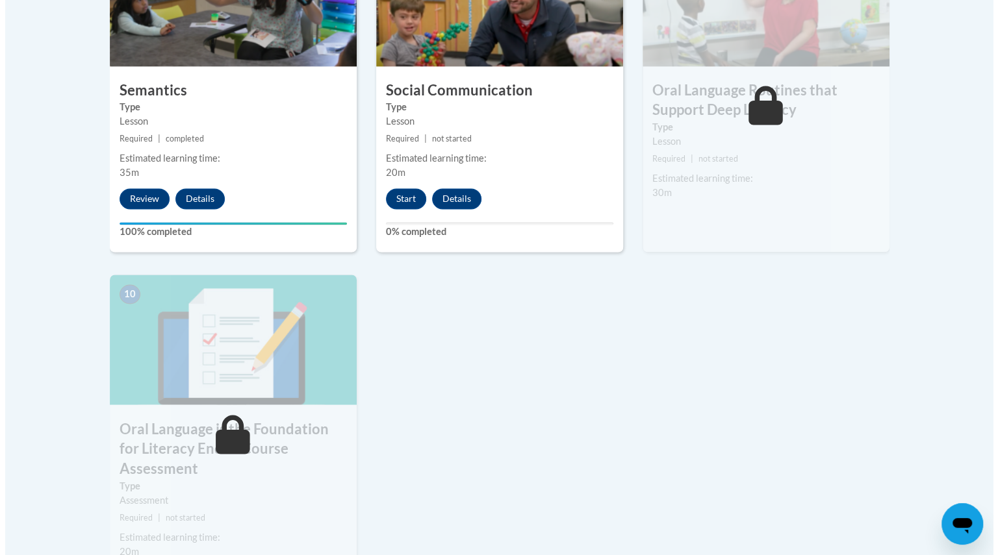
scroll to position [1223, 0]
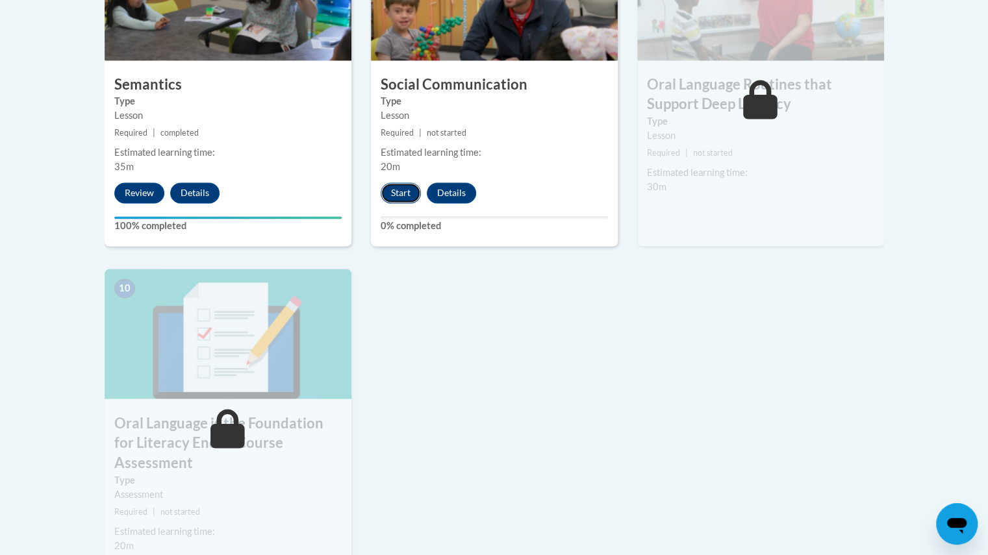
click at [403, 198] on button "Start" at bounding box center [401, 193] width 40 height 21
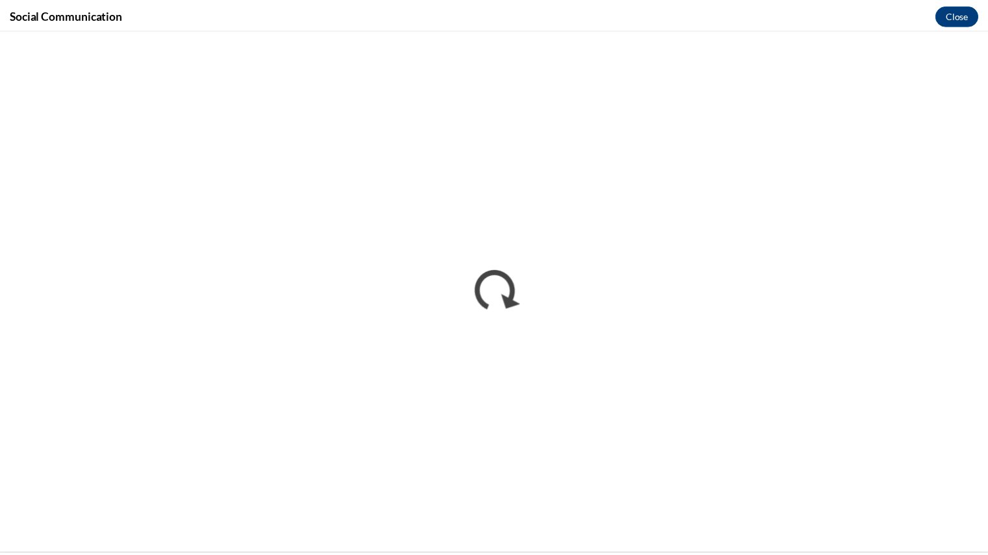
scroll to position [0, 0]
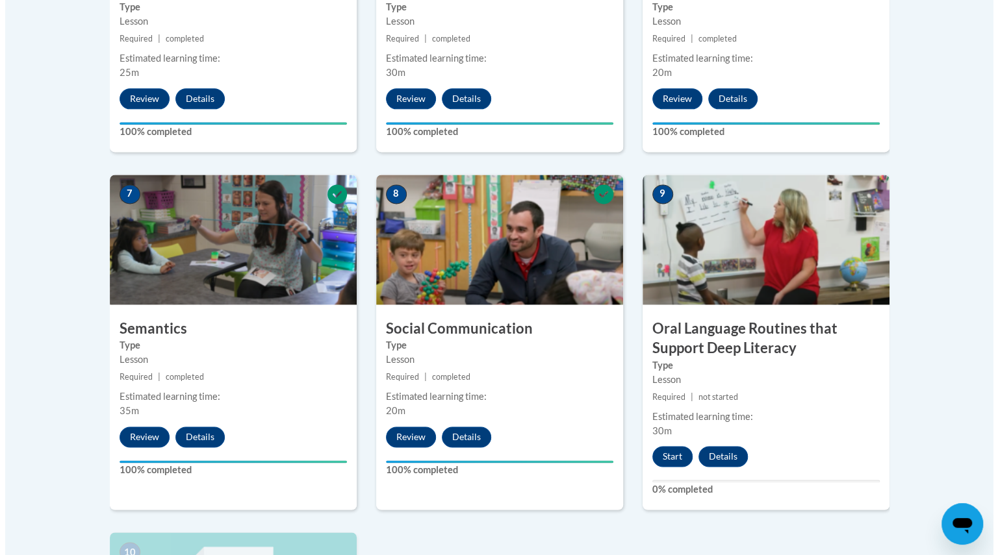
scroll to position [982, 0]
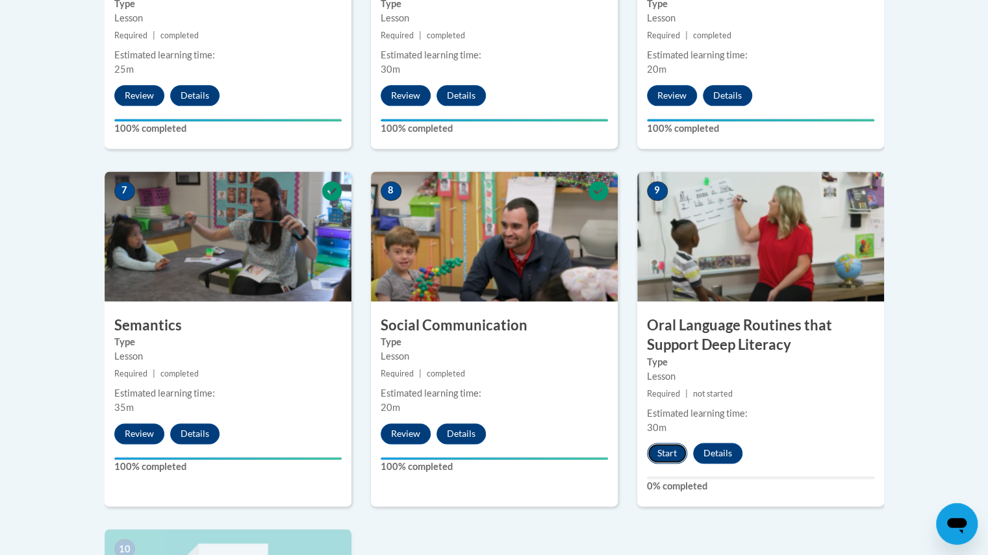
click at [667, 455] on button "Start" at bounding box center [667, 453] width 40 height 21
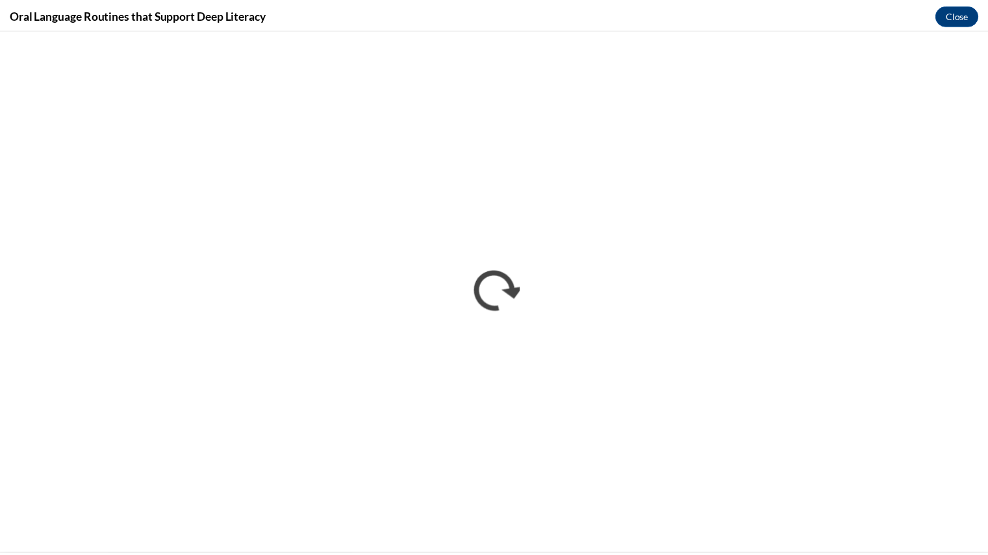
scroll to position [0, 0]
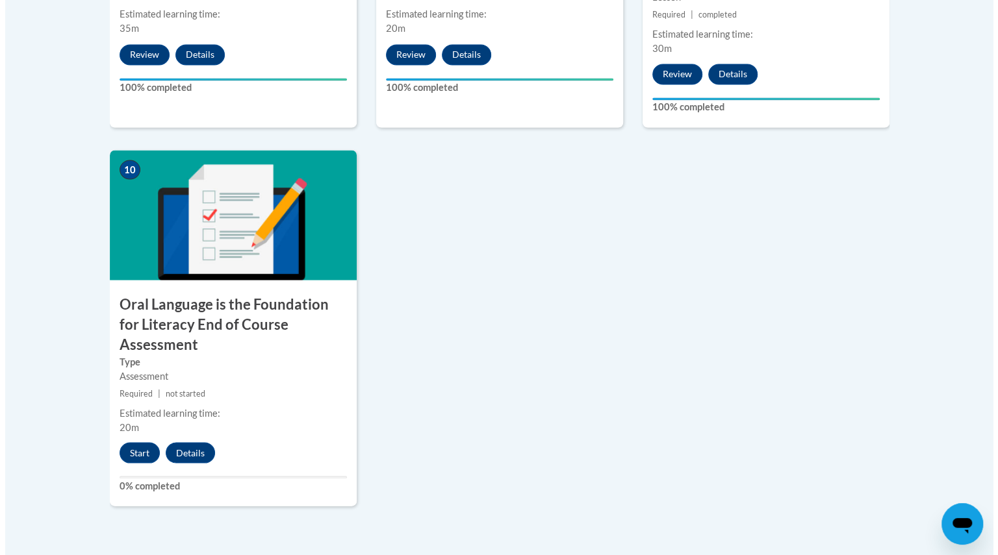
scroll to position [1364, 0]
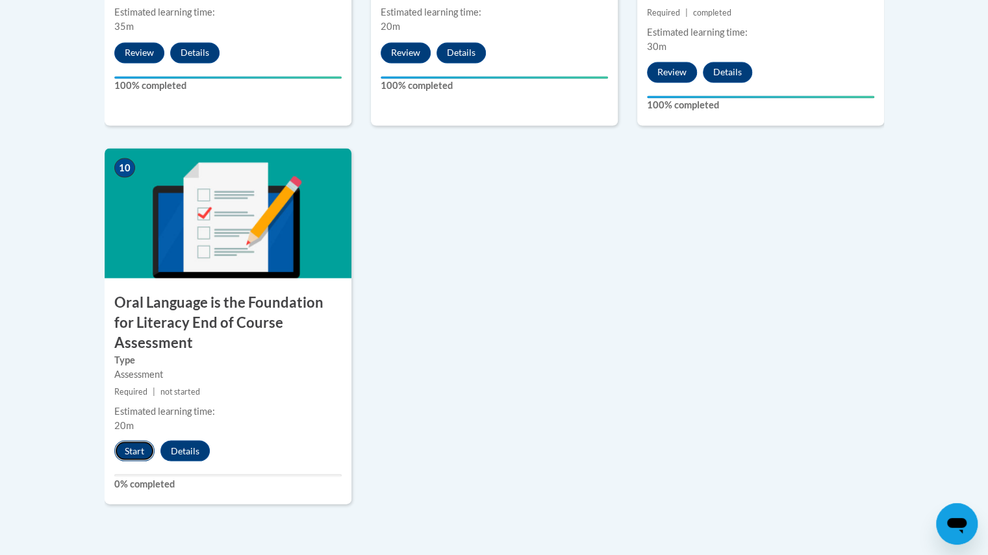
click at [136, 440] on button "Start" at bounding box center [134, 450] width 40 height 21
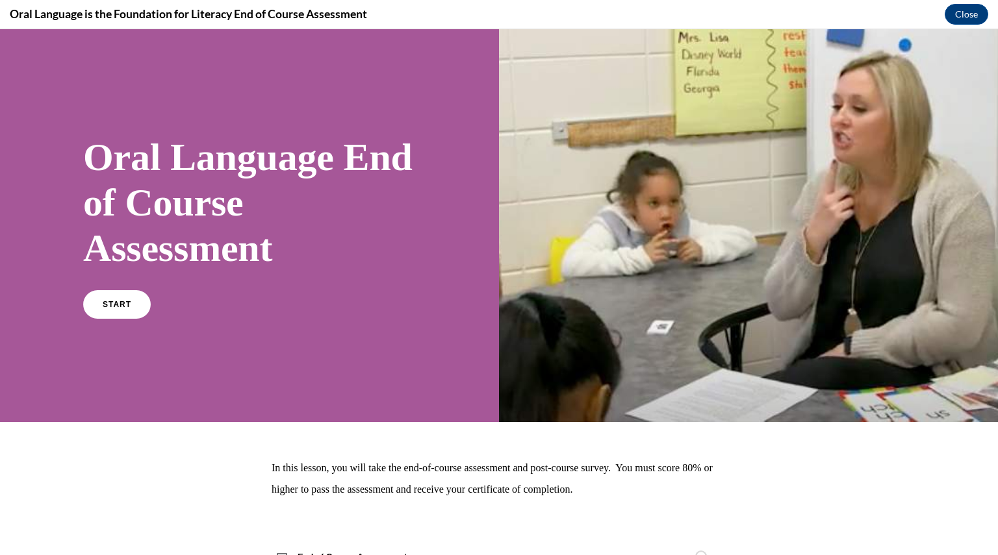
scroll to position [55, 0]
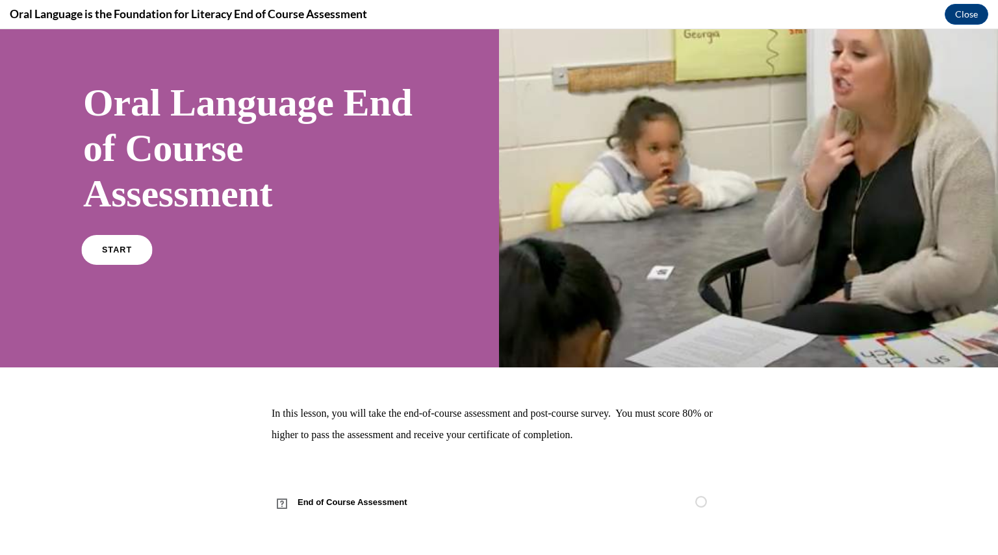
click at [106, 246] on span "START" at bounding box center [117, 251] width 30 height 10
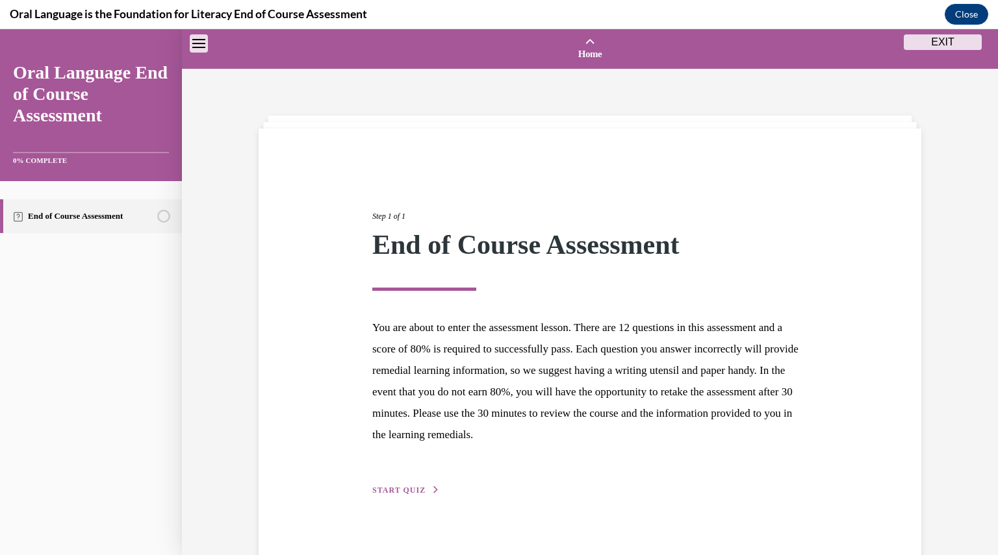
scroll to position [40, 0]
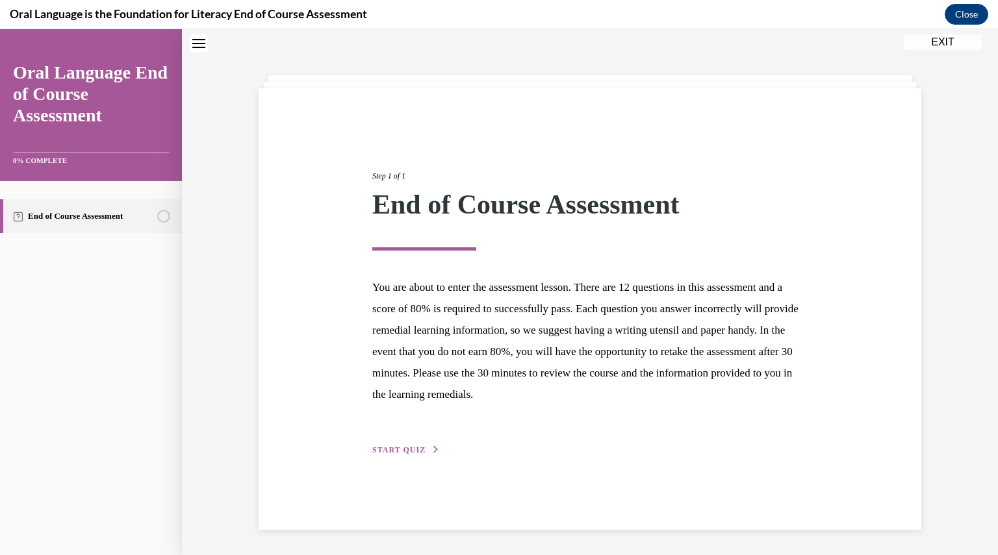
click at [405, 447] on span "START QUIZ" at bounding box center [398, 450] width 53 height 9
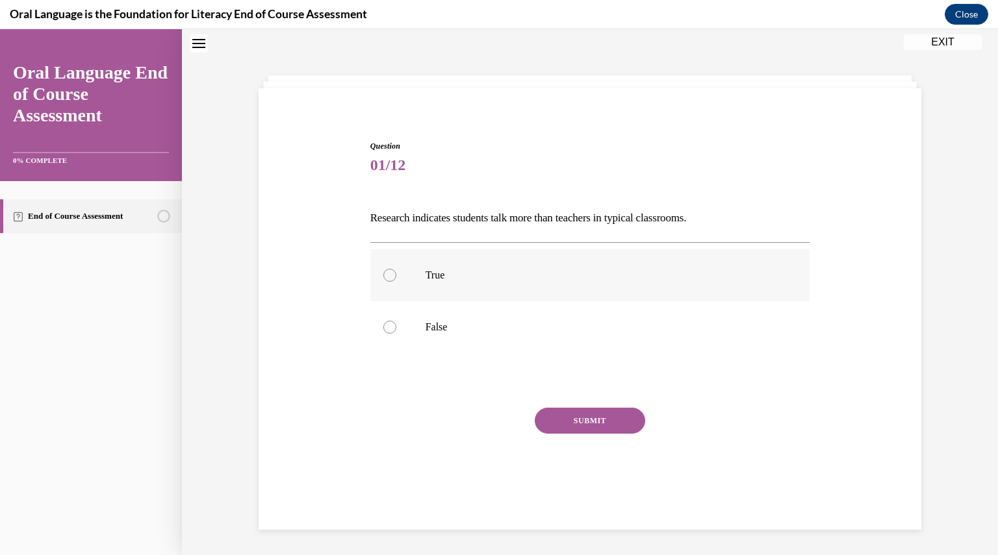
click at [432, 265] on label "True" at bounding box center [590, 275] width 440 height 52
click at [396, 269] on input "True" at bounding box center [389, 275] width 13 height 13
radio input "true"
click at [587, 410] on button "SUBMIT" at bounding box center [590, 421] width 110 height 26
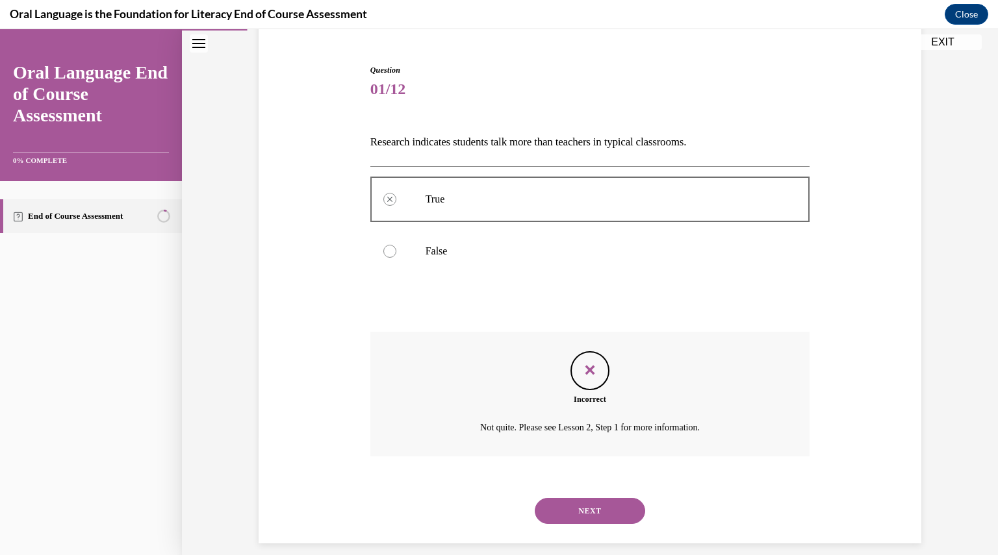
scroll to position [130, 0]
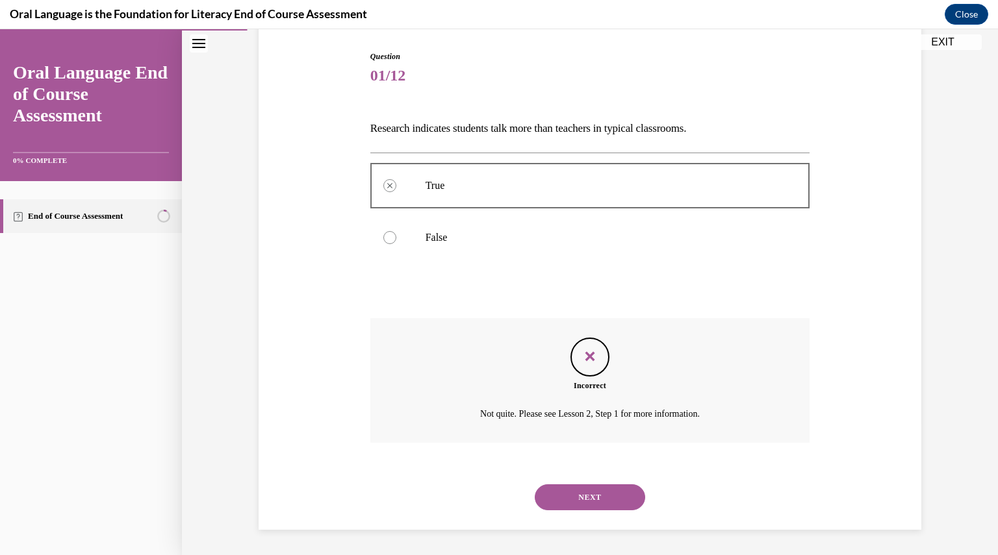
click at [591, 498] on button "NEXT" at bounding box center [590, 498] width 110 height 26
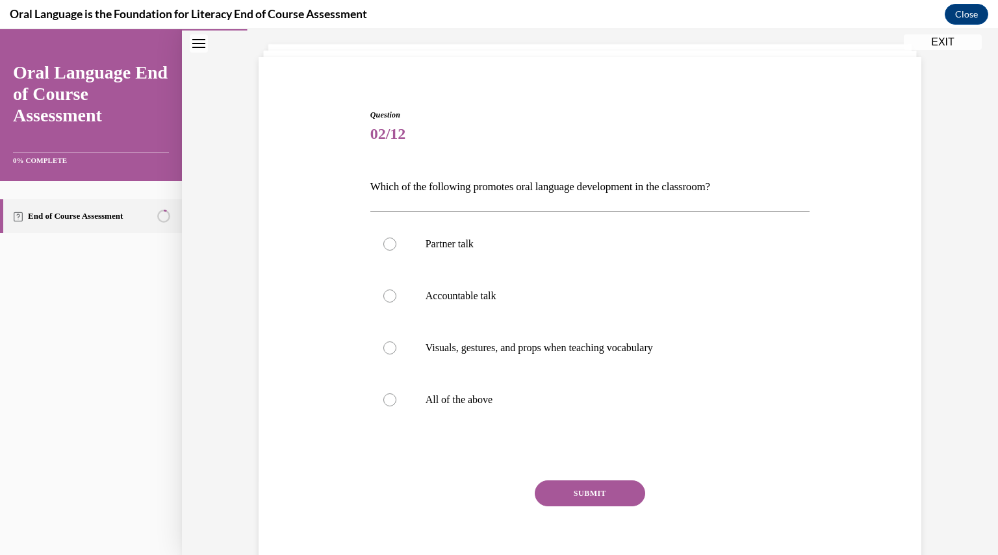
scroll to position [66, 0]
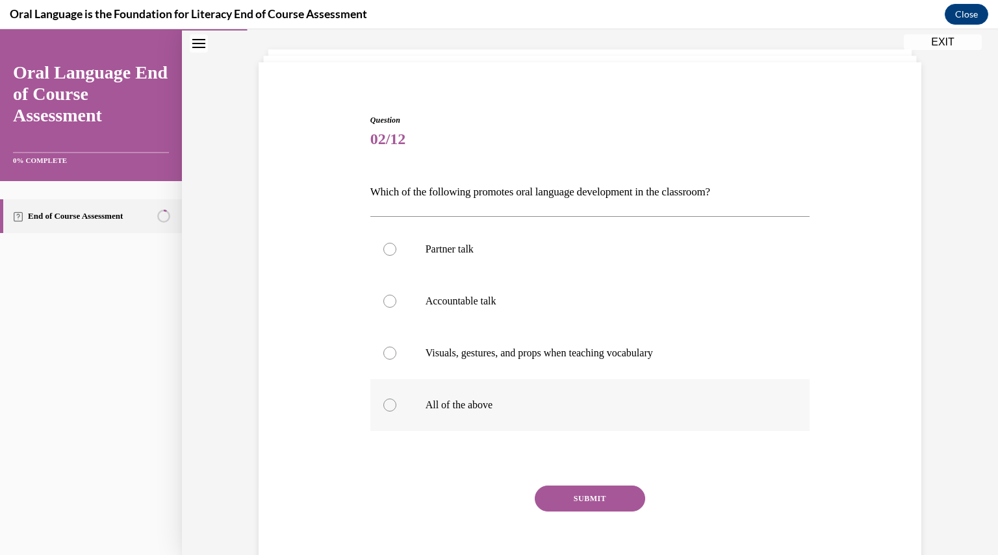
click at [495, 397] on label "All of the above" at bounding box center [590, 405] width 440 height 52
click at [396, 399] on input "All of the above" at bounding box center [389, 405] width 13 height 13
radio input "true"
click at [578, 492] on button "SUBMIT" at bounding box center [590, 499] width 110 height 26
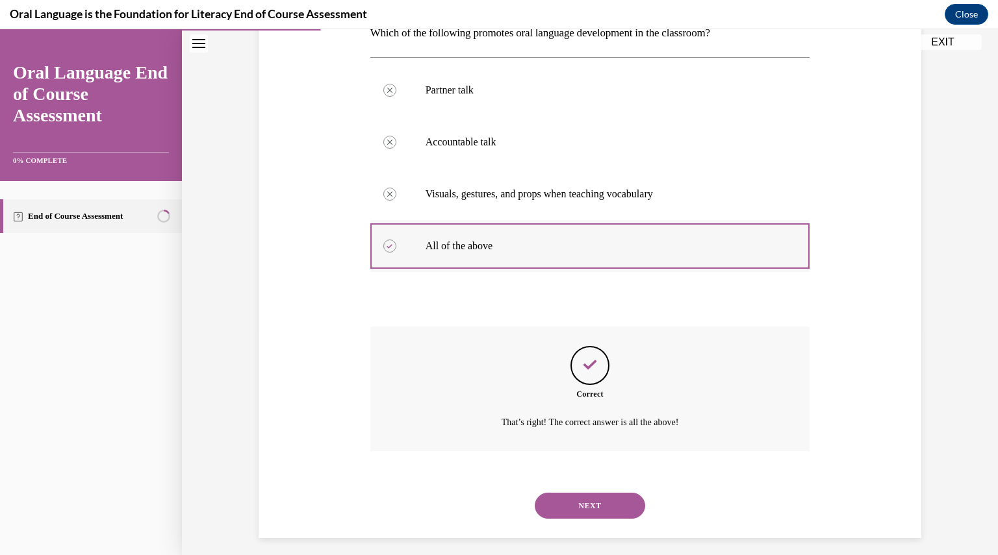
scroll to position [234, 0]
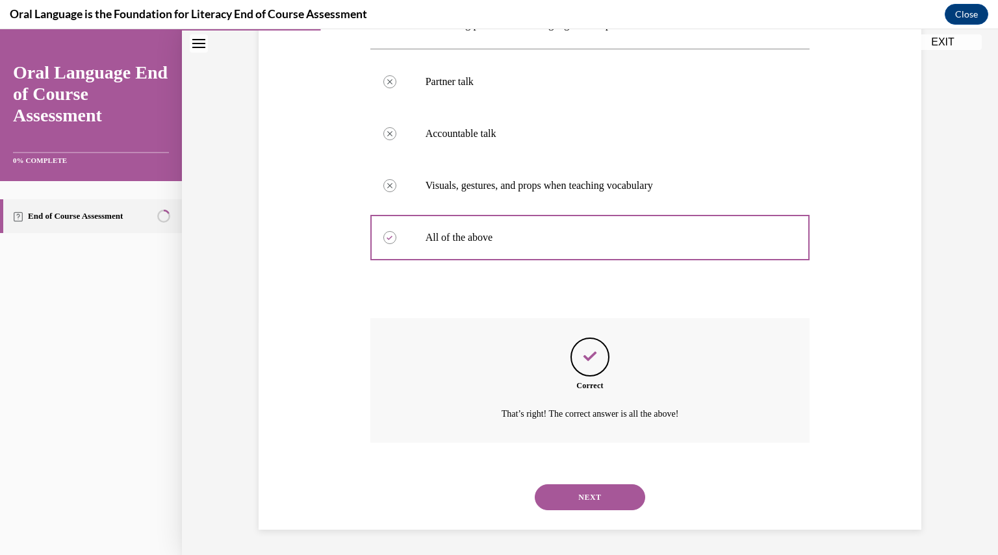
click at [589, 496] on button "NEXT" at bounding box center [590, 498] width 110 height 26
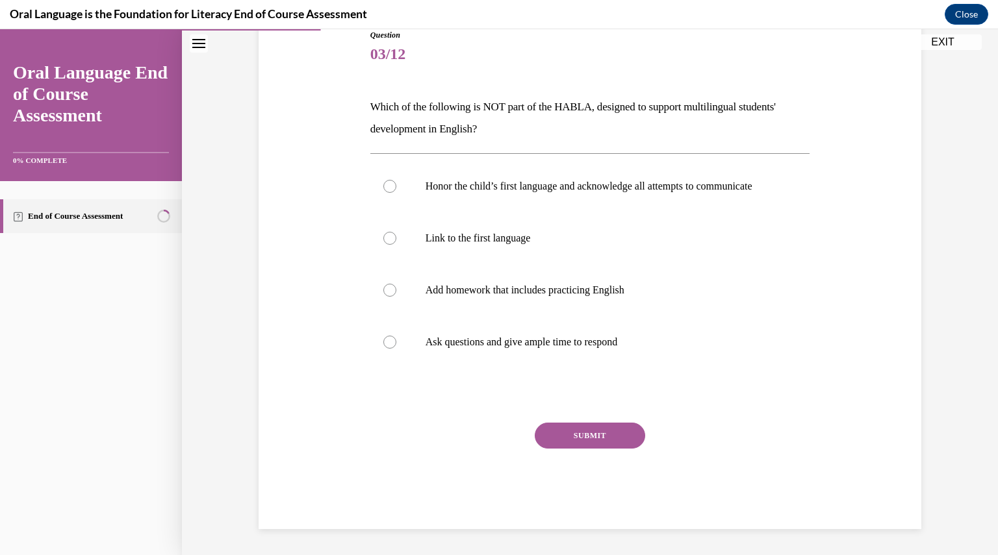
scroll to position [145, 0]
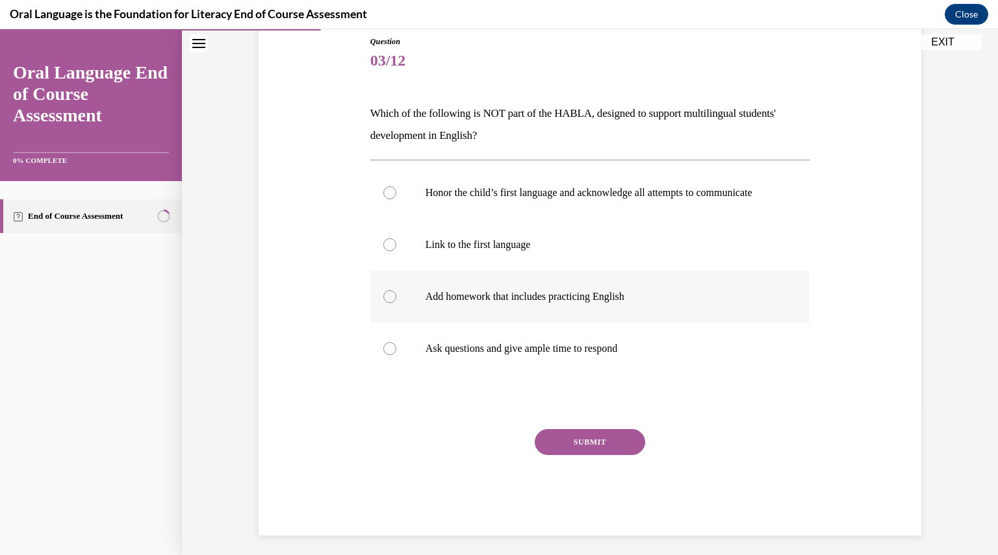
click at [517, 285] on label "Add homework that includes practicing English" at bounding box center [590, 297] width 440 height 52
click at [396, 290] on input "Add homework that includes practicing English" at bounding box center [389, 296] width 13 height 13
radio input "true"
click at [570, 448] on button "SUBMIT" at bounding box center [590, 442] width 110 height 26
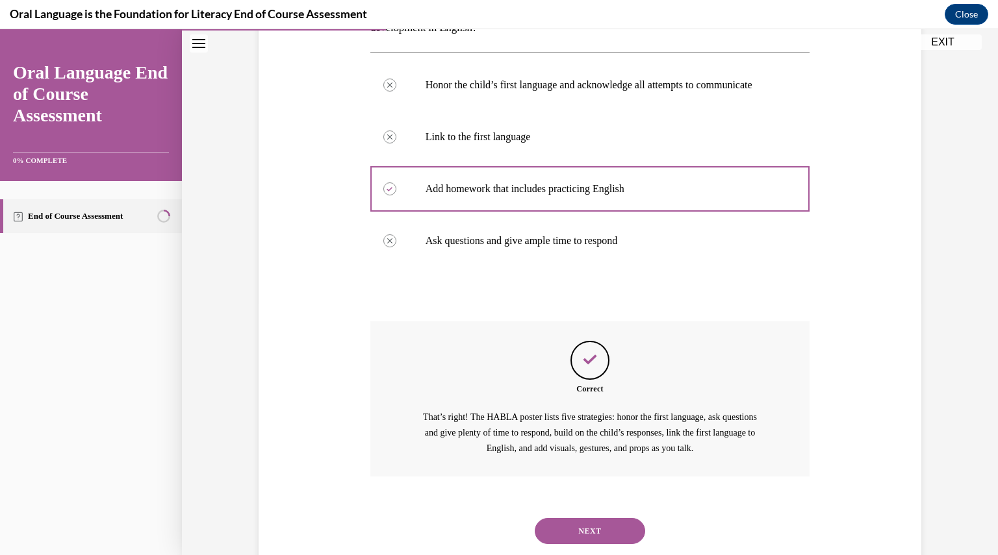
scroll to position [299, 0]
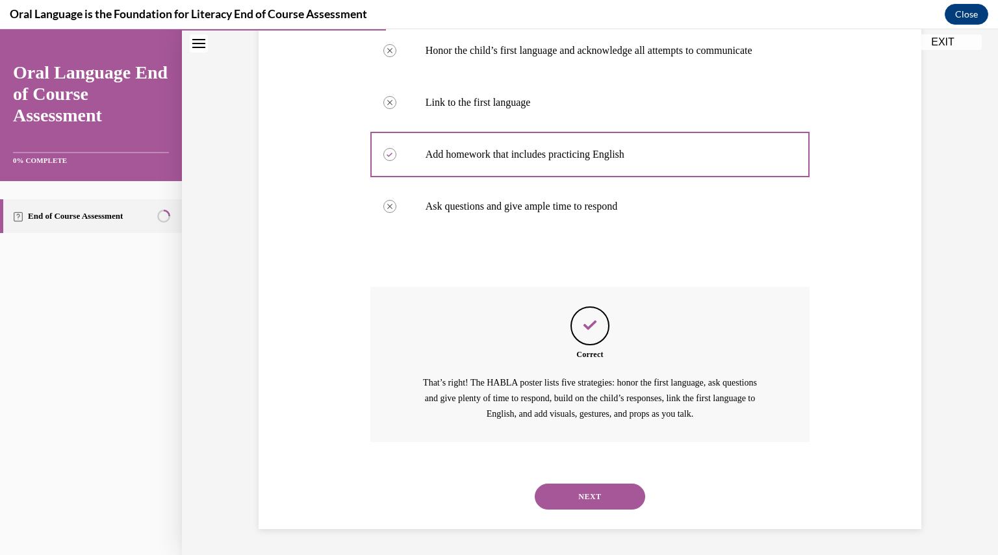
click at [574, 492] on button "NEXT" at bounding box center [590, 497] width 110 height 26
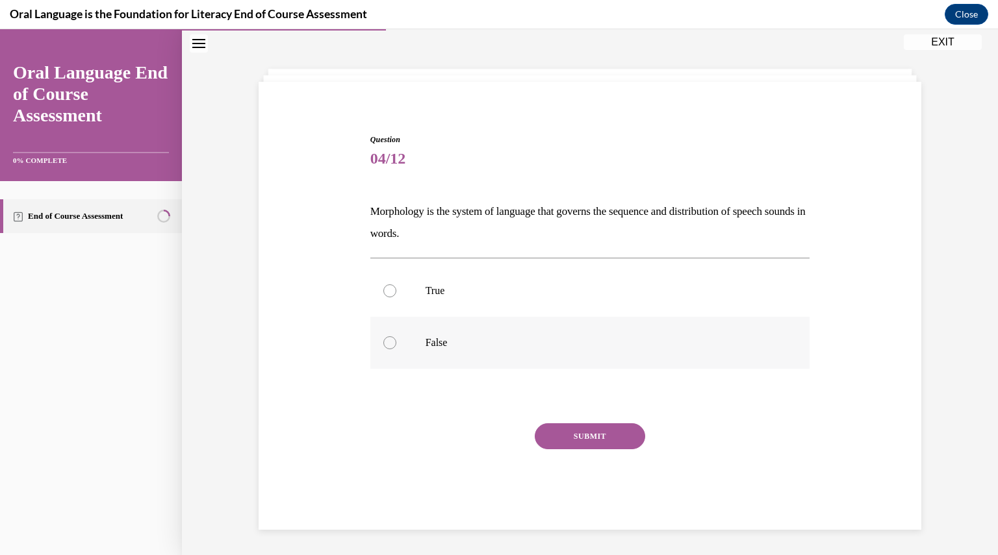
click at [424, 351] on label "False" at bounding box center [590, 343] width 440 height 52
click at [396, 350] on input "False" at bounding box center [389, 343] width 13 height 13
radio input "true"
click at [563, 433] on button "SUBMIT" at bounding box center [590, 437] width 110 height 26
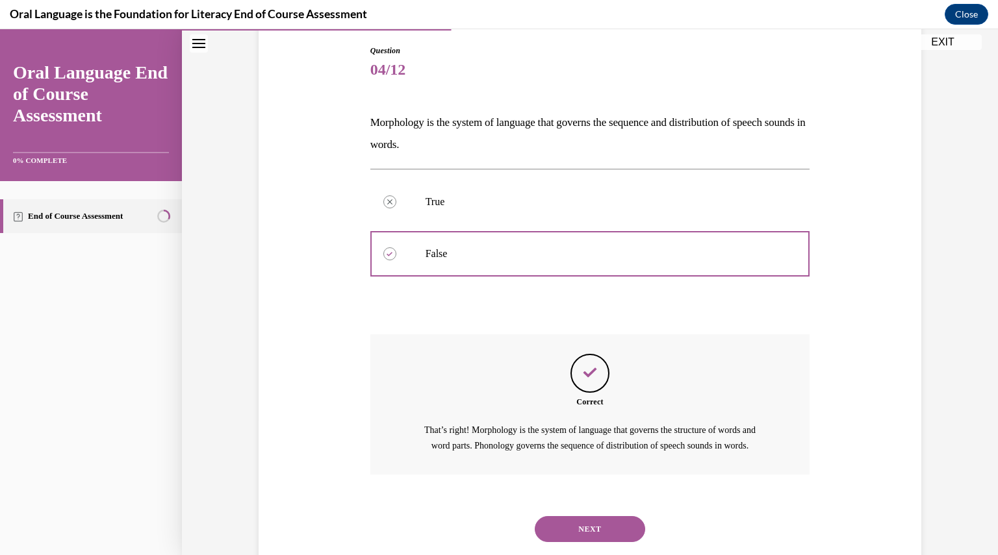
scroll to position [183, 0]
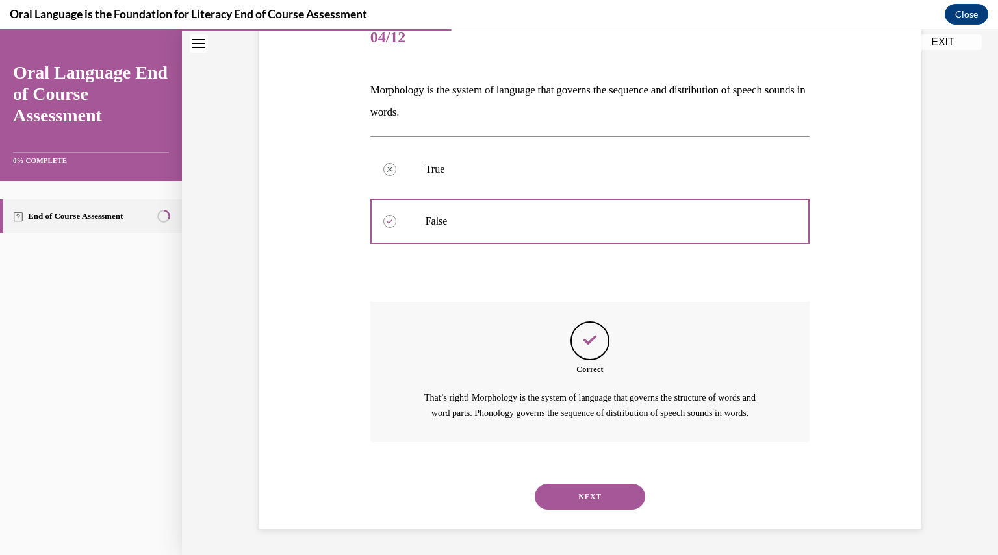
click at [585, 492] on button "NEXT" at bounding box center [590, 497] width 110 height 26
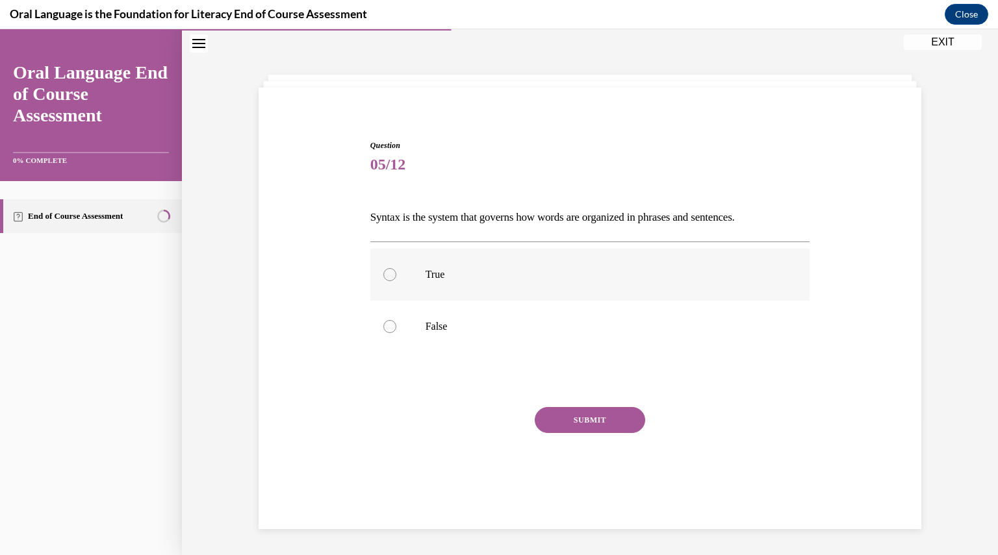
click at [451, 277] on p "True" at bounding box center [602, 274] width 352 height 13
click at [396, 277] on input "True" at bounding box center [389, 274] width 13 height 13
radio input "true"
click at [583, 414] on button "SUBMIT" at bounding box center [590, 420] width 110 height 26
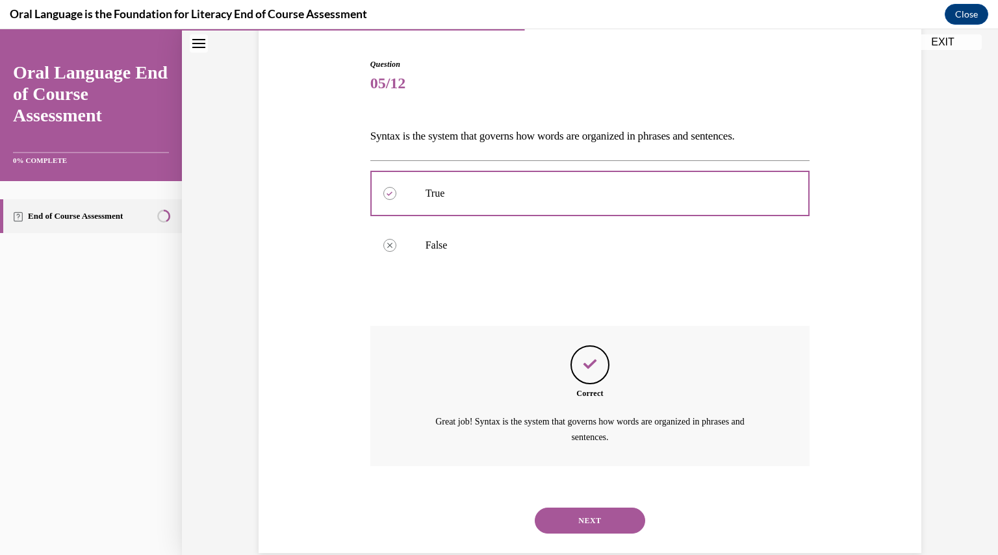
scroll to position [145, 0]
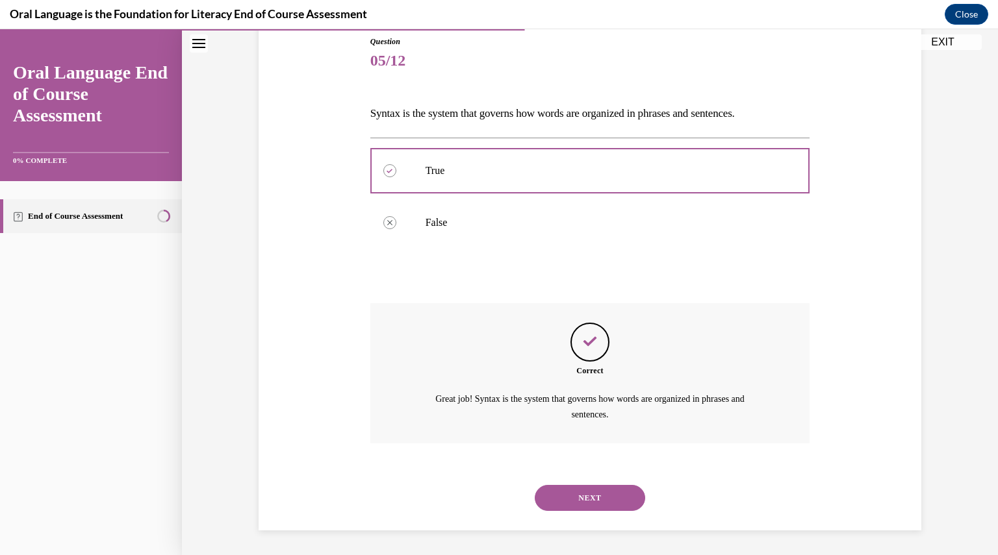
click at [582, 497] on button "NEXT" at bounding box center [590, 498] width 110 height 26
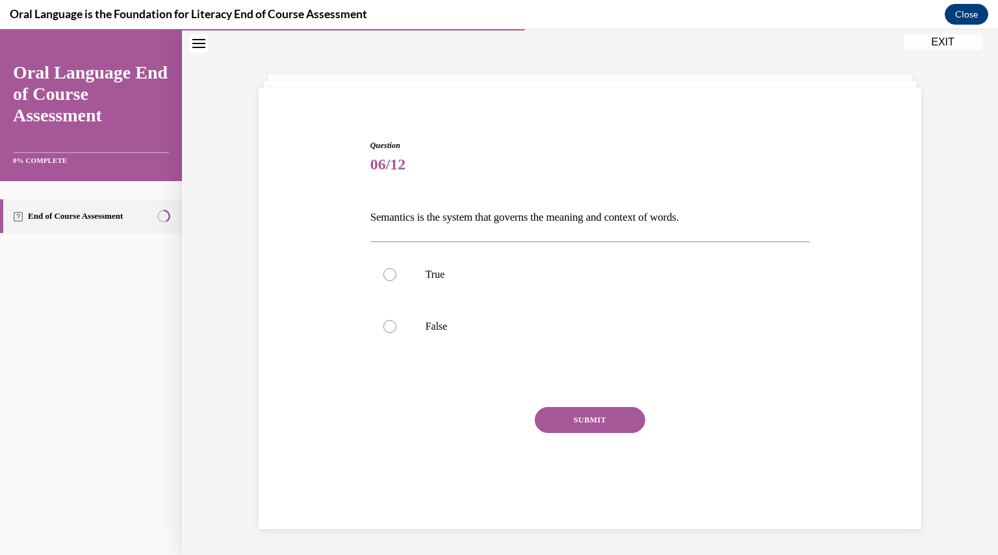
scroll to position [41, 0]
click at [481, 273] on p "True" at bounding box center [602, 274] width 352 height 13
click at [396, 273] on input "True" at bounding box center [389, 274] width 13 height 13
radio input "true"
click at [564, 417] on button "SUBMIT" at bounding box center [590, 420] width 110 height 26
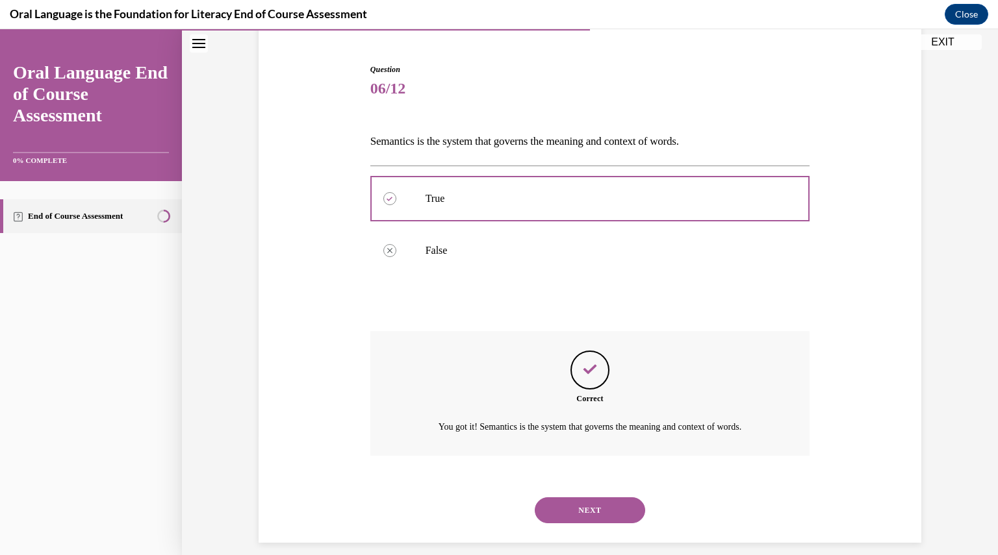
scroll to position [130, 0]
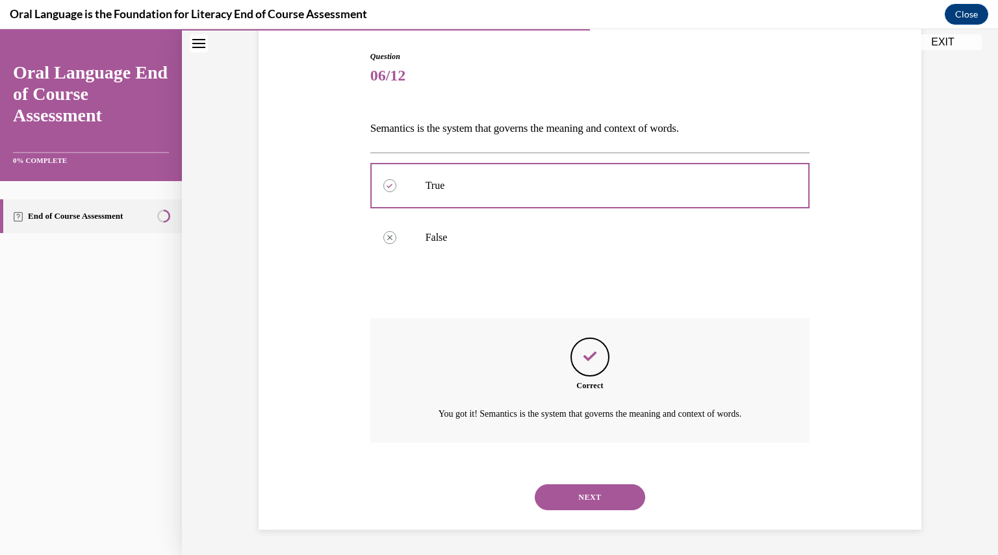
click at [575, 494] on button "NEXT" at bounding box center [590, 498] width 110 height 26
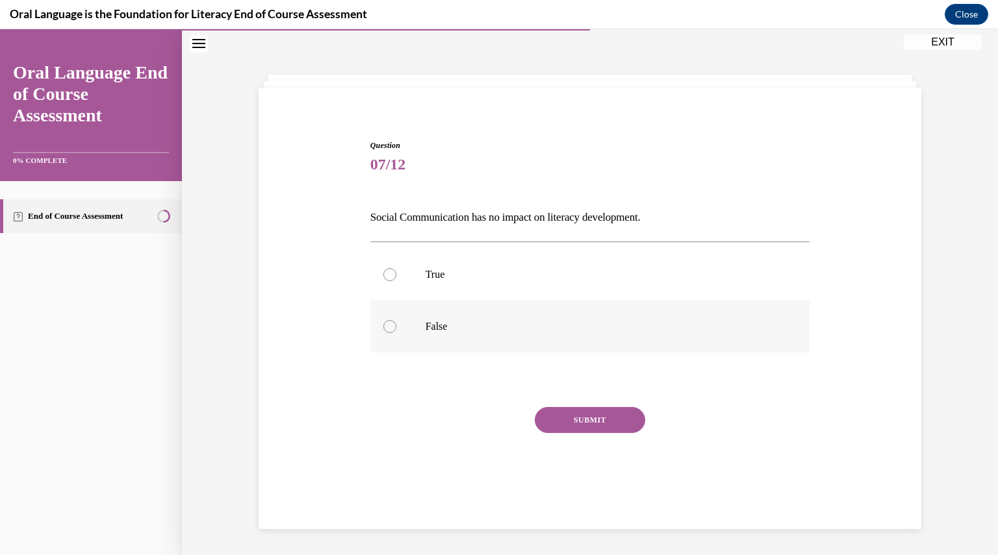
click at [474, 340] on label "False" at bounding box center [590, 327] width 440 height 52
click at [396, 333] on input "False" at bounding box center [389, 326] width 13 height 13
radio input "true"
click at [544, 410] on button "SUBMIT" at bounding box center [590, 420] width 110 height 26
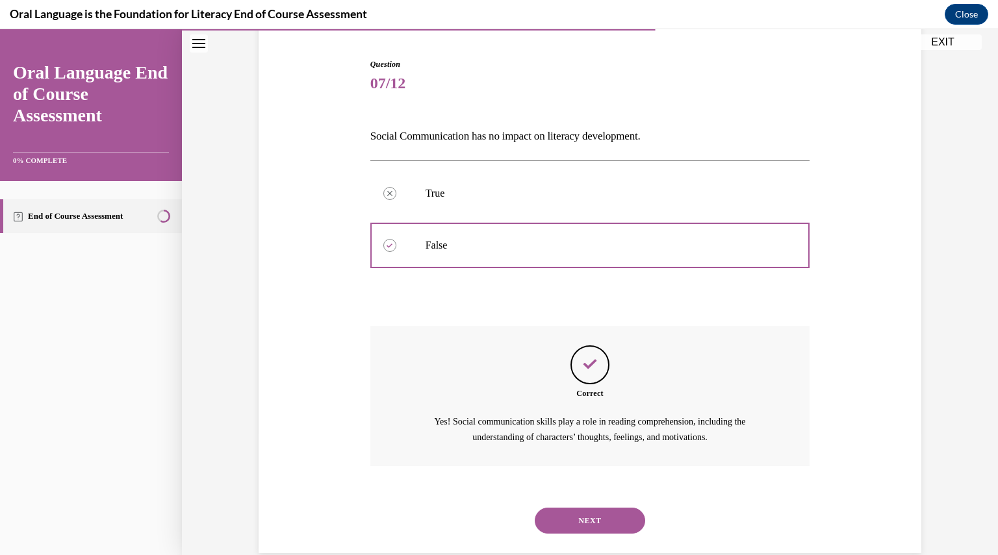
scroll to position [145, 0]
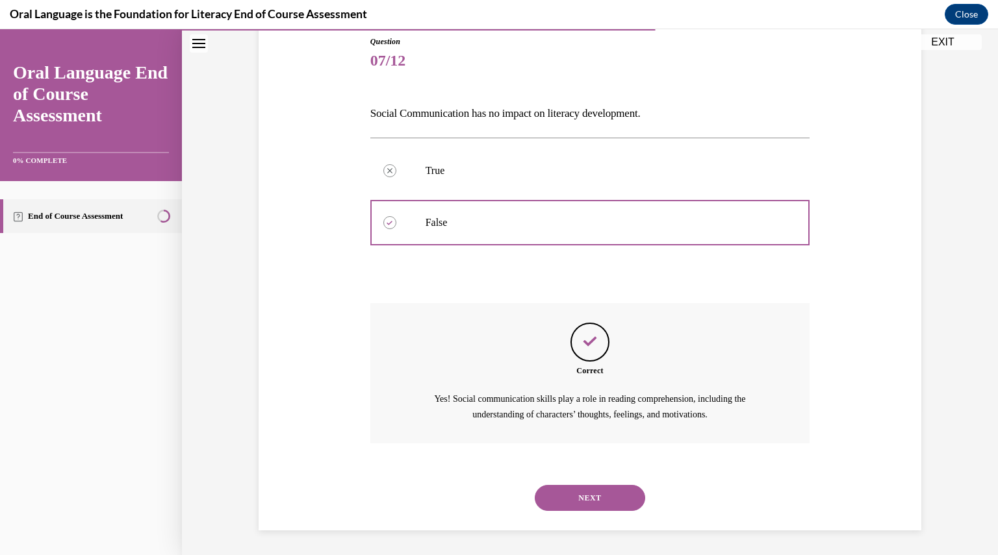
click at [578, 492] on button "NEXT" at bounding box center [590, 498] width 110 height 26
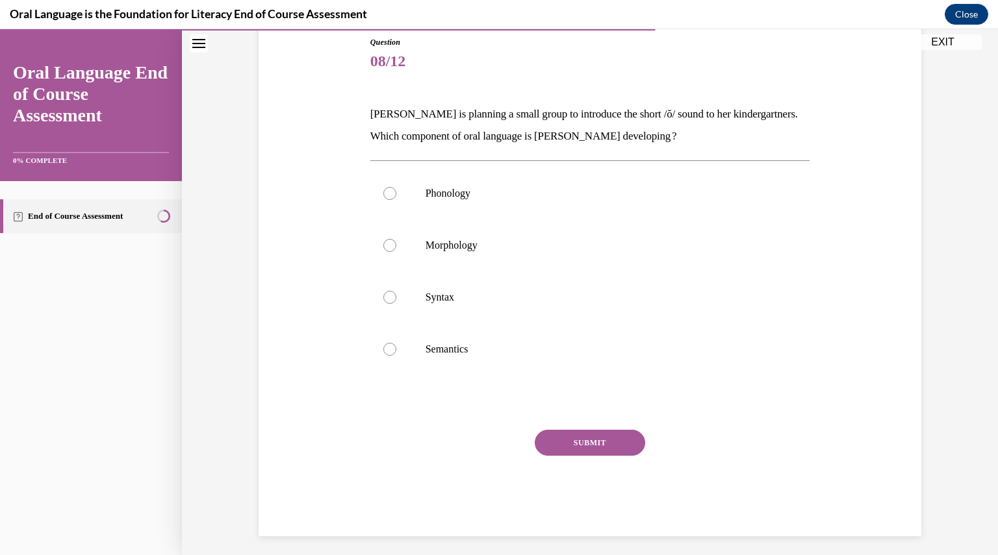
scroll to position [67, 0]
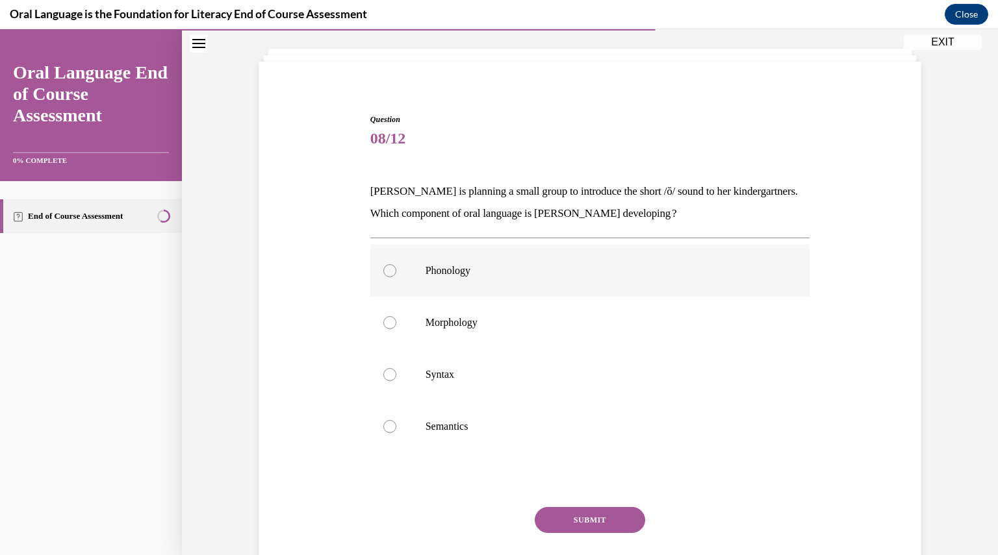
click at [488, 268] on p "Phonology" at bounding box center [602, 270] width 352 height 13
click at [396, 268] on input "Phonology" at bounding box center [389, 270] width 13 height 13
radio input "true"
click at [581, 524] on button "SUBMIT" at bounding box center [590, 520] width 110 height 26
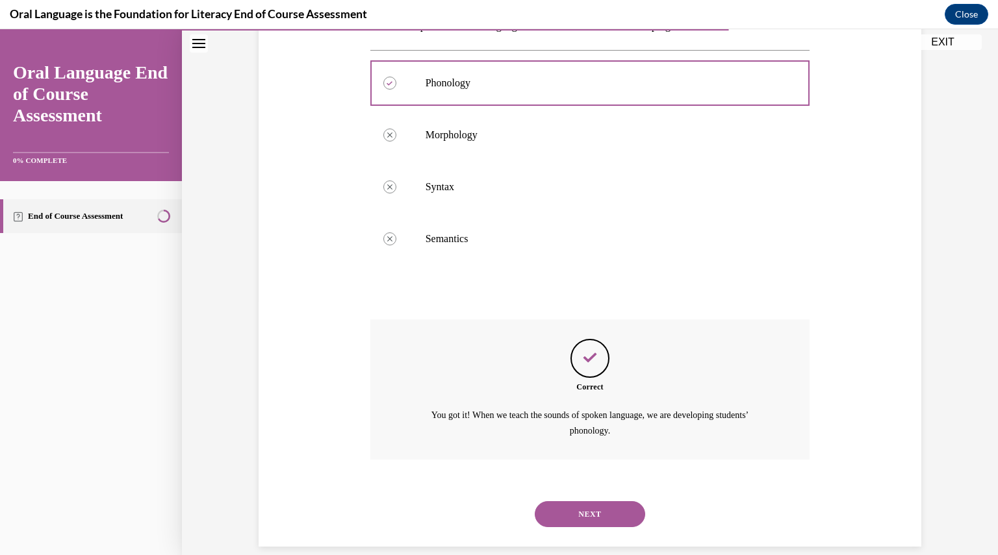
scroll to position [271, 0]
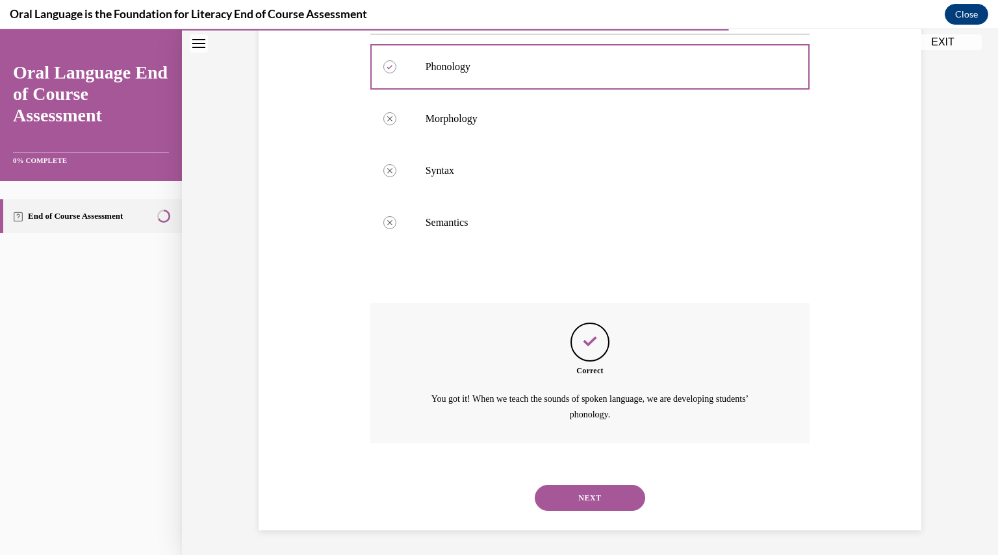
click at [569, 496] on button "NEXT" at bounding box center [590, 498] width 110 height 26
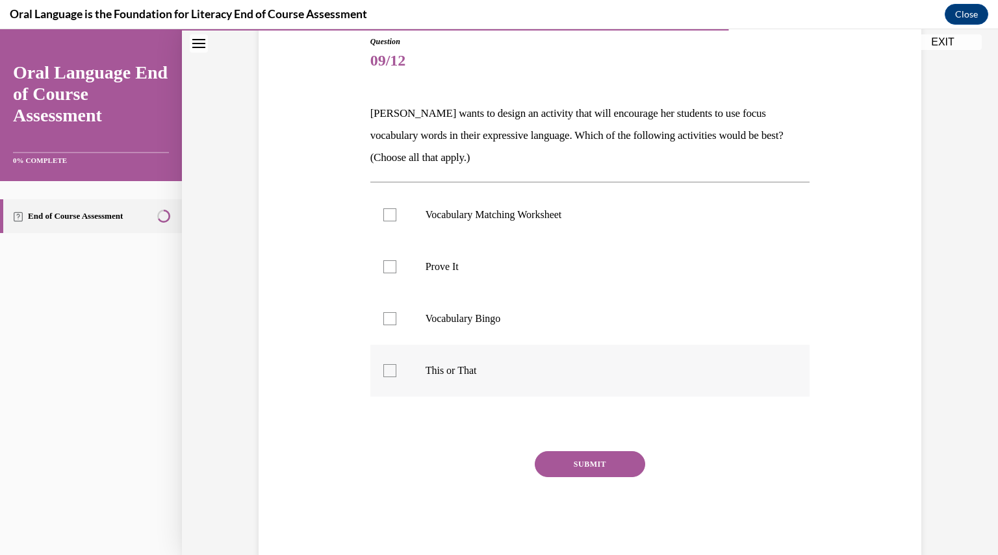
click at [440, 358] on label "This or That" at bounding box center [590, 371] width 440 height 52
click at [396, 364] on input "This or That" at bounding box center [389, 370] width 13 height 13
checkbox input "true"
click at [439, 272] on p "Prove It" at bounding box center [602, 267] width 352 height 13
click at [396, 272] on input "Prove It" at bounding box center [389, 267] width 13 height 13
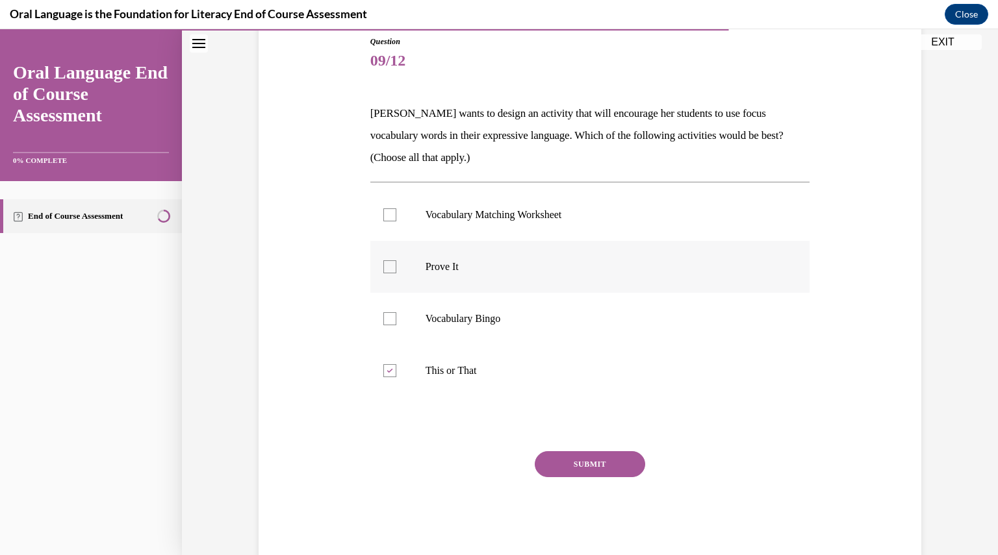
checkbox input "true"
click at [568, 454] on button "SUBMIT" at bounding box center [590, 465] width 110 height 26
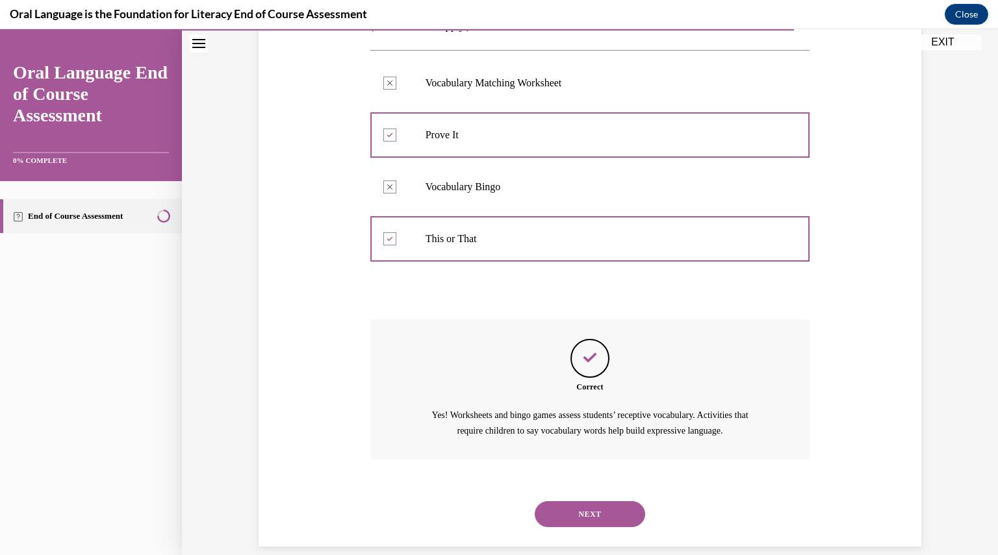
scroll to position [293, 0]
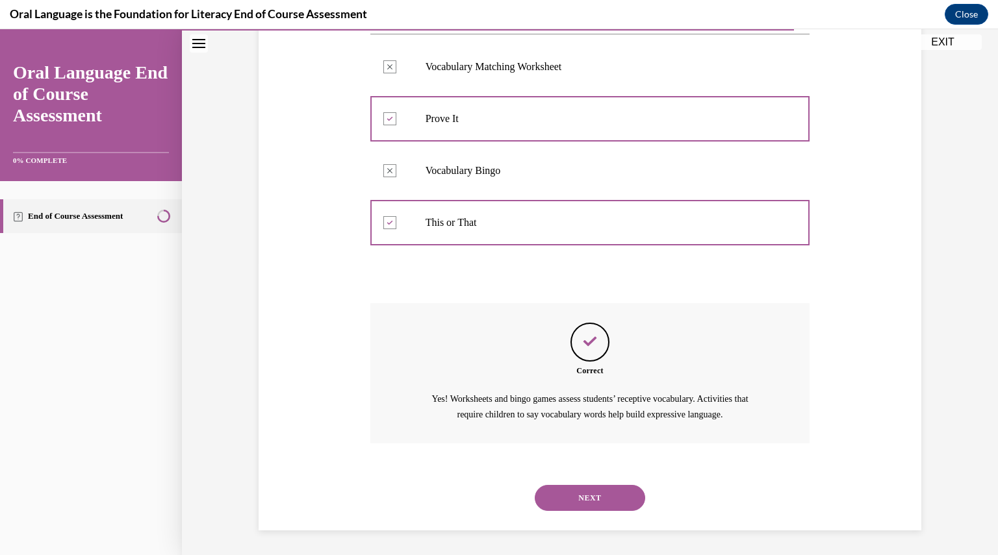
click at [585, 502] on button "NEXT" at bounding box center [590, 498] width 110 height 26
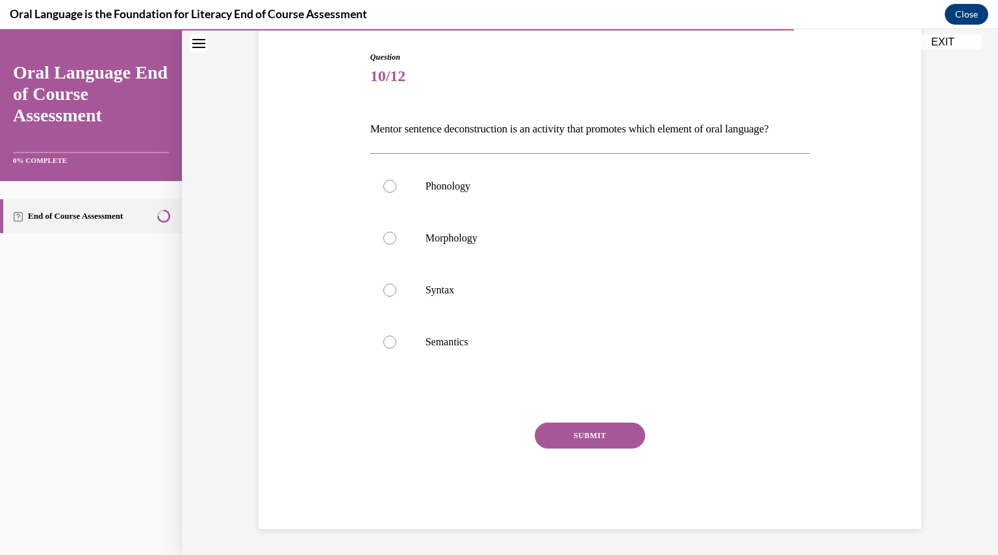
scroll to position [144, 0]
click at [463, 310] on label "Syntax" at bounding box center [590, 290] width 440 height 52
click at [396, 297] on input "Syntax" at bounding box center [389, 290] width 13 height 13
radio input "true"
click at [576, 435] on button "SUBMIT" at bounding box center [590, 436] width 110 height 26
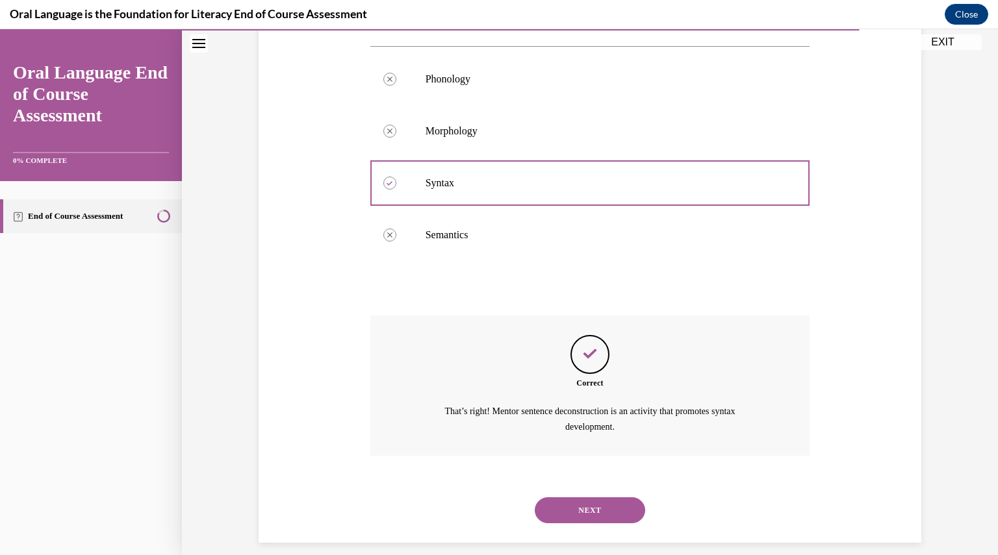
scroll to position [271, 0]
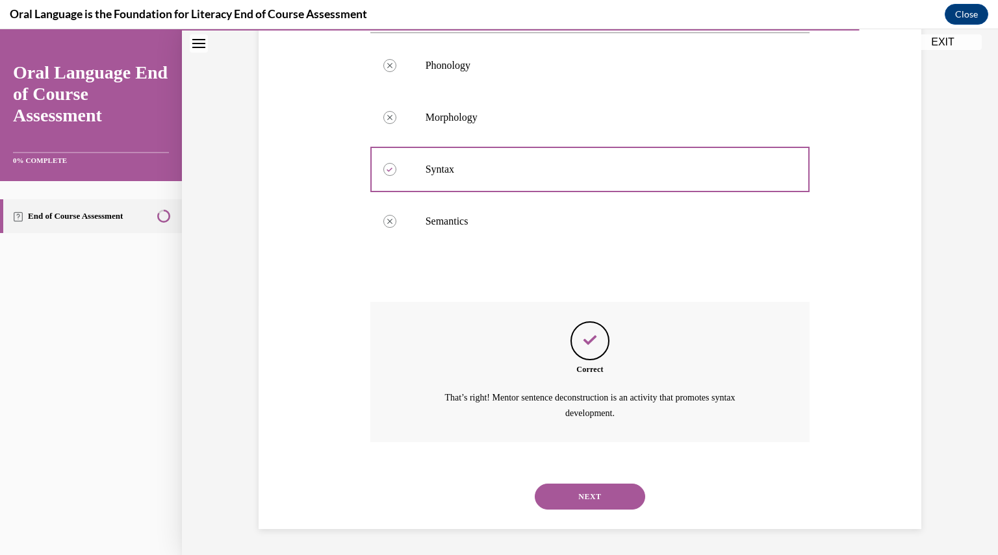
click at [574, 490] on button "NEXT" at bounding box center [590, 497] width 110 height 26
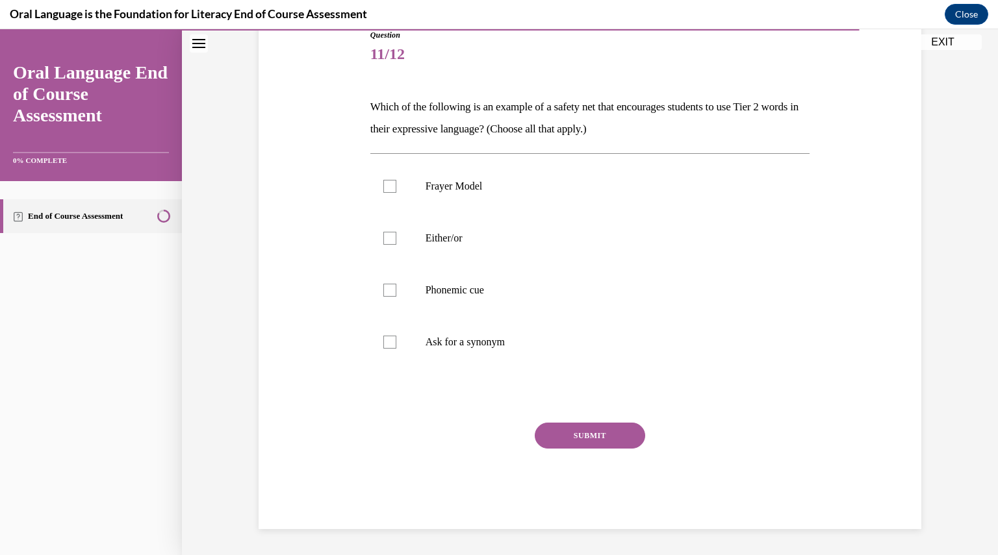
scroll to position [144, 0]
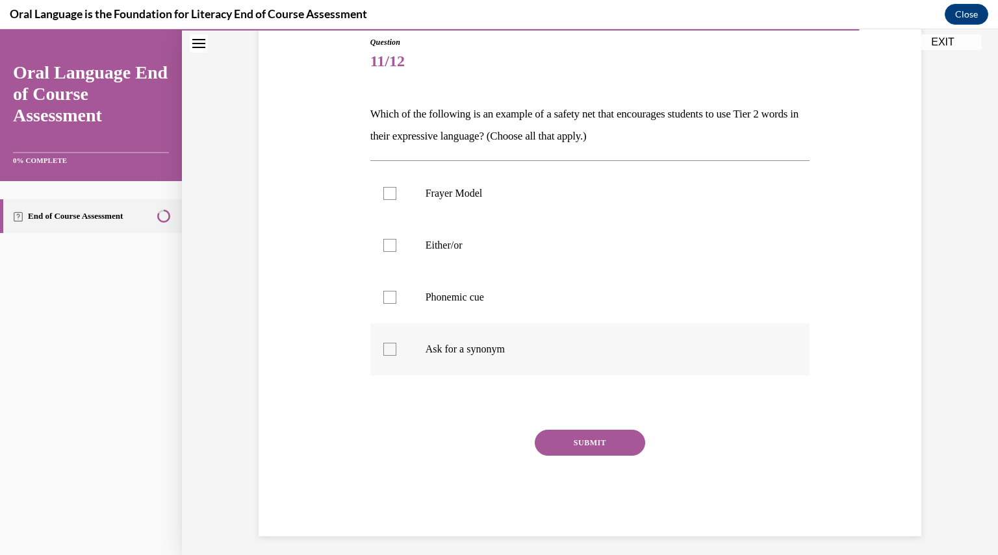
click at [473, 350] on p "Ask for a synonym" at bounding box center [602, 349] width 352 height 13
click at [396, 350] on input "Ask for a synonym" at bounding box center [389, 349] width 13 height 13
checkbox input "true"
click at [407, 190] on label "Frayer Model" at bounding box center [590, 194] width 440 height 52
click at [396, 190] on input "Frayer Model" at bounding box center [389, 193] width 13 height 13
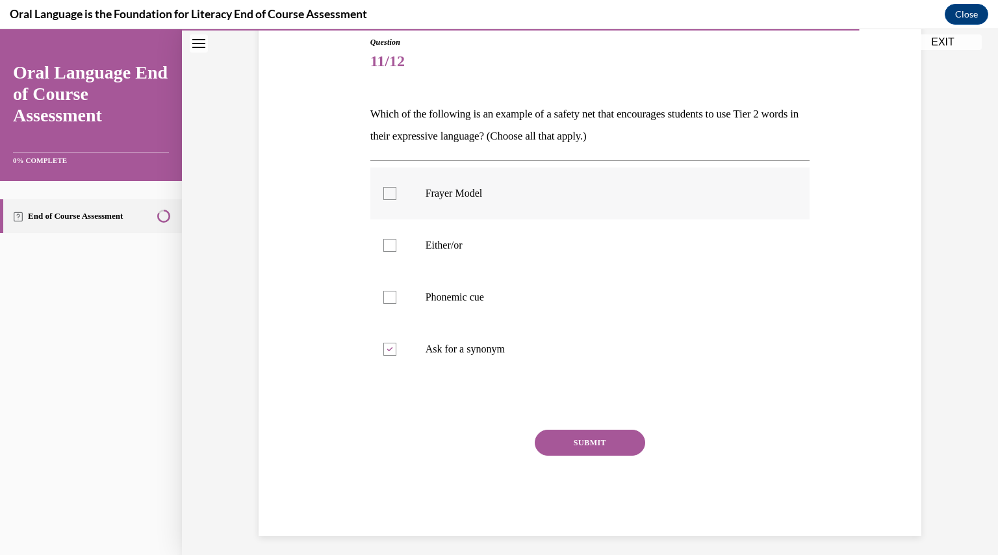
checkbox input "true"
click at [407, 238] on label "Either/or" at bounding box center [590, 246] width 440 height 52
click at [396, 239] on input "Either/or" at bounding box center [389, 245] width 13 height 13
checkbox input "true"
click at [563, 446] on button "SUBMIT" at bounding box center [590, 443] width 110 height 26
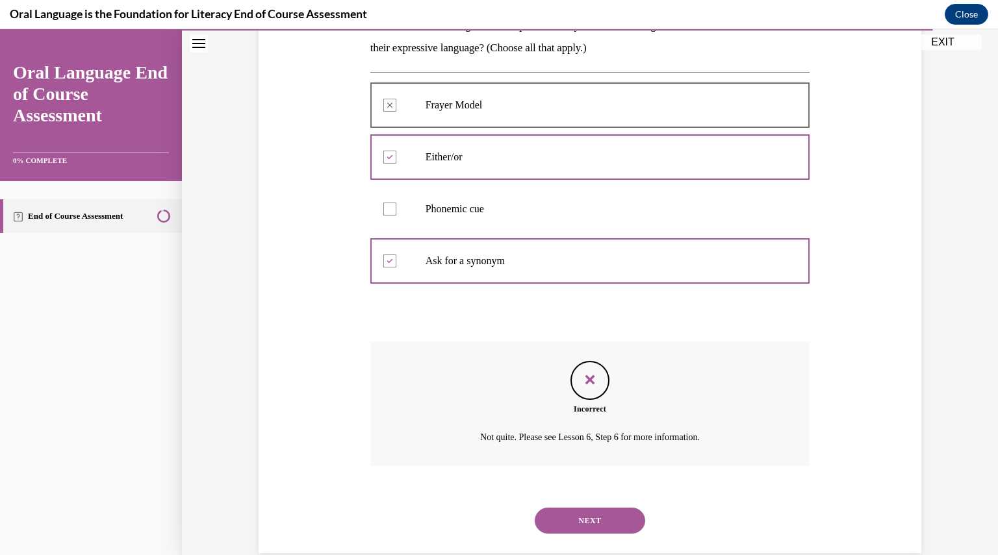
scroll to position [256, 0]
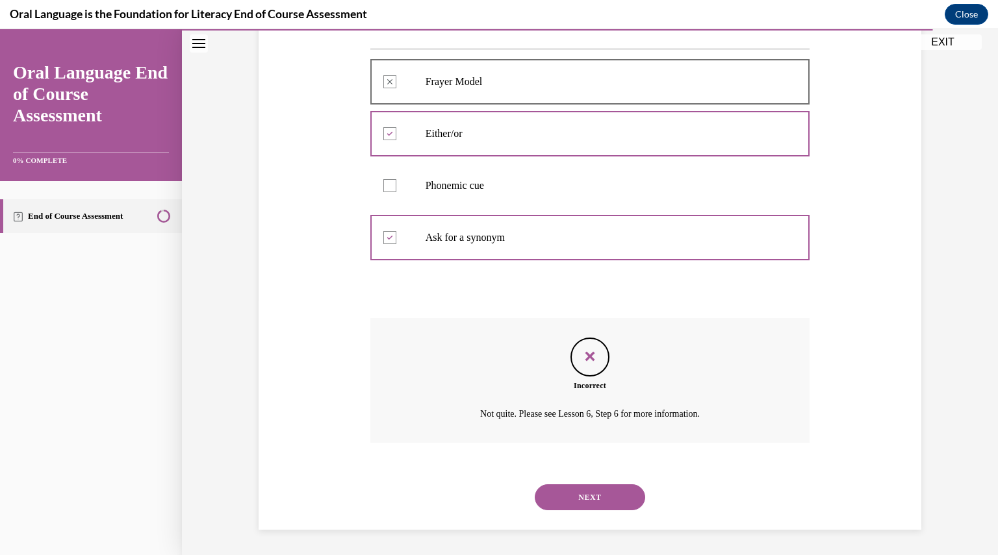
click at [585, 492] on button "NEXT" at bounding box center [590, 498] width 110 height 26
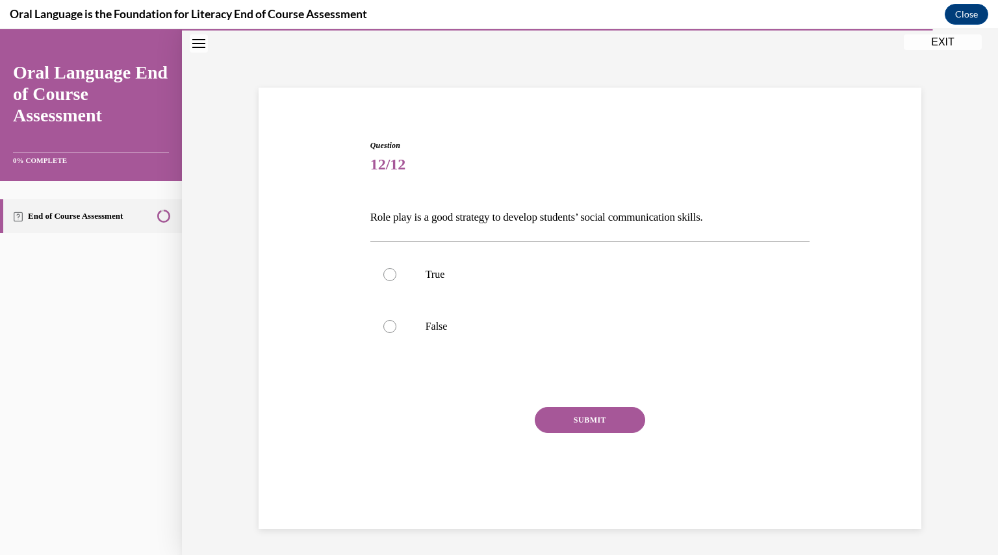
scroll to position [41, 0]
click at [409, 270] on label "True" at bounding box center [590, 275] width 440 height 52
click at [396, 270] on input "True" at bounding box center [389, 274] width 13 height 13
radio input "true"
click at [611, 416] on button "SUBMIT" at bounding box center [590, 420] width 110 height 26
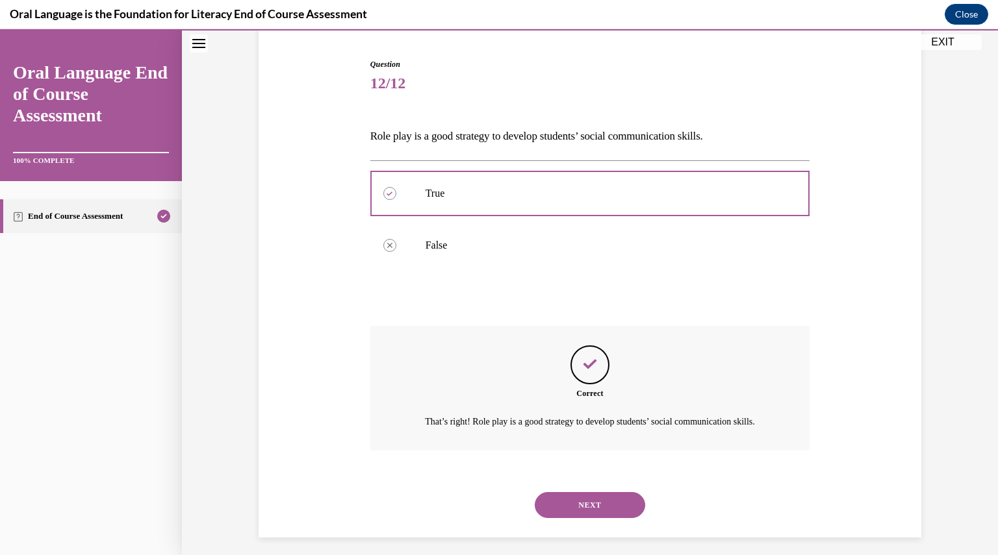
scroll to position [145, 0]
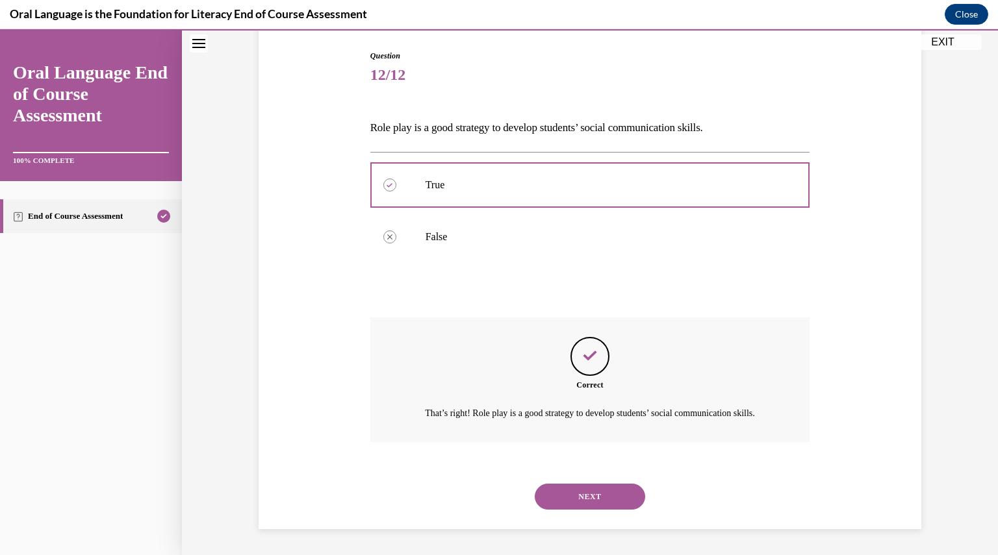
click at [593, 488] on button "NEXT" at bounding box center [590, 497] width 110 height 26
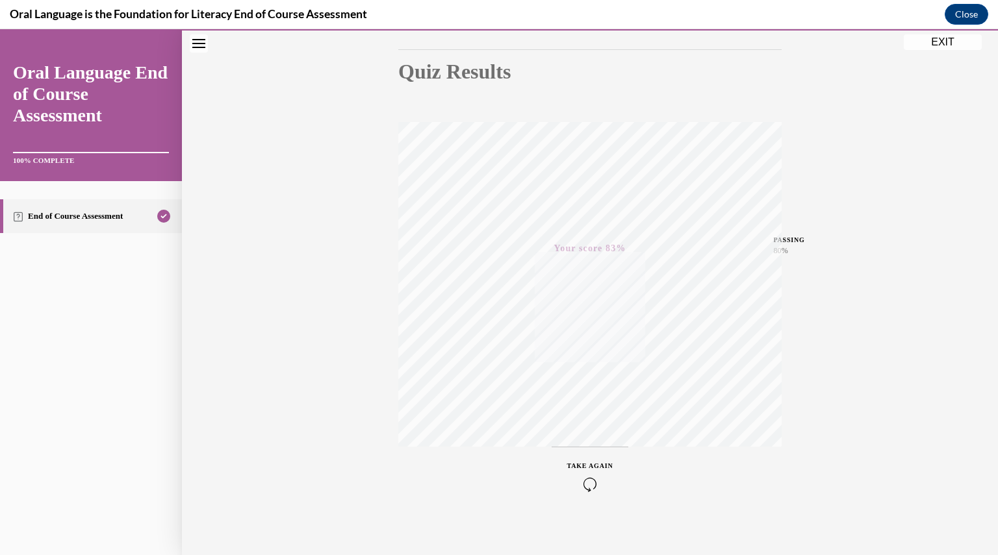
scroll to position [139, 0]
click at [947, 46] on button "EXIT" at bounding box center [943, 42] width 78 height 16
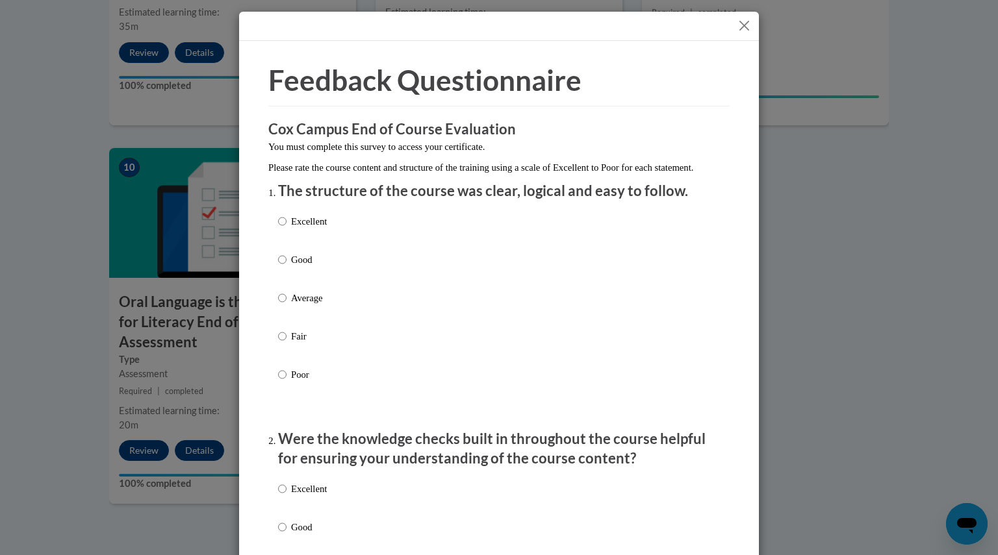
click at [291, 267] on p "Good" at bounding box center [309, 260] width 36 height 14
click at [287, 267] on input "Good" at bounding box center [282, 260] width 8 height 14
radio input "true"
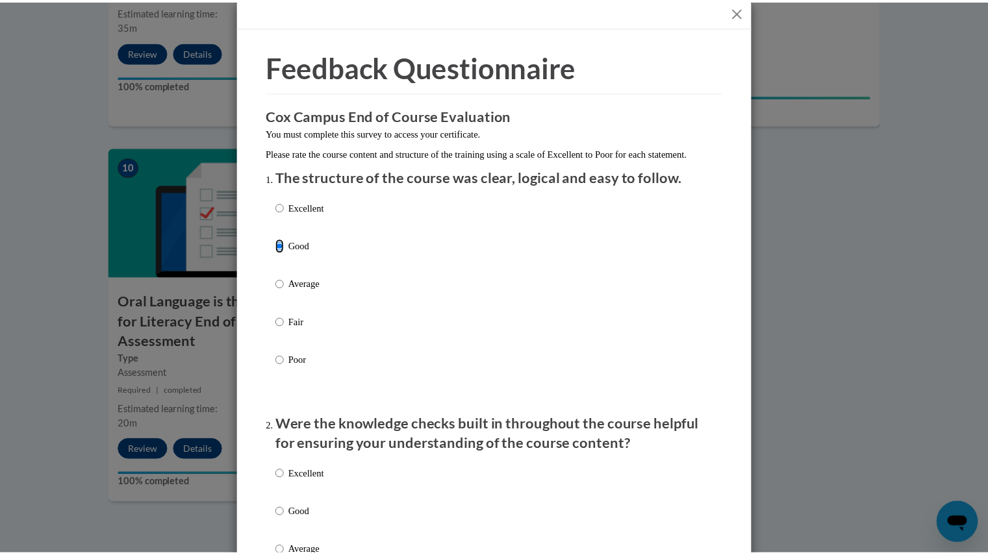
scroll to position [14, 0]
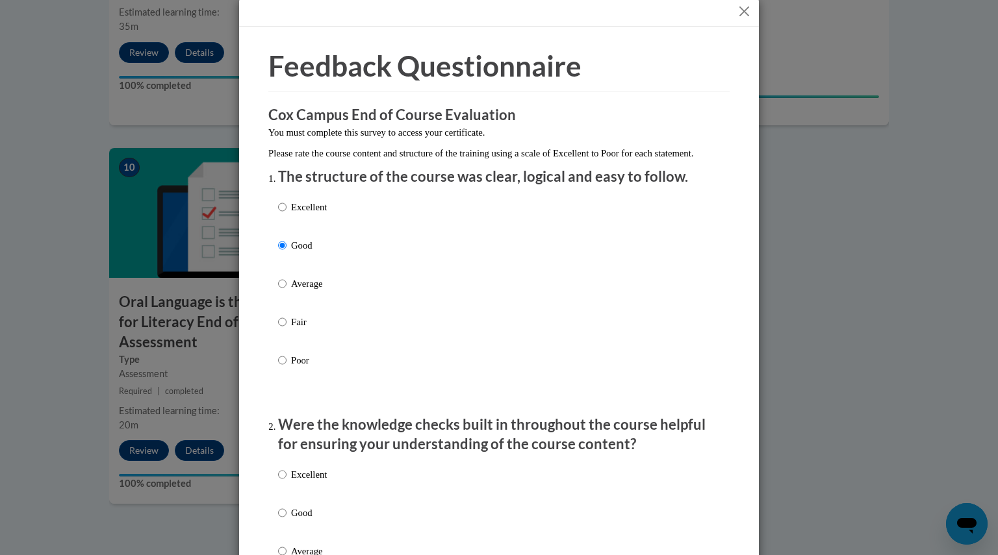
click at [737, 18] on button "Close" at bounding box center [744, 11] width 16 height 16
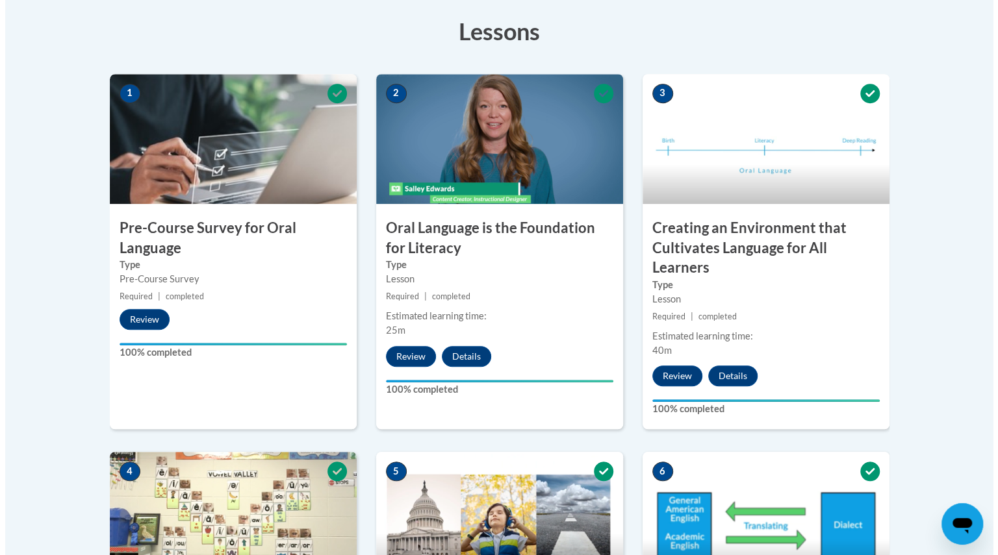
scroll to position [0, 0]
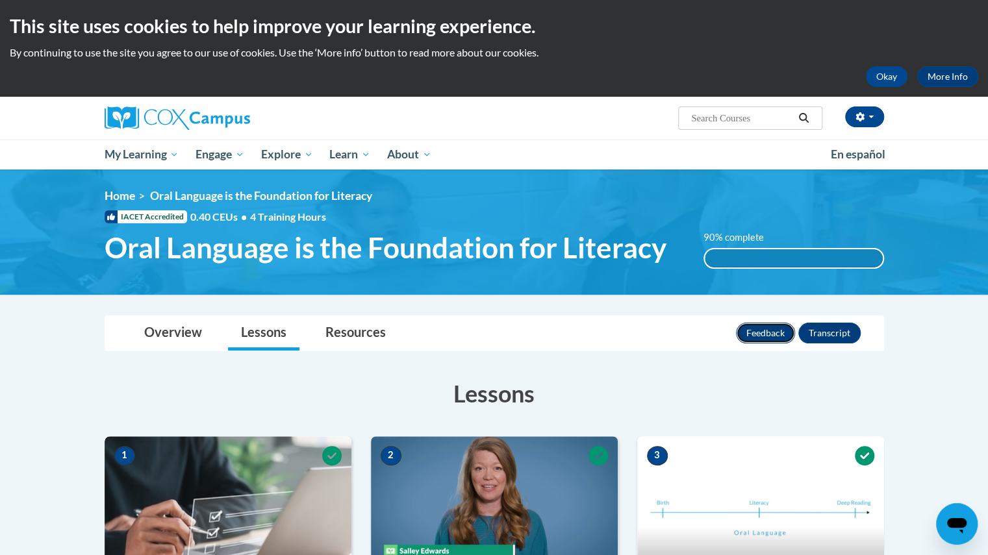
click at [761, 330] on button "Feedback" at bounding box center [765, 333] width 59 height 21
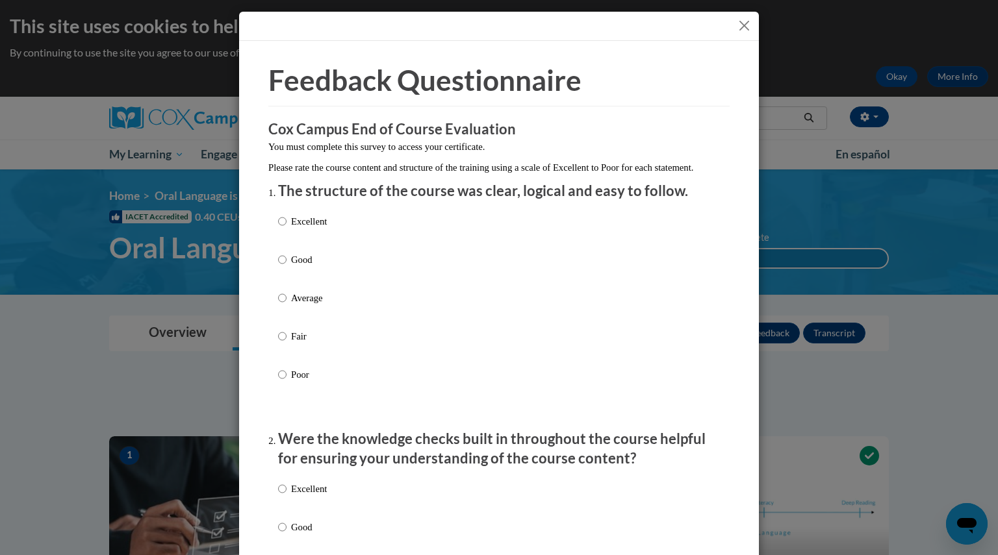
click at [285, 273] on label "Good" at bounding box center [302, 270] width 49 height 35
click at [285, 267] on input "Good" at bounding box center [282, 260] width 8 height 14
radio input "true"
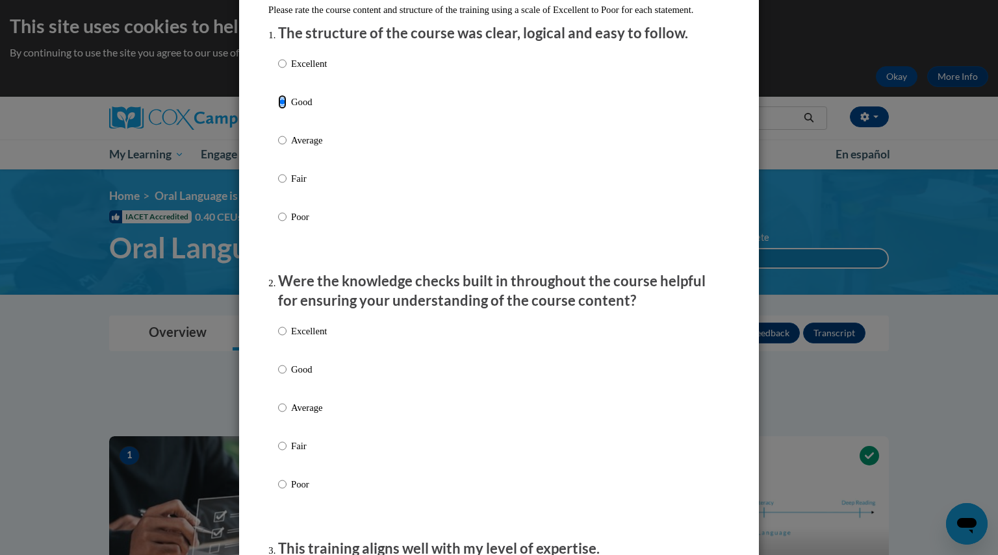
scroll to position [159, 0]
click at [296, 376] on p "Good" at bounding box center [309, 369] width 36 height 14
click at [287, 376] on input "Good" at bounding box center [282, 369] width 8 height 14
radio input "true"
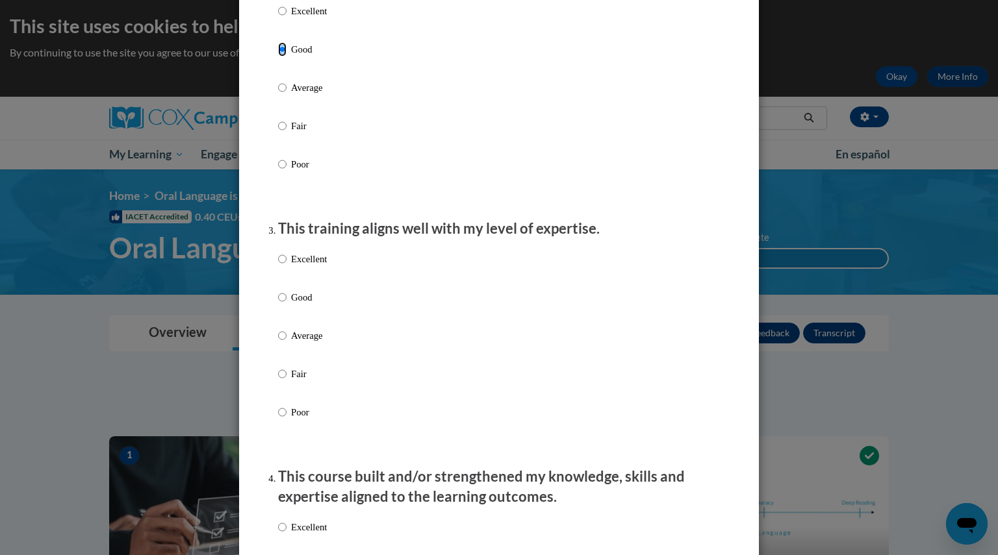
scroll to position [502, 0]
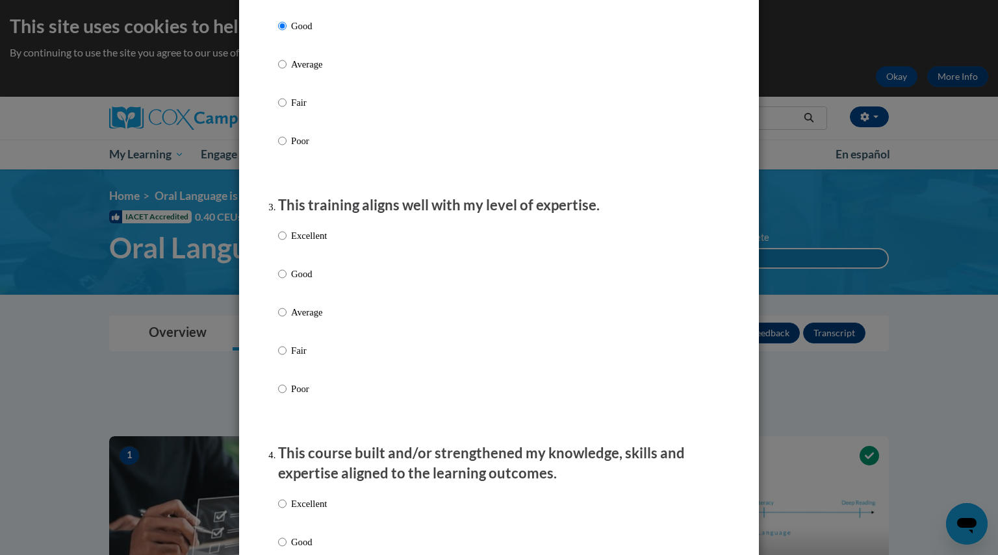
click at [291, 281] on p "Good" at bounding box center [309, 274] width 36 height 14
click at [287, 281] on input "Good" at bounding box center [282, 274] width 8 height 14
radio input "true"
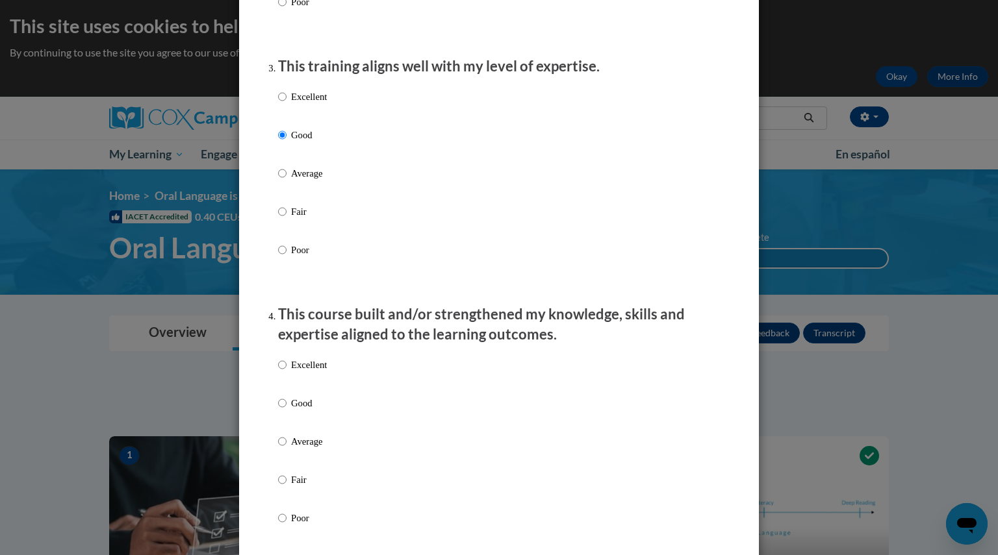
click at [297, 411] on p "Good" at bounding box center [309, 403] width 36 height 14
click at [287, 411] on input "Good" at bounding box center [282, 403] width 8 height 14
radio input "true"
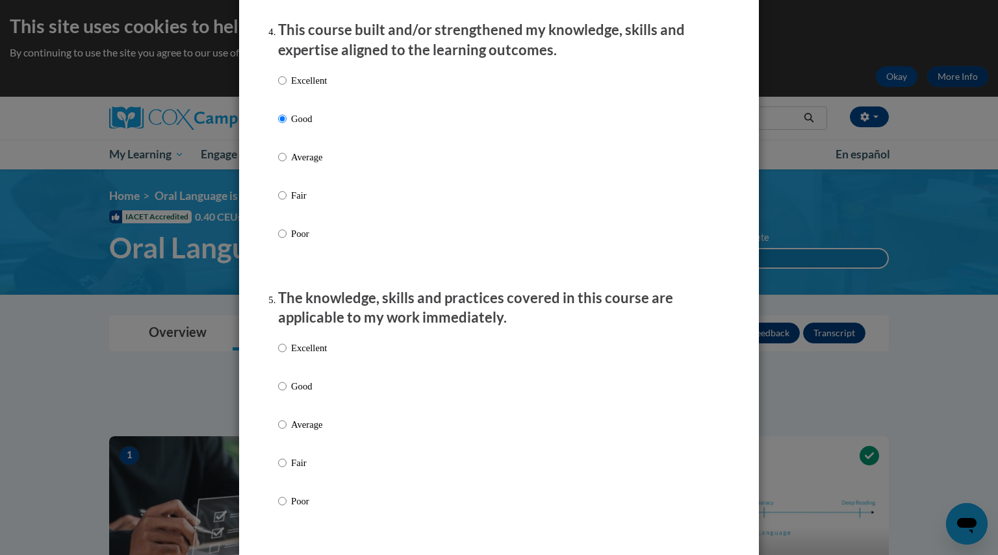
click at [295, 394] on p "Good" at bounding box center [309, 386] width 36 height 14
click at [287, 394] on input "Good" at bounding box center [282, 386] width 8 height 14
radio input "true"
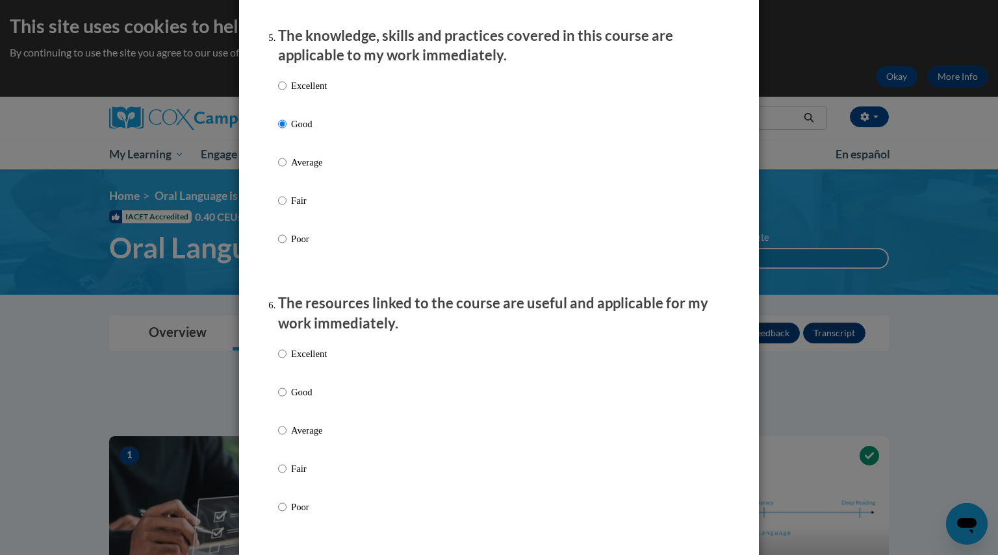
click at [295, 400] on p "Good" at bounding box center [309, 392] width 36 height 14
click at [287, 400] on input "Good" at bounding box center [282, 392] width 8 height 14
radio input "true"
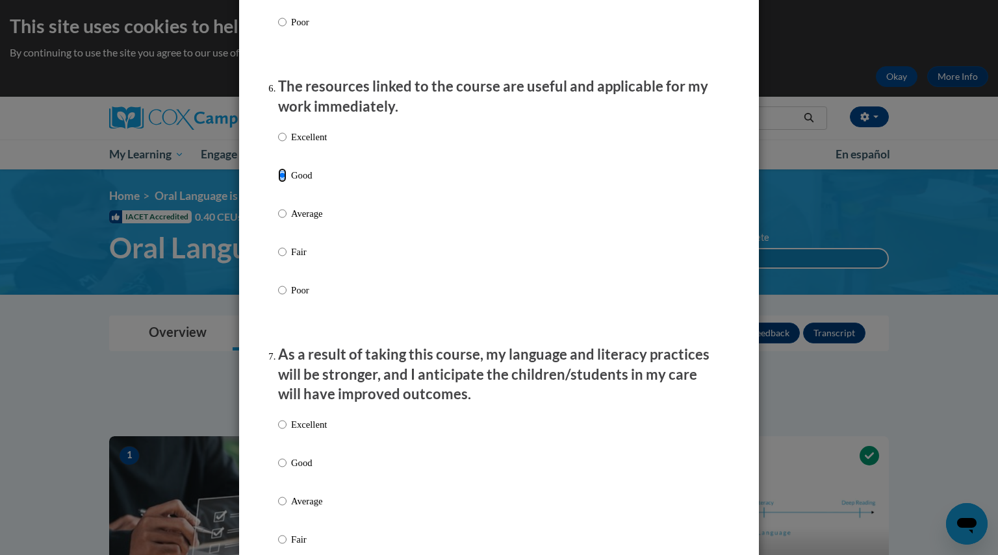
scroll to position [1406, 0]
click at [301, 469] on p "Good" at bounding box center [309, 462] width 36 height 14
click at [287, 469] on input "Good" at bounding box center [282, 462] width 8 height 14
radio input "true"
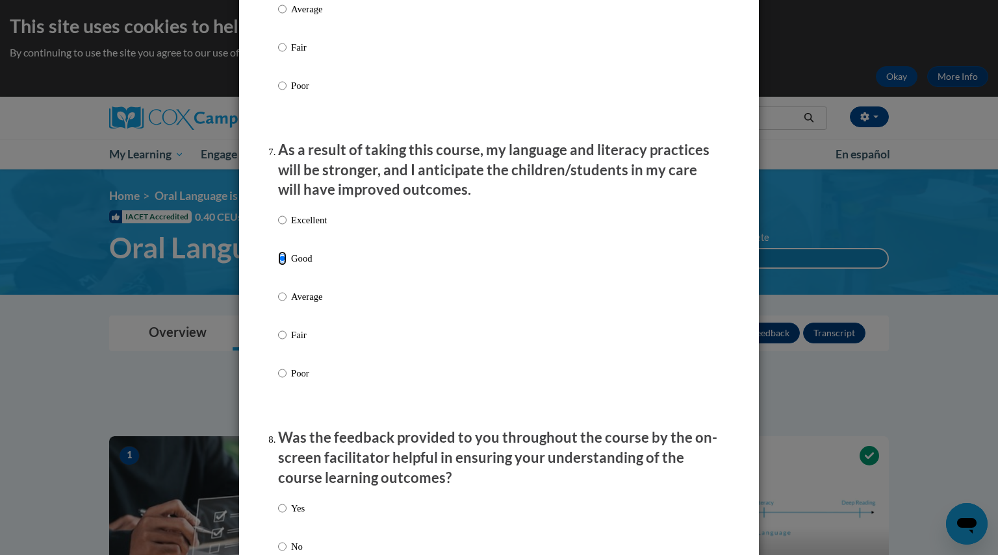
scroll to position [1740, 0]
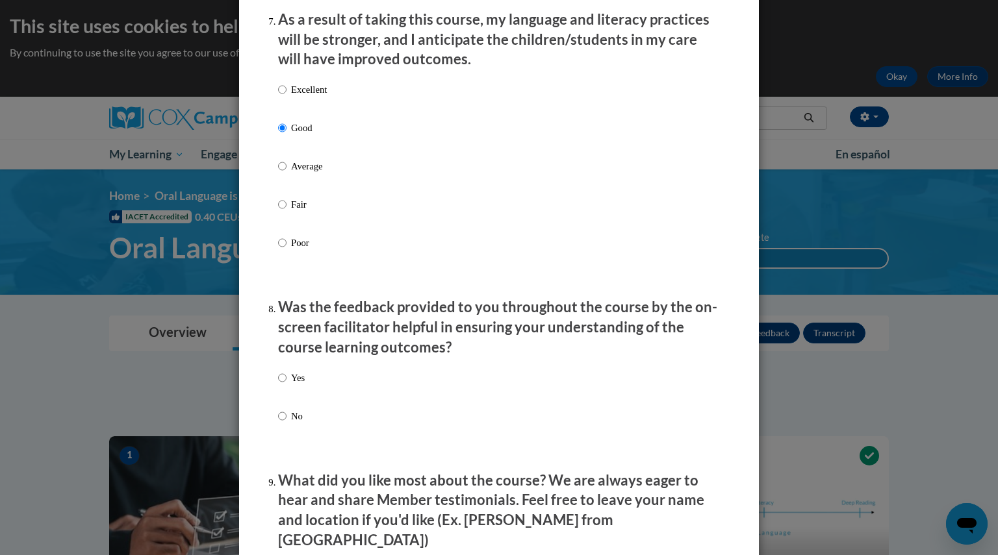
click at [292, 383] on p "Yes" at bounding box center [298, 378] width 14 height 14
click at [287, 383] on input "Yes" at bounding box center [282, 378] width 8 height 14
radio input "true"
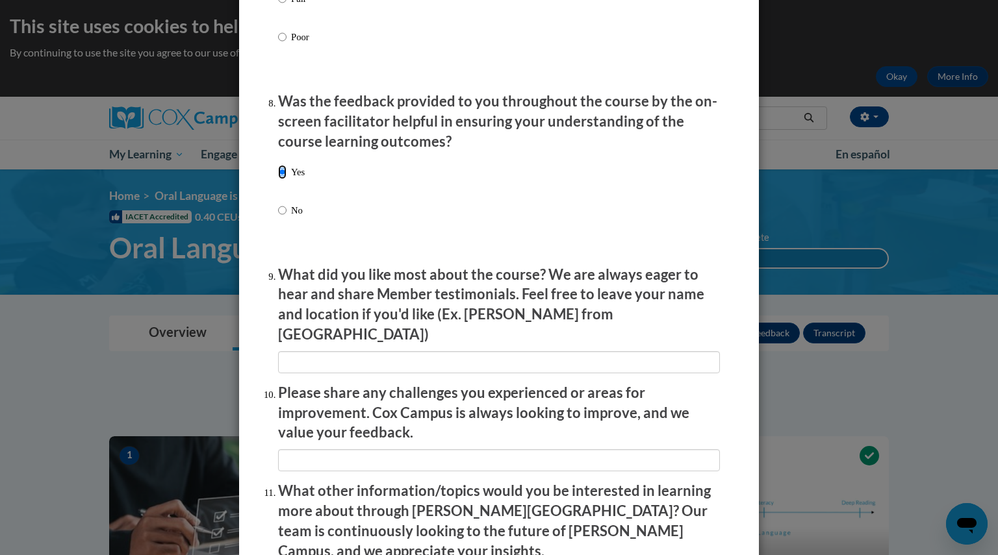
scroll to position [2146, 0]
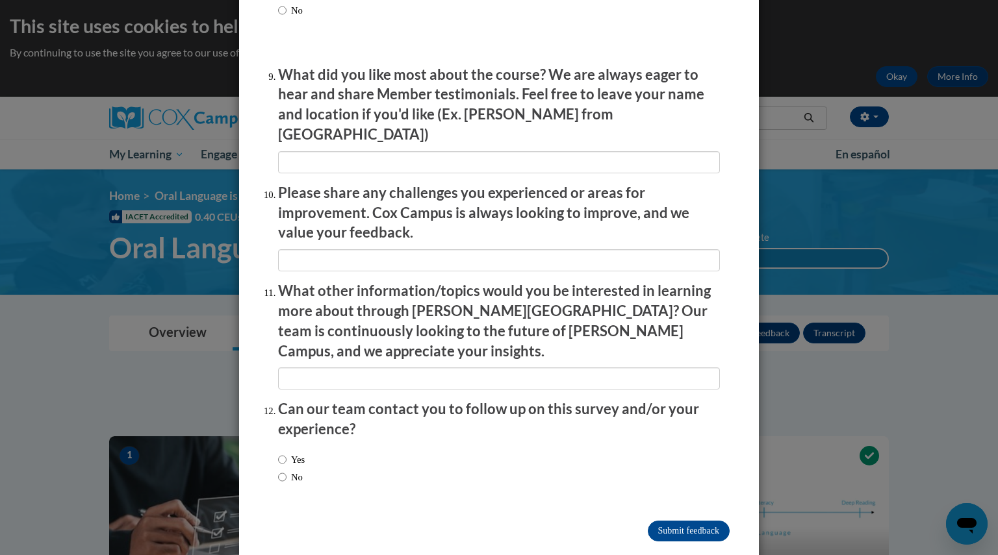
click at [285, 470] on label "No" at bounding box center [290, 477] width 25 height 14
click at [285, 470] on input "No" at bounding box center [282, 477] width 8 height 14
radio input "true"
click at [696, 521] on input "Submit feedback" at bounding box center [689, 531] width 82 height 21
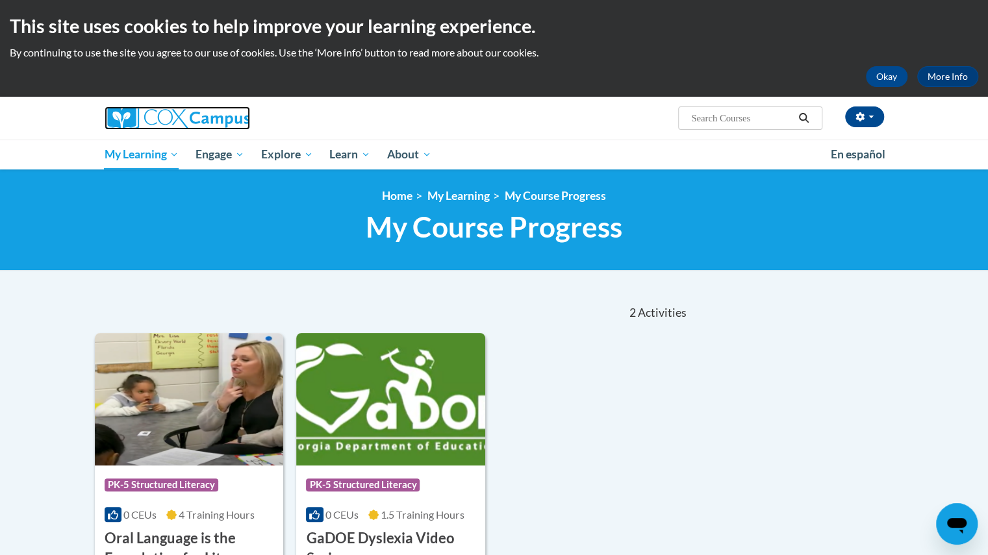
click at [181, 121] on img at bounding box center [178, 118] width 146 height 23
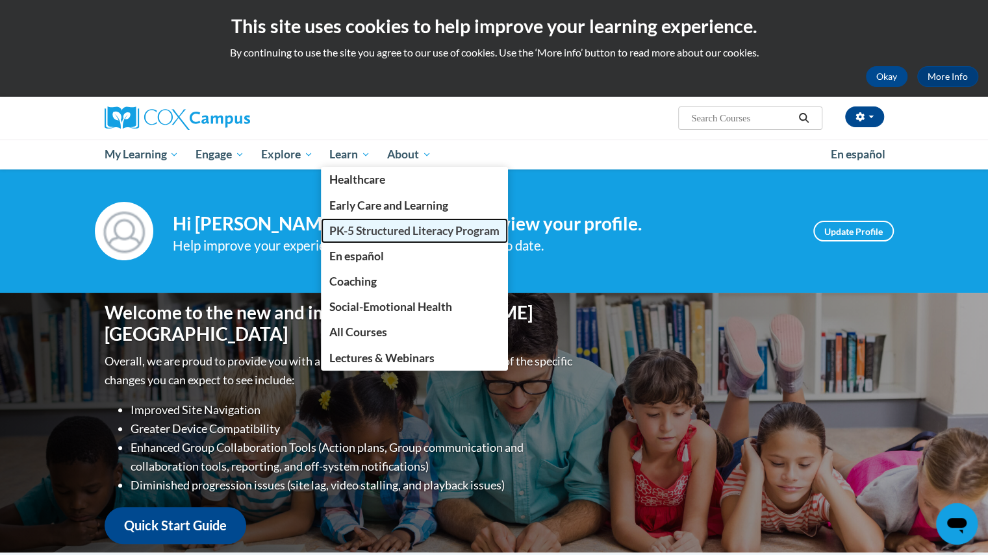
click at [369, 231] on span "PK-5 Structured Literacy Program" at bounding box center [414, 231] width 170 height 14
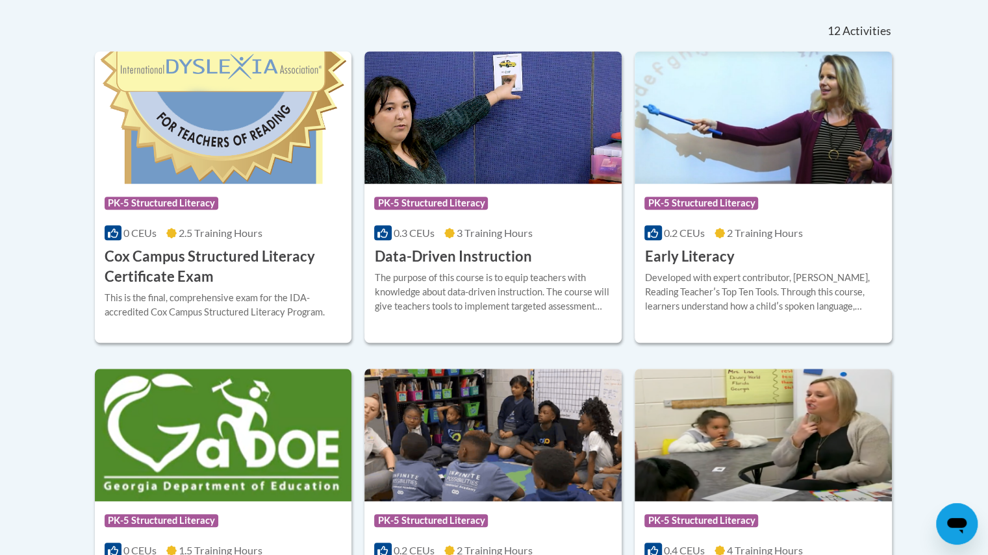
scroll to position [537, 0]
